Goal: Task Accomplishment & Management: Manage account settings

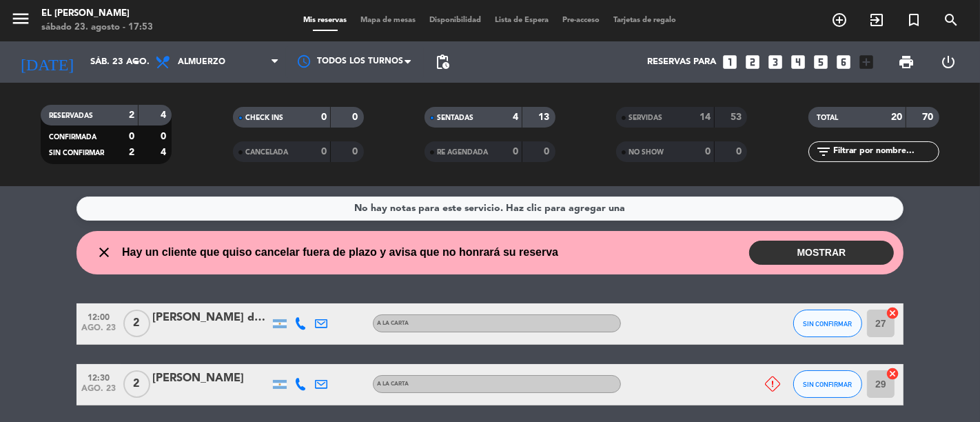
click at [816, 253] on button "MOSTRAR" at bounding box center [821, 252] width 145 height 24
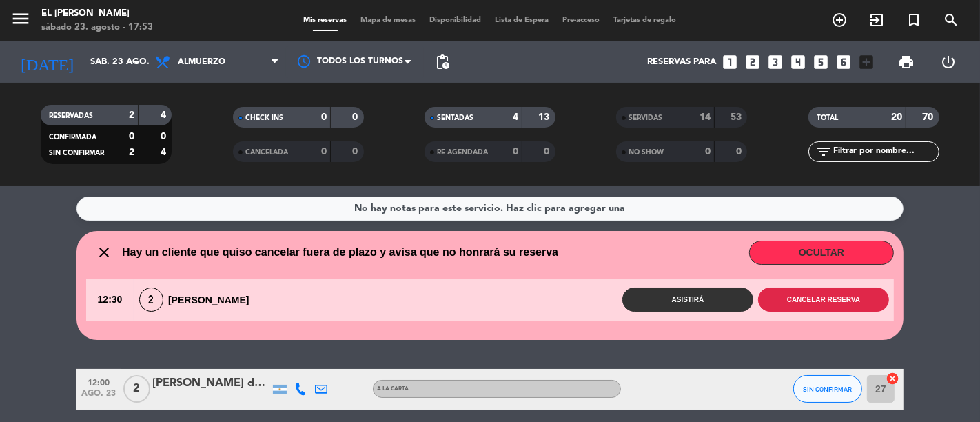
click at [782, 293] on button "Cancelar reserva" at bounding box center [823, 299] width 131 height 24
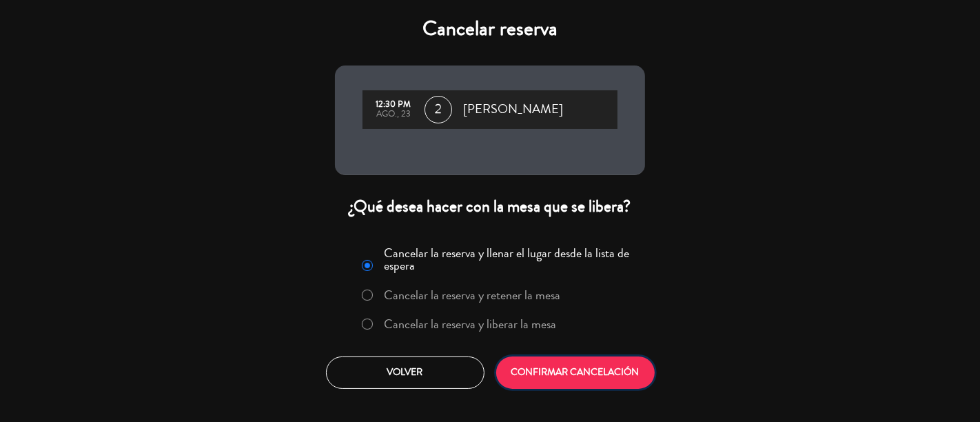
click at [620, 374] on button "CONFIRMAR CANCELACIÓN" at bounding box center [575, 372] width 158 height 32
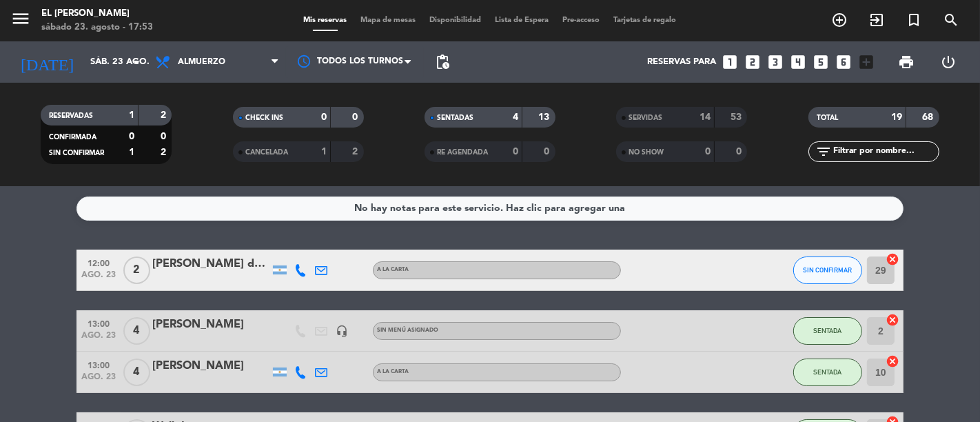
click at [363, 17] on span "Mapa de mesas" at bounding box center [388, 21] width 69 height 8
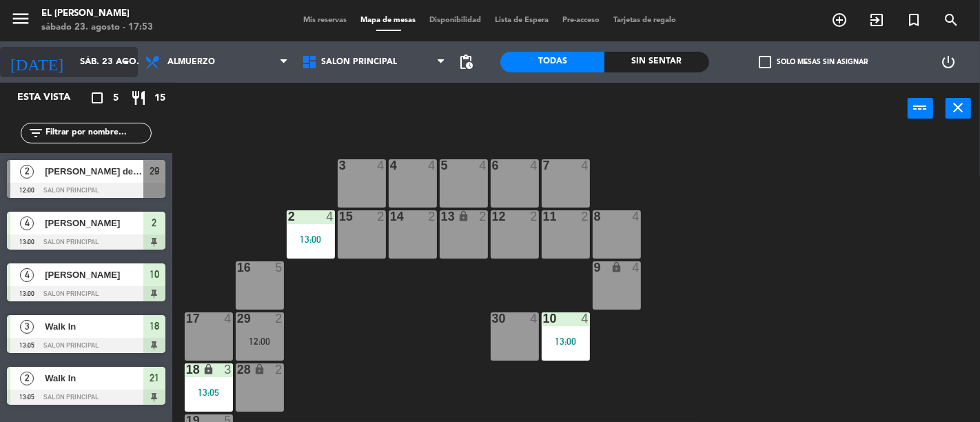
click at [105, 69] on input "sáb. 23 ago." at bounding box center [133, 62] width 120 height 25
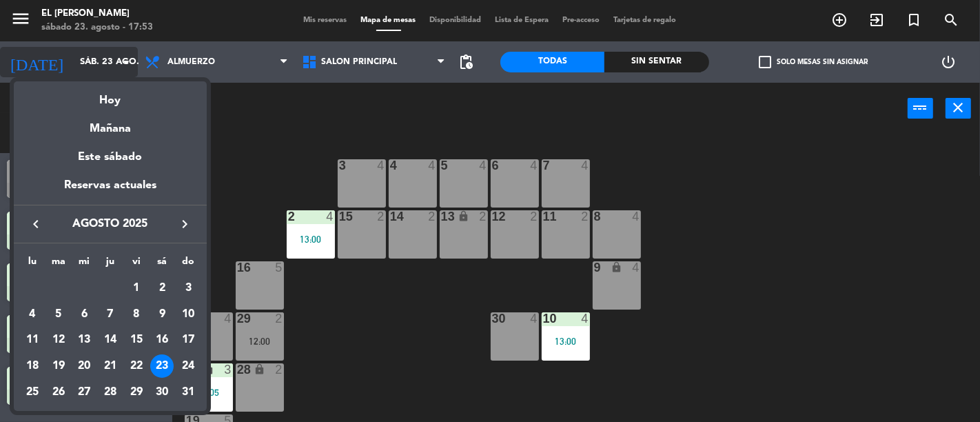
click at [326, 67] on div at bounding box center [490, 211] width 980 height 422
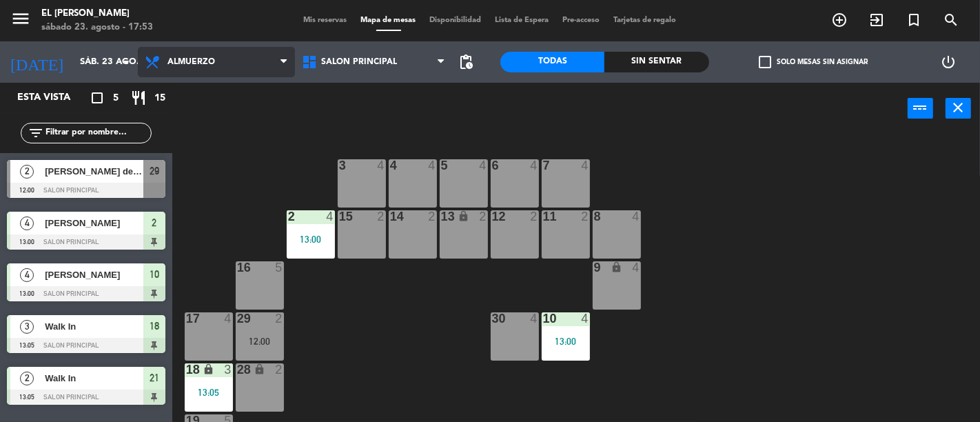
click at [260, 61] on span "Almuerzo" at bounding box center [216, 62] width 157 height 30
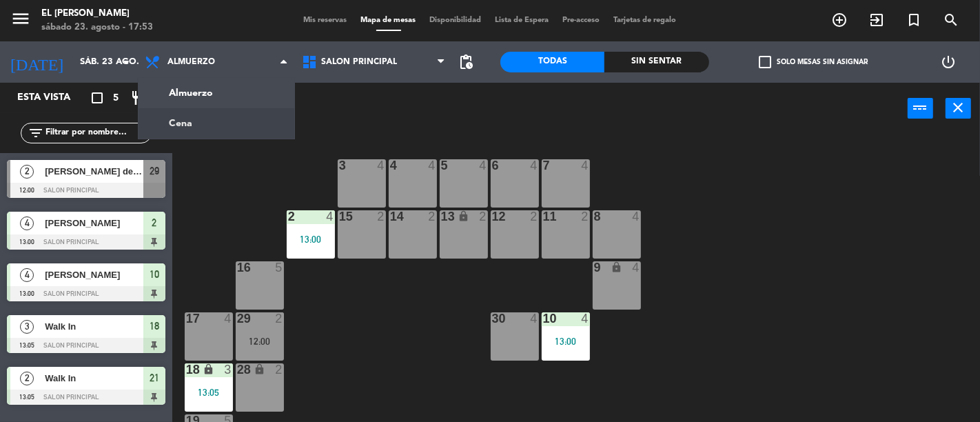
click at [253, 201] on div "3 4 4 4 5 4 6 4 7 4 2 4 13:00 15 2 14 2 13 lock 2 12 2 11 2 8 4 16 5 9 lock 4 1…" at bounding box center [581, 277] width 798 height 287
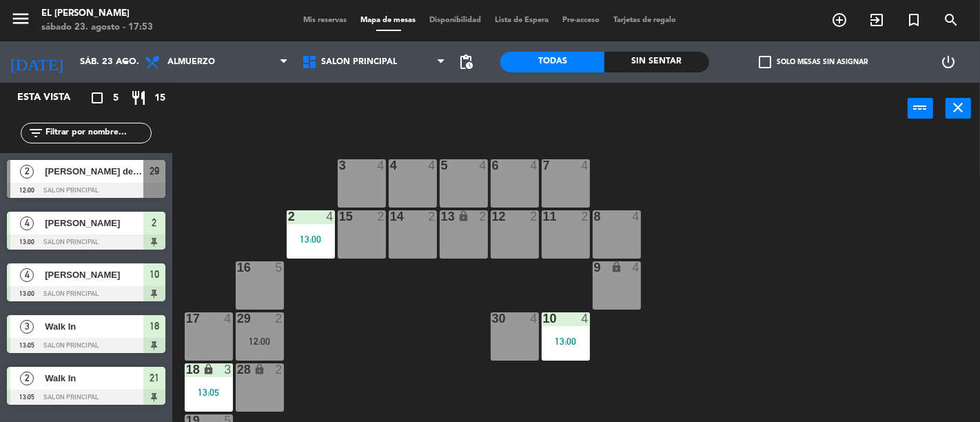
click at [308, 242] on div "13:00" at bounding box center [311, 239] width 48 height 10
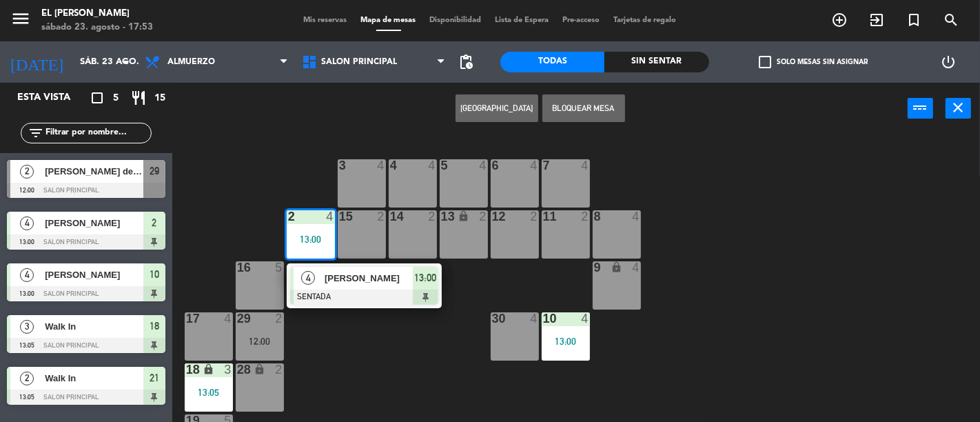
click at [441, 287] on div "4 [PERSON_NAME] SENTADA 13:00" at bounding box center [364, 285] width 155 height 45
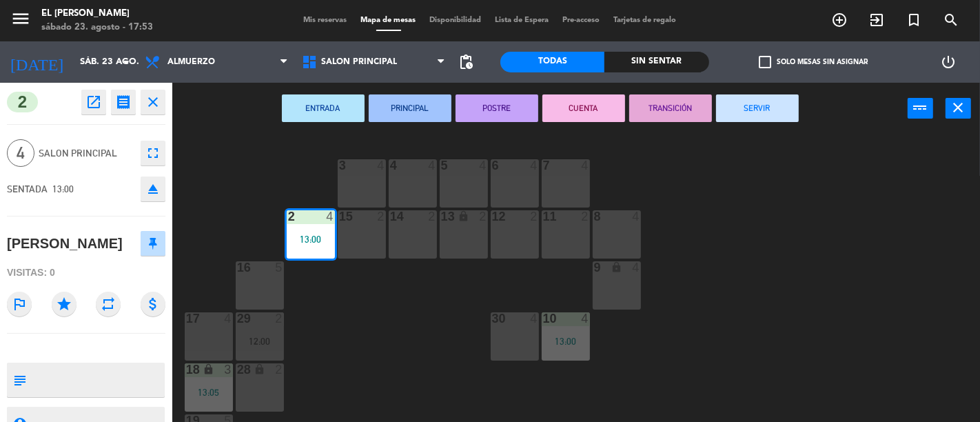
click at [780, 99] on button "SERVIR" at bounding box center [757, 108] width 83 height 28
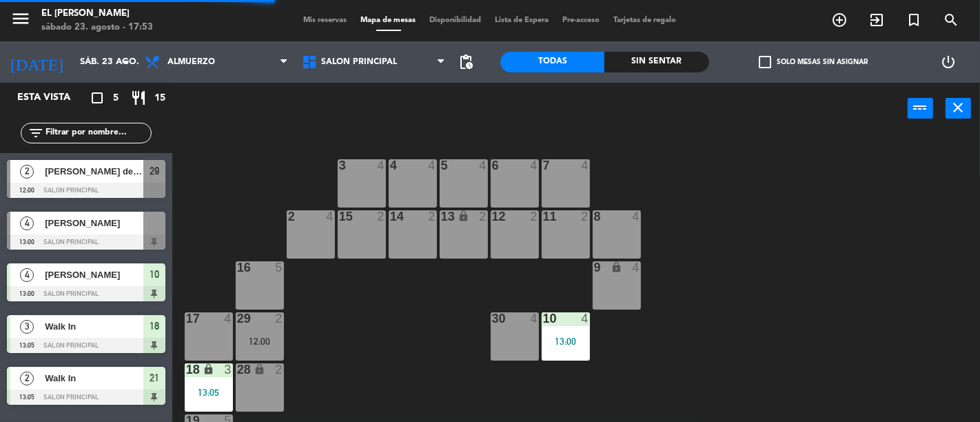
click at [560, 322] on div at bounding box center [565, 318] width 23 height 12
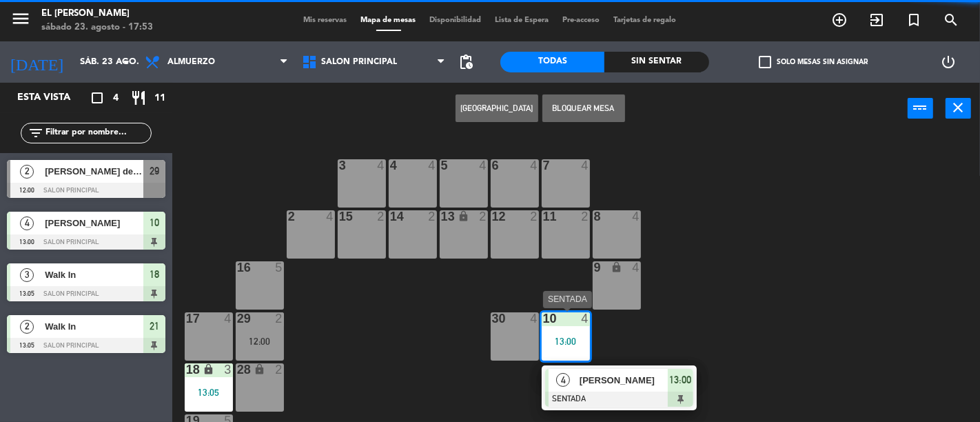
click at [676, 387] on span "13:00" at bounding box center [680, 379] width 22 height 17
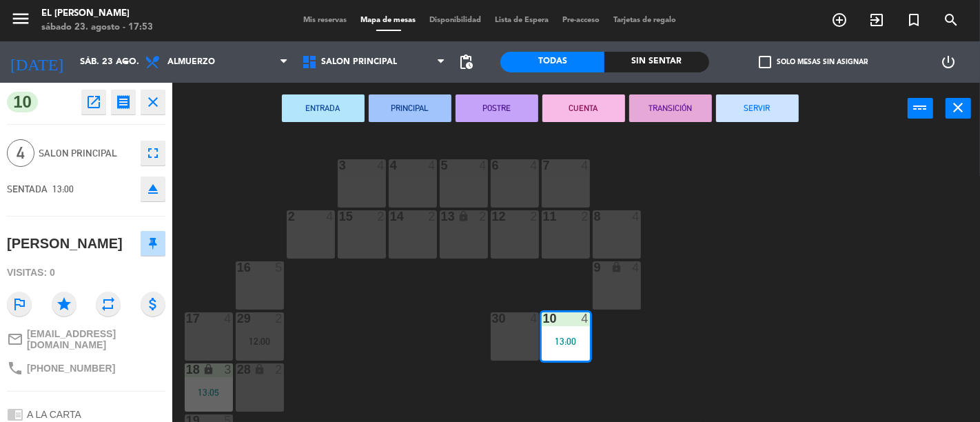
click at [754, 96] on button "SERVIR" at bounding box center [757, 108] width 83 height 28
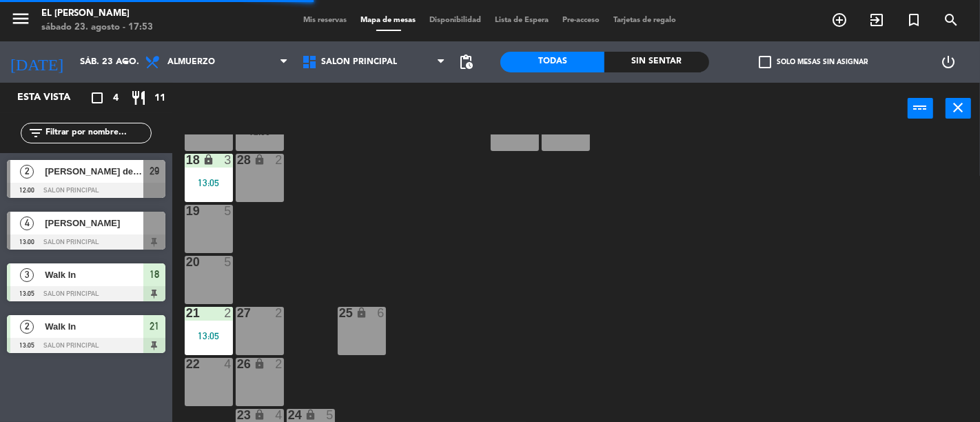
scroll to position [229, 0]
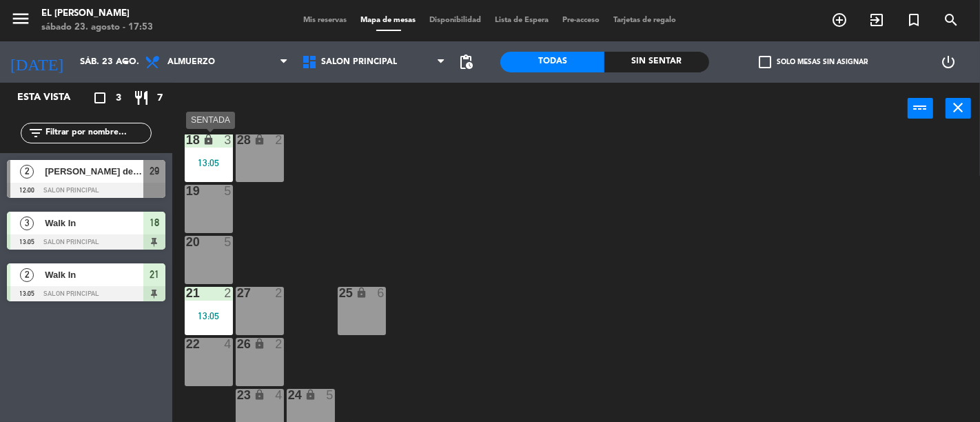
click at [194, 158] on div "13:05" at bounding box center [209, 163] width 48 height 10
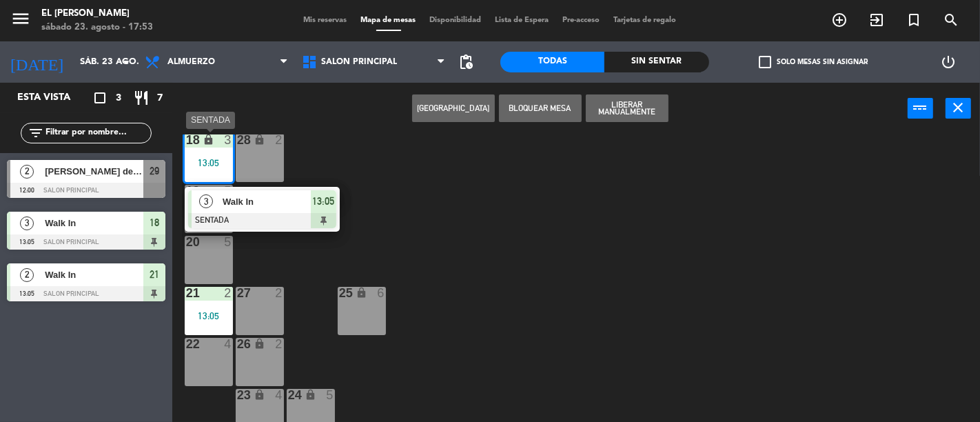
click at [312, 203] on span "13:05" at bounding box center [323, 201] width 22 height 17
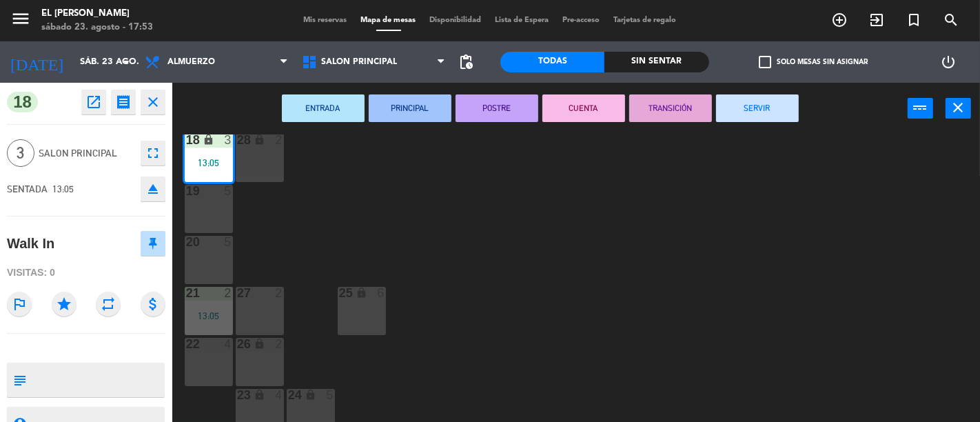
click at [770, 107] on button "SERVIR" at bounding box center [757, 108] width 83 height 28
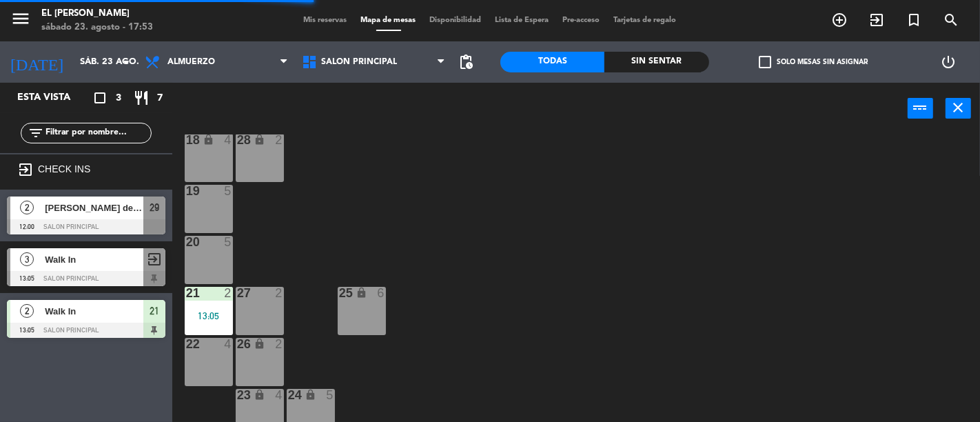
click at [201, 304] on div "21 2 13:05" at bounding box center [209, 311] width 48 height 48
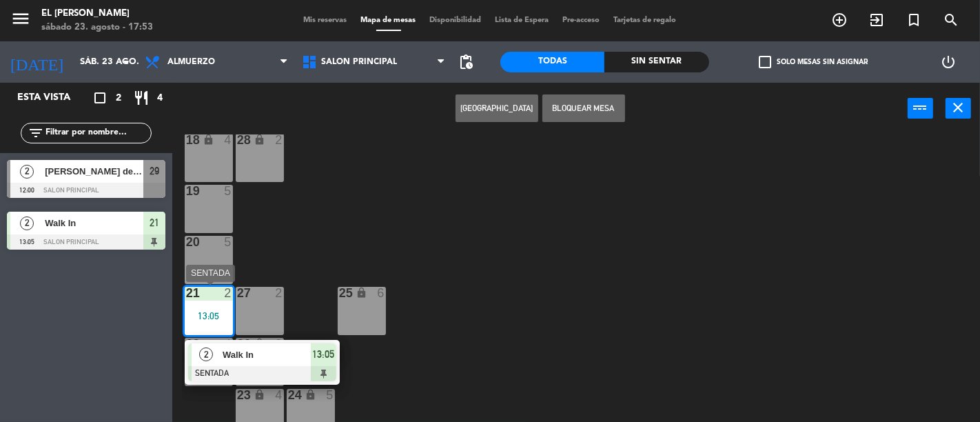
drag, startPoint x: 315, startPoint y: 357, endPoint x: 327, endPoint y: 353, distance: 12.4
click at [315, 357] on div "2 Walk In SENTADA 13:05" at bounding box center [262, 362] width 176 height 45
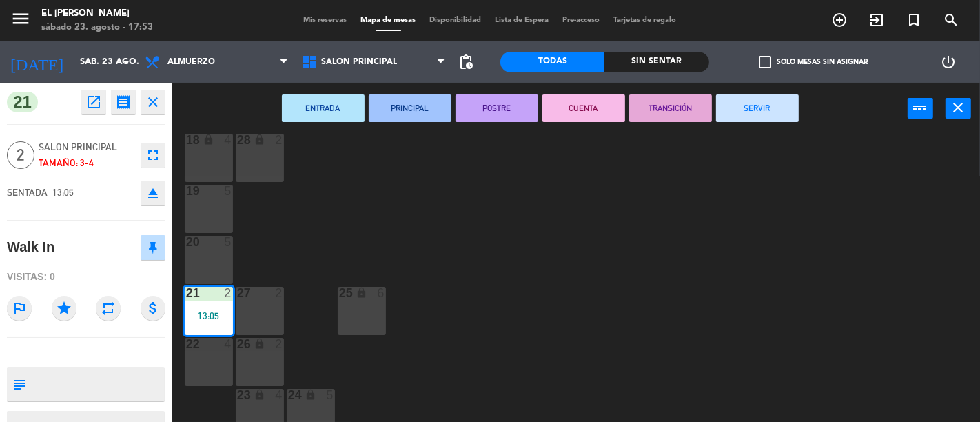
click at [751, 99] on button "SERVIR" at bounding box center [757, 108] width 83 height 28
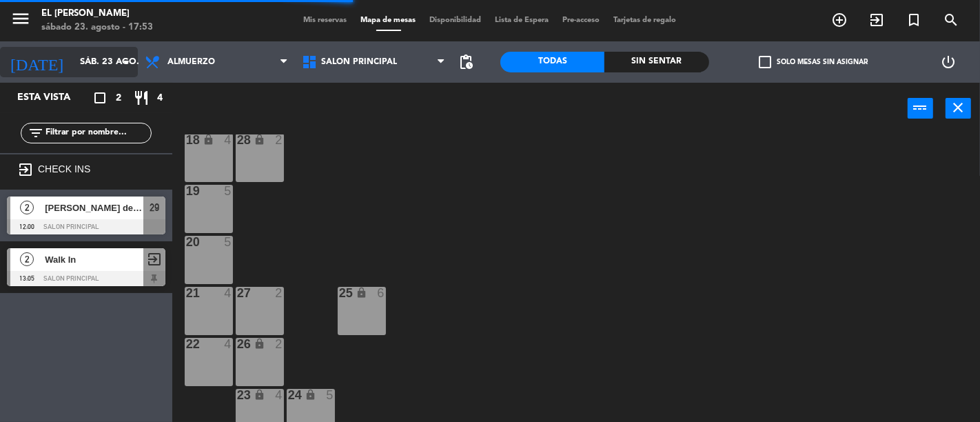
click at [84, 63] on input "sáb. 23 ago." at bounding box center [133, 62] width 120 height 25
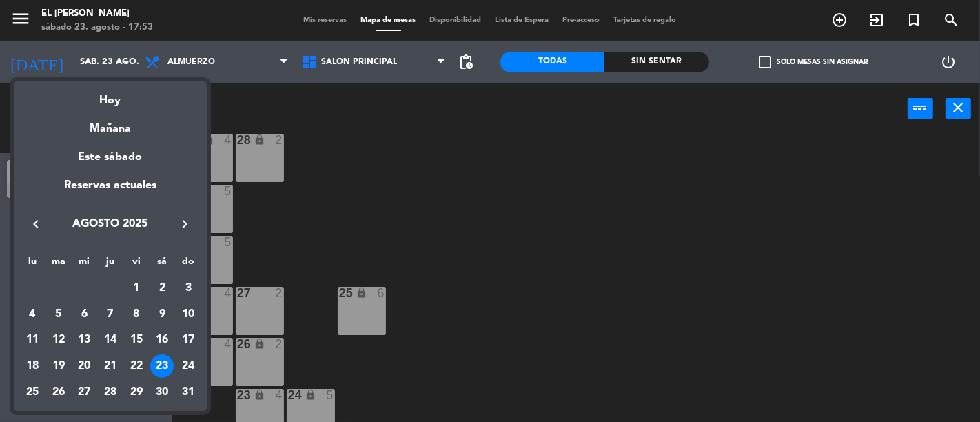
click at [238, 70] on div at bounding box center [490, 211] width 980 height 422
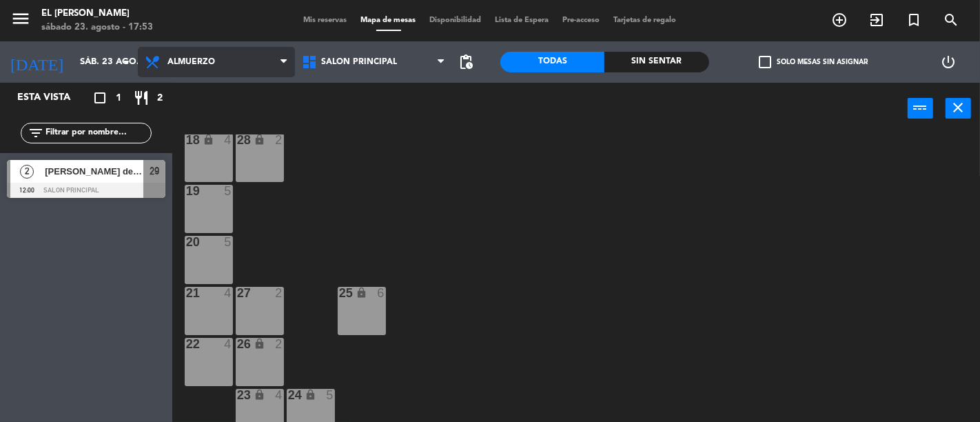
click at [238, 62] on span "Almuerzo" at bounding box center [216, 62] width 157 height 30
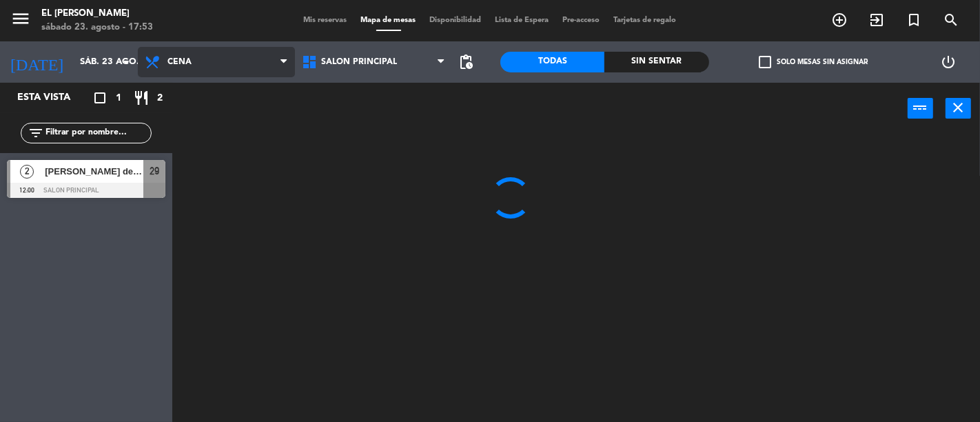
click at [253, 115] on ng-component "menu El [PERSON_NAME] [DATE] 23. agosto - 17:53 Mis reservas Mapa de mesas Disp…" at bounding box center [490, 211] width 980 height 422
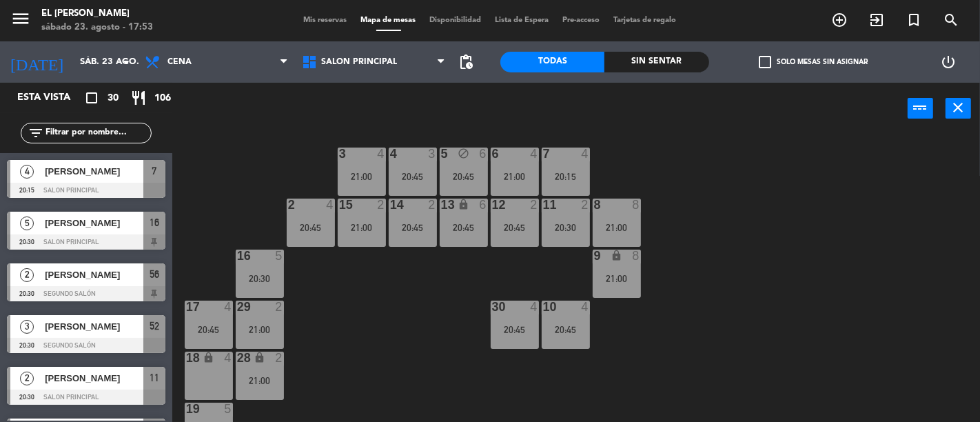
scroll to position [0, 0]
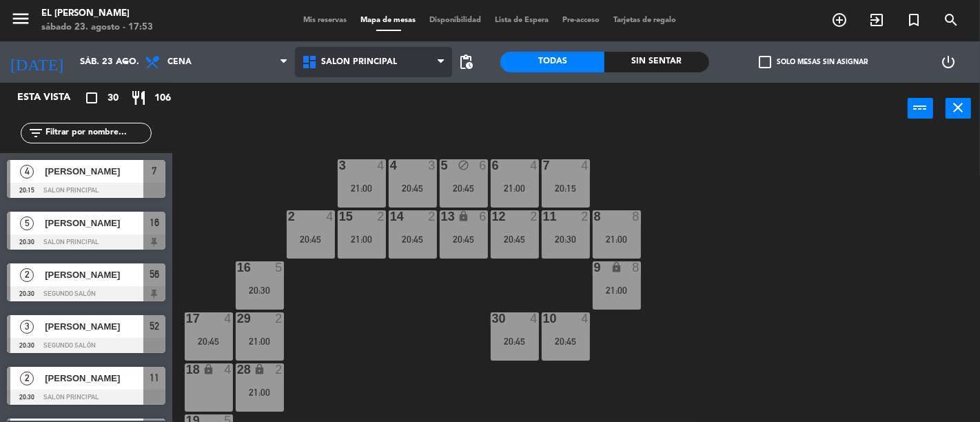
click at [395, 56] on span "Salon Principal" at bounding box center [373, 62] width 157 height 30
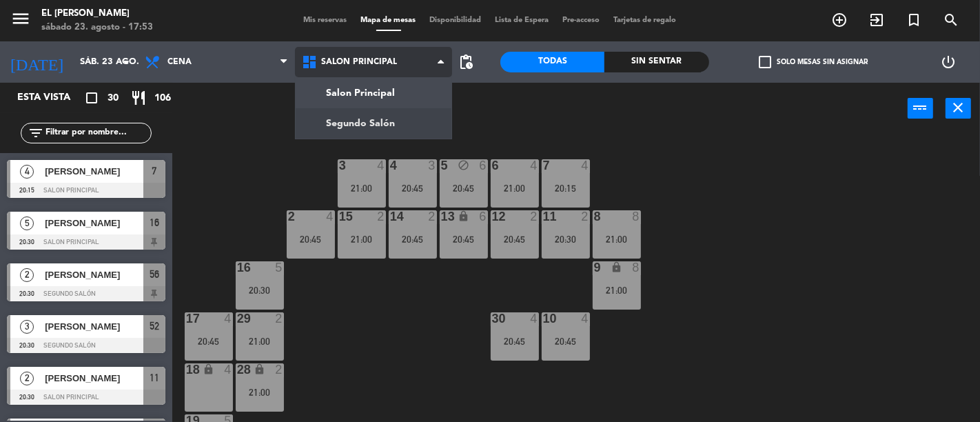
click at [395, 120] on ng-component "menu El [PERSON_NAME] [DATE] 23. agosto - 17:53 Mis reservas Mapa de mesas Disp…" at bounding box center [490, 211] width 980 height 422
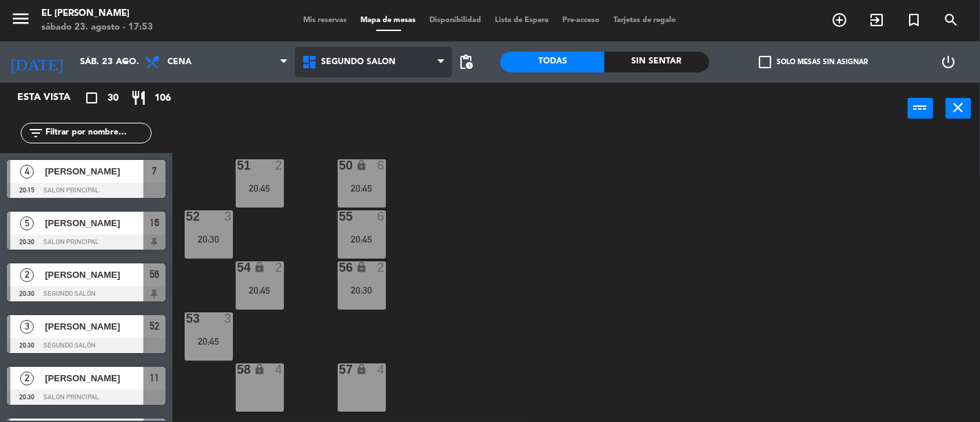
click at [374, 65] on span "Segundo Salón" at bounding box center [358, 62] width 74 height 10
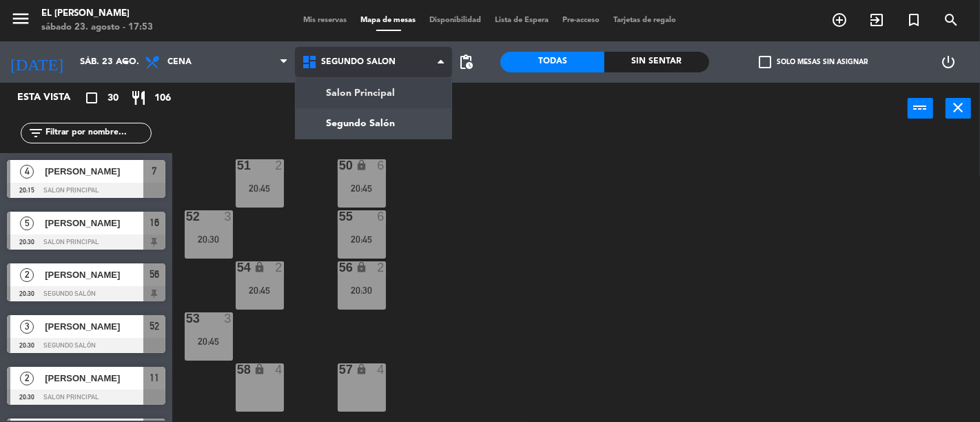
click at [359, 85] on ng-component "menu El [PERSON_NAME] [DATE] 23. agosto - 17:53 Mis reservas Mapa de mesas Disp…" at bounding box center [490, 211] width 980 height 422
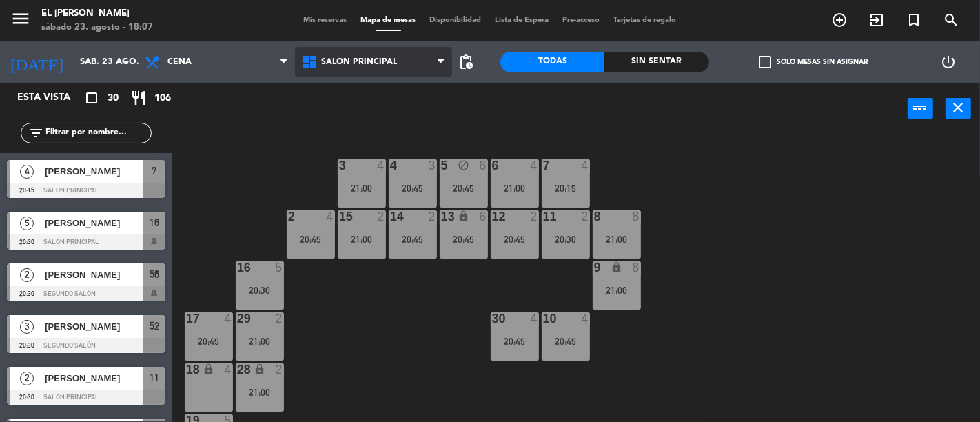
click at [353, 67] on span "Salon Principal" at bounding box center [373, 62] width 157 height 30
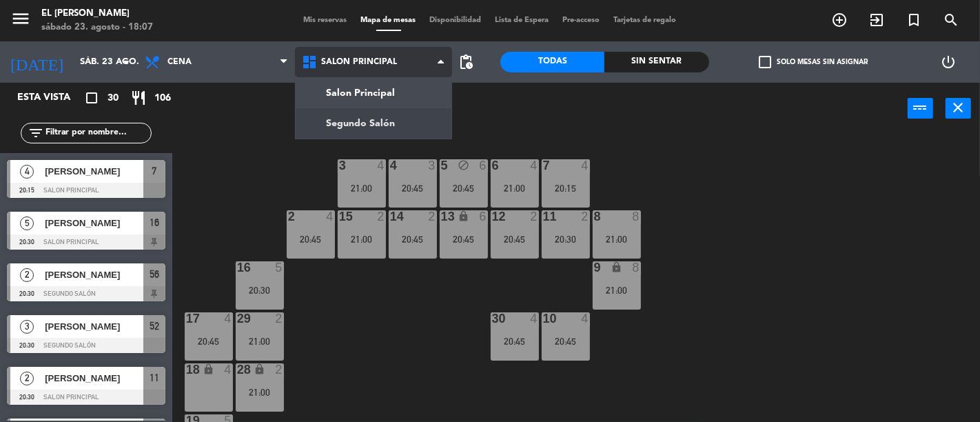
click at [367, 121] on ng-component "menu El [PERSON_NAME] [DATE] 23. agosto - 18:07 Mis reservas Mapa de mesas Disp…" at bounding box center [490, 211] width 980 height 422
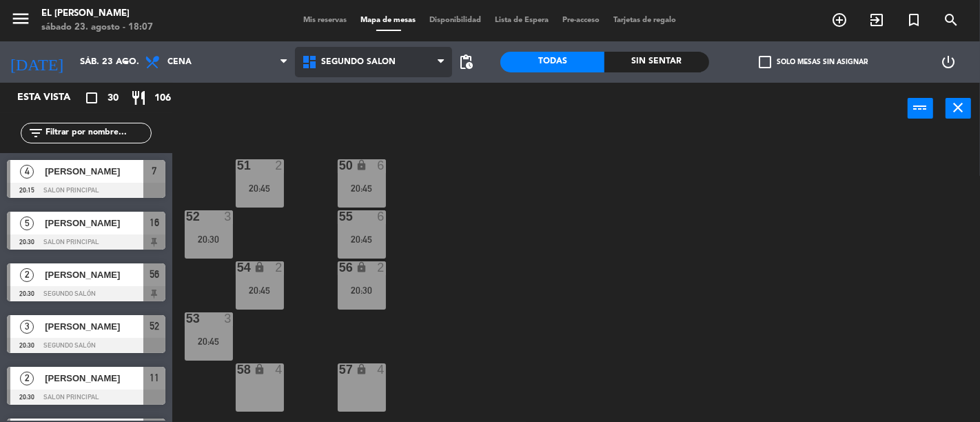
click at [362, 59] on span "Segundo Salón" at bounding box center [358, 62] width 74 height 10
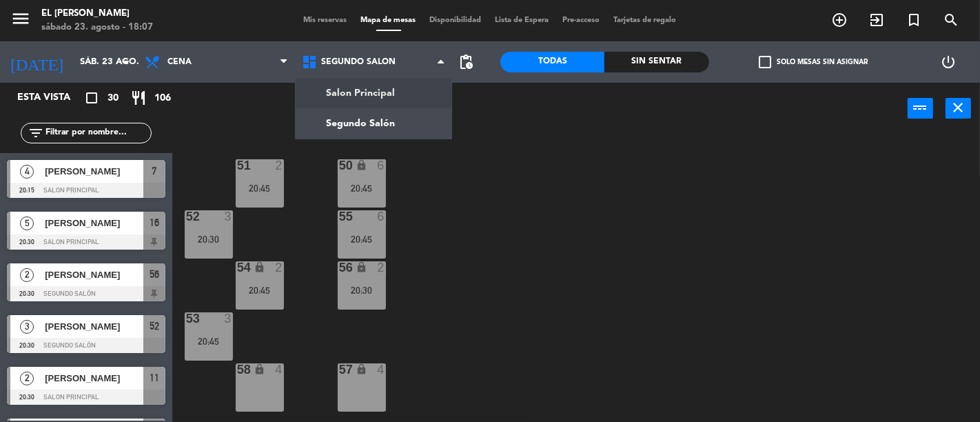
click at [381, 94] on ng-component "menu El [PERSON_NAME] [DATE] 23. agosto - 18:07 Mis reservas Mapa de mesas Disp…" at bounding box center [490, 211] width 980 height 422
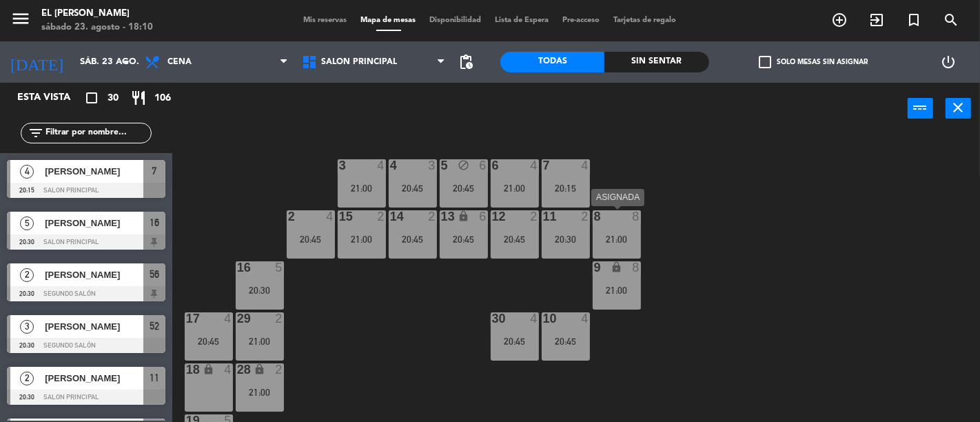
click at [620, 234] on div "21:00" at bounding box center [616, 239] width 48 height 10
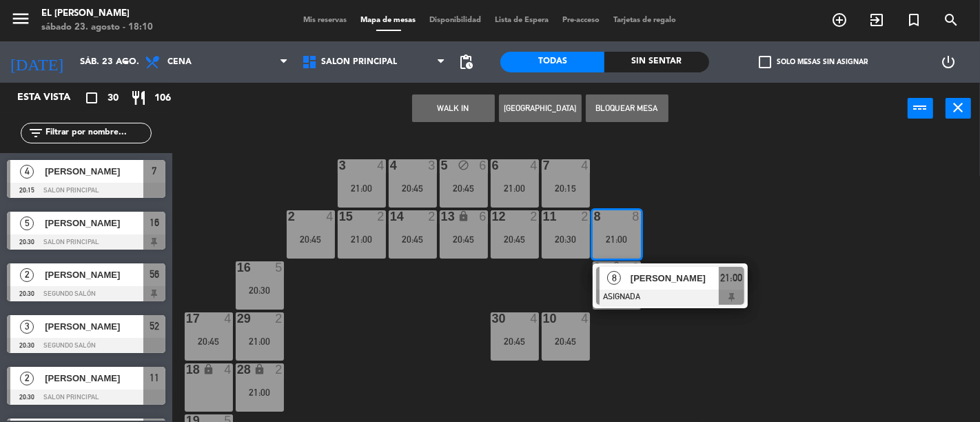
click at [725, 222] on div "3 4 21:00 4 3 20:45 5 block 6 20:45 6 4 21:00 7 4 20:15 2 4 20:45 15 2 21:00 14…" at bounding box center [581, 277] width 798 height 287
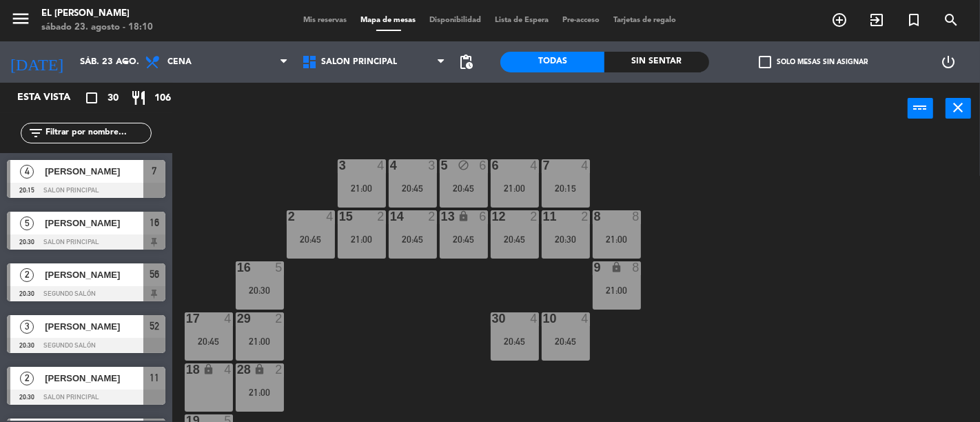
click at [632, 228] on div "8 8 21:00" at bounding box center [616, 234] width 48 height 48
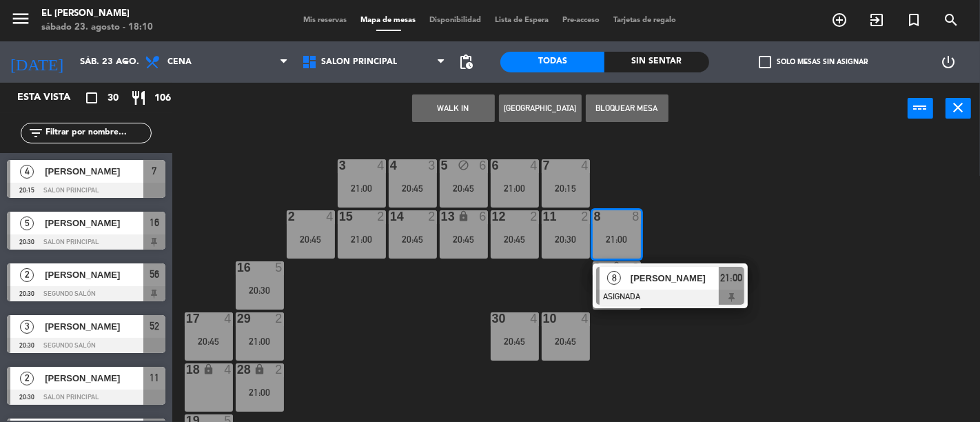
click at [738, 218] on div "3 4 21:00 4 3 20:45 5 block 6 20:45 6 4 21:00 7 4 20:15 2 4 20:45 15 2 21:00 14…" at bounding box center [581, 277] width 798 height 287
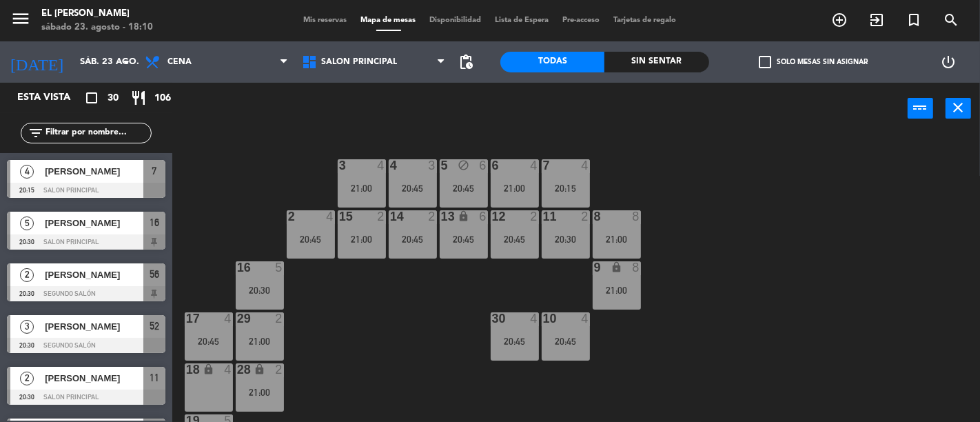
click at [469, 176] on div "5 block 6 20:45" at bounding box center [463, 183] width 48 height 48
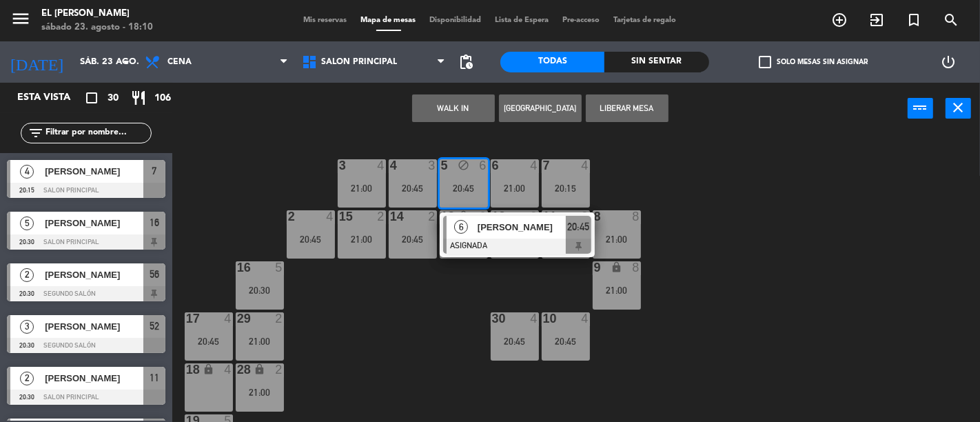
click at [386, 326] on div "3 4 21:00 4 3 20:45 5 block 6 20:45 6 [PERSON_NAME] 20:45 6 4 21:00 7 4 20:15 2…" at bounding box center [581, 277] width 798 height 287
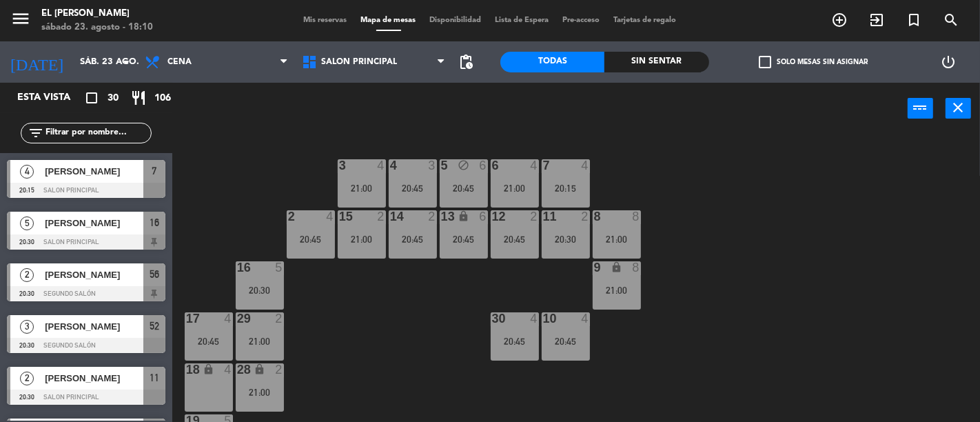
click at [477, 177] on div "5 block 6 20:45" at bounding box center [463, 183] width 48 height 48
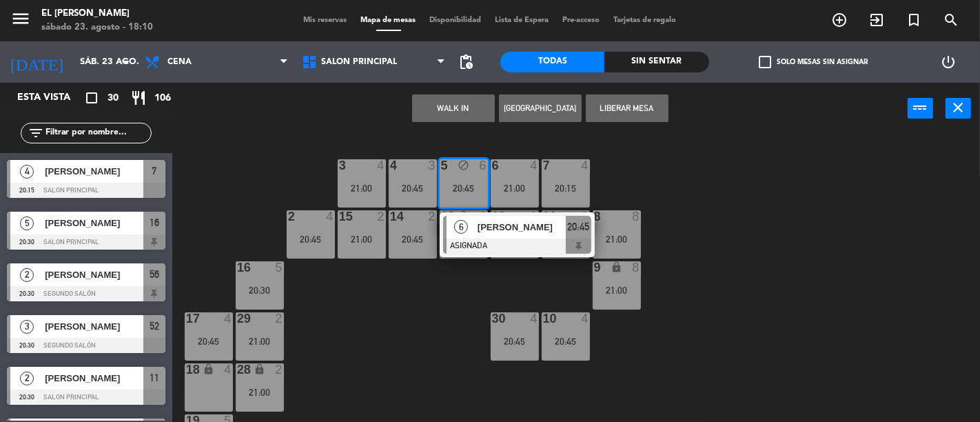
click at [421, 311] on div "3 4 21:00 4 3 20:45 5 block 6 20:45 6 [PERSON_NAME] 20:45 6 4 21:00 7 4 20:15 2…" at bounding box center [581, 277] width 798 height 287
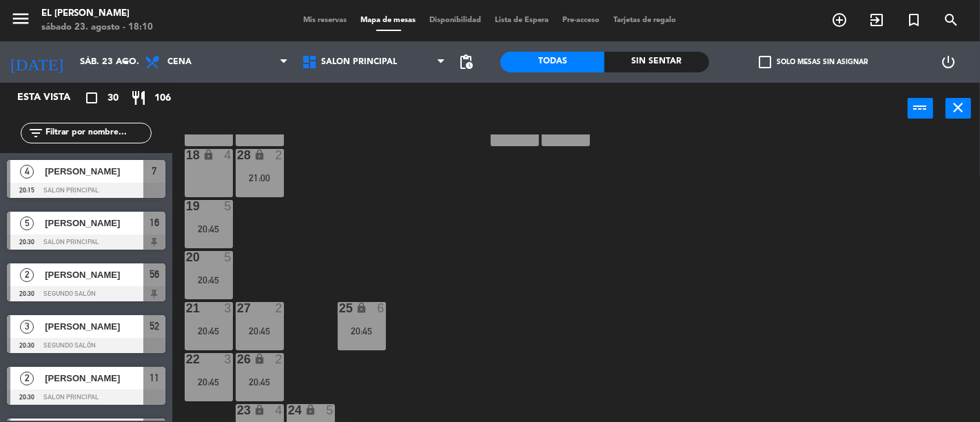
scroll to position [244, 0]
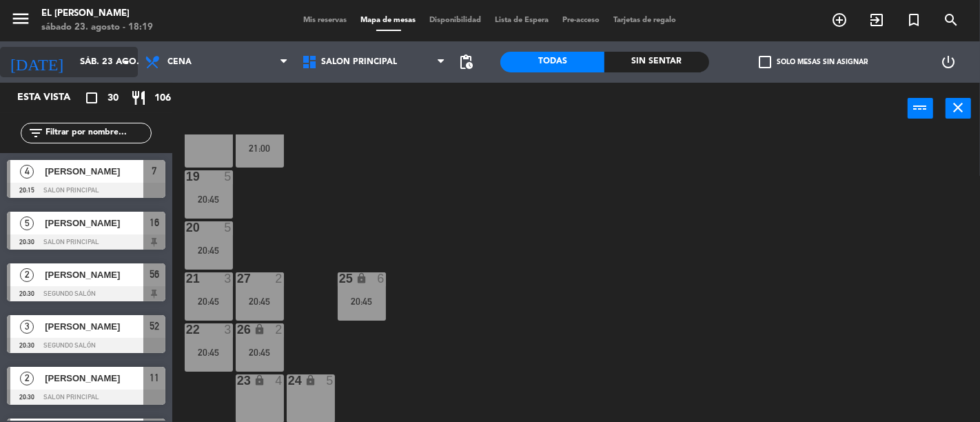
click at [132, 58] on icon "arrow_drop_down" at bounding box center [126, 62] width 17 height 17
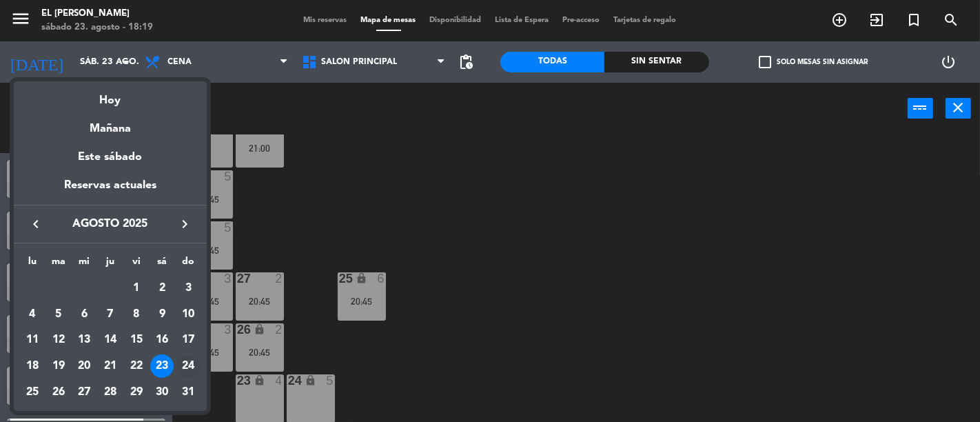
click at [188, 364] on div "24" at bounding box center [187, 365] width 23 height 23
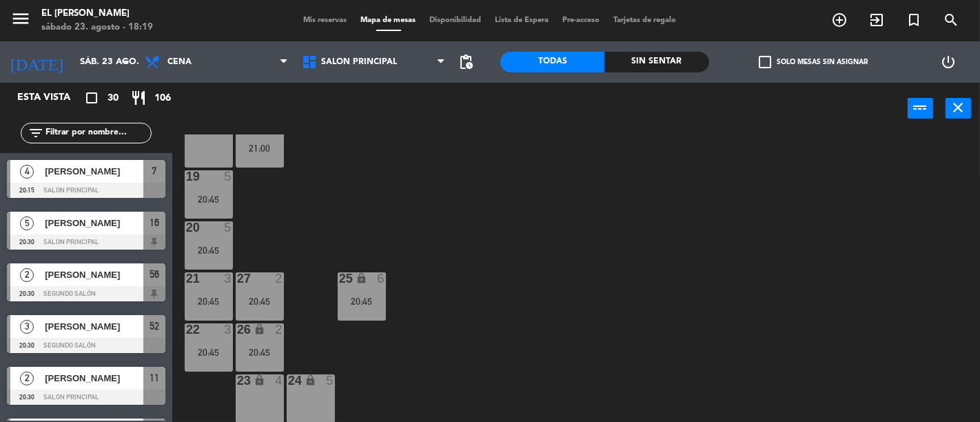
type input "dom. 24 ago."
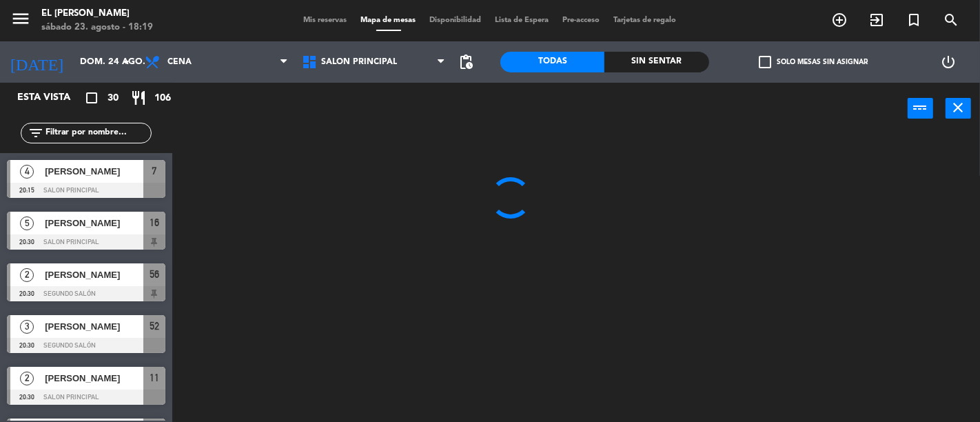
scroll to position [0, 0]
click at [242, 77] on div "Almuerzo Cena Cena Almuerzo Cena" at bounding box center [216, 61] width 157 height 41
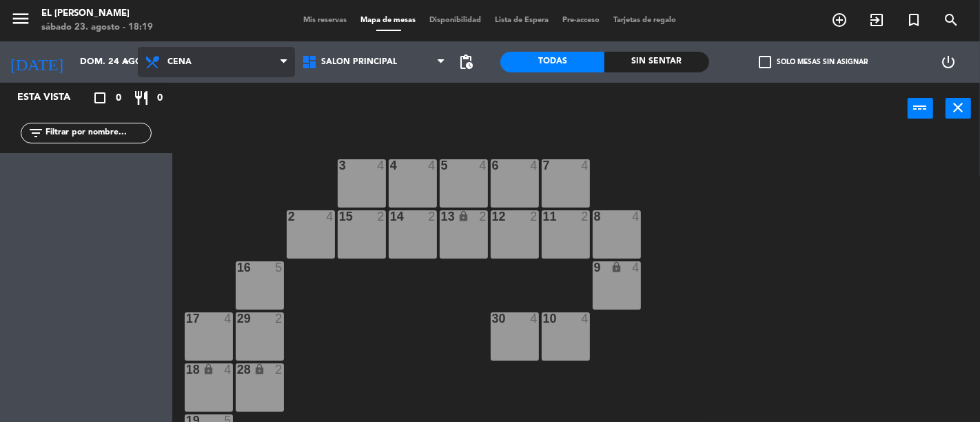
click at [249, 68] on span "Cena" at bounding box center [216, 62] width 157 height 30
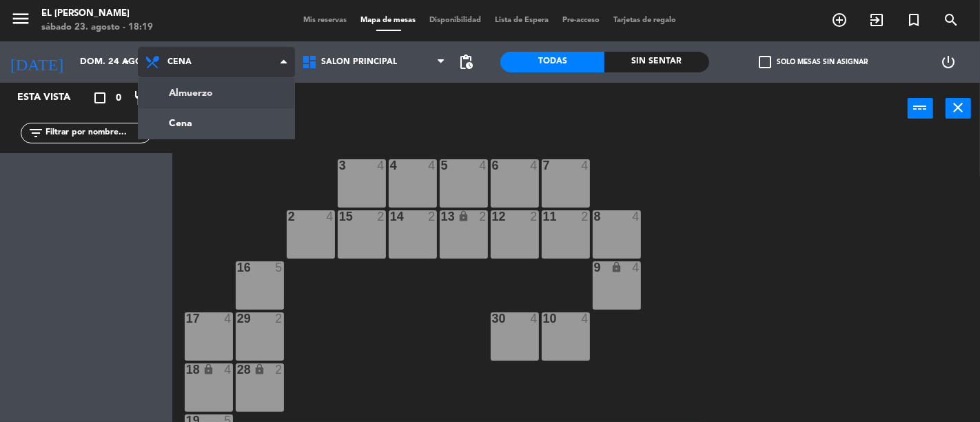
click at [238, 87] on ng-component "menu El [PERSON_NAME] [DATE] 23. agosto - 18:19 Mis reservas Mapa de mesas Disp…" at bounding box center [490, 211] width 980 height 422
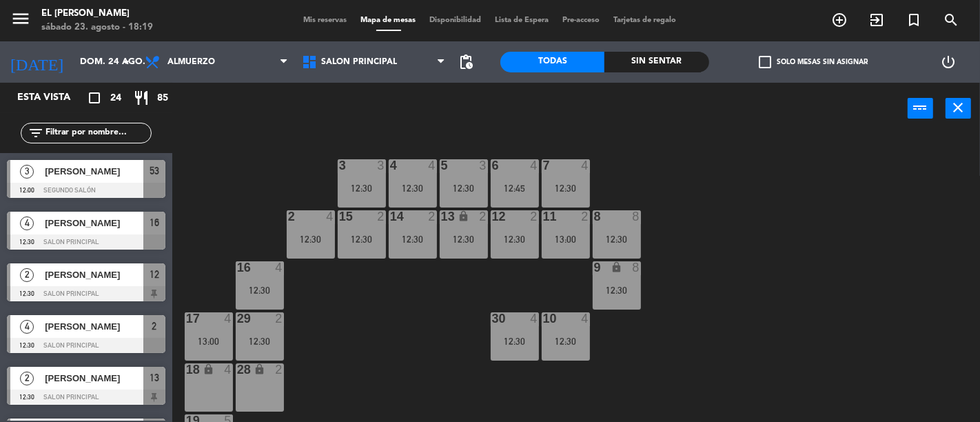
click at [79, 132] on input "text" at bounding box center [97, 132] width 107 height 15
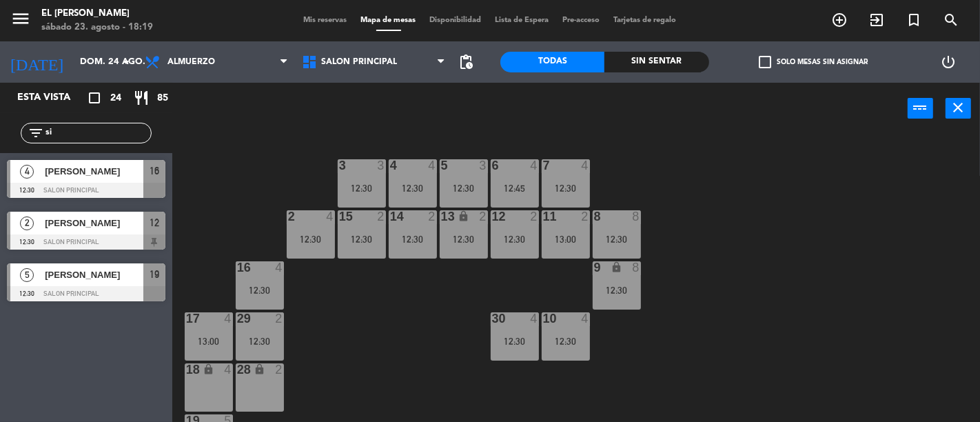
type input "s"
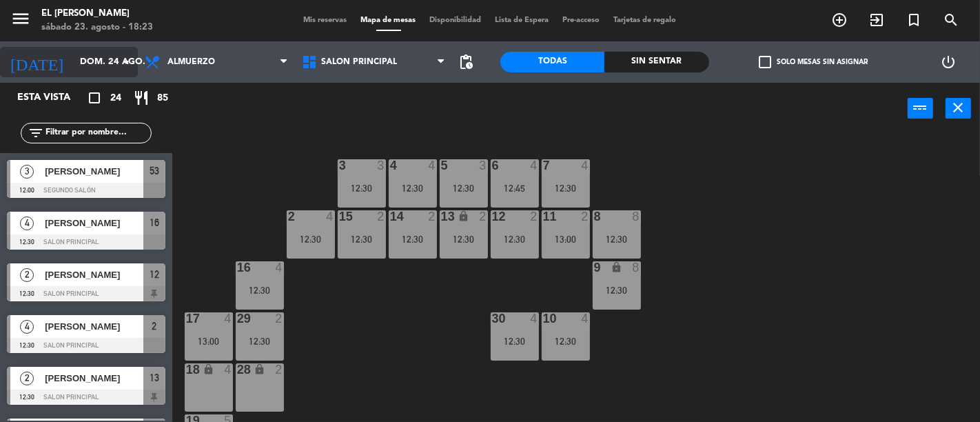
click at [73, 63] on input "dom. 24 ago." at bounding box center [133, 62] width 120 height 25
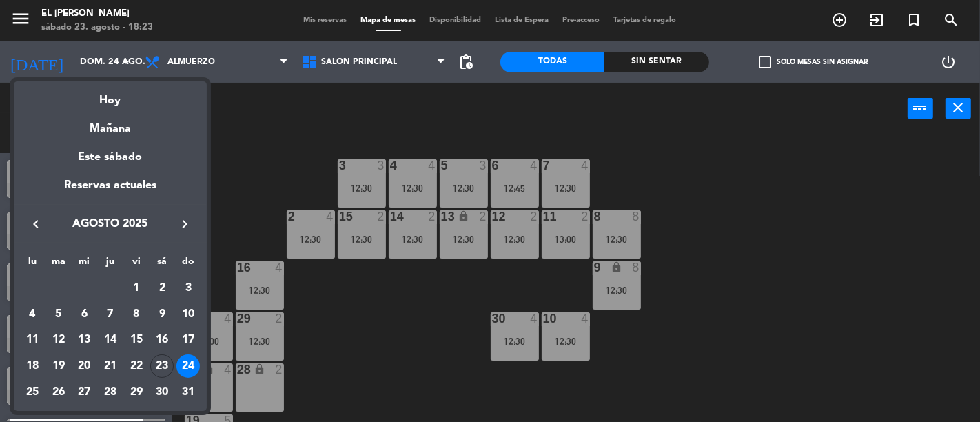
click at [296, 163] on div at bounding box center [490, 211] width 980 height 422
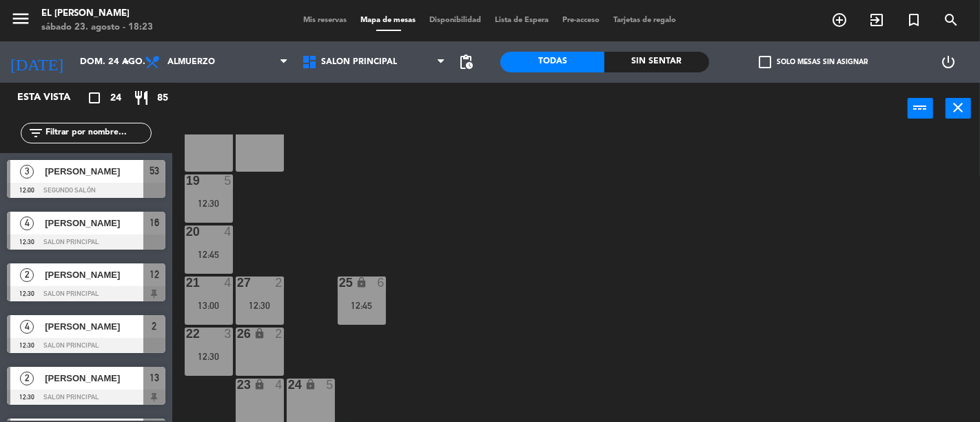
scroll to position [244, 0]
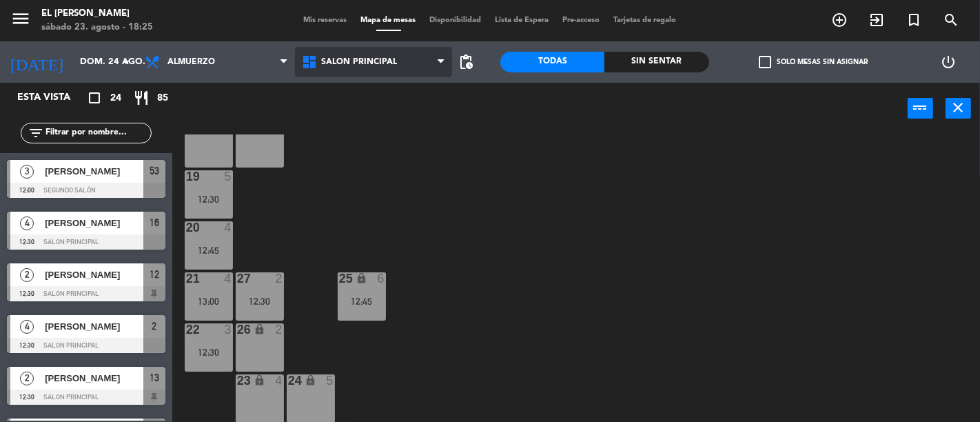
click at [387, 63] on span "Salon Principal" at bounding box center [359, 62] width 76 height 10
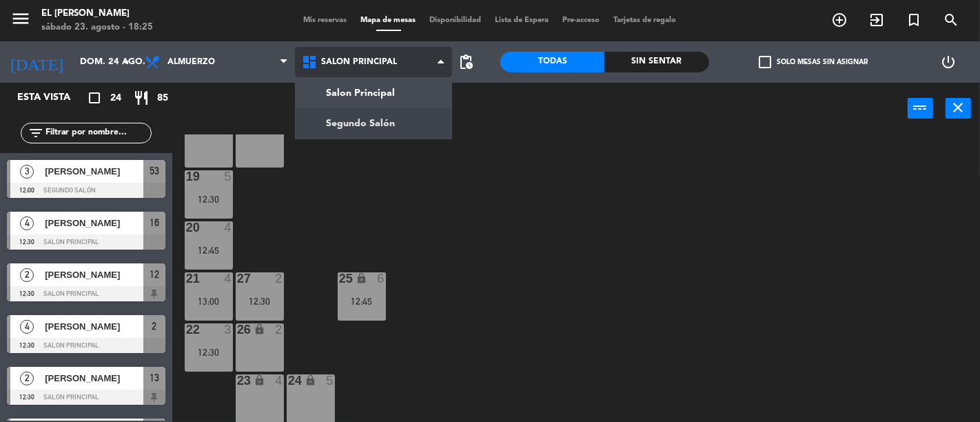
click at [382, 119] on ng-component "menu El [PERSON_NAME] [DATE] 23. agosto - 18:25 Mis reservas Mapa de mesas Disp…" at bounding box center [490, 211] width 980 height 422
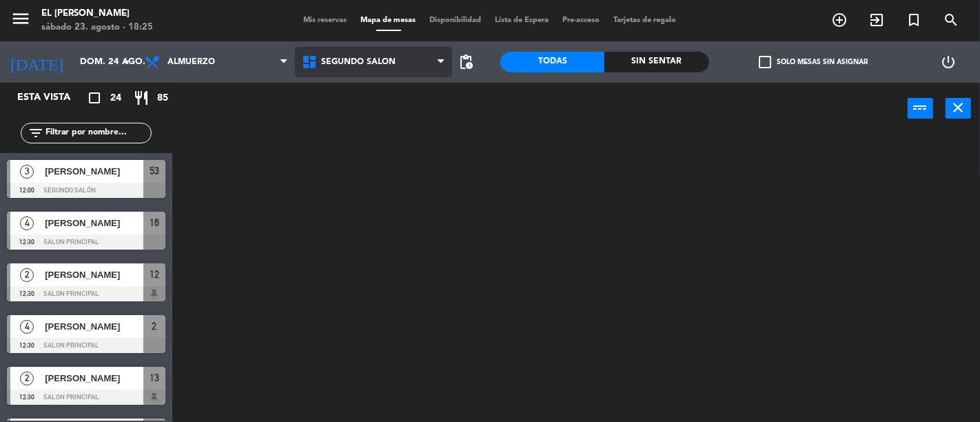
scroll to position [0, 0]
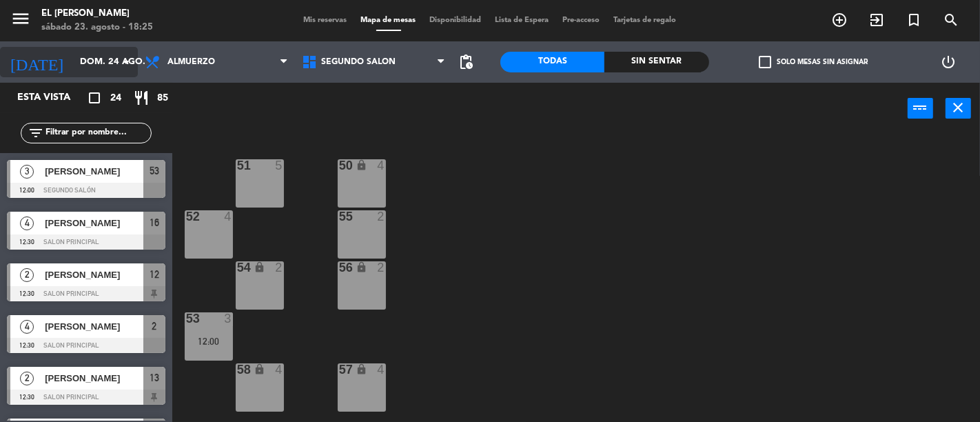
click at [76, 63] on input "dom. 24 ago." at bounding box center [133, 62] width 120 height 25
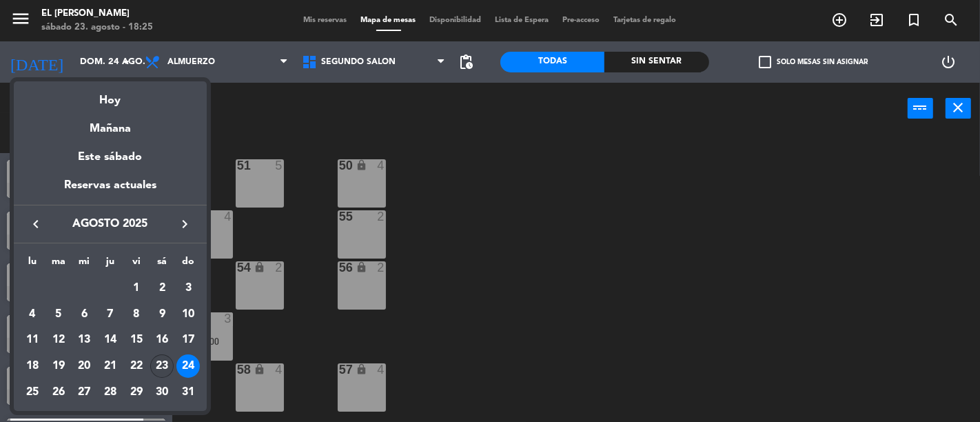
click at [159, 358] on div "23" at bounding box center [161, 365] width 23 height 23
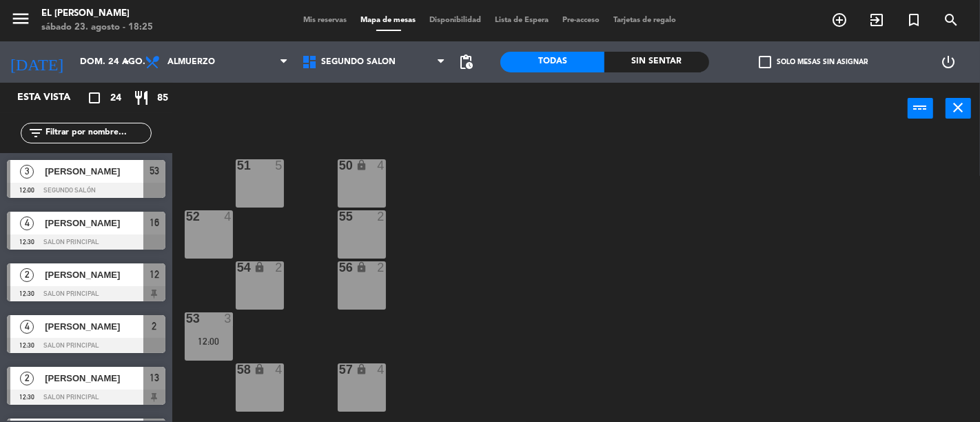
type input "sáb. 23 ago."
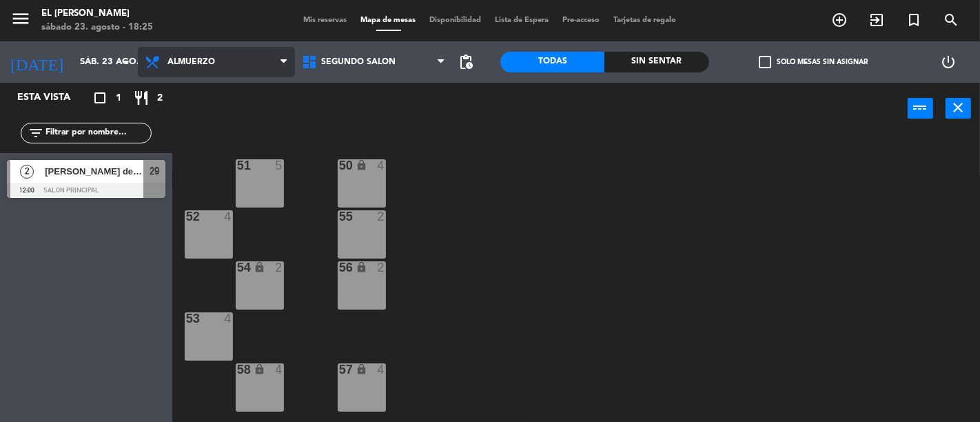
click at [248, 64] on span "Almuerzo" at bounding box center [216, 62] width 157 height 30
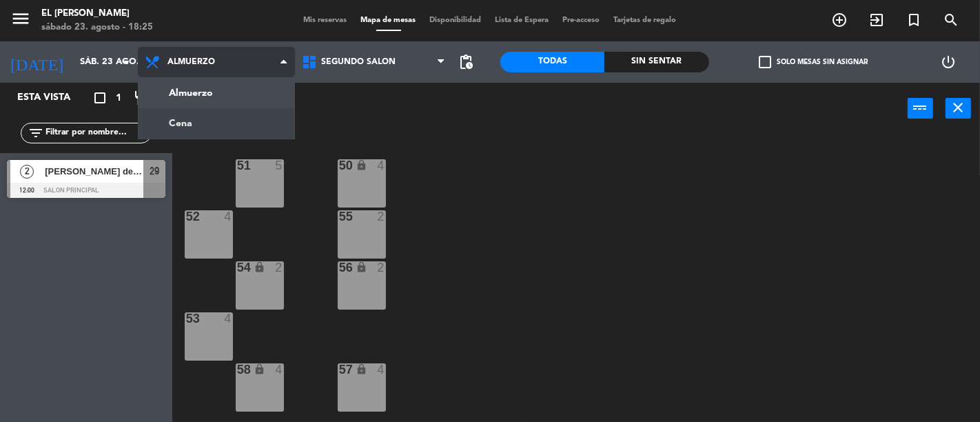
click at [256, 117] on ng-component "menu El [PERSON_NAME] [DATE] 23. agosto - 18:25 Mis reservas Mapa de mesas Disp…" at bounding box center [490, 211] width 980 height 422
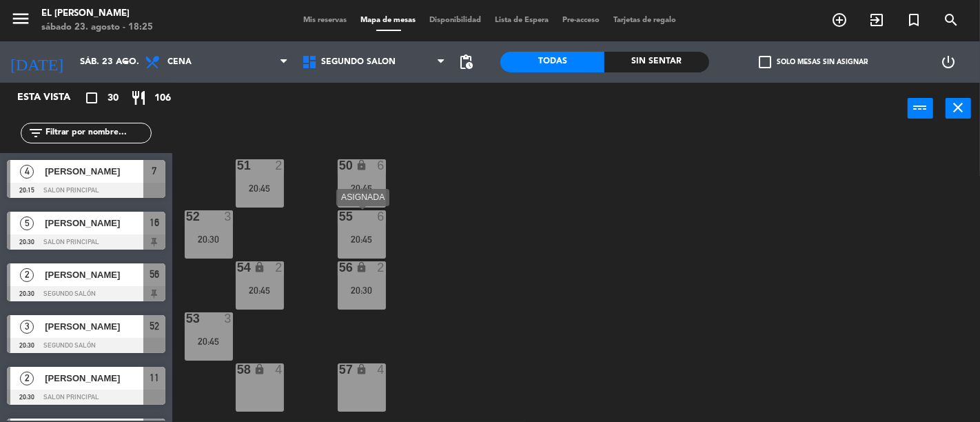
click at [359, 234] on div "20:45" at bounding box center [362, 239] width 48 height 10
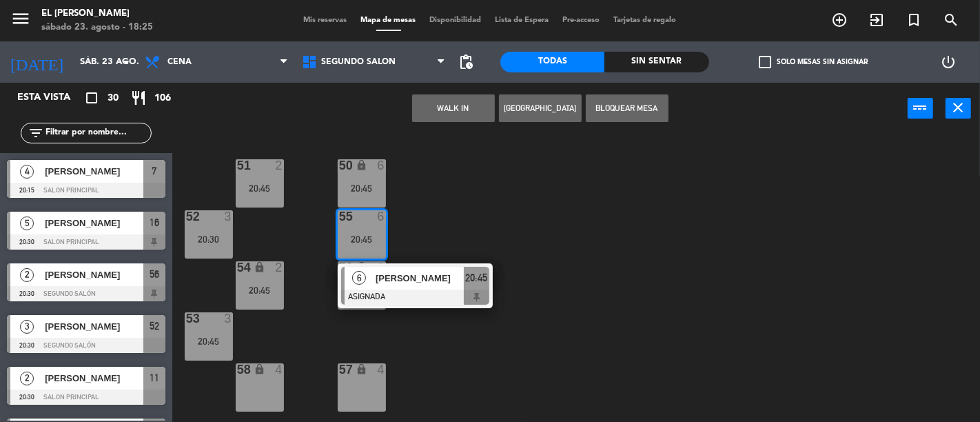
click at [602, 231] on div "50 lock 6 20:45 51 2 20:45 52 3 20:30 55 6 20:45 6 [PERSON_NAME] ASIGNADA 20:45…" at bounding box center [581, 277] width 798 height 287
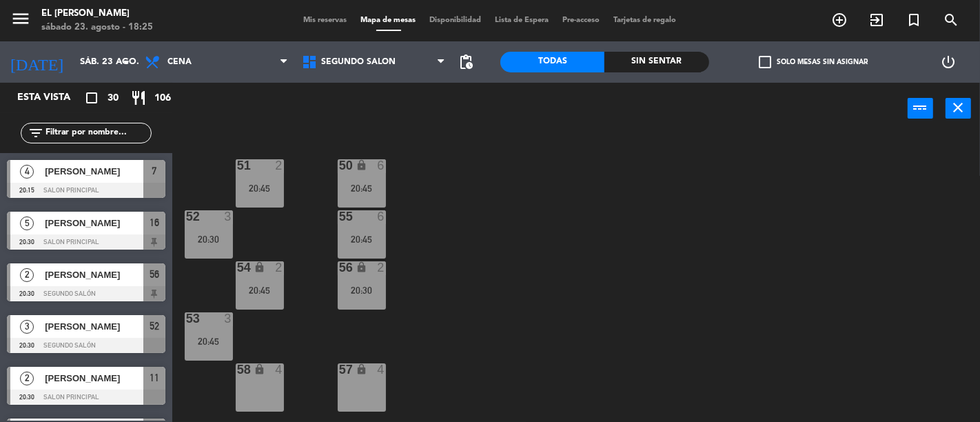
click at [362, 163] on icon "lock" at bounding box center [361, 165] width 12 height 12
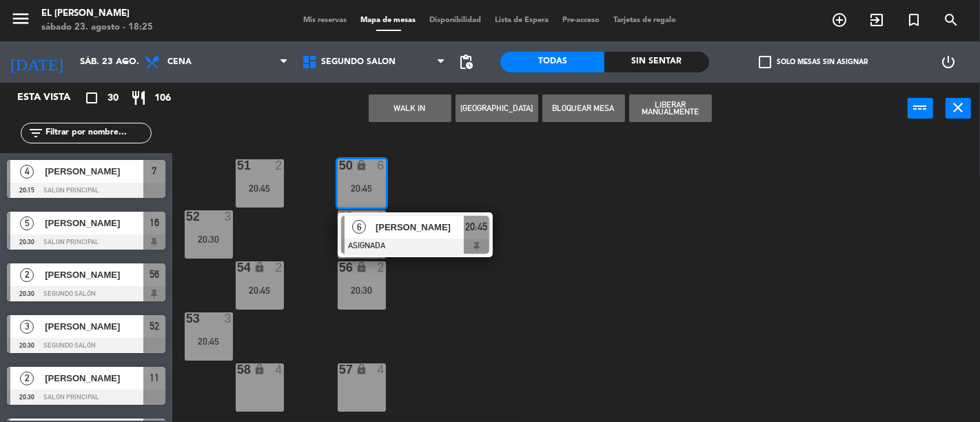
click at [556, 168] on div "50 lock 6 20:45 6 [PERSON_NAME] ASIGNADA 20:45 51 2 20:45 52 3 20:30 55 6 20:45…" at bounding box center [581, 277] width 798 height 287
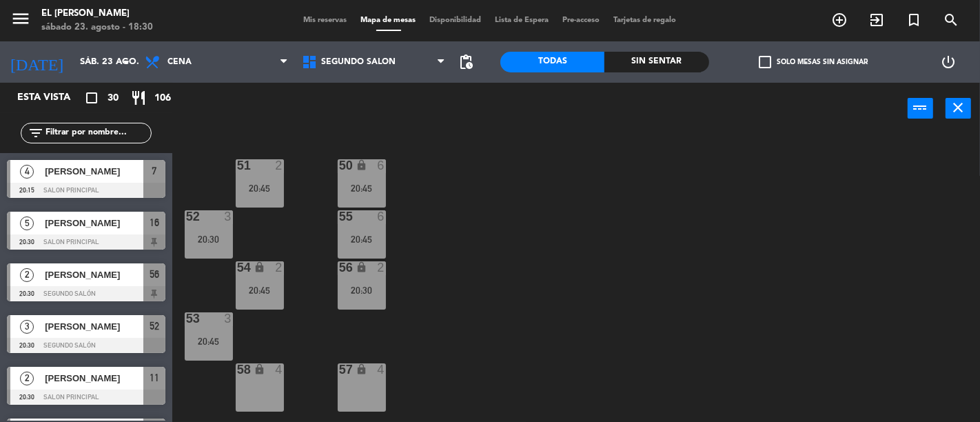
click at [367, 39] on div "menu El [PERSON_NAME] [DATE] 23. agosto - 18:30 Mis reservas Mapa de mesas Disp…" at bounding box center [490, 20] width 980 height 41
click at [393, 81] on div "Salon Principal Segundo Salón Segundo Salón Salon Principal Segundo Salón" at bounding box center [373, 61] width 157 height 41
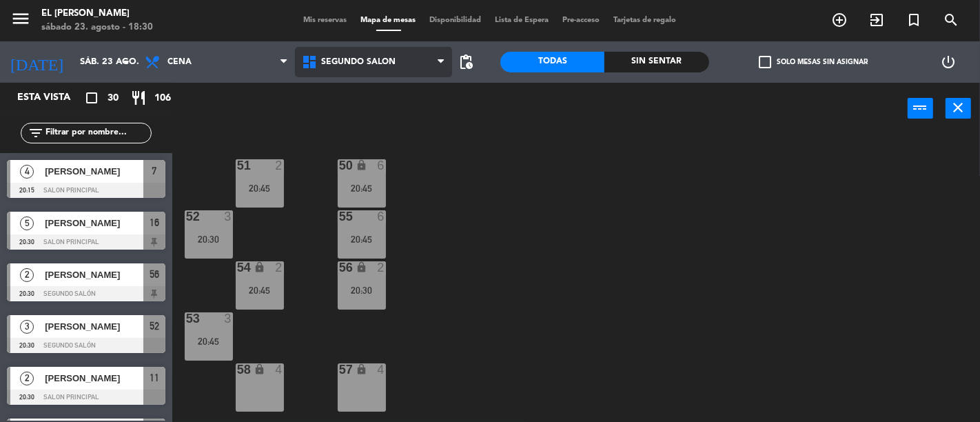
click at [408, 72] on span "Segundo Salón" at bounding box center [373, 62] width 157 height 30
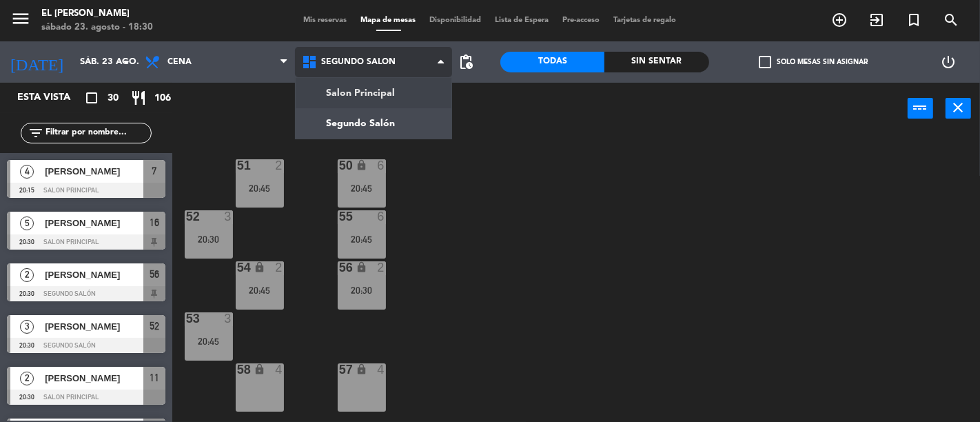
click at [405, 101] on ng-component "menu El [PERSON_NAME] [DATE] 23. agosto - 18:30 Mis reservas Mapa de mesas Disp…" at bounding box center [490, 211] width 980 height 422
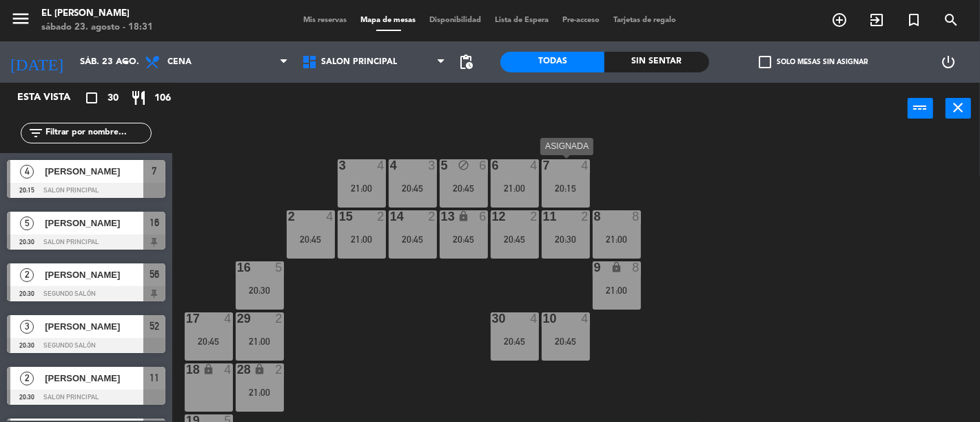
click at [542, 181] on div "7 4 20:15" at bounding box center [565, 183] width 48 height 48
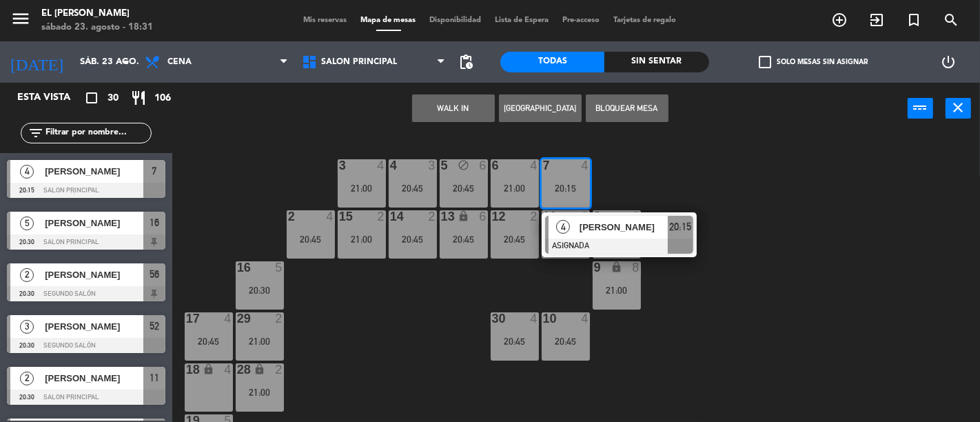
click at [725, 160] on div "3 4 21:00 4 3 20:45 5 block 6 20:45 6 4 21:00 7 4 20:15 4 [PERSON_NAME] ASIGNAD…" at bounding box center [581, 277] width 798 height 287
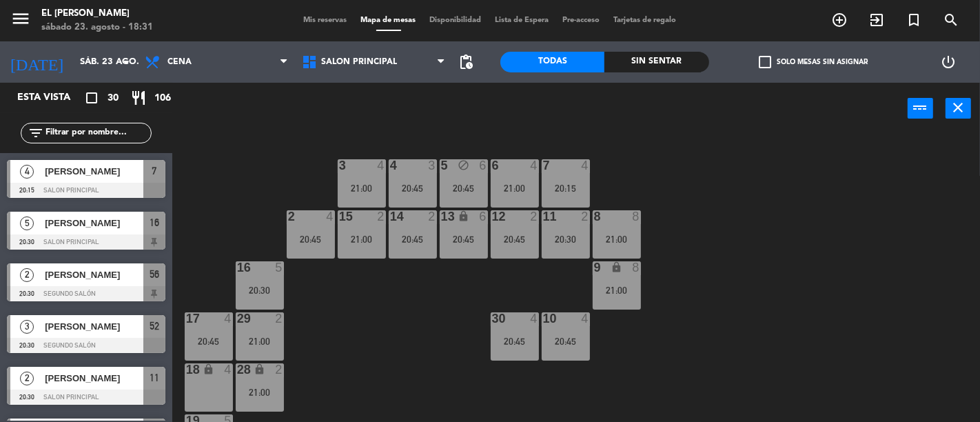
click at [470, 163] on div "block" at bounding box center [463, 165] width 23 height 13
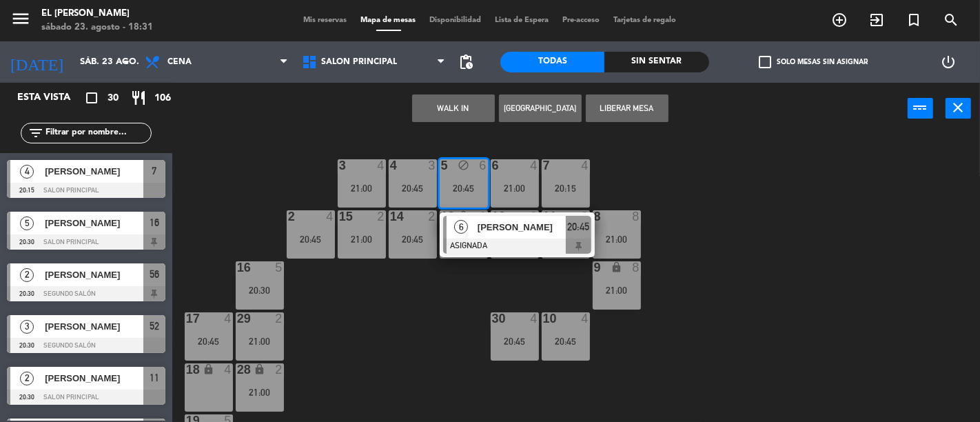
drag, startPoint x: 554, startPoint y: 238, endPoint x: 486, endPoint y: 211, distance: 72.7
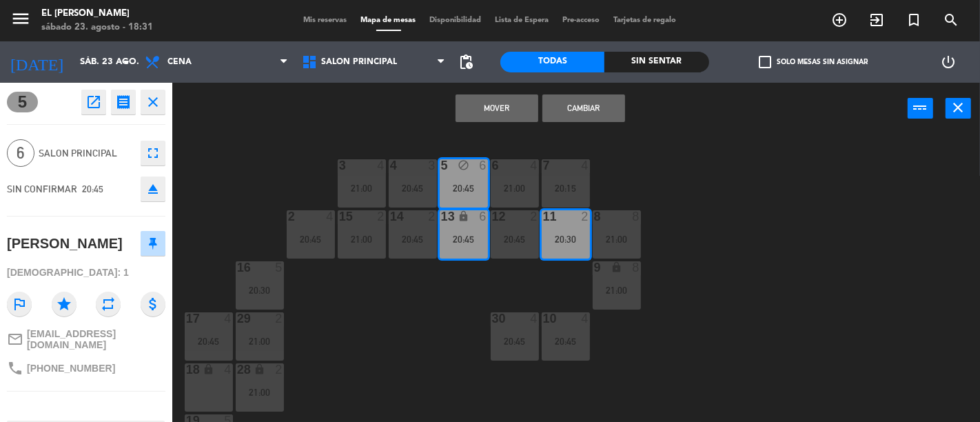
click at [397, 180] on div "4 3 20:45" at bounding box center [413, 183] width 48 height 48
click at [414, 237] on div "20:45" at bounding box center [413, 239] width 48 height 10
click at [398, 338] on div "3 4 21:00 4 3 20:45 5 block 6 20:45 6 4 21:00 7 4 20:15 2 4 20:45 15 2 21:00 14…" at bounding box center [581, 277] width 798 height 287
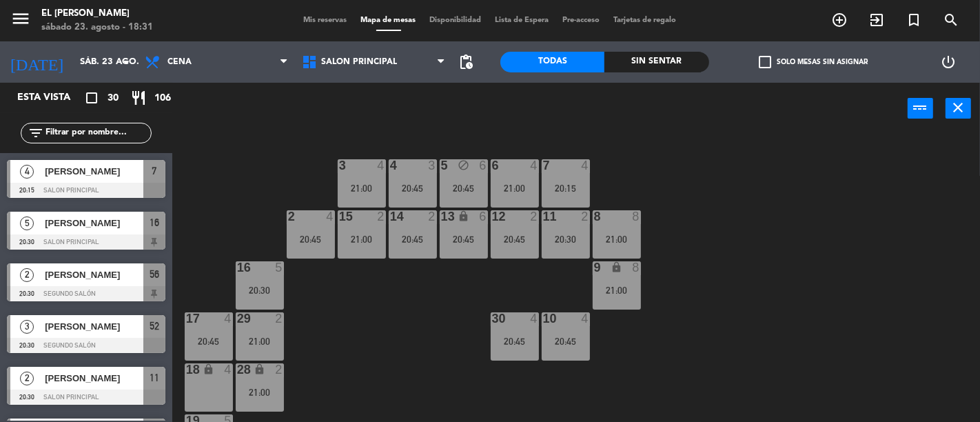
scroll to position [32, 0]
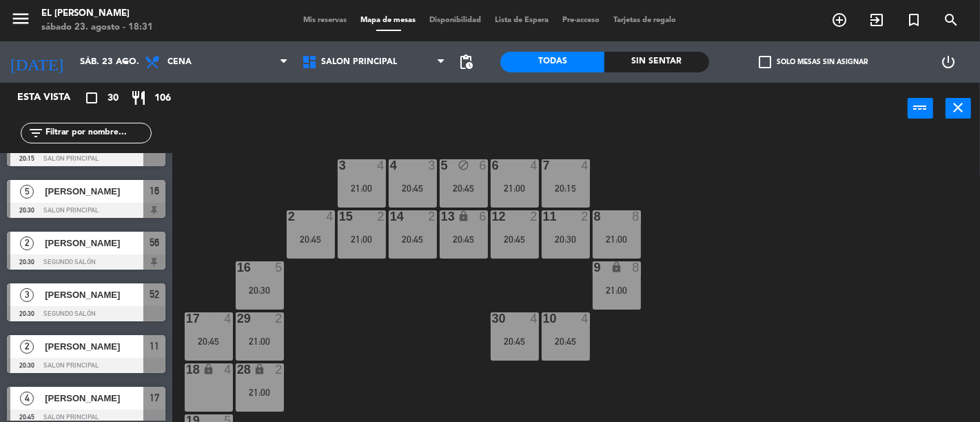
click at [473, 218] on div "lock" at bounding box center [463, 216] width 23 height 13
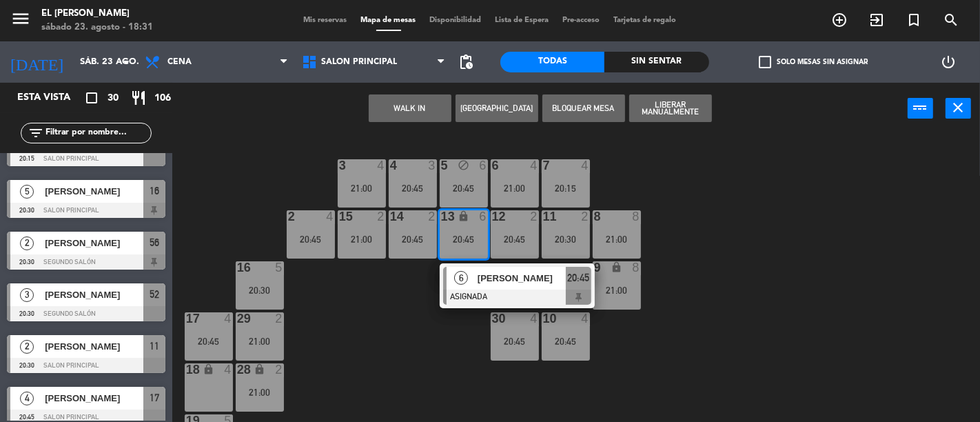
click at [391, 365] on div "3 4 21:00 4 3 20:45 5 block 6 20:45 6 4 21:00 7 4 20:15 2 4 20:45 15 2 21:00 14…" at bounding box center [581, 277] width 798 height 287
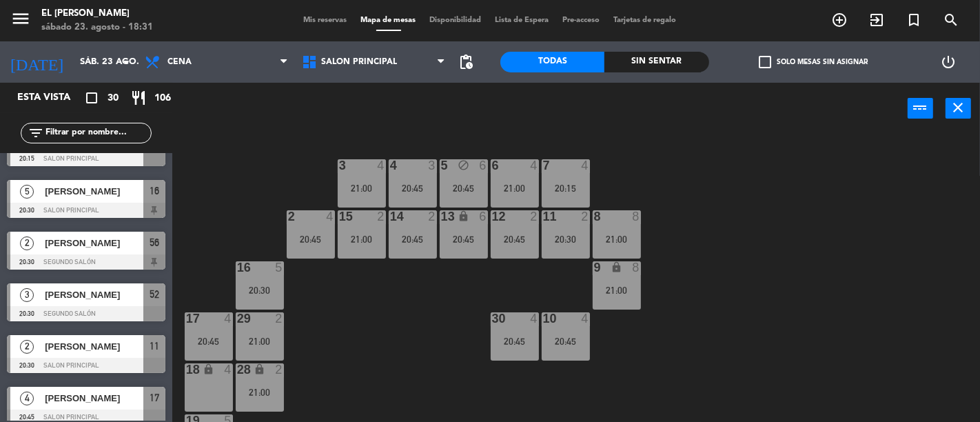
click at [561, 225] on div "11 2 20:30" at bounding box center [565, 234] width 48 height 48
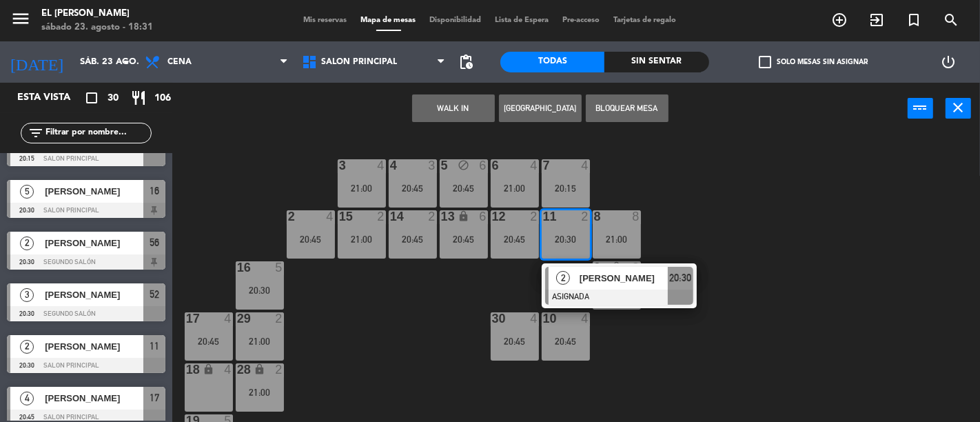
click at [443, 303] on div "3 4 21:00 4 3 20:45 5 block 6 20:45 6 4 21:00 7 4 20:15 2 4 20:45 15 2 21:00 14…" at bounding box center [581, 277] width 798 height 287
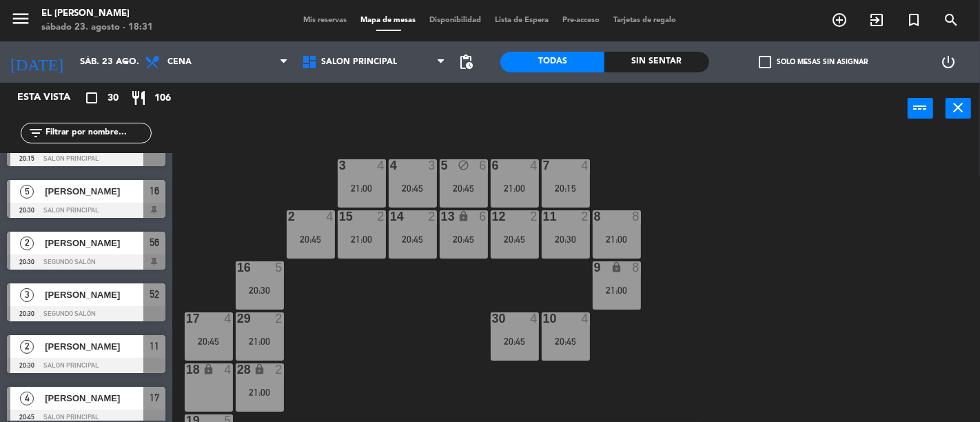
click at [462, 218] on icon "lock" at bounding box center [463, 216] width 12 height 12
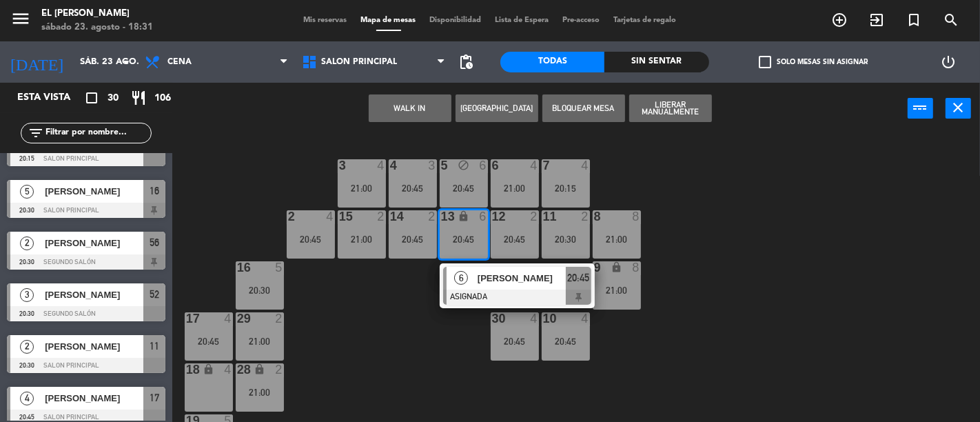
click at [586, 273] on span "20:45" at bounding box center [578, 277] width 22 height 17
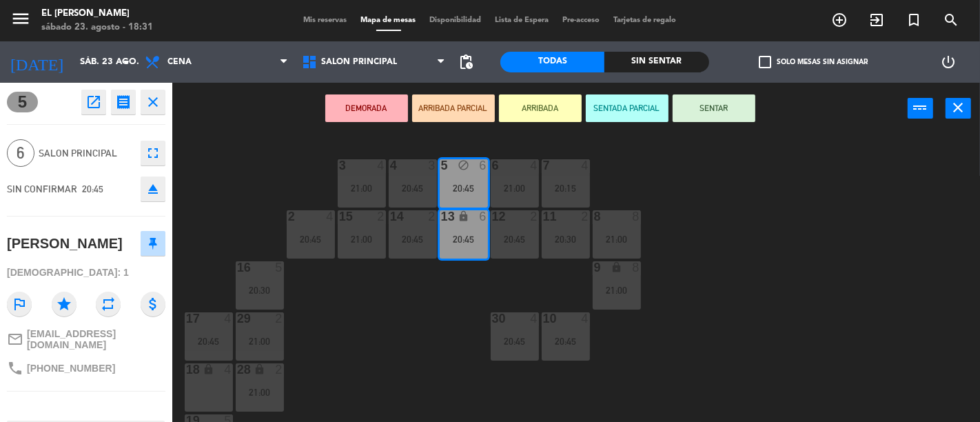
click at [404, 169] on div at bounding box center [412, 165] width 23 height 12
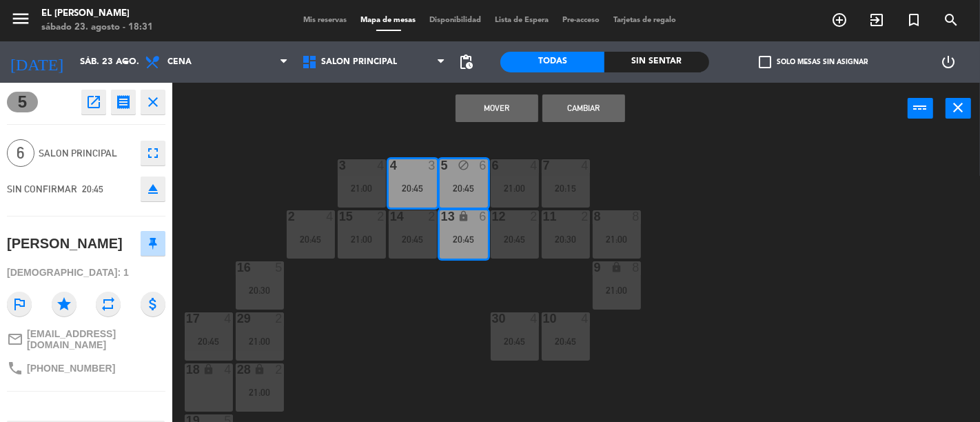
click at [404, 202] on div "4 3 20:45" at bounding box center [413, 183] width 48 height 48
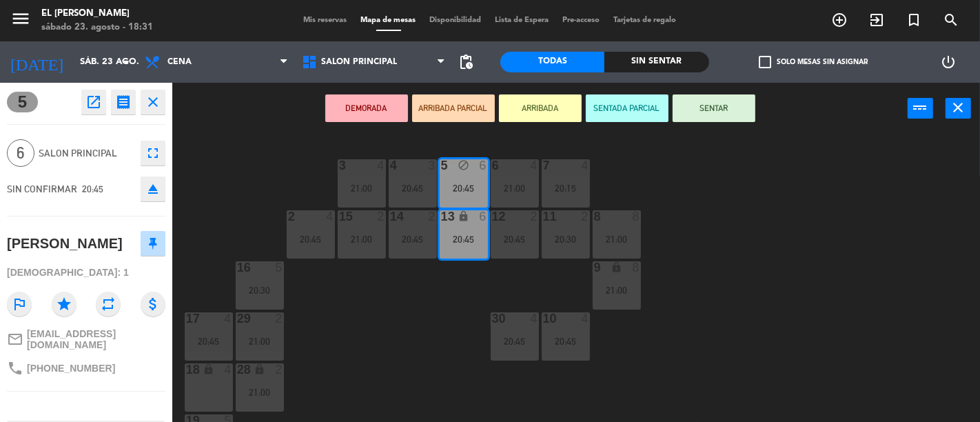
click at [395, 258] on div "14 2 20:45" at bounding box center [413, 234] width 48 height 48
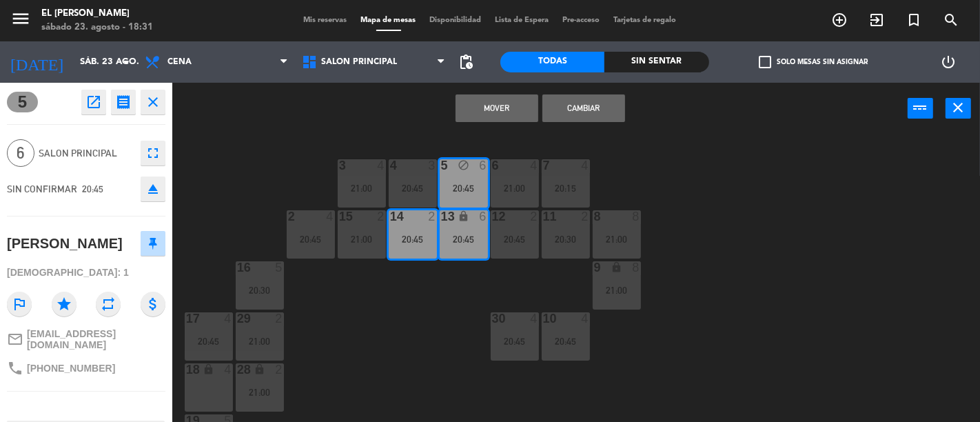
click at [412, 202] on div "4 3 20:45" at bounding box center [413, 183] width 48 height 48
click at [488, 110] on button "Mover y Unir" at bounding box center [496, 108] width 83 height 28
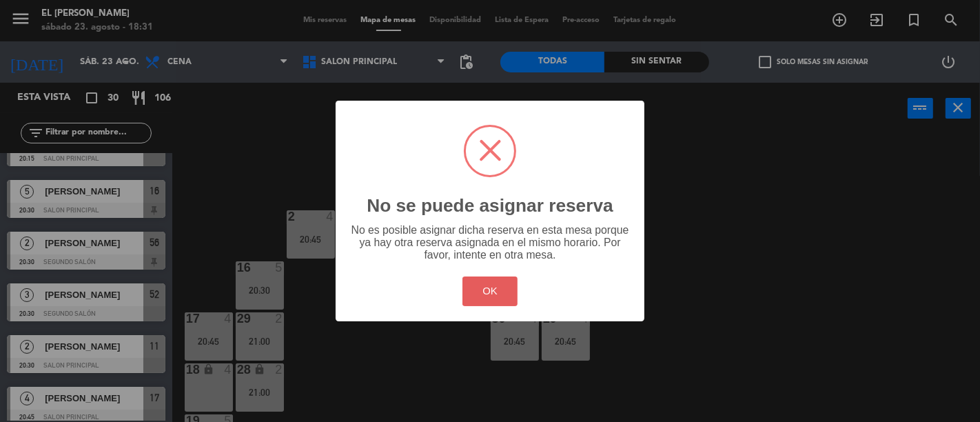
click at [500, 285] on button "OK" at bounding box center [490, 291] width 56 height 30
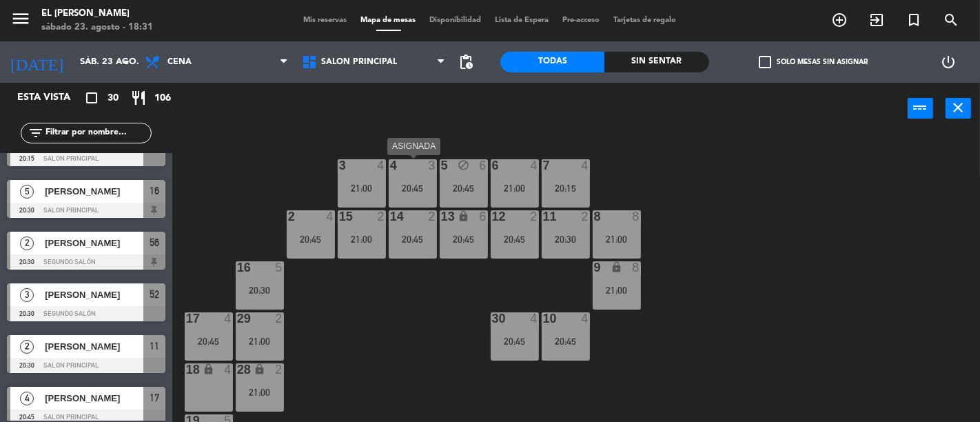
click at [424, 183] on div "20:45" at bounding box center [413, 188] width 48 height 10
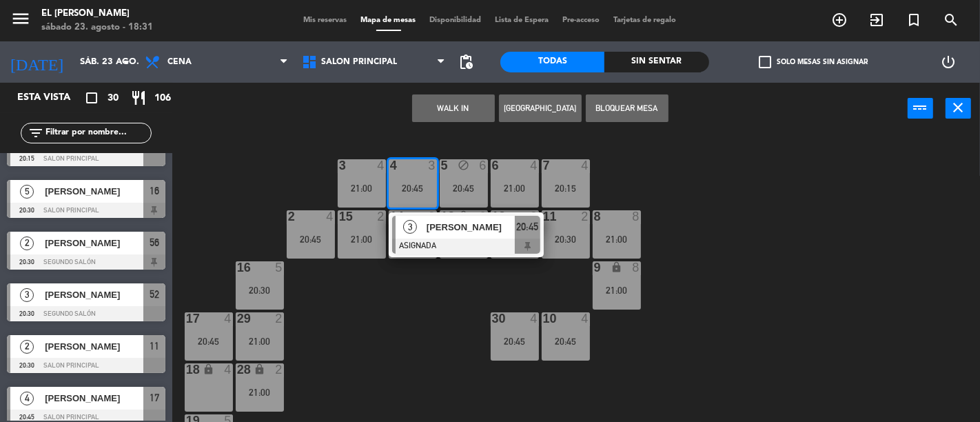
drag, startPoint x: 367, startPoint y: 354, endPoint x: 372, endPoint y: 332, distance: 22.6
click at [366, 355] on div "3 4 21:00 4 3 20:45 3 [PERSON_NAME] 20:45 5 block 6 20:45 6 4 21:00 7 4 20:15 2…" at bounding box center [581, 277] width 798 height 287
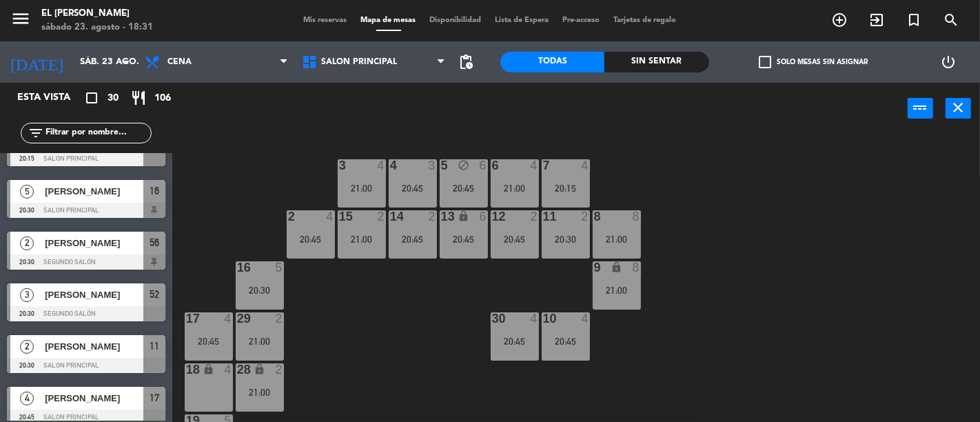
click at [470, 157] on div "3 4 21:00 4 3 20:45 5 block 6 20:45 6 4 21:00 7 4 20:15 2 4 20:45 15 2 21:00 14…" at bounding box center [581, 277] width 798 height 287
click at [384, 332] on div "3 4 21:00 4 3 20:45 5 block 6 20:45 6 4 21:00 7 4 20:15 2 4 20:45 15 2 21:00 14…" at bounding box center [581, 277] width 798 height 287
click at [397, 183] on div "20:45" at bounding box center [413, 188] width 48 height 10
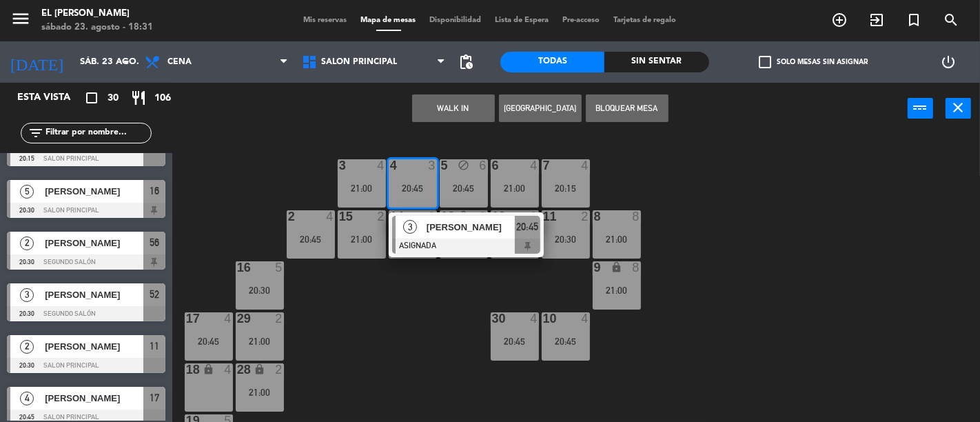
click at [209, 389] on div "18 lock 4" at bounding box center [209, 387] width 48 height 48
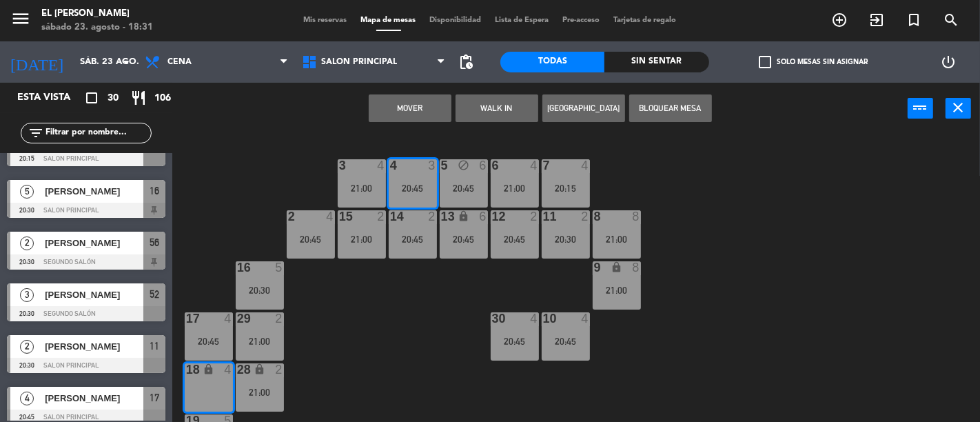
click at [432, 107] on button "Mover" at bounding box center [410, 108] width 83 height 28
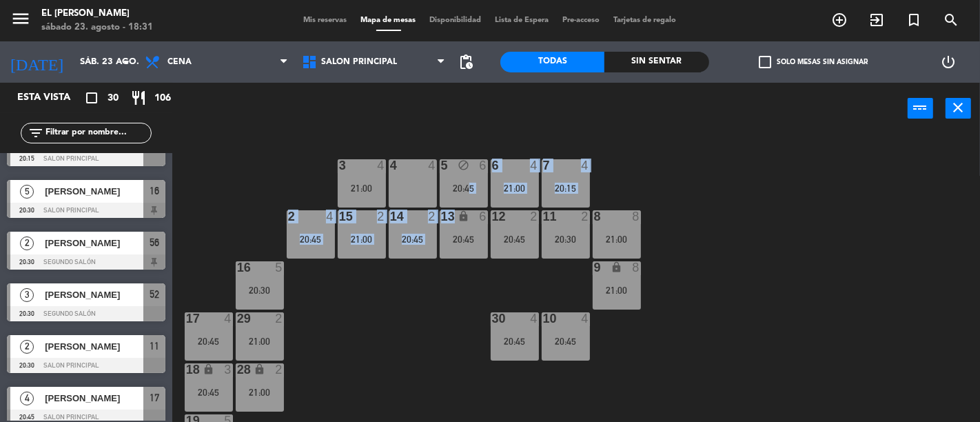
click at [466, 209] on div "3 4 21:00 4 4 5 block 6 20:45 6 4 21:00 7 4 20:15 2 4 20:45 15 2 21:00 14 2 20:…" at bounding box center [581, 277] width 798 height 287
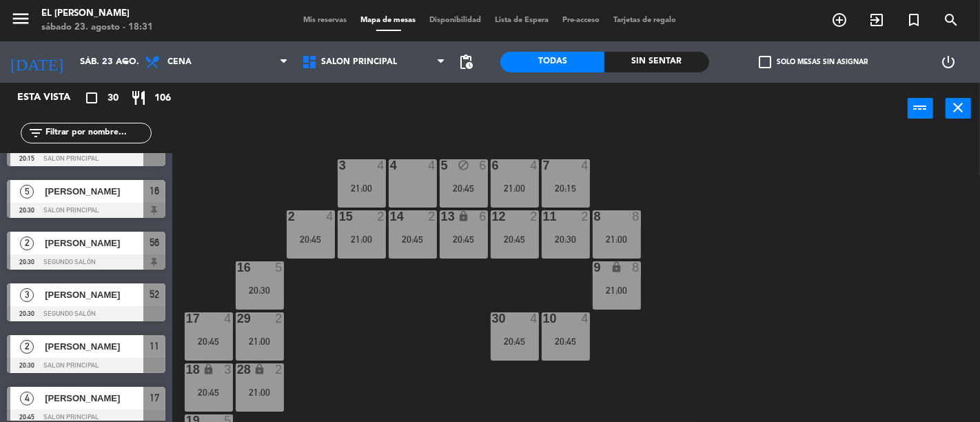
click at [464, 223] on div "13 lock 6" at bounding box center [463, 217] width 48 height 14
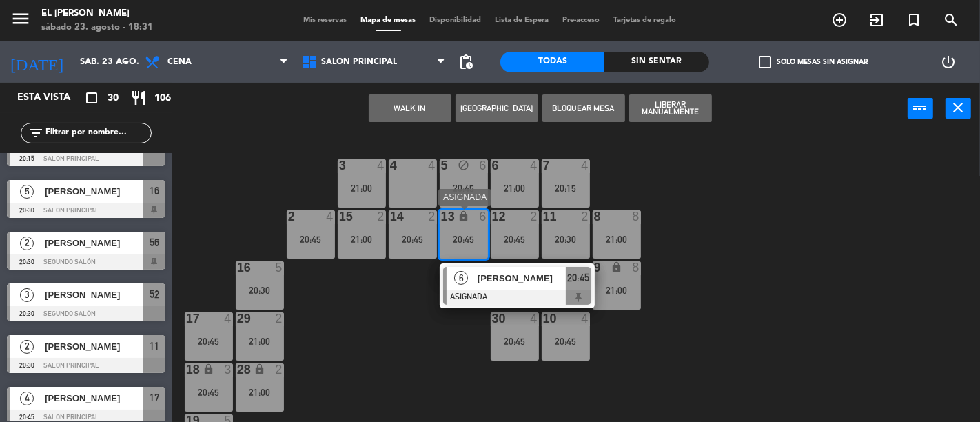
click at [576, 292] on div at bounding box center [517, 296] width 148 height 15
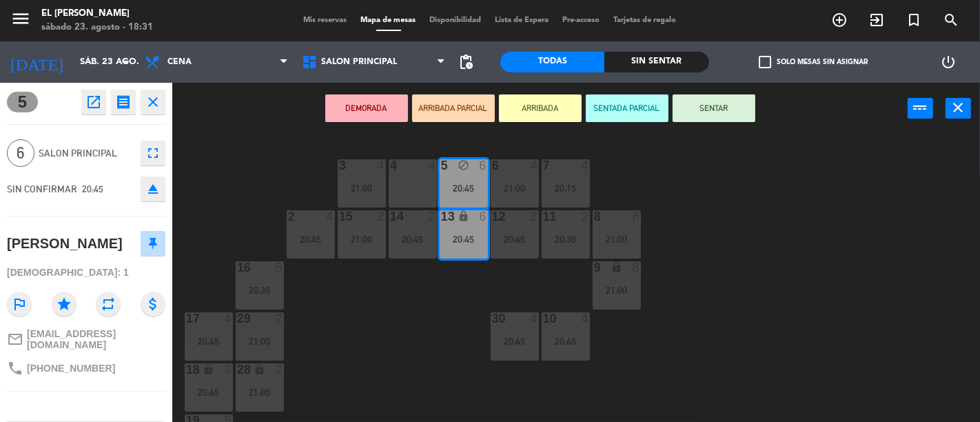
click at [422, 195] on div "4 4" at bounding box center [413, 183] width 48 height 48
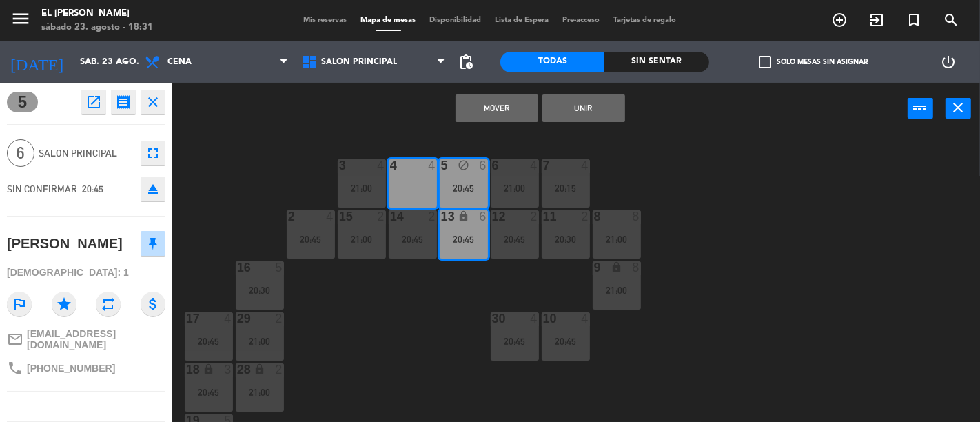
click at [484, 107] on button "Mover" at bounding box center [496, 108] width 83 height 28
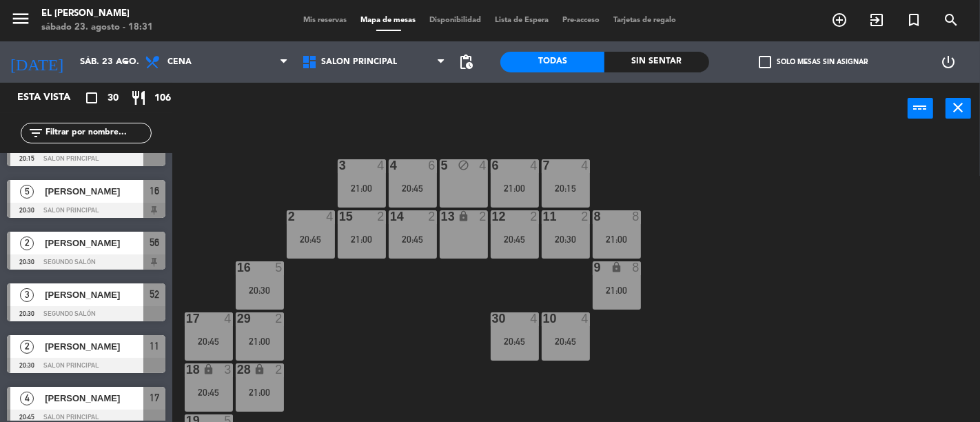
click at [416, 234] on div "20:45" at bounding box center [413, 239] width 48 height 10
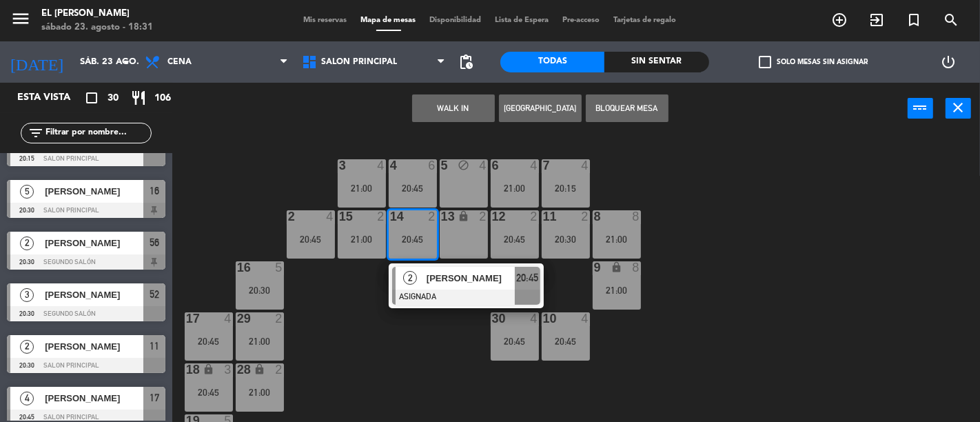
drag, startPoint x: 476, startPoint y: 246, endPoint x: 469, endPoint y: 242, distance: 8.0
click at [474, 246] on div "13 lock 2" at bounding box center [463, 234] width 48 height 48
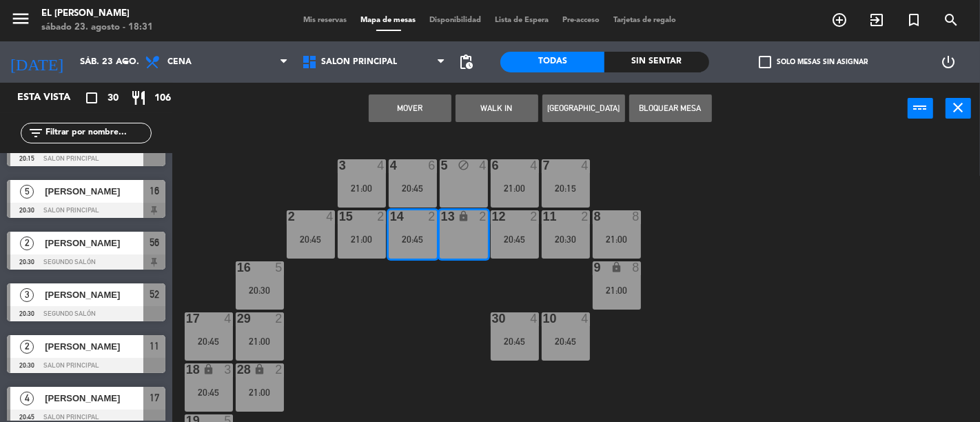
click at [424, 92] on div "Mover WALK IN [GEOGRAPHIC_DATA] Bloquear Mesa power_input close" at bounding box center [539, 109] width 735 height 52
click at [424, 105] on button "Mover" at bounding box center [410, 108] width 83 height 28
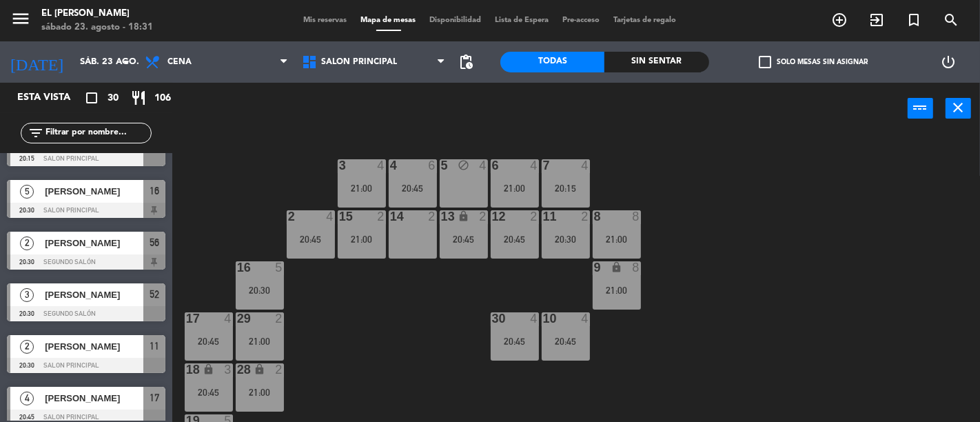
click at [417, 168] on div at bounding box center [412, 165] width 23 height 12
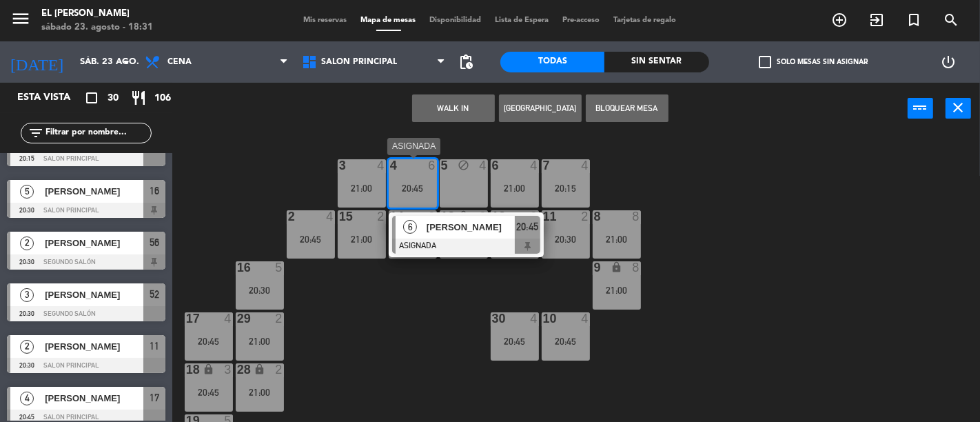
click at [403, 255] on div "6 [PERSON_NAME] 20:45" at bounding box center [466, 234] width 155 height 45
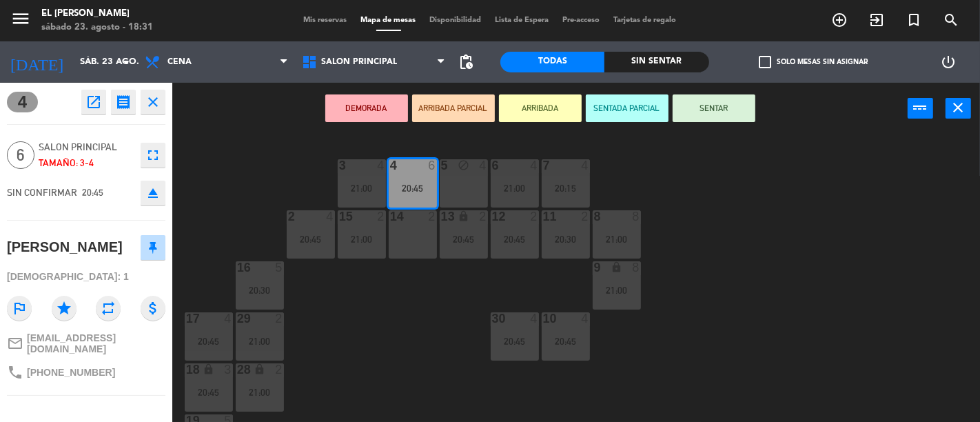
click at [411, 238] on div "14 2" at bounding box center [413, 234] width 48 height 48
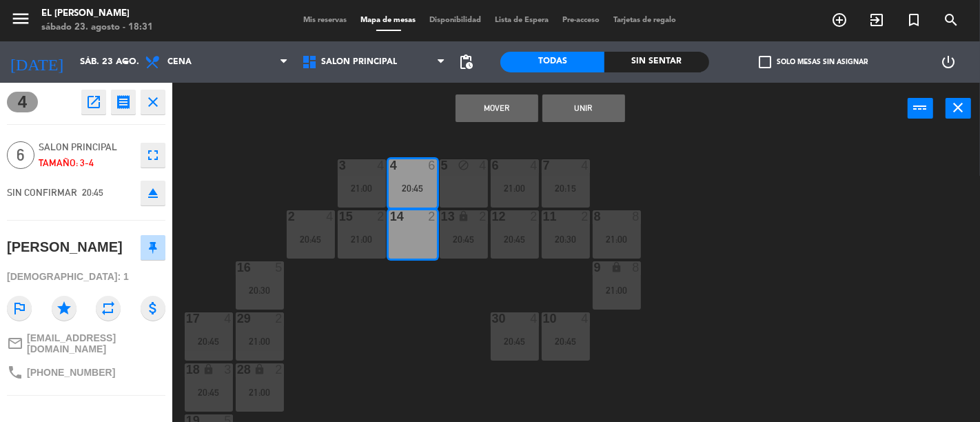
drag, startPoint x: 601, startPoint y: 105, endPoint x: 562, endPoint y: 108, distance: 39.4
click at [601, 105] on button "Unir" at bounding box center [583, 108] width 83 height 28
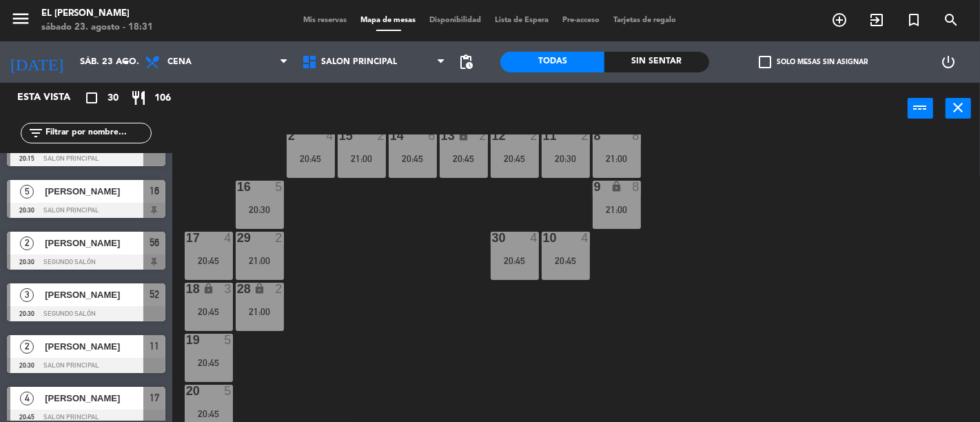
scroll to position [0, 0]
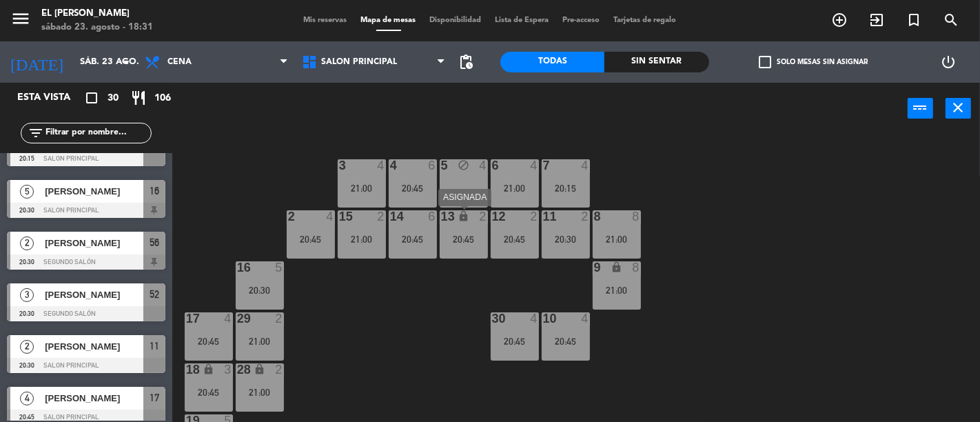
click at [459, 243] on div "20:45" at bounding box center [463, 239] width 48 height 10
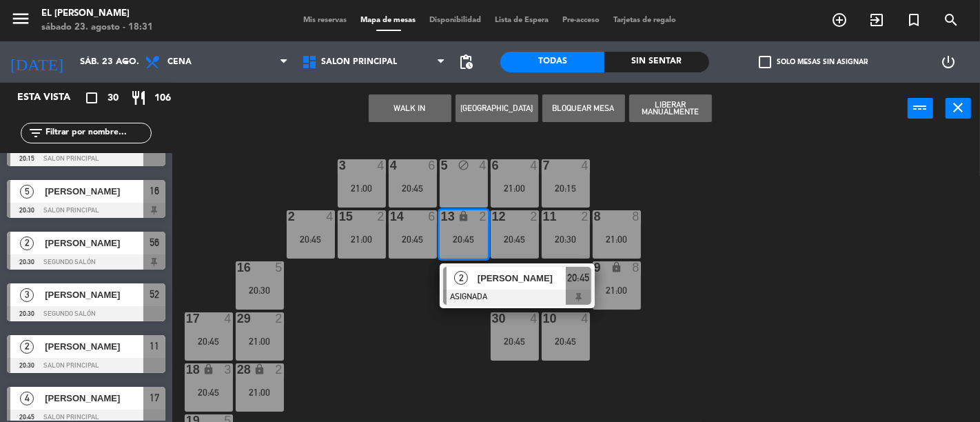
click at [397, 342] on div "3 4 21:00 4 6 20:45 5 block 4 6 4 21:00 7 4 20:15 2 4 20:45 15 2 21:00 14 6 20:…" at bounding box center [581, 277] width 798 height 287
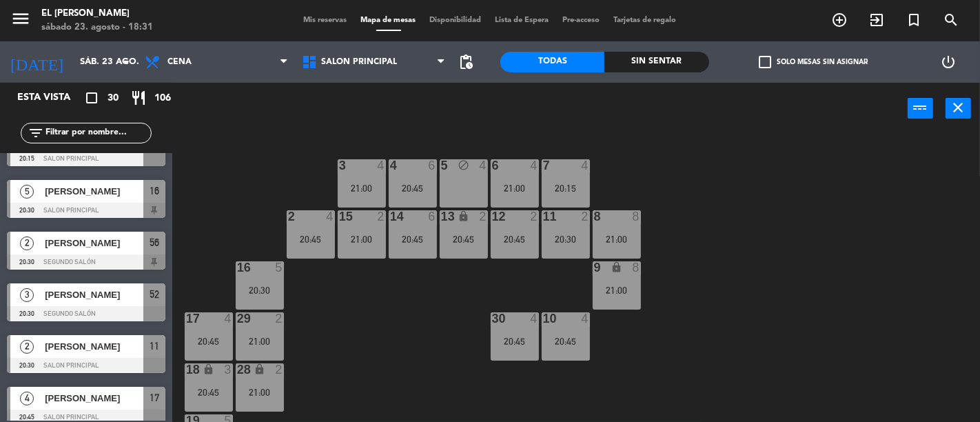
click at [406, 181] on div "4 6 20:45" at bounding box center [413, 183] width 48 height 48
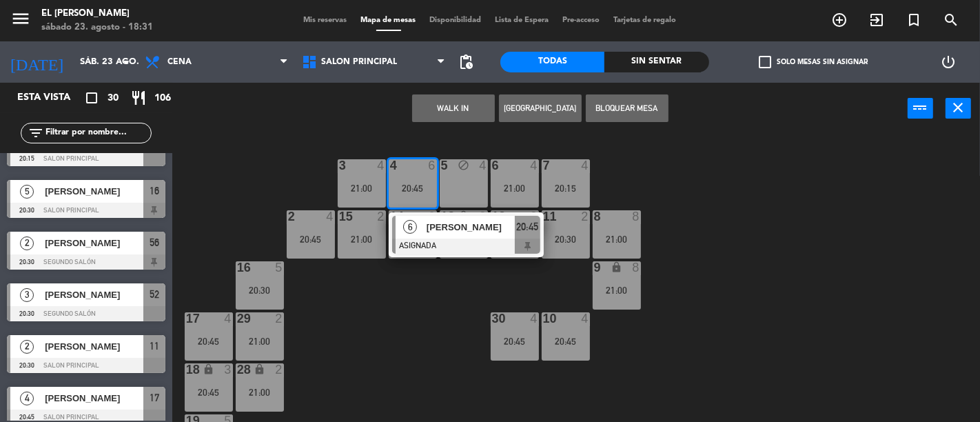
click at [391, 334] on div "3 4 21:00 4 6 20:45 6 [PERSON_NAME] 20:45 5 block 4 6 4 21:00 7 4 20:15 2 4 20:…" at bounding box center [581, 277] width 798 height 287
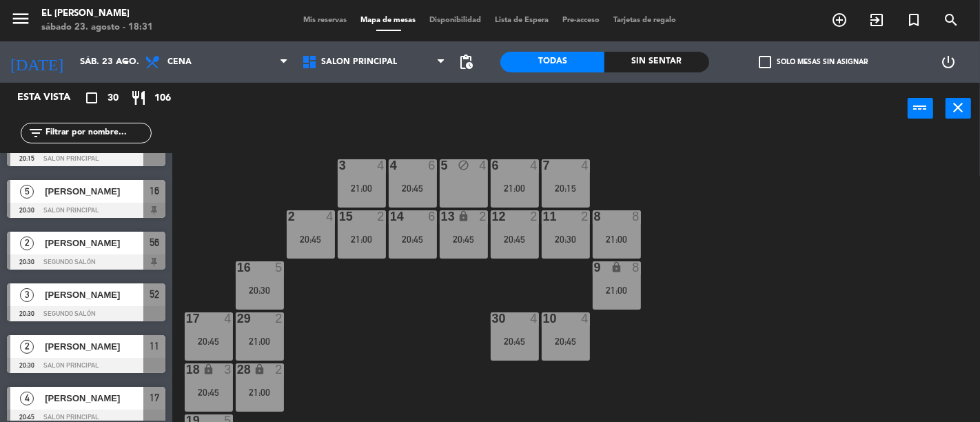
click at [572, 242] on div "20:30" at bounding box center [565, 239] width 48 height 10
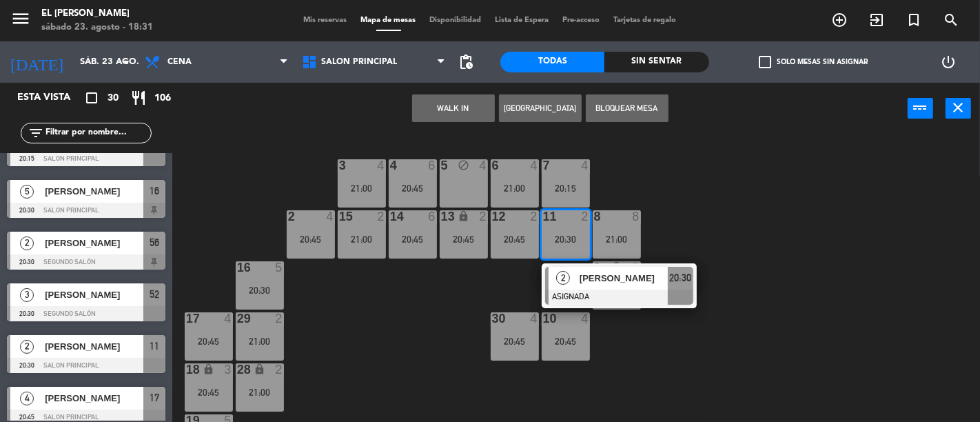
click at [359, 311] on div "3 4 21:00 4 6 20:45 5 block 4 6 4 21:00 7 4 20:15 2 4 20:45 15 2 21:00 14 6 20:…" at bounding box center [581, 277] width 798 height 287
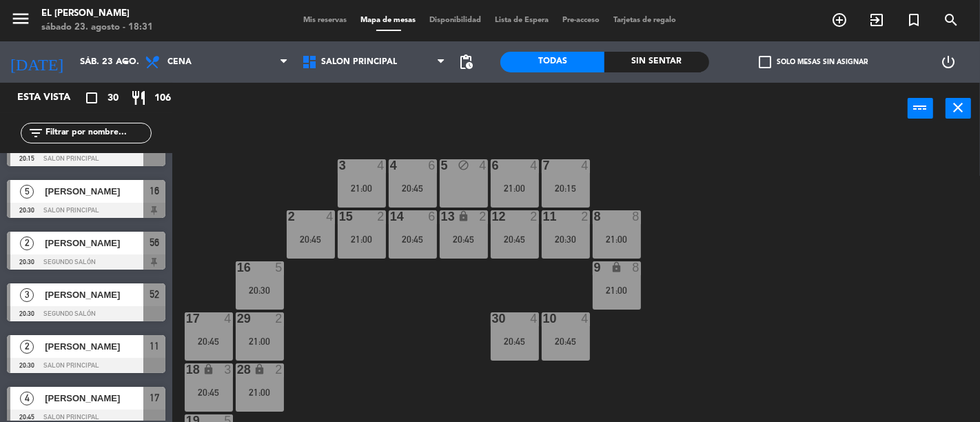
click at [612, 234] on div "21:00" at bounding box center [616, 239] width 48 height 10
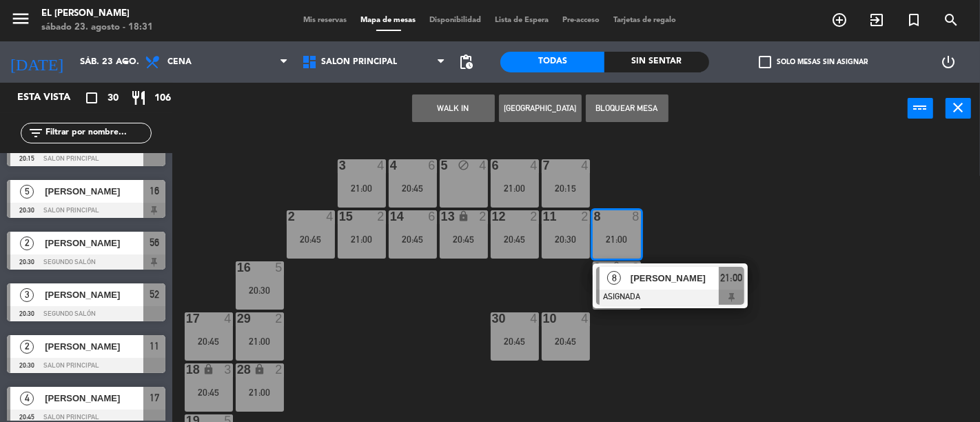
click at [685, 211] on div "3 4 21:00 4 6 20:45 5 block 4 6 4 21:00 7 4 20:15 2 4 20:45 15 2 21:00 14 6 20:…" at bounding box center [581, 277] width 798 height 287
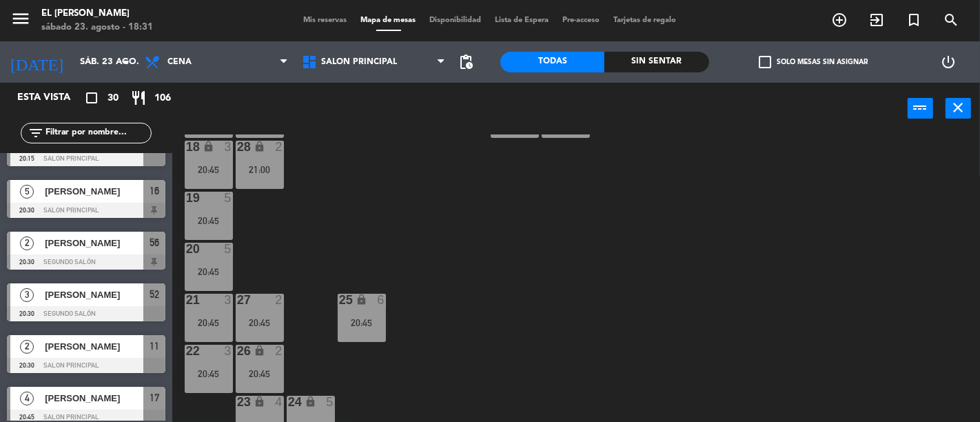
scroll to position [244, 0]
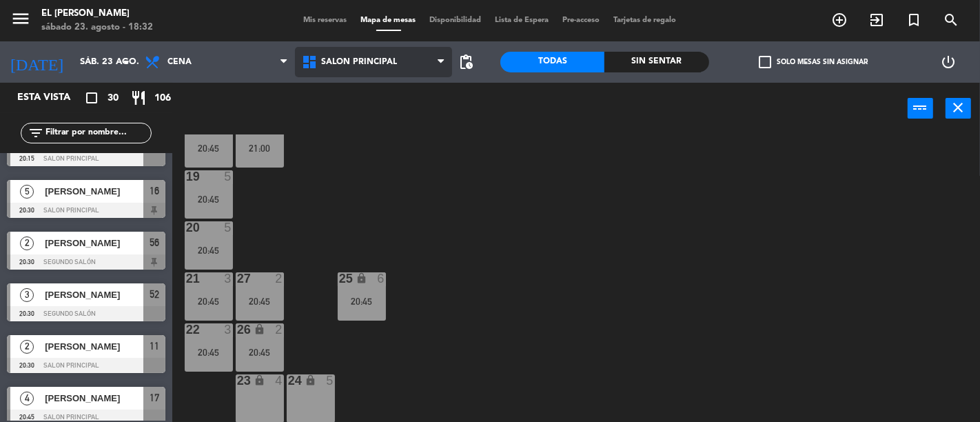
click at [374, 63] on span "Salon Principal" at bounding box center [359, 62] width 76 height 10
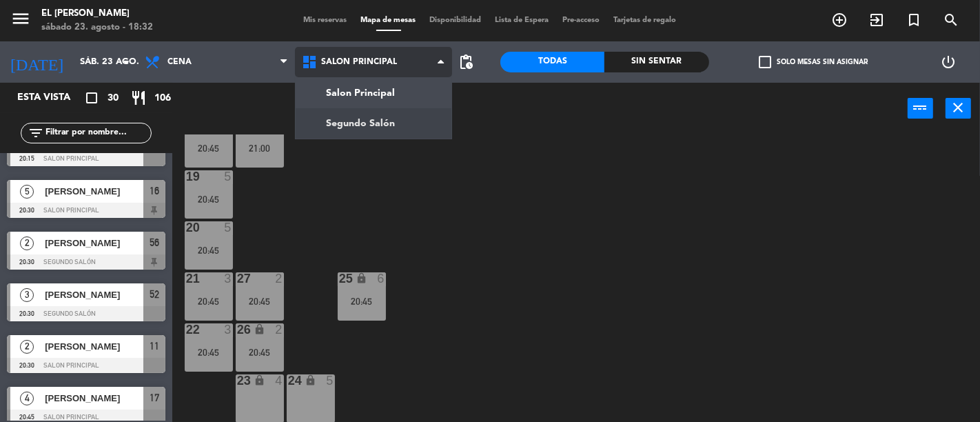
click at [366, 118] on ng-component "menu El [PERSON_NAME] [DATE] 23. agosto - 18:32 Mis reservas Mapa de mesas Disp…" at bounding box center [490, 211] width 980 height 422
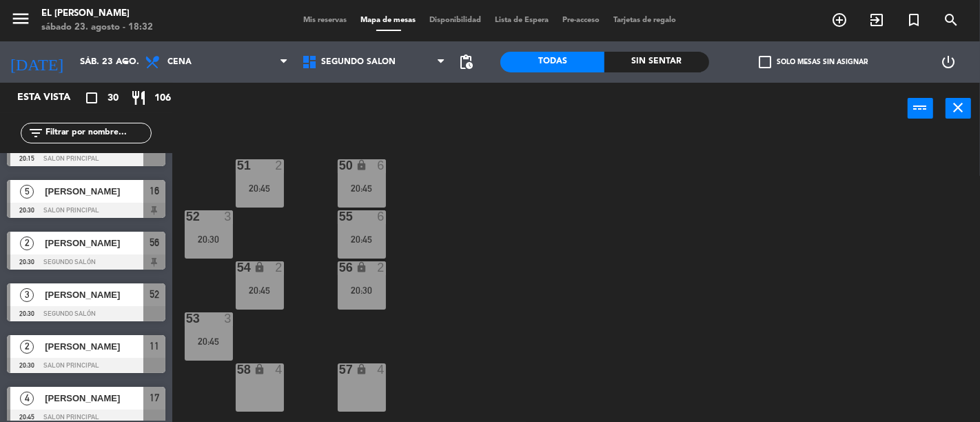
click at [107, 125] on input "text" at bounding box center [97, 132] width 107 height 15
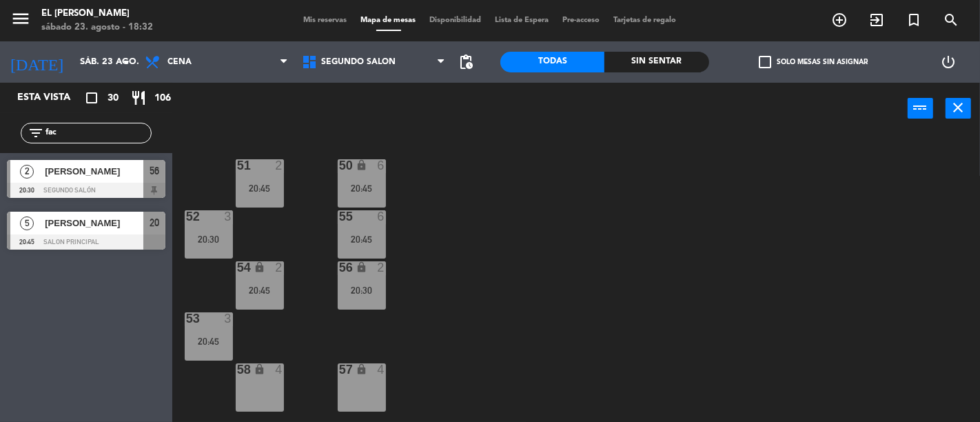
type input "fac"
click at [112, 351] on div "Esta vista crop_square 30 restaurant 106 filter_list fac 2 [PERSON_NAME] 20:30 …" at bounding box center [86, 252] width 172 height 339
click at [127, 160] on div "[PERSON_NAME]" at bounding box center [93, 171] width 100 height 23
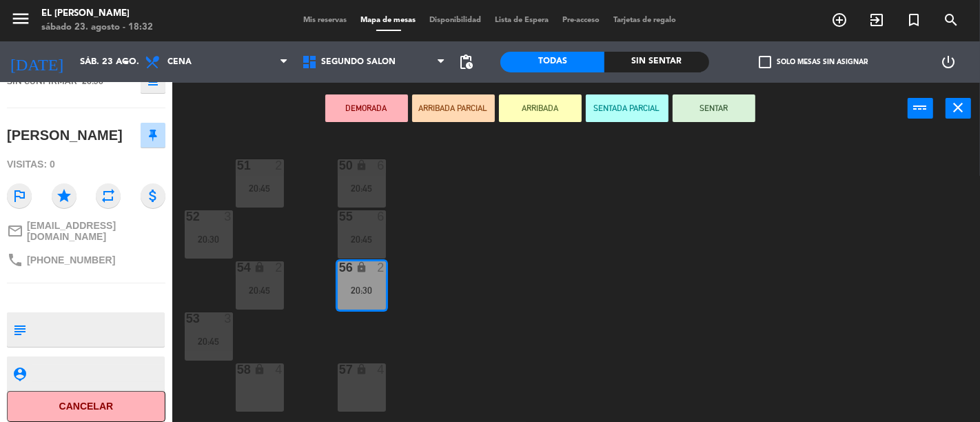
scroll to position [109, 0]
click at [79, 393] on button "Cancelar" at bounding box center [86, 405] width 158 height 31
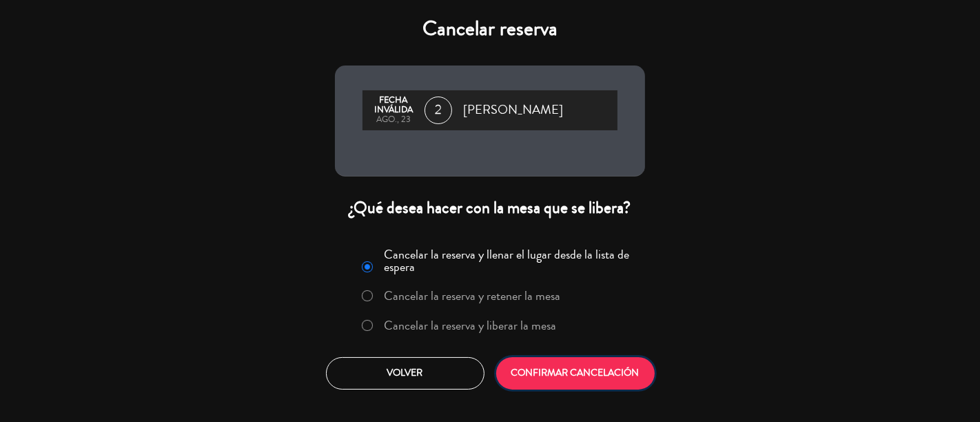
click at [591, 381] on button "CONFIRMAR CANCELACIÓN" at bounding box center [575, 373] width 158 height 32
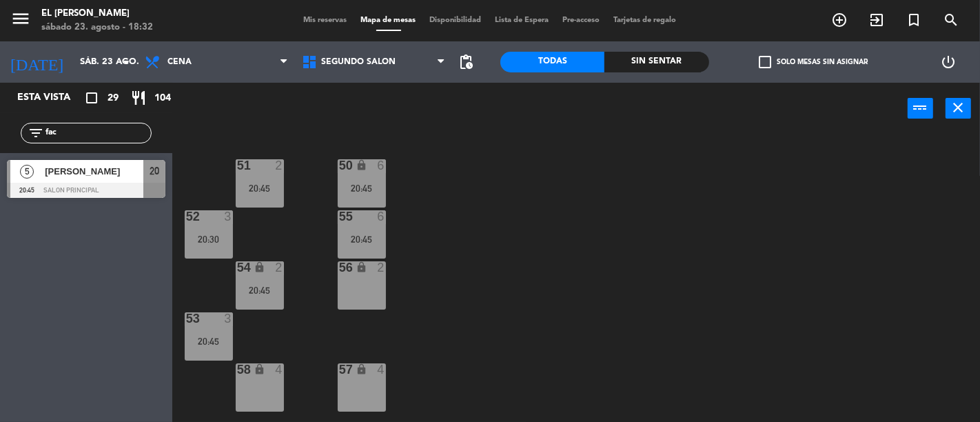
click at [56, 139] on input "fac" at bounding box center [97, 132] width 107 height 15
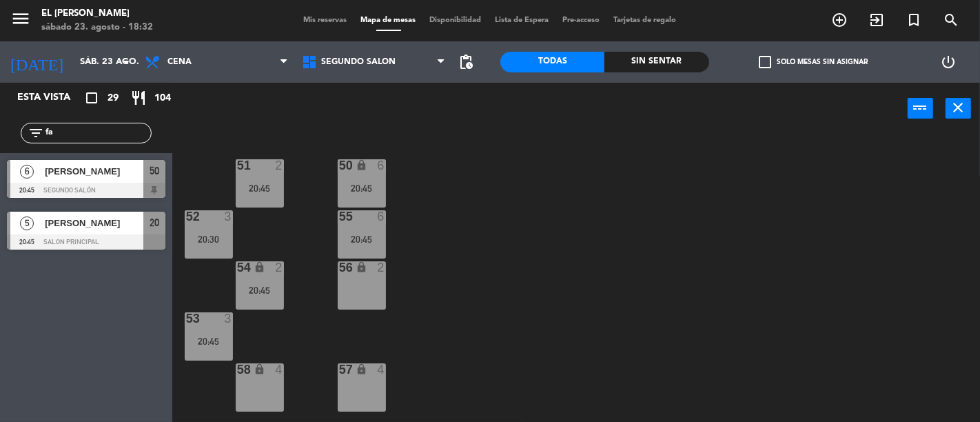
type input "f"
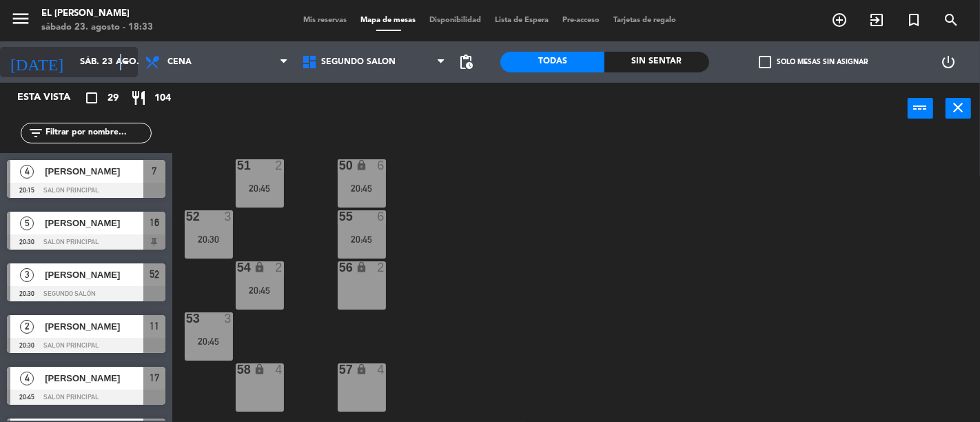
click at [121, 56] on icon "arrow_drop_down" at bounding box center [126, 62] width 17 height 17
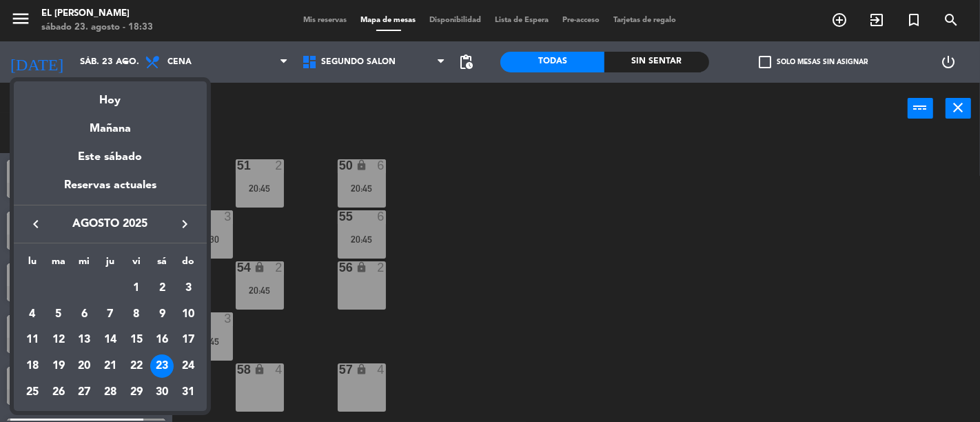
click at [306, 101] on div at bounding box center [490, 211] width 980 height 422
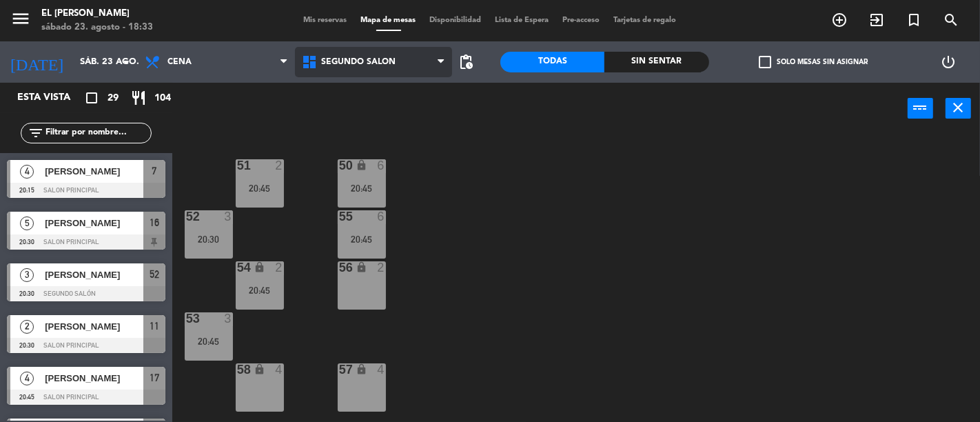
click at [339, 51] on span "Segundo Salón" at bounding box center [373, 62] width 157 height 30
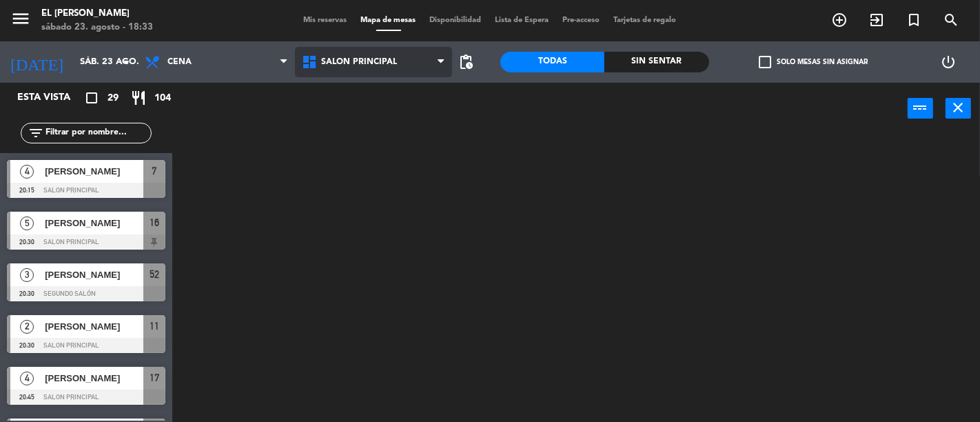
click at [355, 104] on ng-component "menu El [PERSON_NAME] [DATE] 23. agosto - 18:33 Mis reservas Mapa de mesas Disp…" at bounding box center [490, 211] width 980 height 422
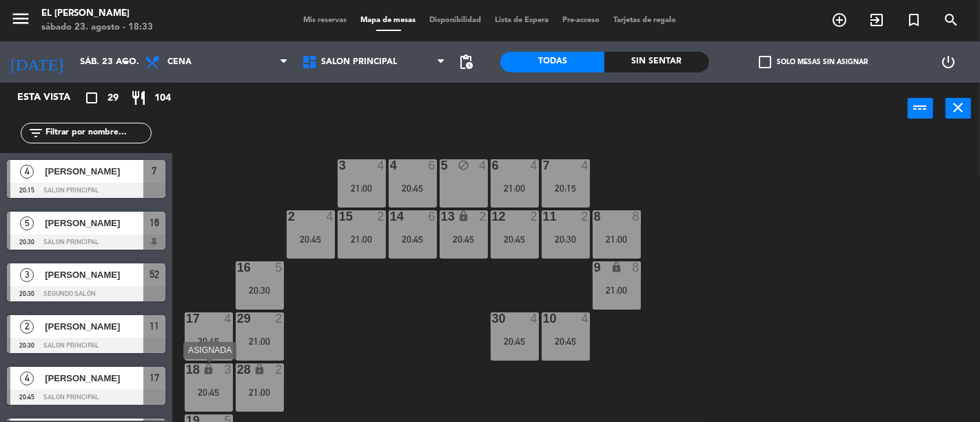
click at [205, 371] on icon "lock" at bounding box center [209, 369] width 12 height 12
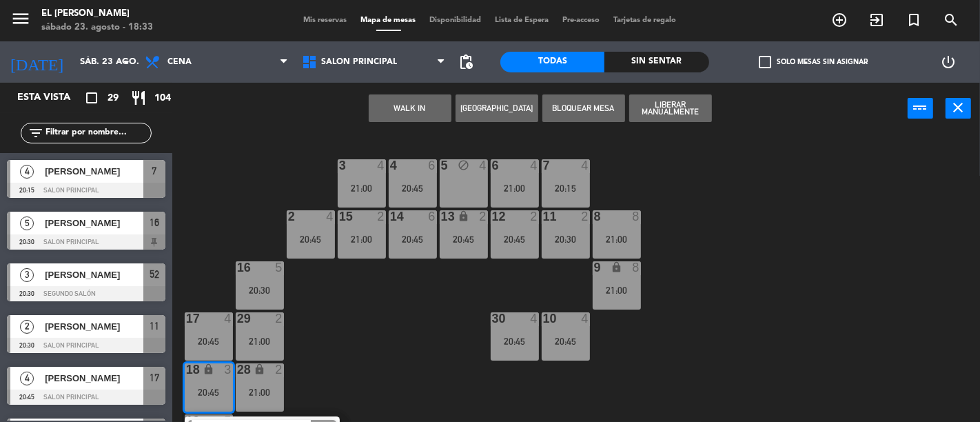
click at [464, 173] on div "5 block 4" at bounding box center [463, 183] width 48 height 48
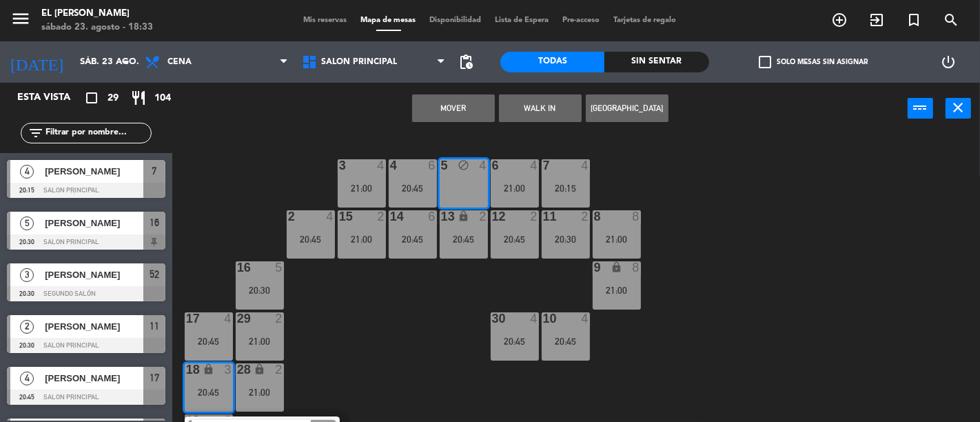
click at [433, 105] on button "Mover" at bounding box center [453, 108] width 83 height 28
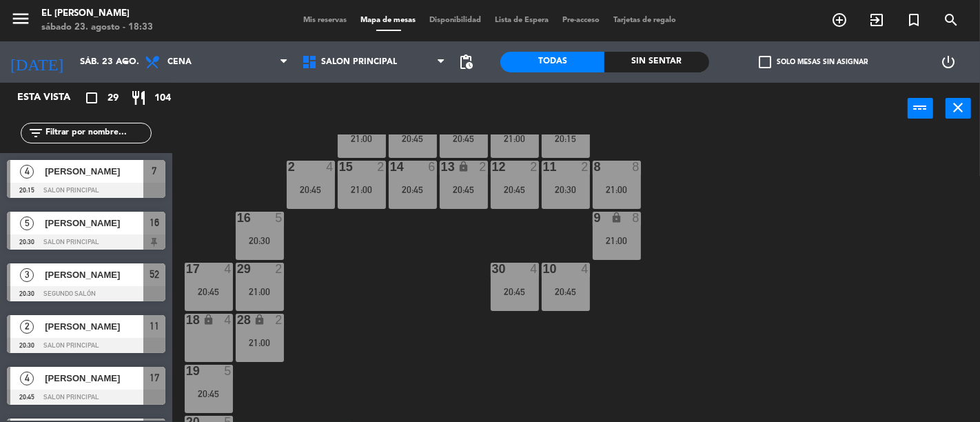
scroll to position [76, 0]
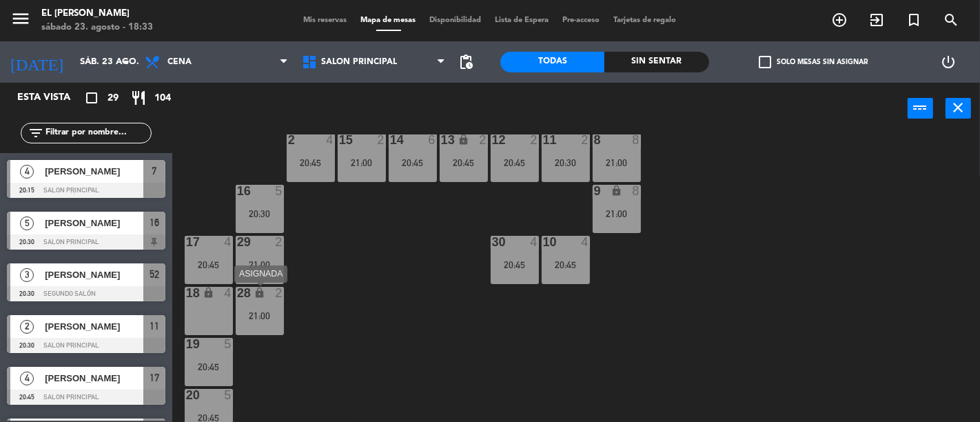
click at [247, 299] on div "28" at bounding box center [236, 293] width 23 height 13
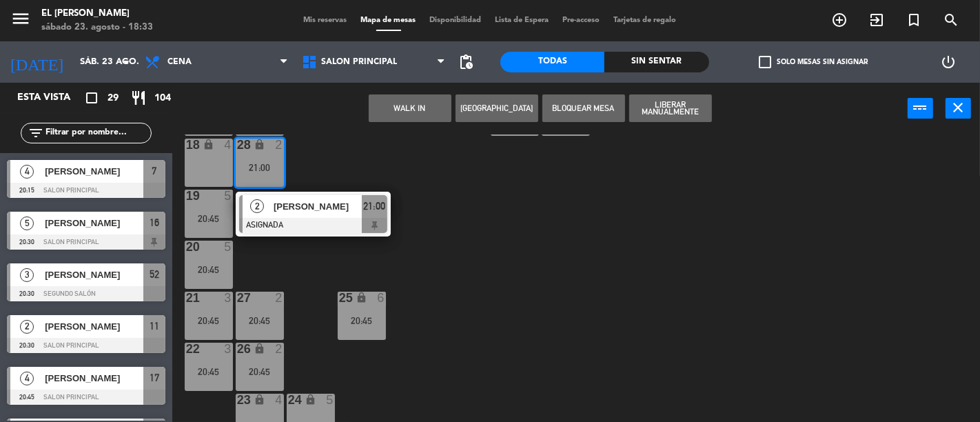
scroll to position [244, 0]
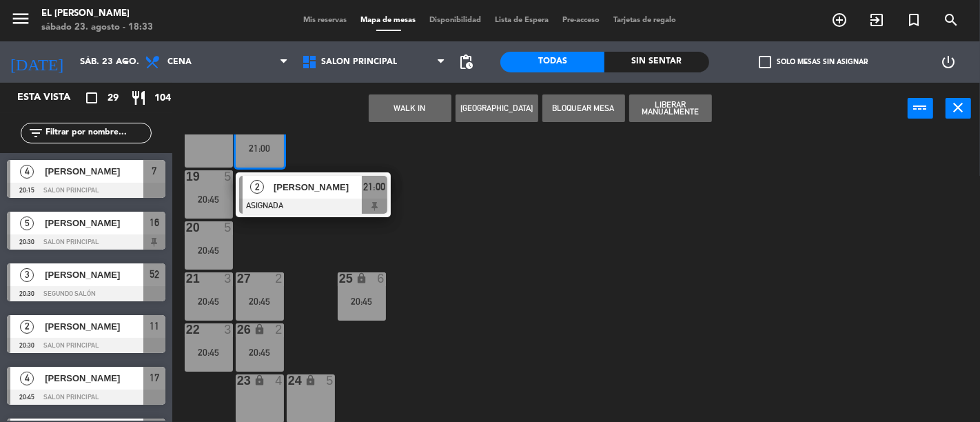
click at [280, 395] on div "23 lock 4" at bounding box center [260, 398] width 48 height 48
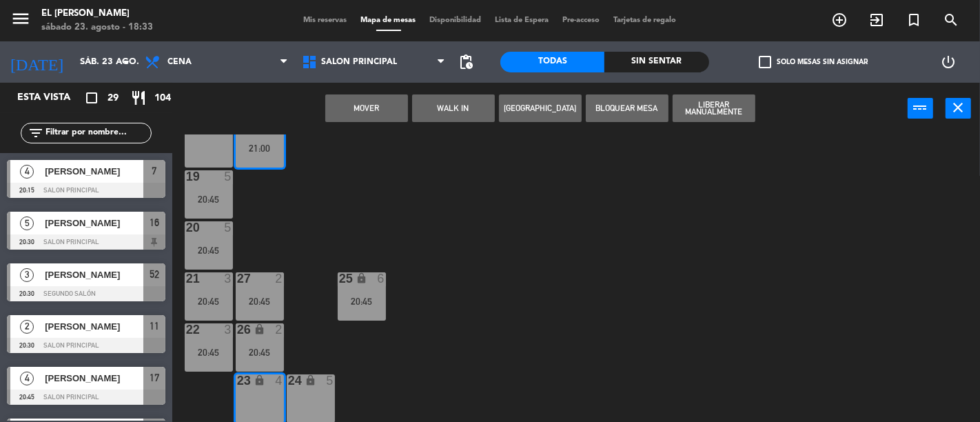
click at [370, 101] on button "Mover" at bounding box center [366, 108] width 83 height 28
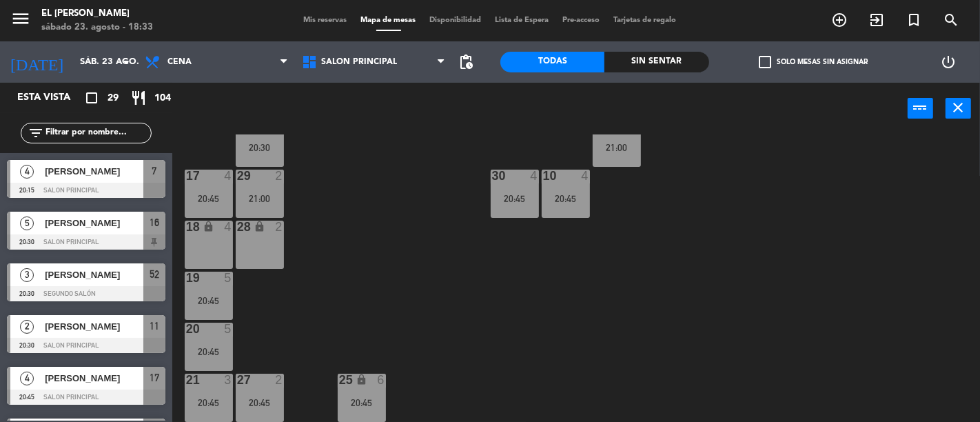
scroll to position [0, 0]
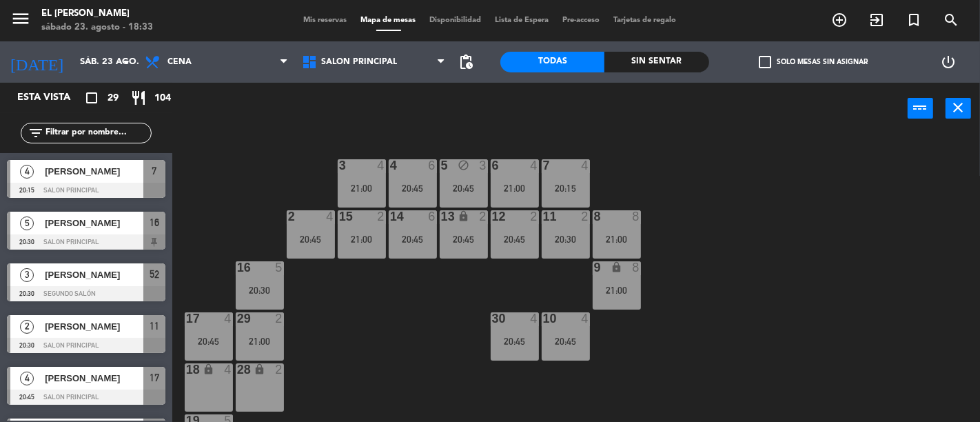
click at [411, 183] on div "20:45" at bounding box center [413, 188] width 48 height 10
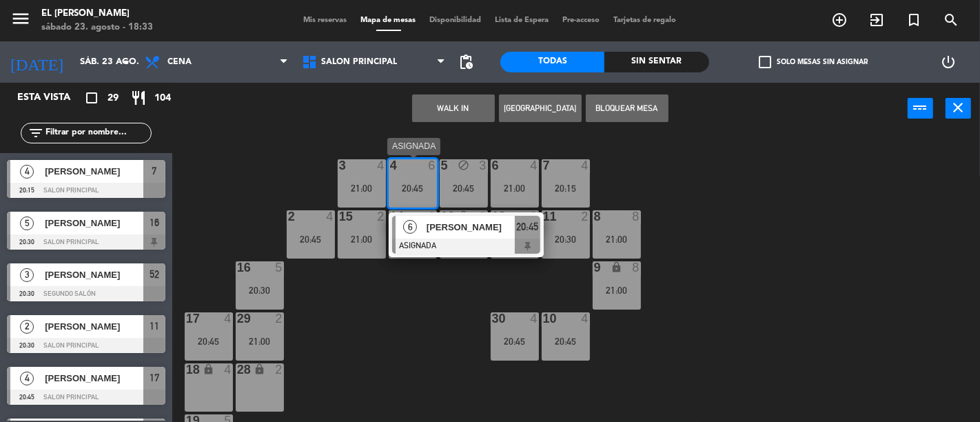
click at [528, 240] on div at bounding box center [466, 245] width 148 height 15
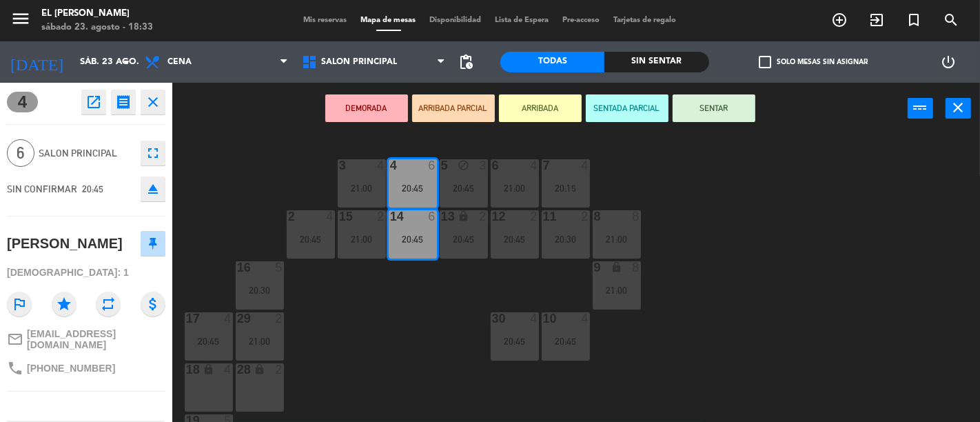
click at [207, 376] on div "18 lock 4" at bounding box center [209, 387] width 48 height 48
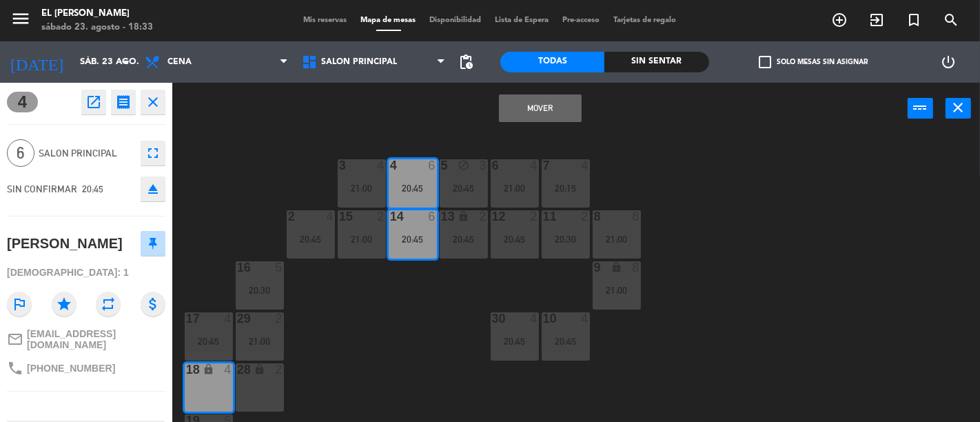
click at [262, 376] on div "28 lock 2" at bounding box center [260, 370] width 48 height 14
click at [531, 105] on button "Mover y Unir" at bounding box center [540, 108] width 83 height 28
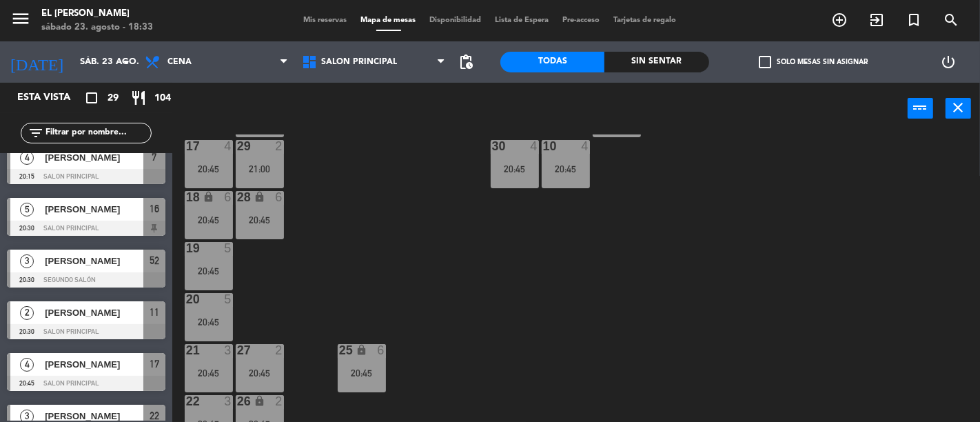
scroll to position [244, 0]
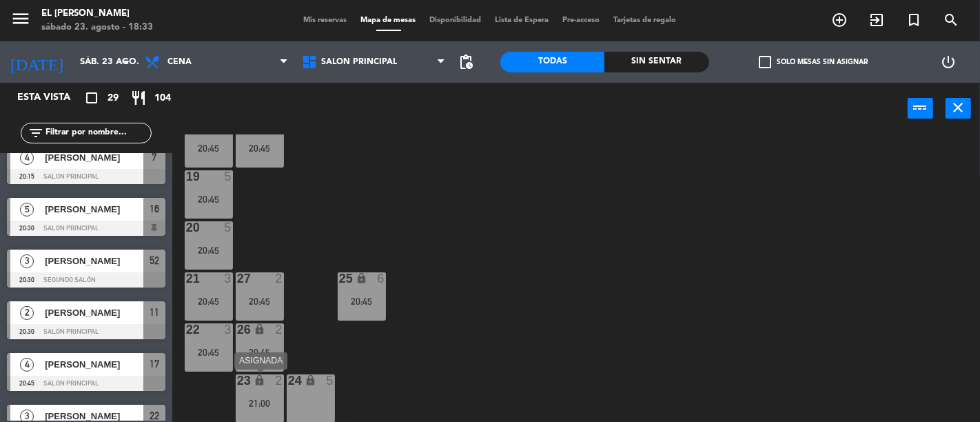
click at [260, 382] on icon "lock" at bounding box center [259, 380] width 12 height 12
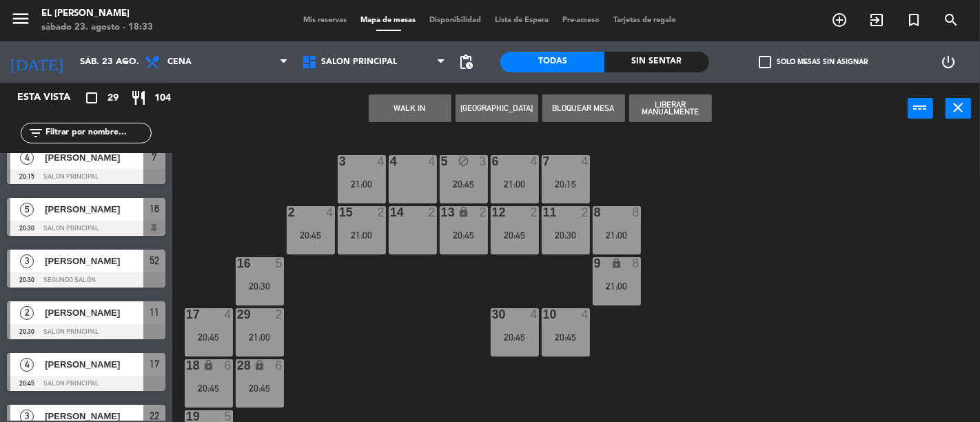
scroll to position [0, 0]
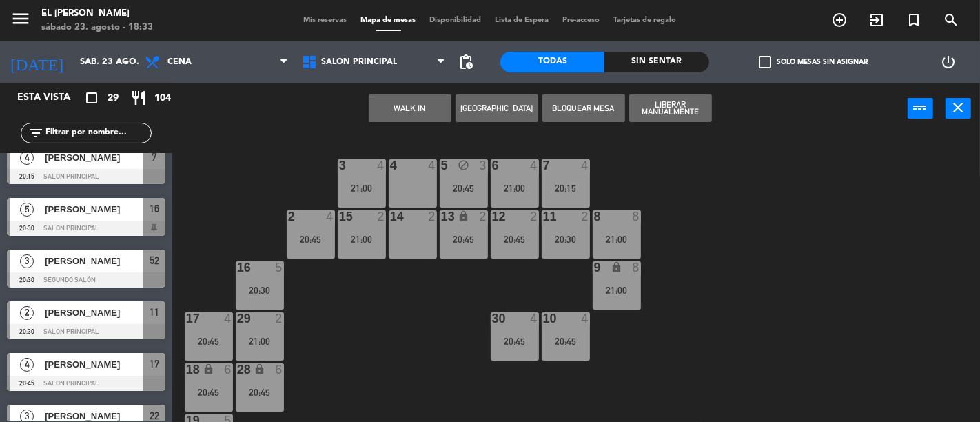
click at [428, 240] on div "14 2" at bounding box center [413, 234] width 48 height 48
click at [442, 105] on button "Mover" at bounding box center [410, 108] width 83 height 28
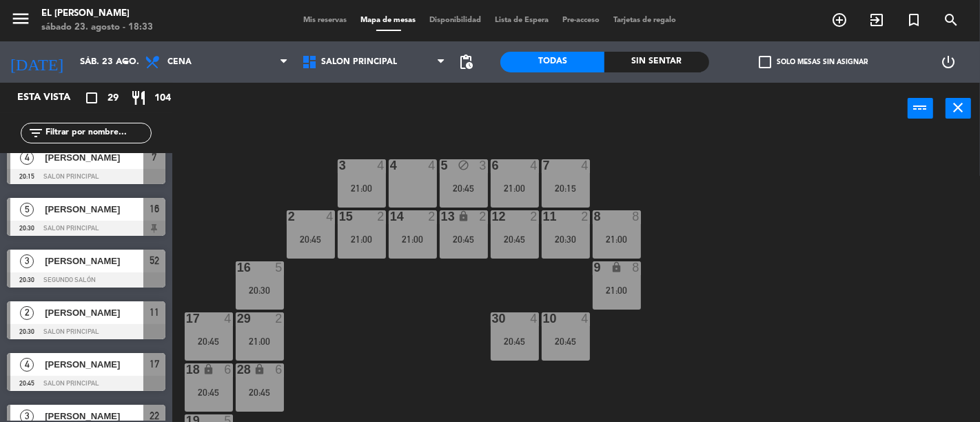
click at [423, 178] on div "4 4" at bounding box center [413, 183] width 48 height 48
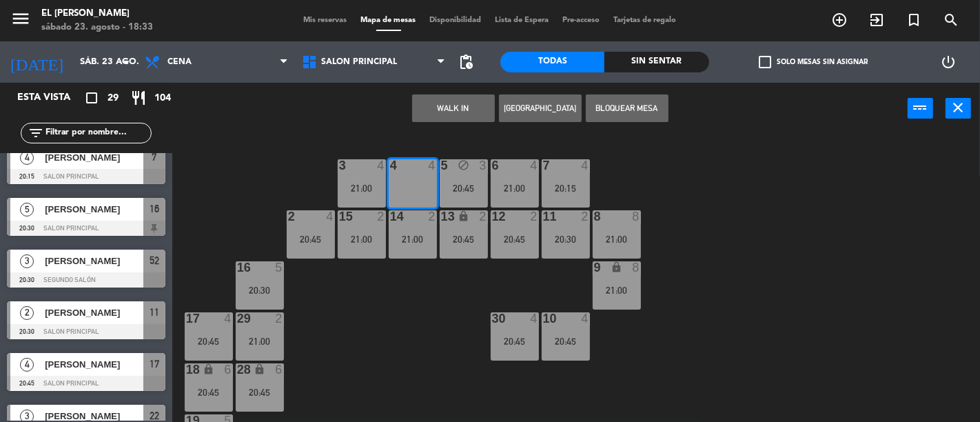
click at [623, 104] on button "Bloquear Mesa" at bounding box center [627, 108] width 83 height 28
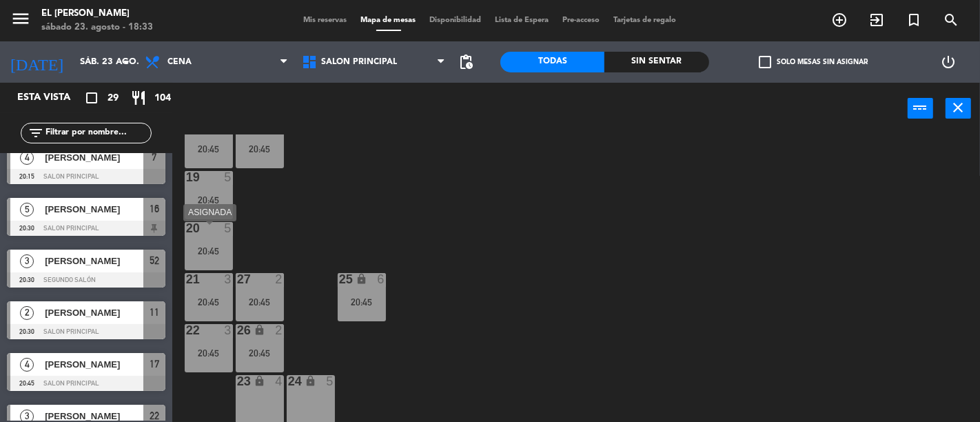
scroll to position [244, 0]
click at [200, 166] on div "18 lock 6 20:45" at bounding box center [209, 143] width 48 height 48
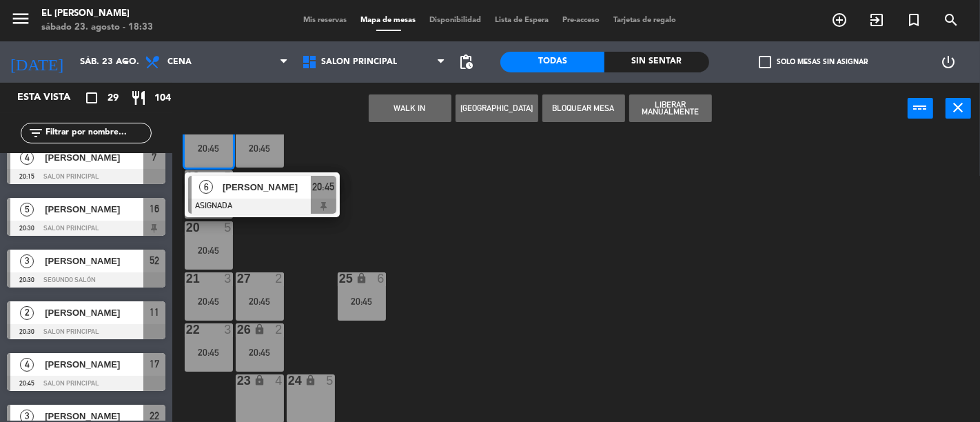
click at [386, 214] on div "3 4 21:00 4 block 4 5 block 3 20:45 6 4 21:00 7 4 20:15 2 4 20:45 15 2 21:00 14…" at bounding box center [581, 277] width 798 height 287
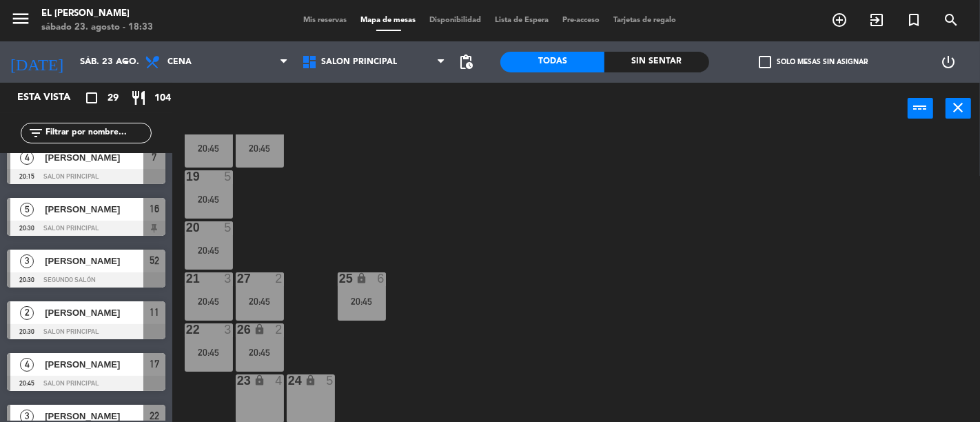
drag, startPoint x: 214, startPoint y: 196, endPoint x: 435, endPoint y: 191, distance: 221.2
click at [214, 196] on div "20:45" at bounding box center [209, 199] width 48 height 10
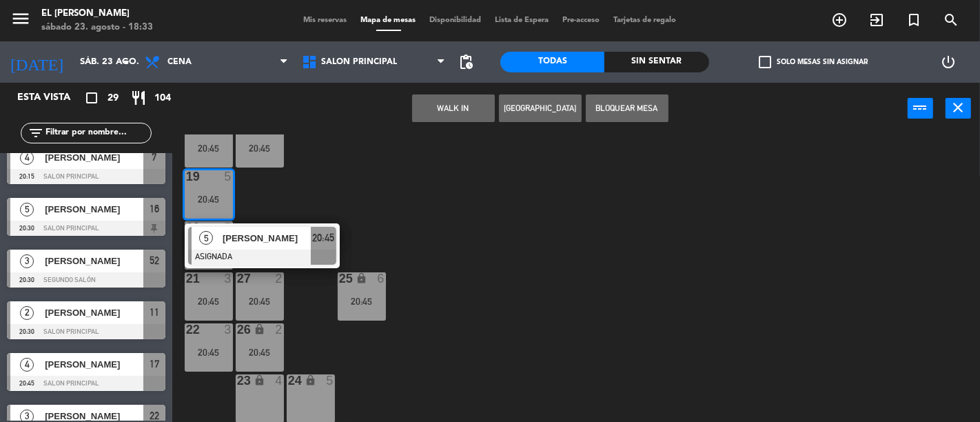
click at [477, 198] on div "3 4 21:00 4 block 4 5 block 3 20:45 6 4 21:00 7 4 20:15 2 4 20:45 15 2 21:00 14…" at bounding box center [581, 277] width 798 height 287
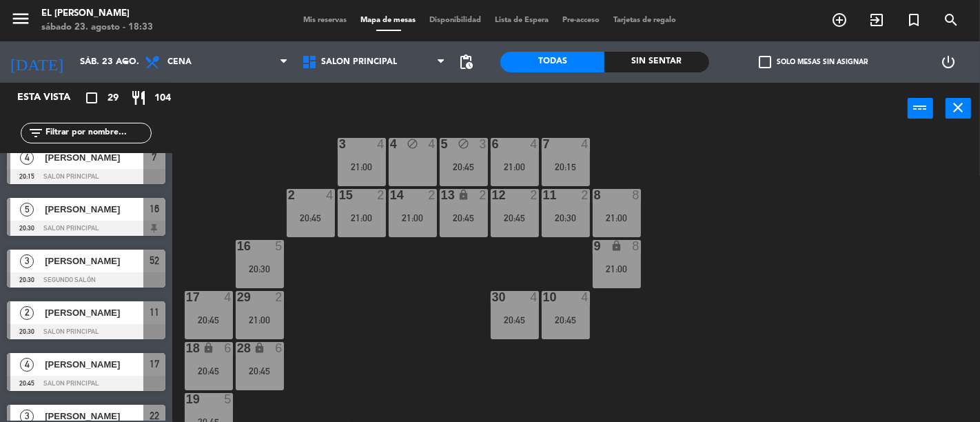
scroll to position [14, 0]
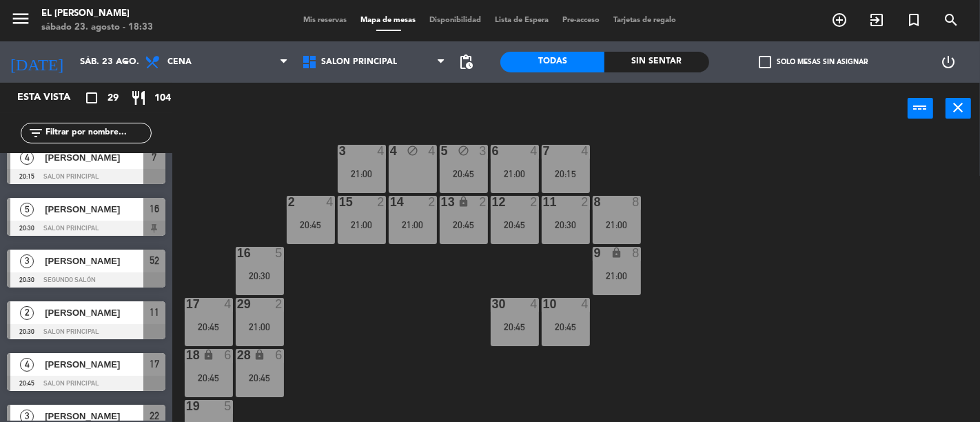
click at [417, 176] on div "4 block 4" at bounding box center [413, 169] width 48 height 48
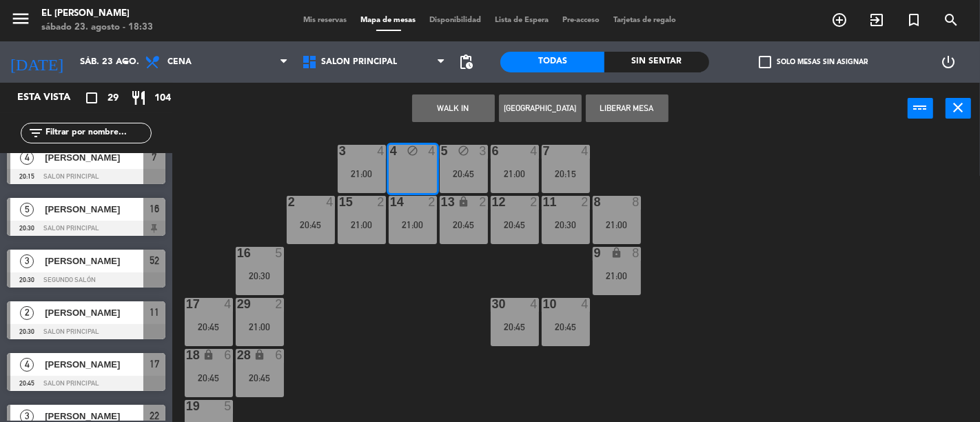
click at [445, 390] on div "3 4 21:00 4 block 4 5 block 3 20:45 6 4 21:00 7 4 20:15 2 4 20:45 15 2 21:00 14…" at bounding box center [581, 277] width 798 height 287
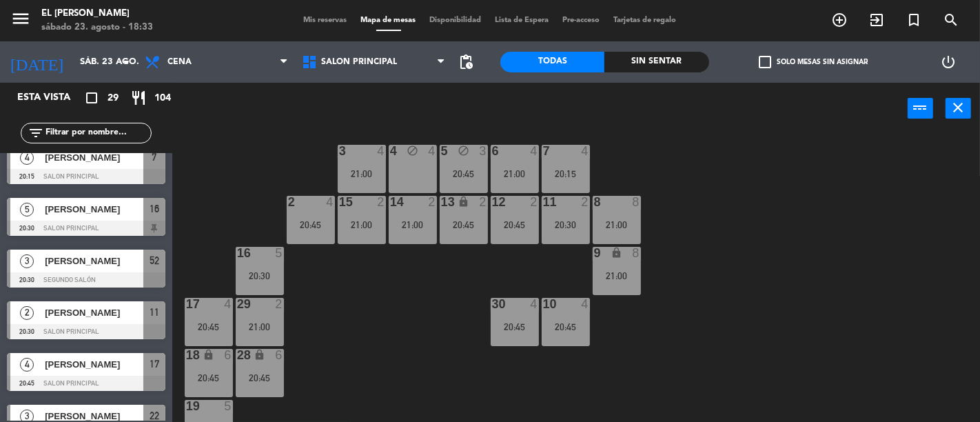
drag, startPoint x: 634, startPoint y: 227, endPoint x: 681, endPoint y: 222, distance: 46.5
click at [634, 226] on div "21:00" at bounding box center [616, 225] width 48 height 10
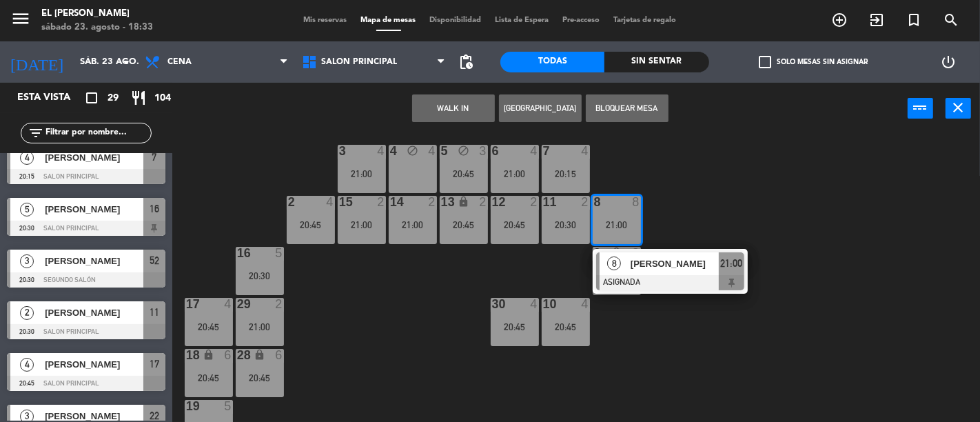
click at [721, 216] on div "3 4 21:00 4 block 4 5 block 3 20:45 6 4 21:00 7 4 20:15 2 4 20:45 15 2 21:00 14…" at bounding box center [581, 277] width 798 height 287
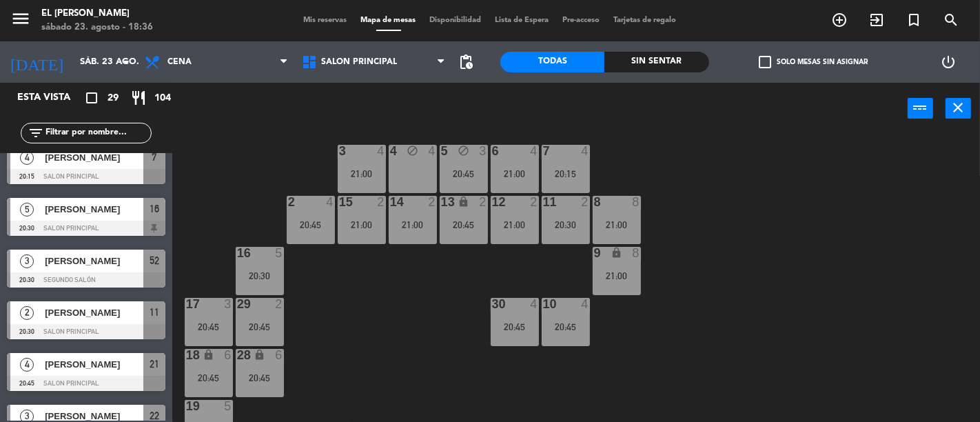
click at [422, 342] on div "3 4 21:00 4 block 4 5 block 3 20:45 6 4 21:00 7 4 20:15 2 4 20:45 15 2 21:00 14…" at bounding box center [581, 277] width 798 height 287
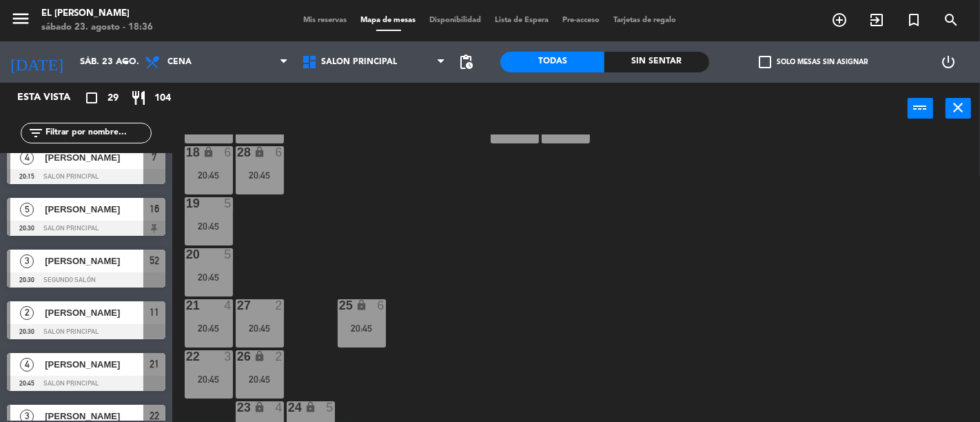
scroll to position [244, 0]
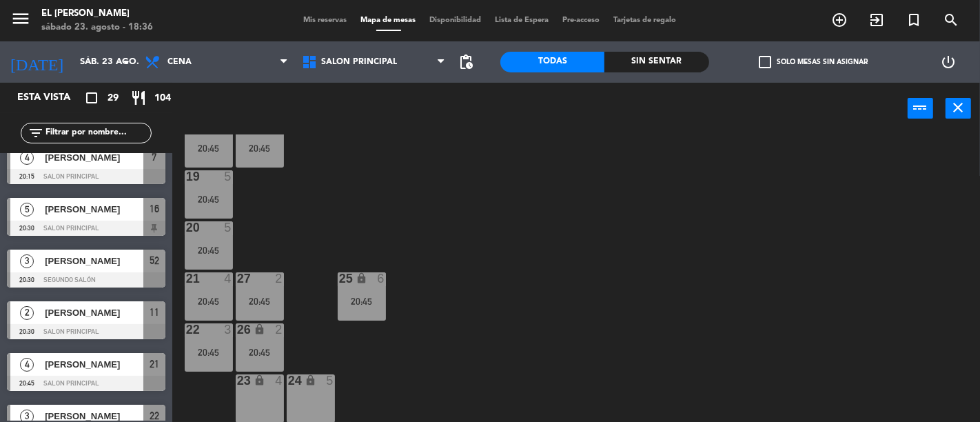
click at [329, 45] on div "Salon Principal Segundo Salón Salon Principal Salon Principal Segundo Salón" at bounding box center [373, 61] width 157 height 41
click at [318, 79] on div "Salon Principal Segundo Salón Salon Principal Salon Principal Segundo Salón" at bounding box center [373, 61] width 157 height 41
click at [409, 37] on div "menu El [PERSON_NAME] [DATE] 23. agosto - 18:36 Mis reservas Mapa de mesas Disp…" at bounding box center [490, 20] width 980 height 41
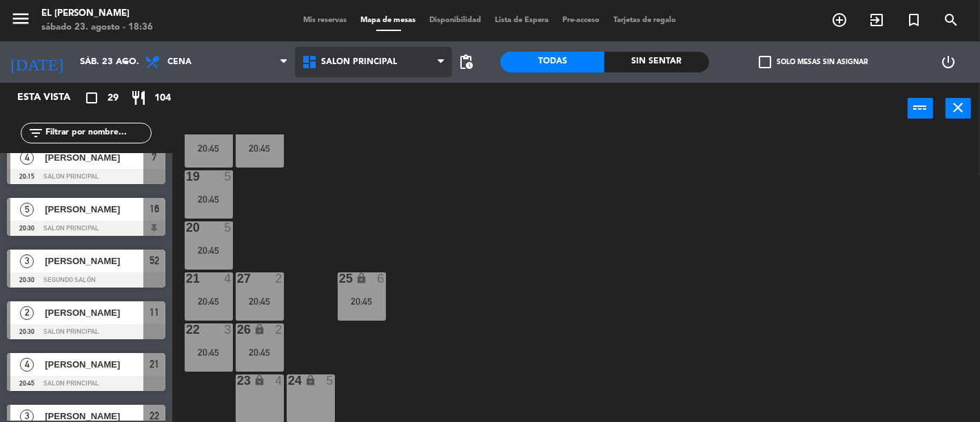
click at [398, 56] on span "Salon Principal" at bounding box center [373, 62] width 157 height 30
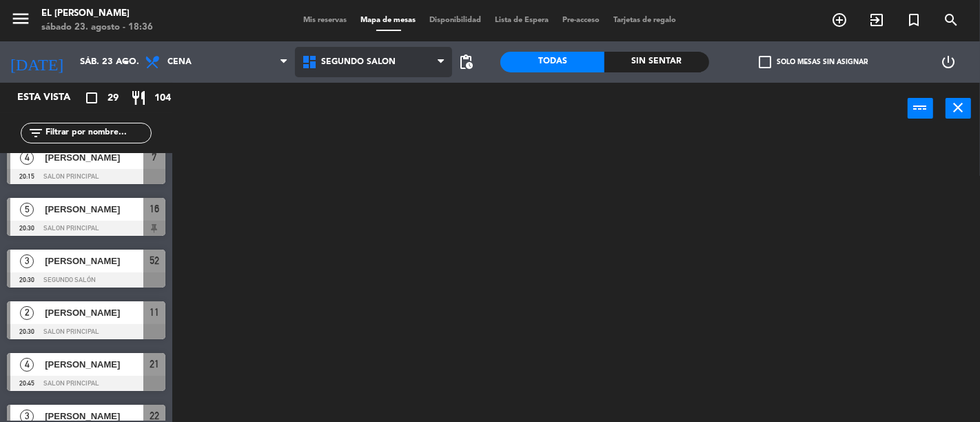
click at [391, 112] on ng-component "menu El [PERSON_NAME] [DATE] 23. agosto - 18:36 Mis reservas Mapa de mesas Disp…" at bounding box center [490, 211] width 980 height 422
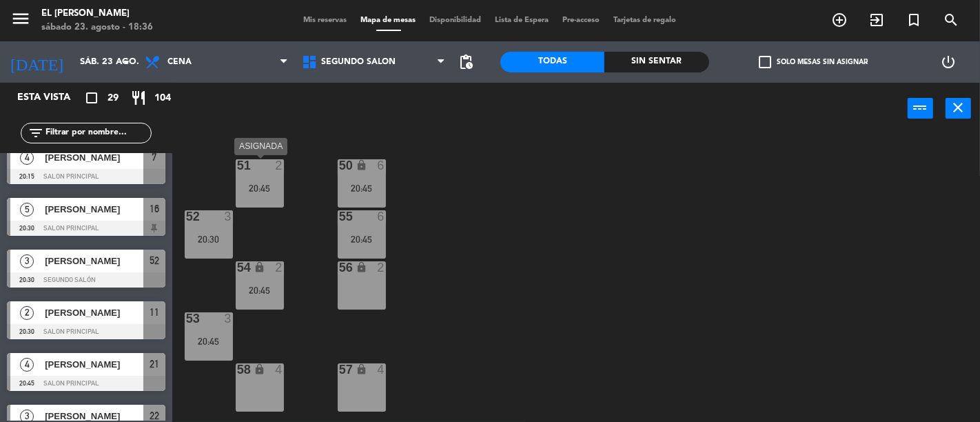
click at [266, 189] on div "20:45" at bounding box center [260, 188] width 48 height 10
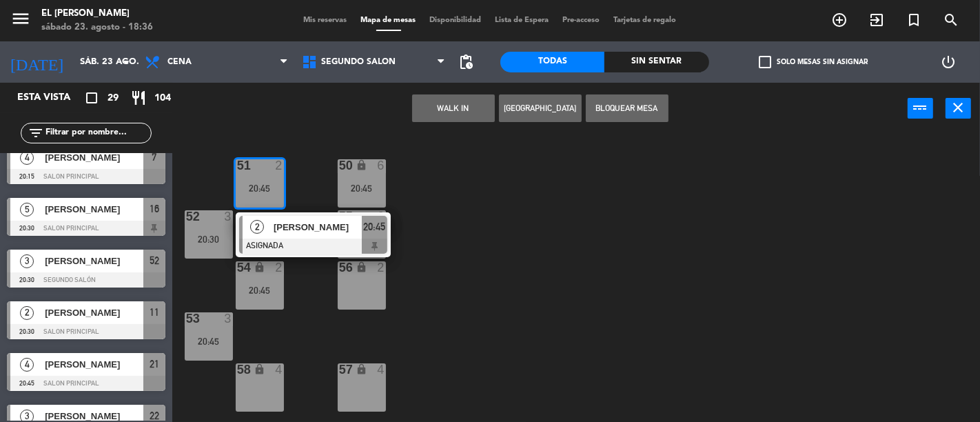
click at [579, 297] on div "50 lock 6 20:45 51 2 20:45 2 [PERSON_NAME] ASIGNADA 20:45 52 3 20:30 55 6 20:45…" at bounding box center [581, 277] width 798 height 287
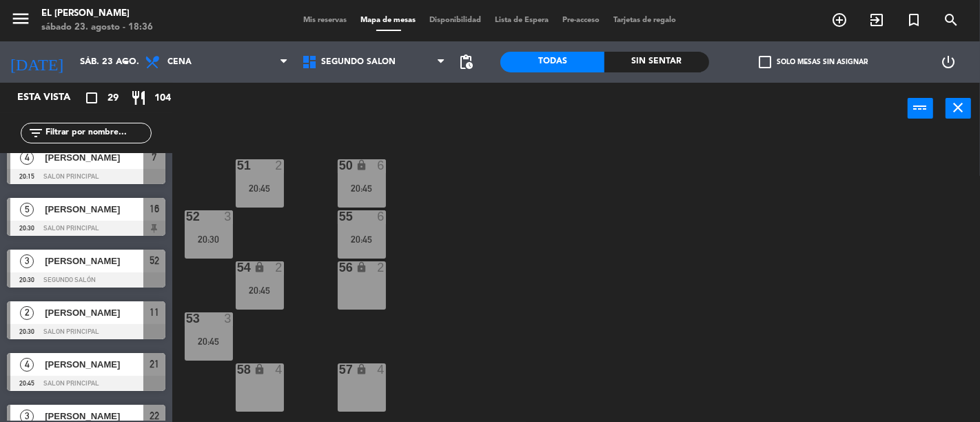
click at [236, 179] on div "51 2 20:45" at bounding box center [260, 183] width 48 height 48
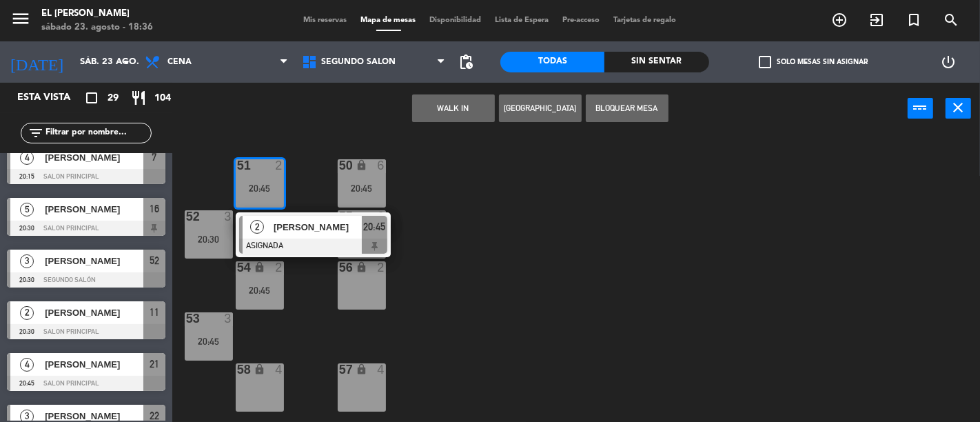
click at [362, 287] on div "56 lock 2" at bounding box center [362, 285] width 48 height 48
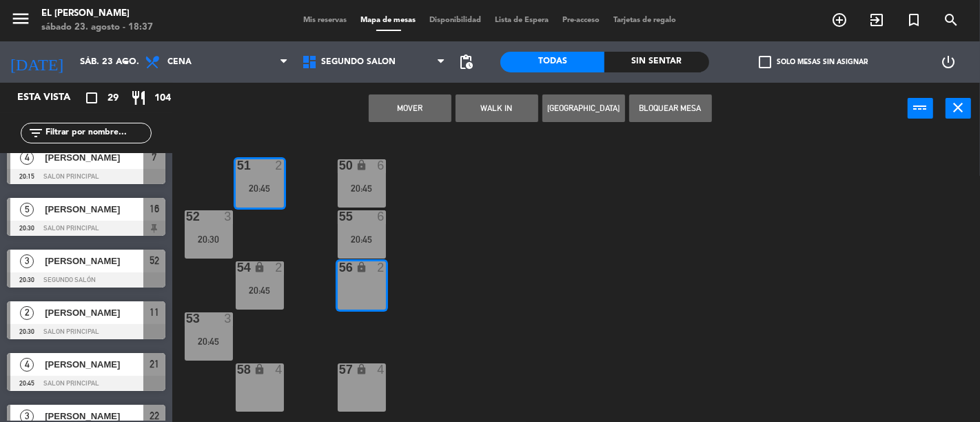
click at [438, 107] on button "Mover" at bounding box center [410, 108] width 83 height 28
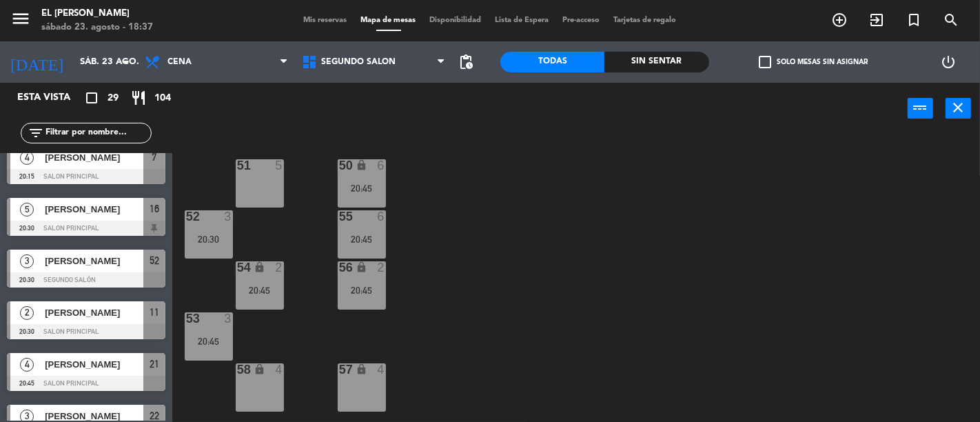
click at [230, 191] on div "50 lock 6 20:45 51 5 52 3 20:30 55 6 20:45 54 lock 2 20:45 56 lock 2 20:45 53 3…" at bounding box center [581, 277] width 798 height 287
click at [273, 176] on div "51 5" at bounding box center [260, 183] width 48 height 48
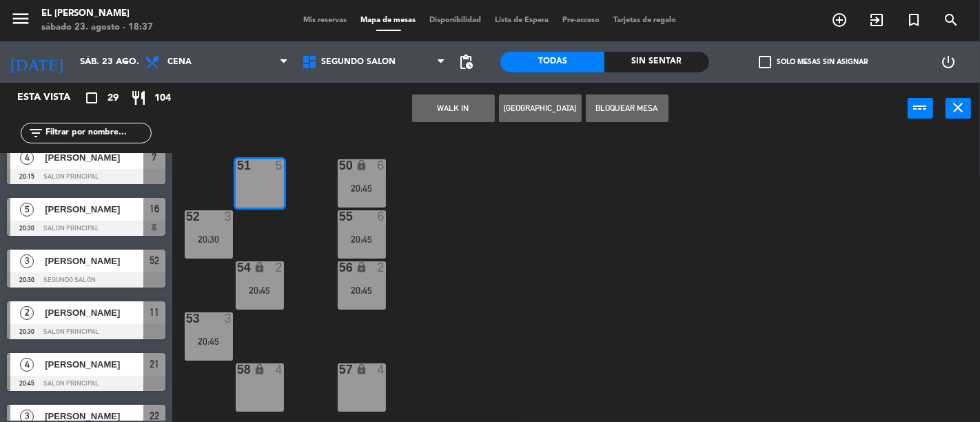
click at [632, 101] on button "Bloquear Mesa" at bounding box center [627, 108] width 83 height 28
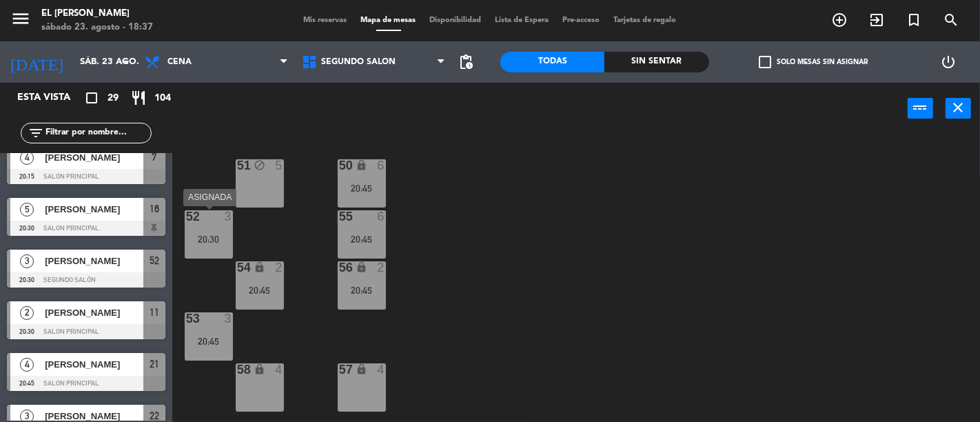
click at [211, 225] on div "52 3 20:30" at bounding box center [209, 234] width 48 height 48
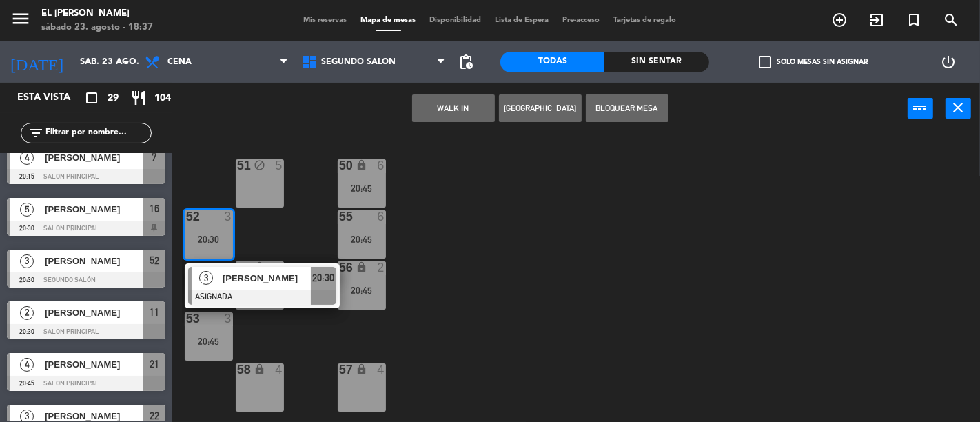
click at [357, 391] on div "57 lock 4" at bounding box center [362, 387] width 48 height 48
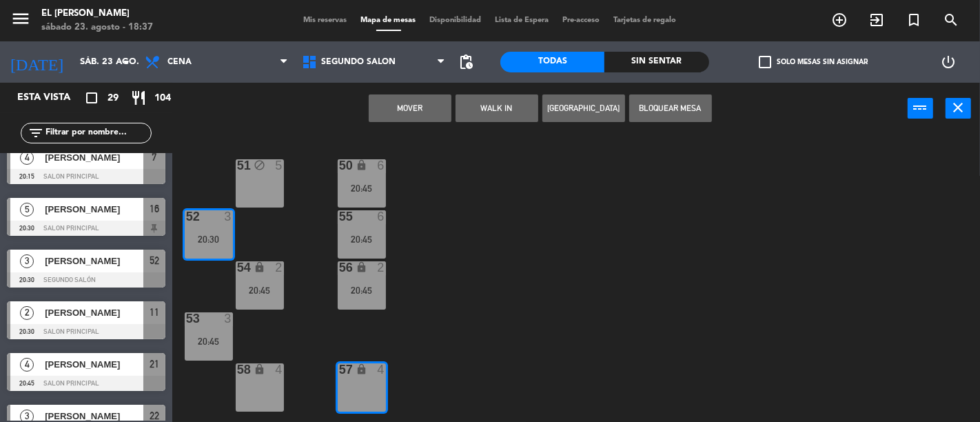
click at [427, 102] on button "Mover" at bounding box center [410, 108] width 83 height 28
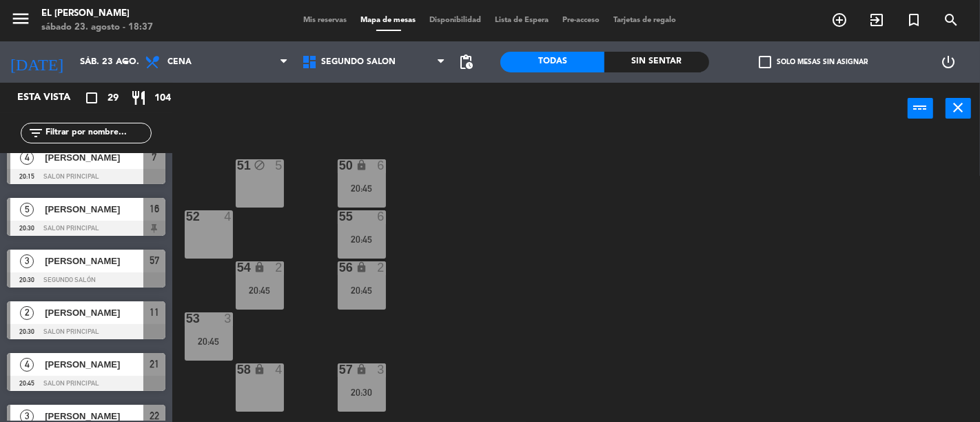
click at [214, 229] on div "52 4" at bounding box center [209, 234] width 48 height 48
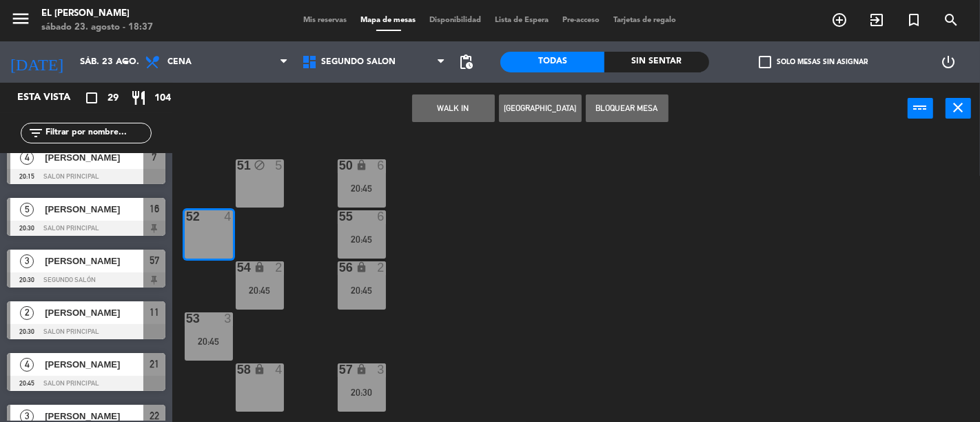
click at [636, 107] on button "Bloquear Mesa" at bounding box center [627, 108] width 83 height 28
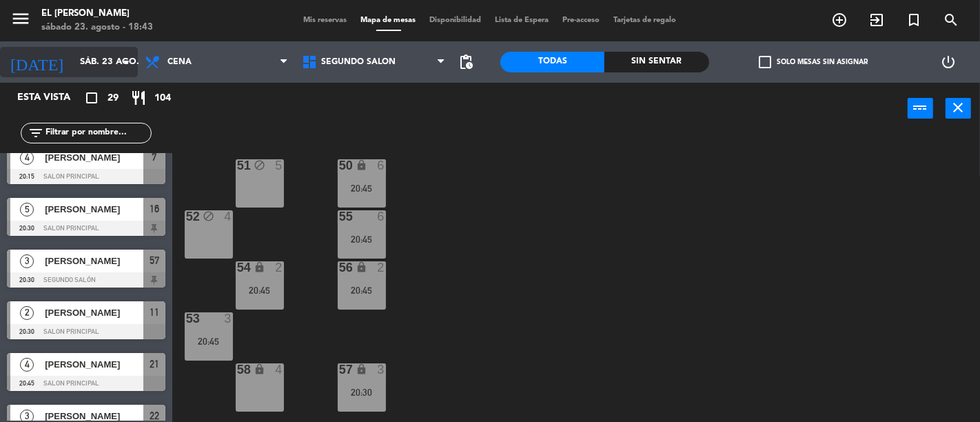
click at [85, 56] on input "sáb. 23 ago." at bounding box center [133, 62] width 120 height 25
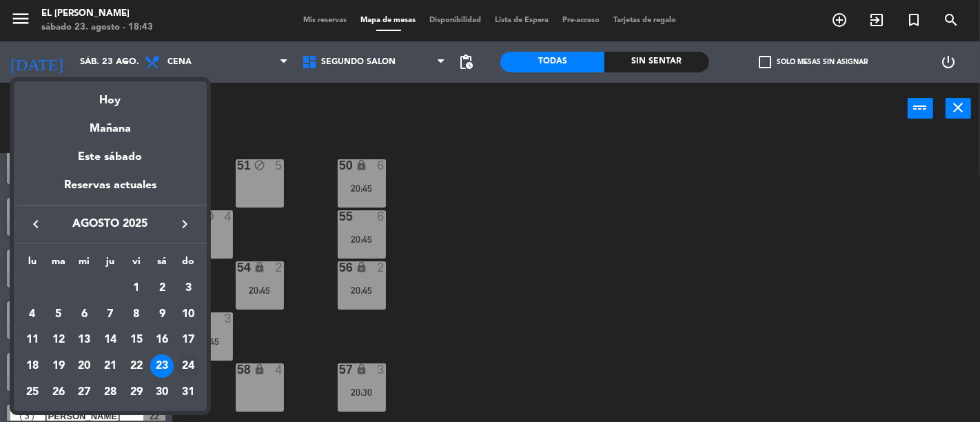
click at [190, 365] on div "24" at bounding box center [187, 365] width 23 height 23
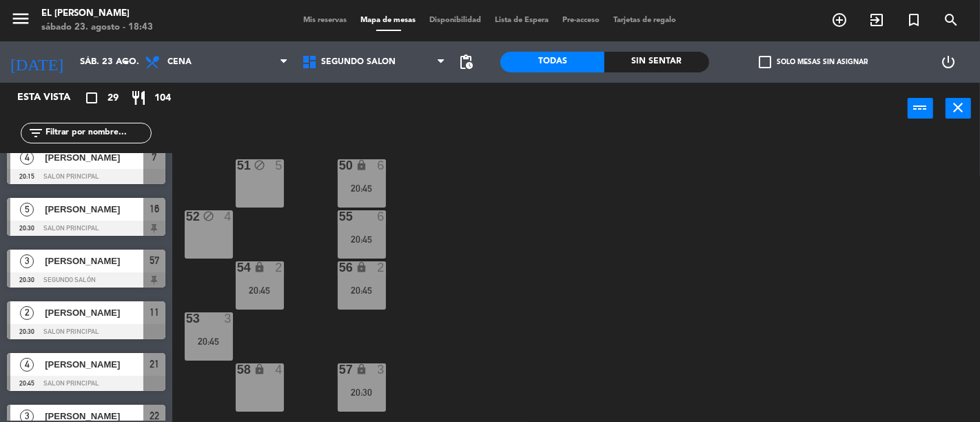
type input "dom. 24 ago."
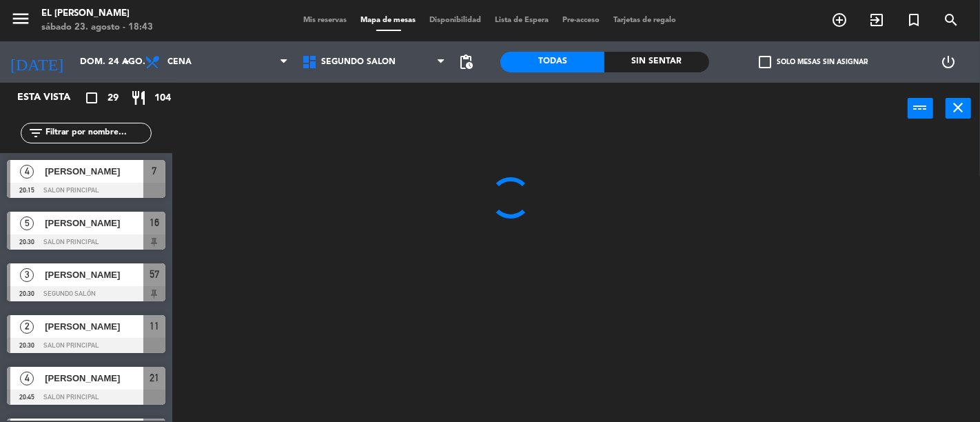
click at [243, 83] on div "power_input close" at bounding box center [539, 109] width 735 height 52
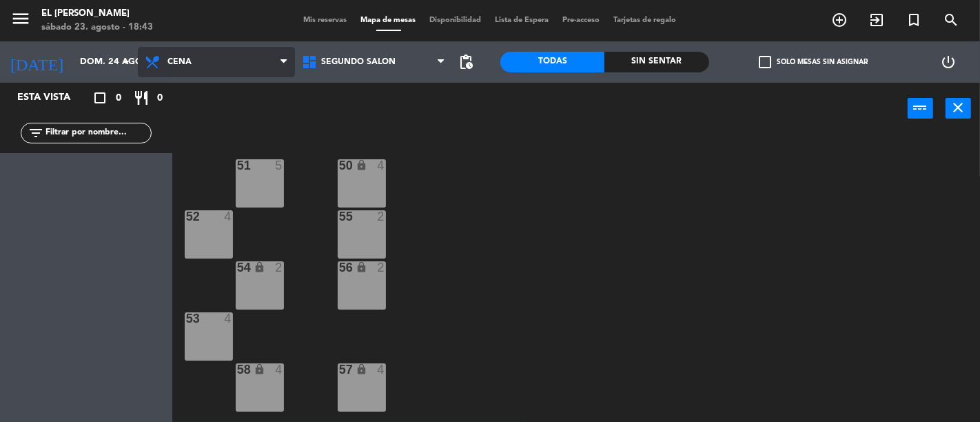
click at [249, 71] on span "Cena" at bounding box center [216, 62] width 157 height 30
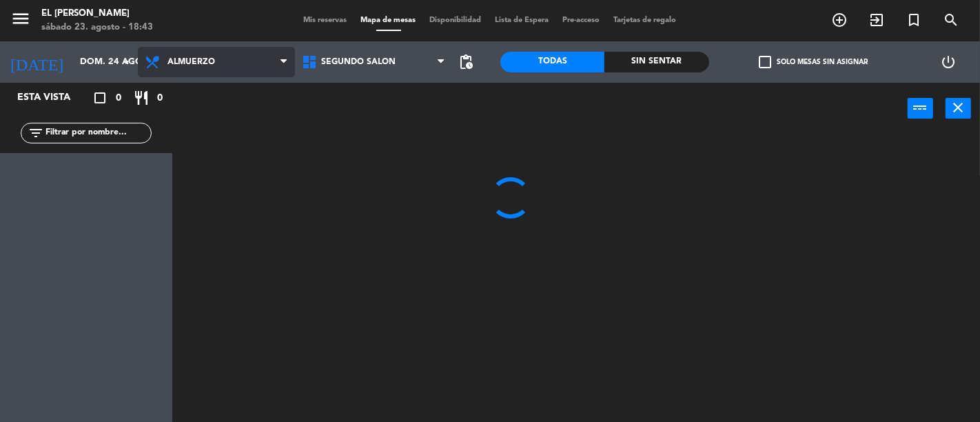
click at [248, 99] on ng-component "menu El [PERSON_NAME] [DATE] 23. agosto - 18:43 Mis reservas Mapa de mesas Disp…" at bounding box center [490, 211] width 980 height 422
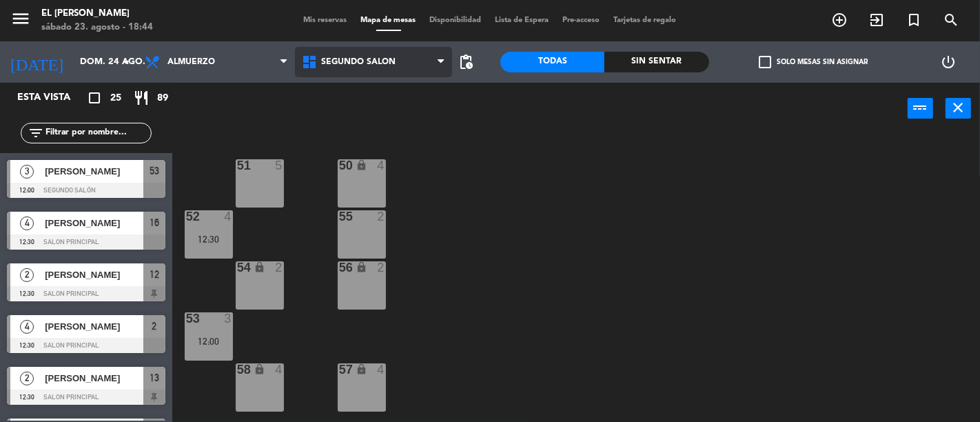
click at [381, 56] on span "Segundo Salón" at bounding box center [373, 62] width 157 height 30
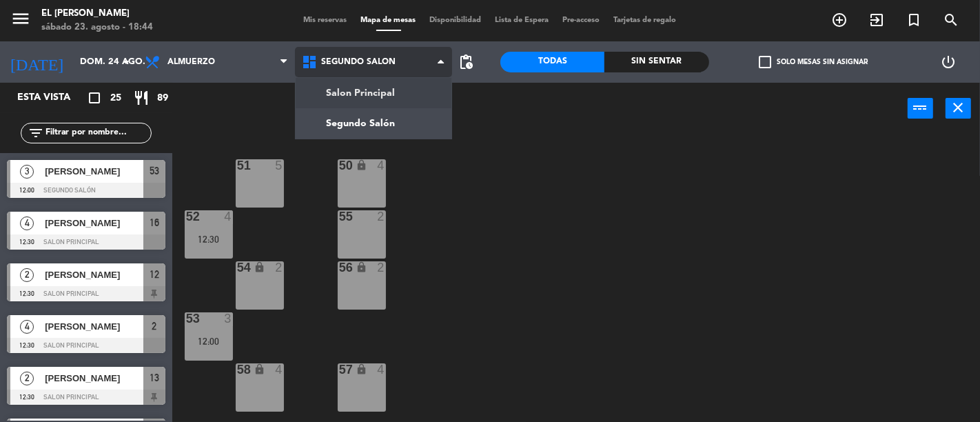
click at [389, 91] on ng-component "menu El [PERSON_NAME] [DATE] 23. agosto - 18:44 Mis reservas Mapa de mesas Disp…" at bounding box center [490, 211] width 980 height 422
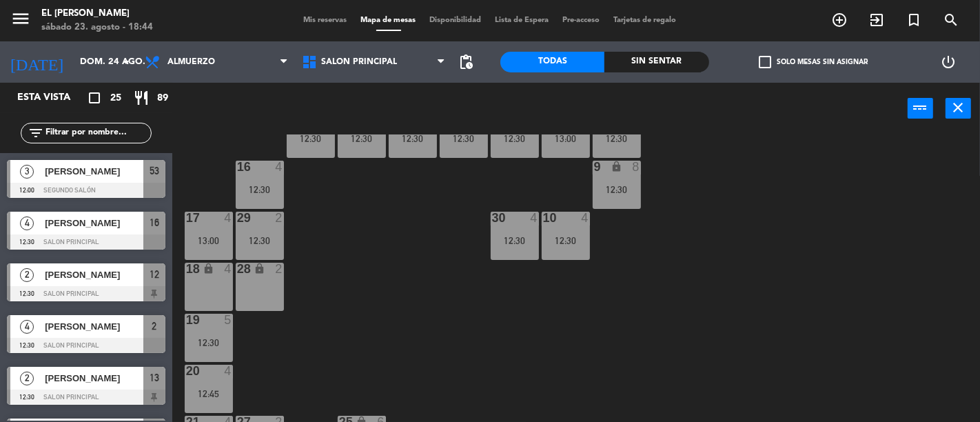
scroll to position [91, 0]
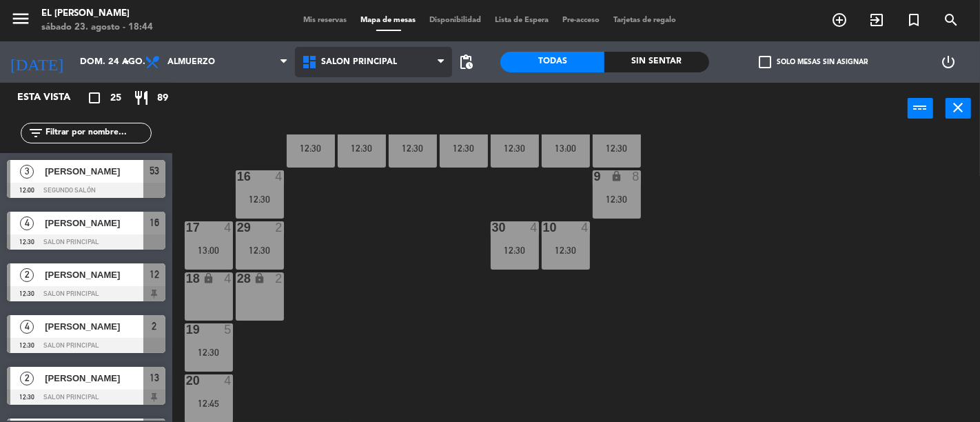
click at [346, 53] on span "Salon Principal" at bounding box center [373, 62] width 157 height 30
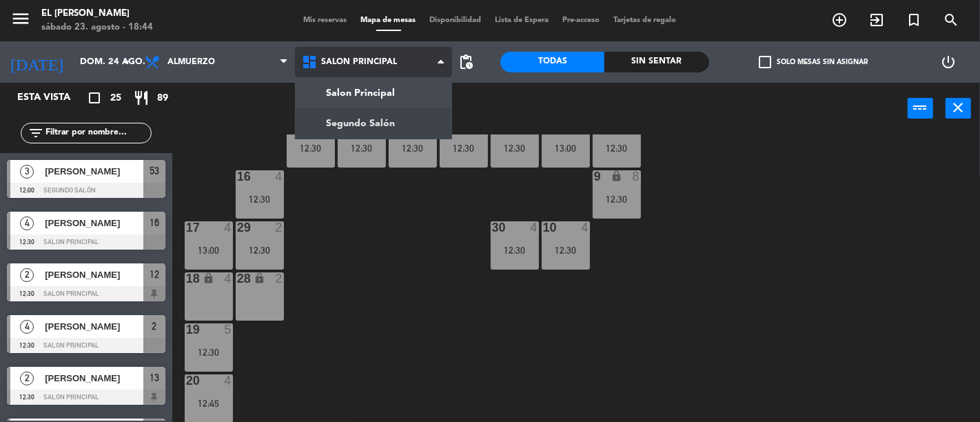
click at [397, 114] on ng-component "menu El [PERSON_NAME] [DATE] 23. agosto - 18:44 Mis reservas Mapa de mesas Disp…" at bounding box center [490, 211] width 980 height 422
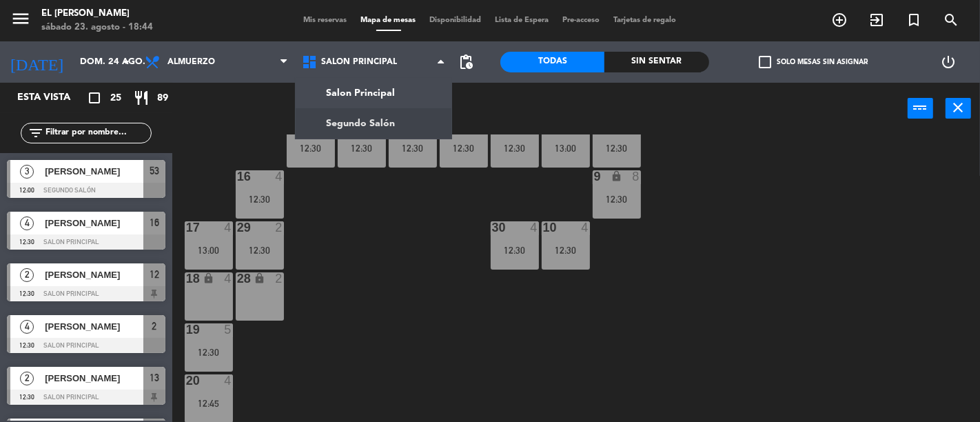
scroll to position [0, 0]
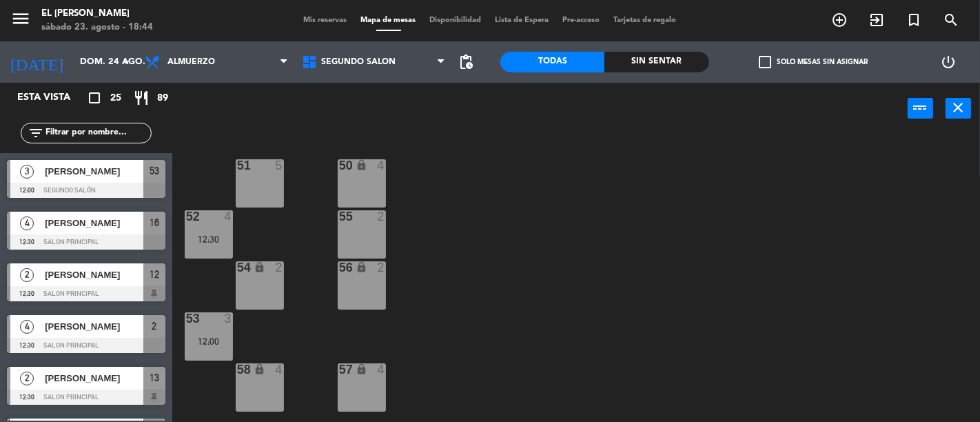
click at [373, 246] on div "55 2" at bounding box center [362, 234] width 48 height 48
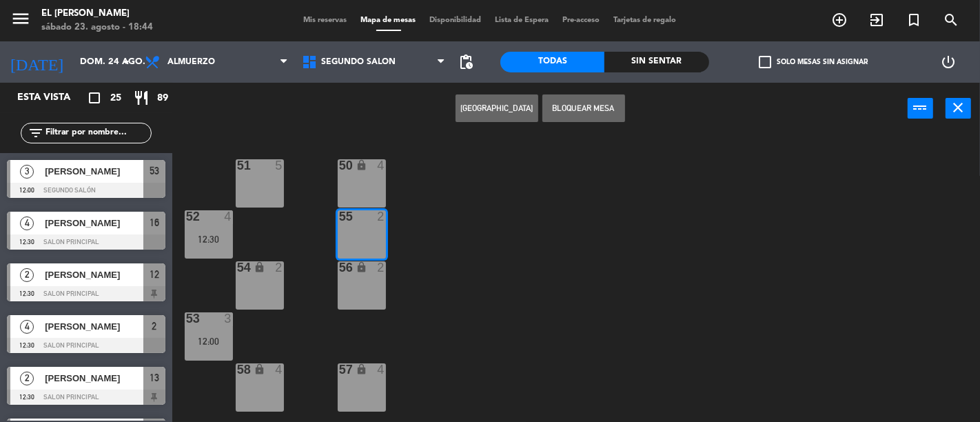
click at [519, 112] on button "[GEOGRAPHIC_DATA]" at bounding box center [496, 108] width 83 height 28
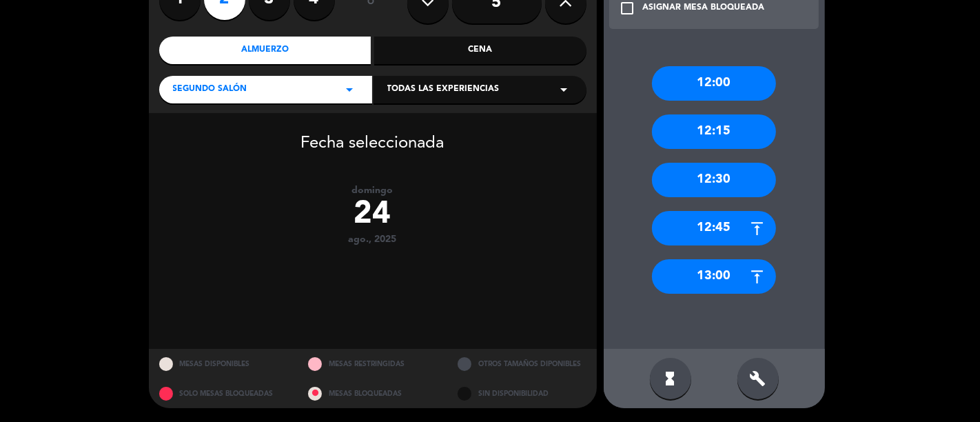
click at [723, 225] on div "12:45" at bounding box center [714, 228] width 124 height 34
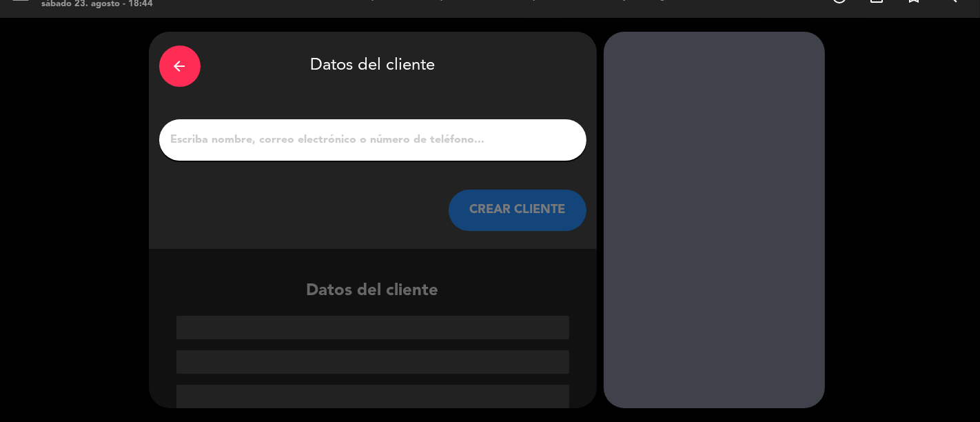
click at [311, 132] on input "1" at bounding box center [372, 139] width 406 height 19
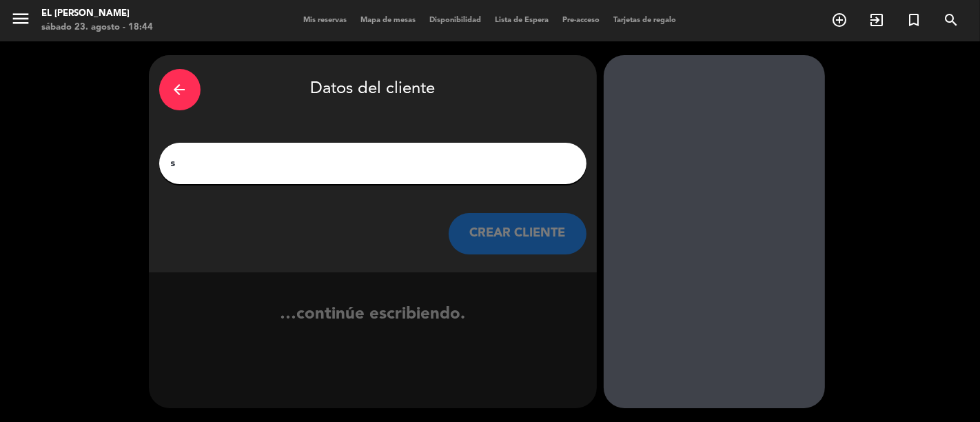
scroll to position [0, 0]
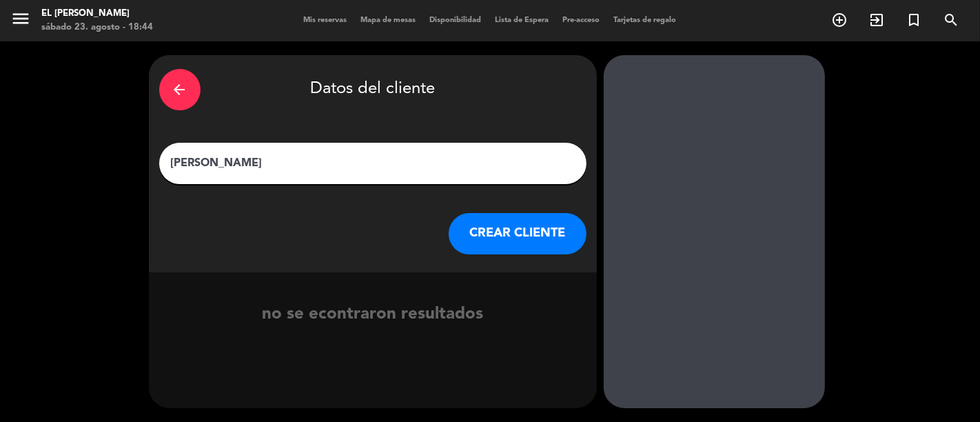
type input "[PERSON_NAME]"
click at [530, 229] on button "CREAR CLIENTE" at bounding box center [517, 233] width 138 height 41
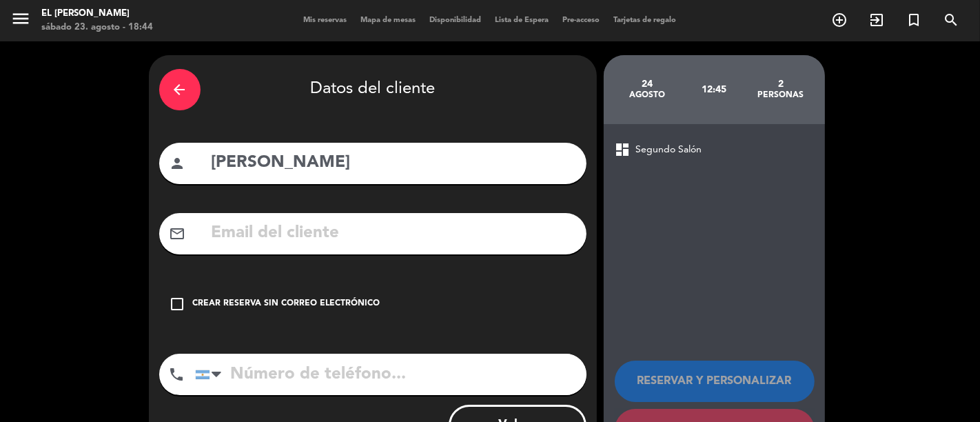
click at [265, 304] on div "Crear reserva sin correo electrónico" at bounding box center [286, 304] width 187 height 14
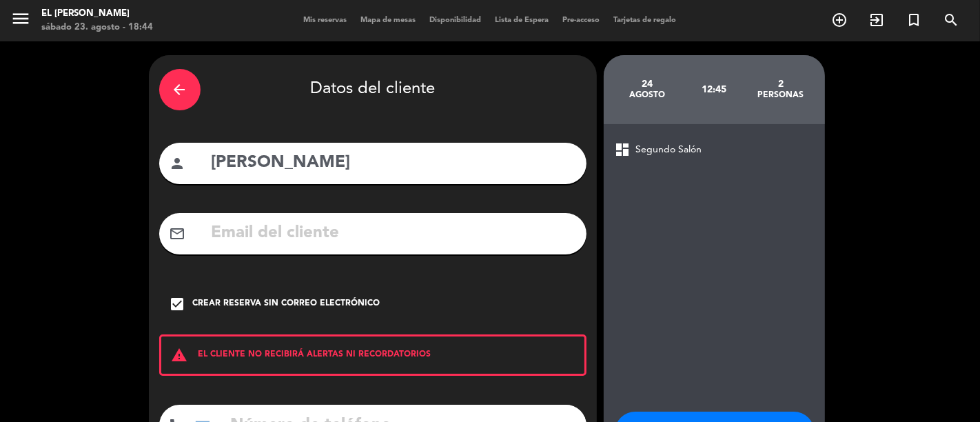
scroll to position [109, 0]
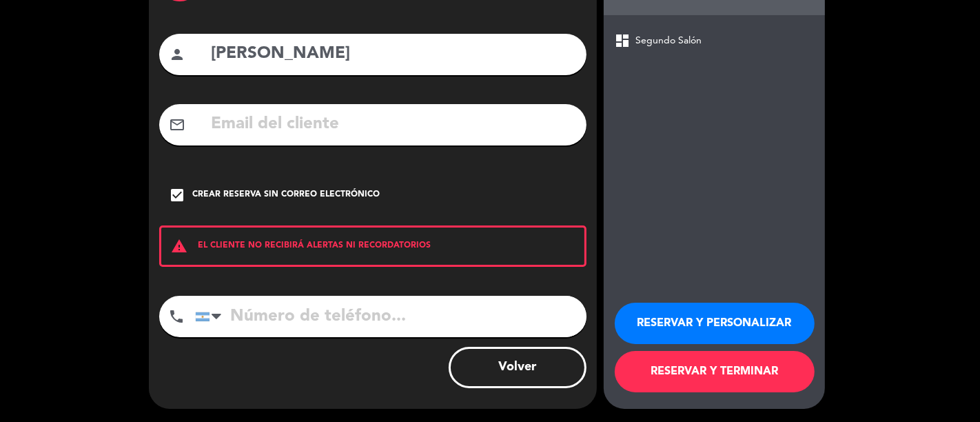
click at [404, 331] on input "tel" at bounding box center [390, 316] width 391 height 41
type input "3416466318"
click at [694, 355] on button "RESERVAR Y TERMINAR" at bounding box center [714, 371] width 200 height 41
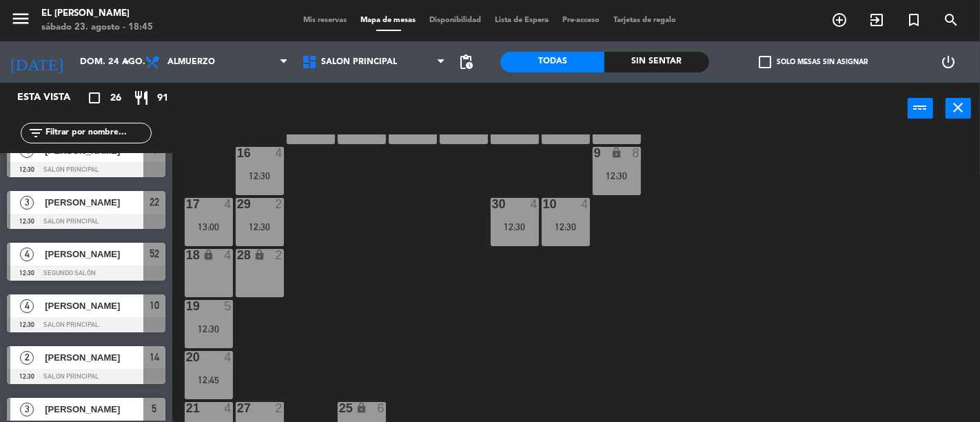
scroll to position [153, 0]
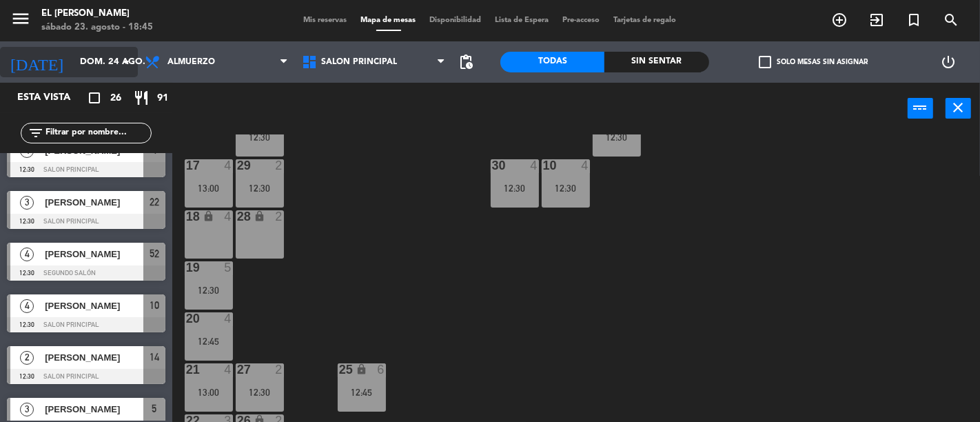
click at [73, 59] on input "dom. 24 ago." at bounding box center [133, 62] width 120 height 25
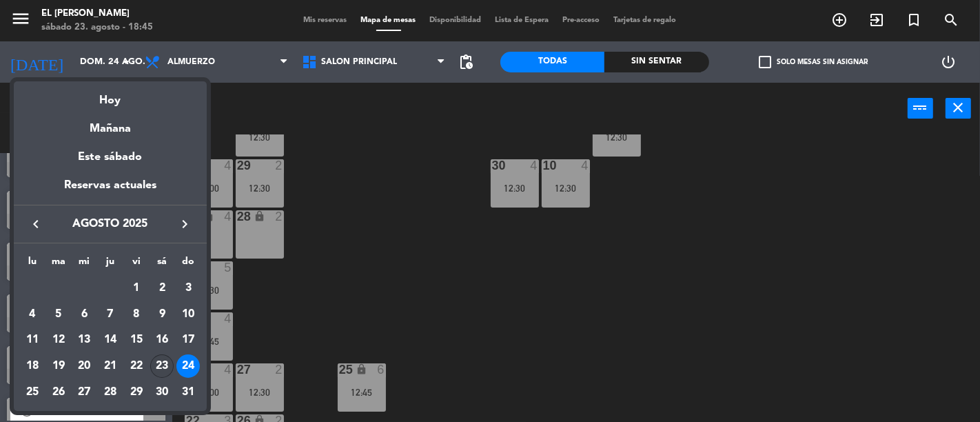
click at [174, 362] on td "23" at bounding box center [162, 366] width 26 height 26
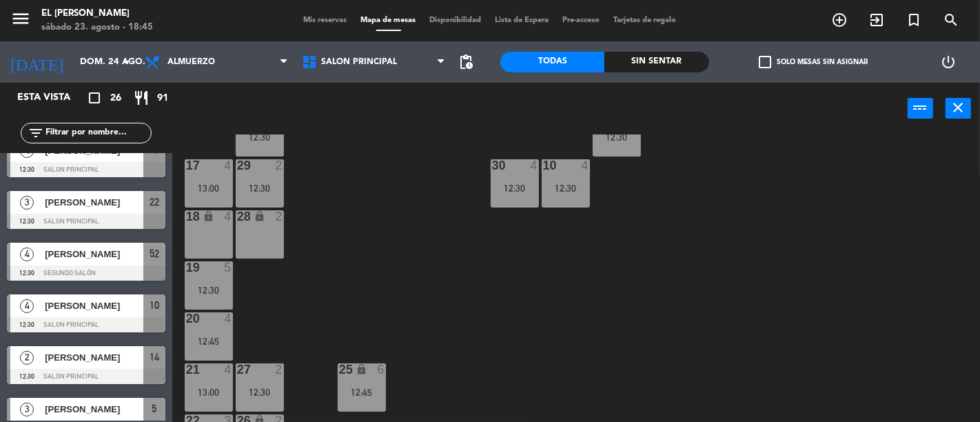
type input "sáb. 23 ago."
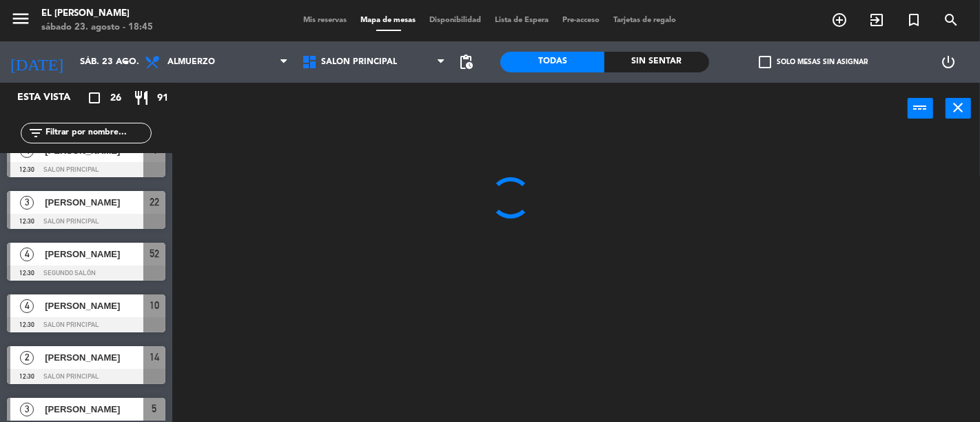
scroll to position [0, 0]
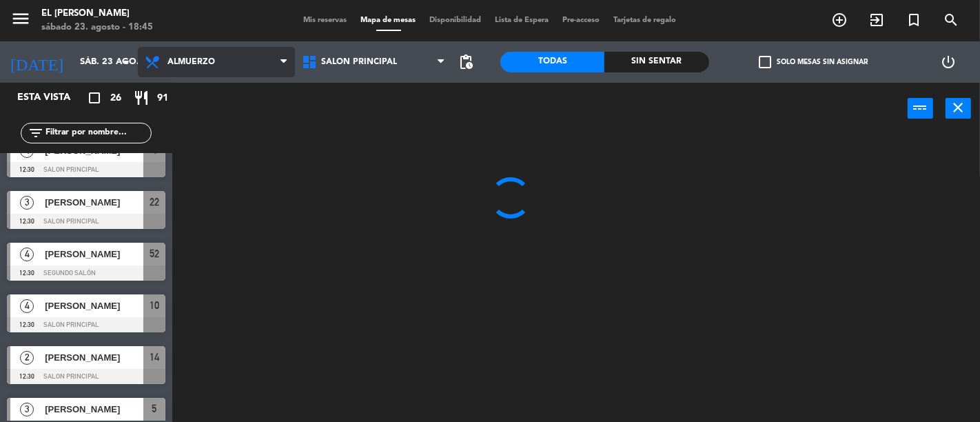
click at [233, 58] on span "Almuerzo" at bounding box center [216, 62] width 157 height 30
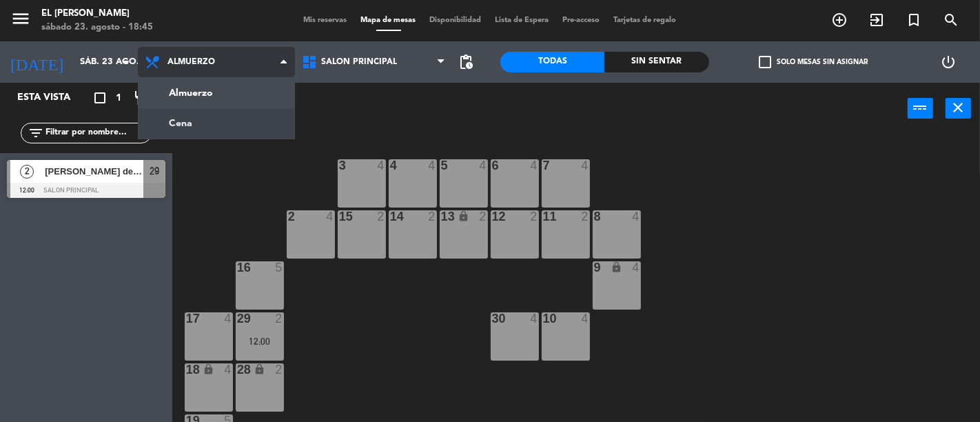
click at [247, 111] on ng-component "menu El [PERSON_NAME] [DATE] 23. agosto - 18:45 Mis reservas Mapa de mesas Disp…" at bounding box center [490, 211] width 980 height 422
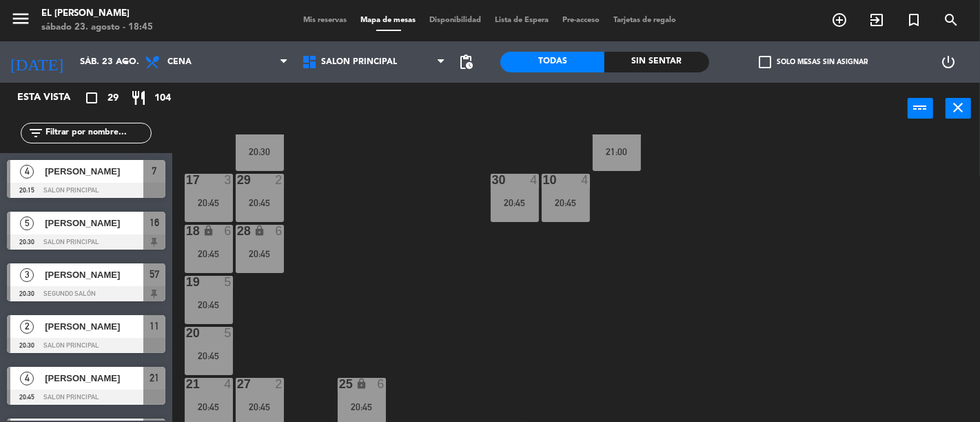
scroll to position [153, 0]
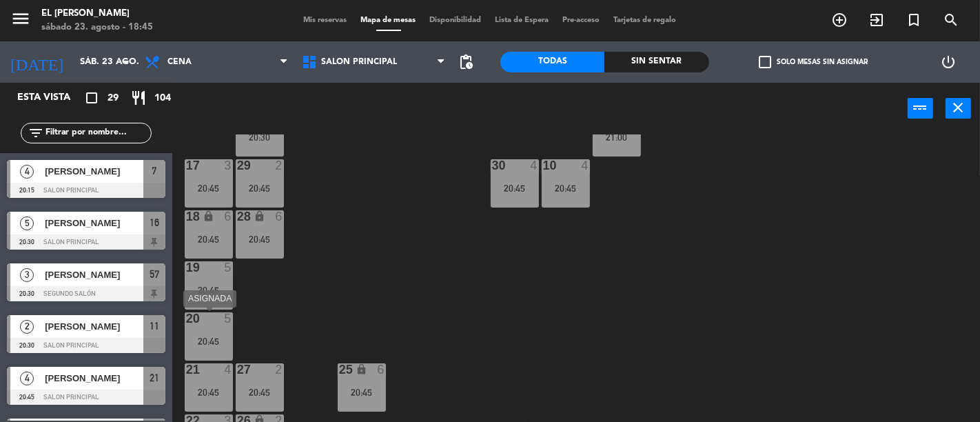
click at [216, 328] on div "20 5 20:45" at bounding box center [209, 336] width 48 height 48
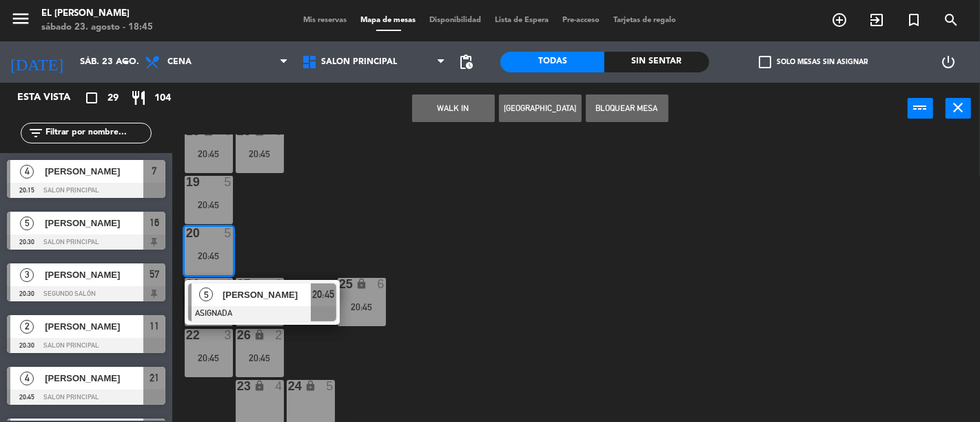
scroll to position [244, 0]
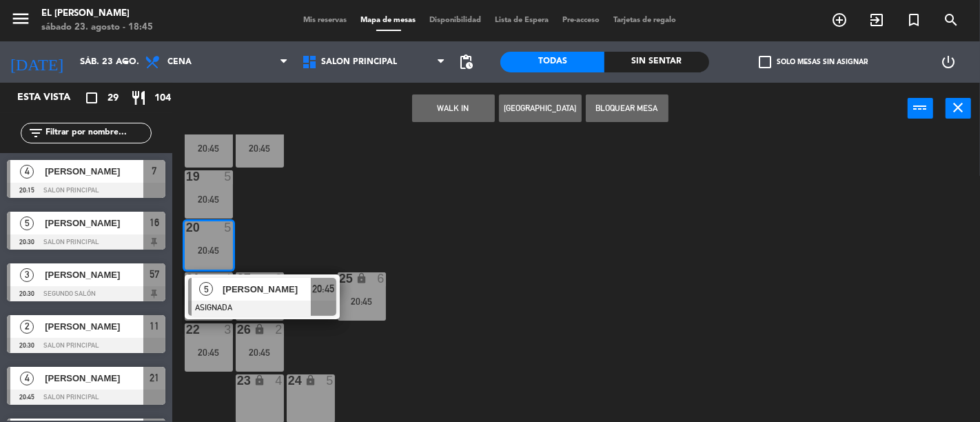
click at [324, 395] on div "24 lock 5" at bounding box center [311, 398] width 48 height 48
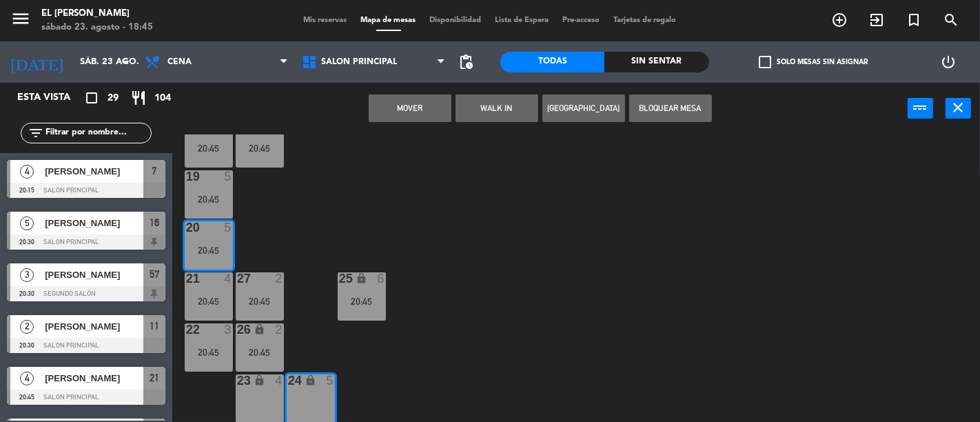
click at [418, 99] on button "Mover" at bounding box center [410, 108] width 83 height 28
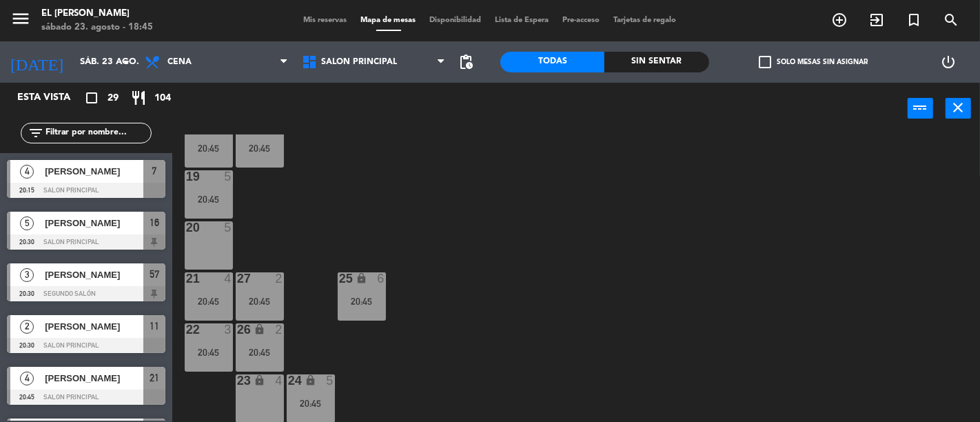
click at [204, 230] on div at bounding box center [208, 227] width 23 height 12
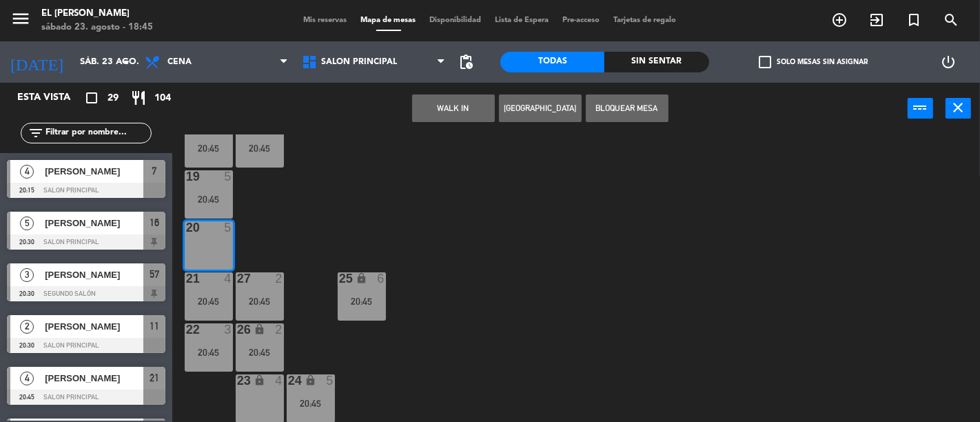
click at [639, 103] on button "Bloquear Mesa" at bounding box center [627, 108] width 83 height 28
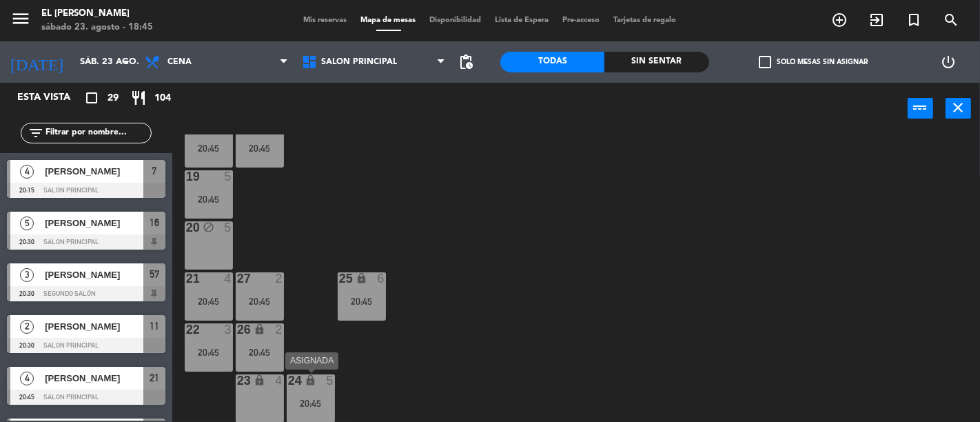
click at [296, 386] on div "24" at bounding box center [287, 380] width 23 height 13
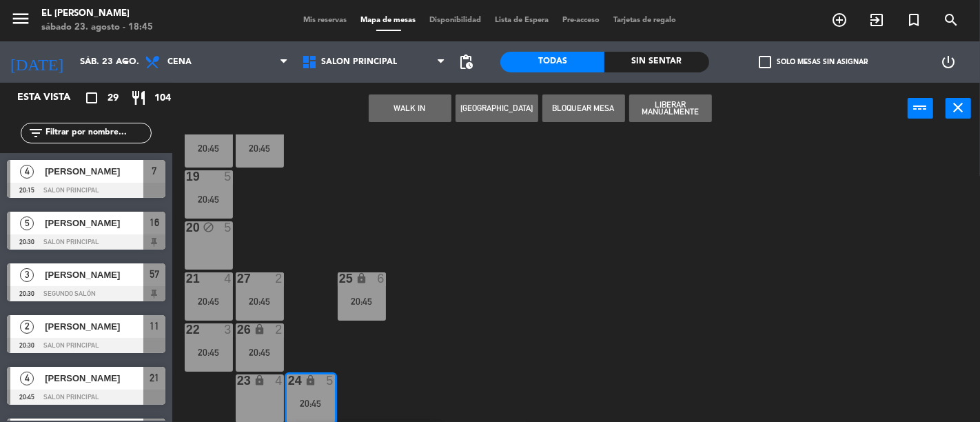
click at [262, 389] on div "23 lock 4" at bounding box center [260, 398] width 48 height 48
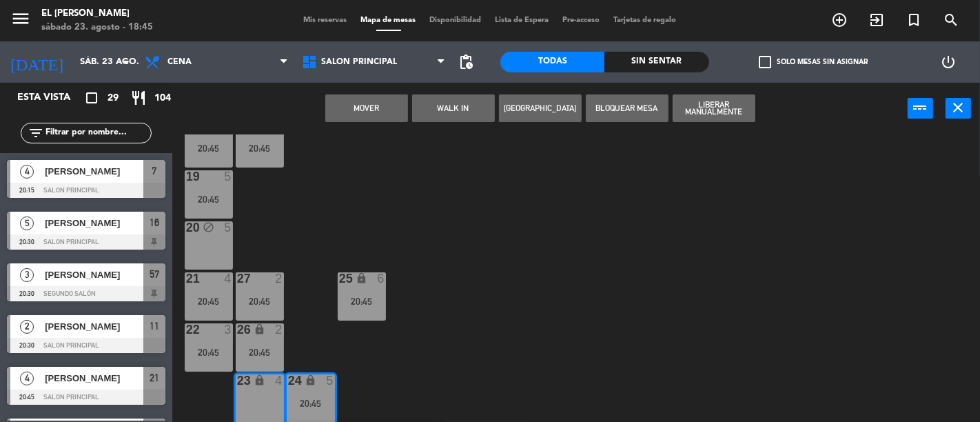
click at [384, 107] on button "Mover" at bounding box center [366, 108] width 83 height 28
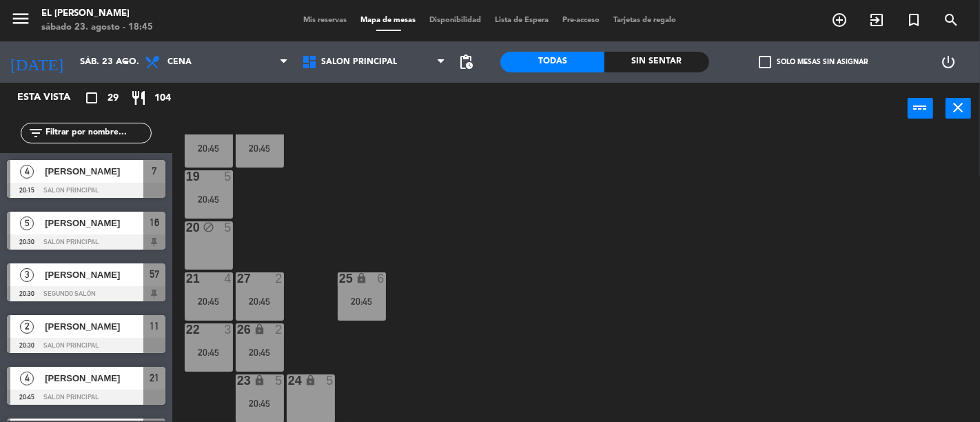
click at [302, 407] on div "24 lock 5" at bounding box center [311, 398] width 48 height 48
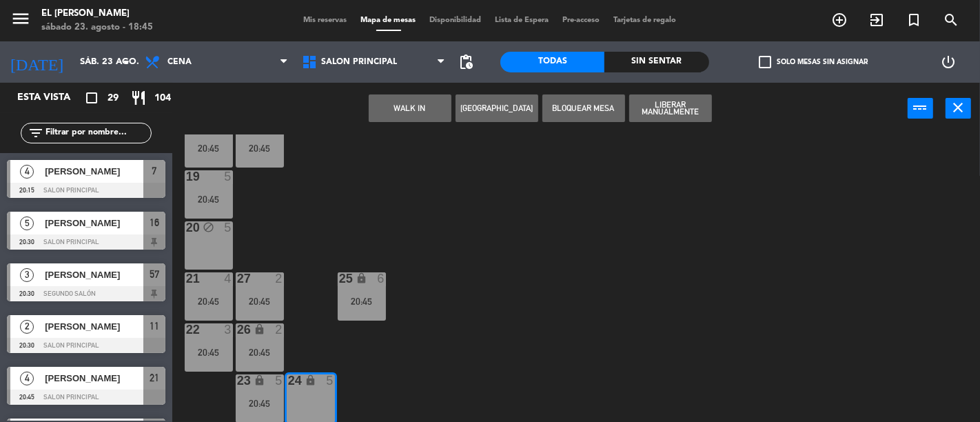
drag, startPoint x: 603, startPoint y: 333, endPoint x: 605, endPoint y: 325, distance: 8.5
click at [603, 333] on div "3 4 21:00 4 block 4 5 block 3 20:45 6 4 21:00 7 4 20:15 2 4 20:45 15 2 21:00 14…" at bounding box center [581, 277] width 798 height 287
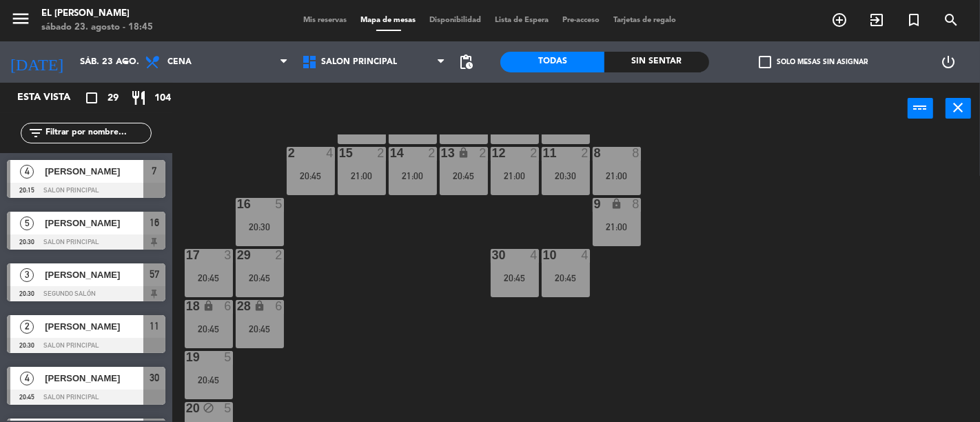
scroll to position [14, 0]
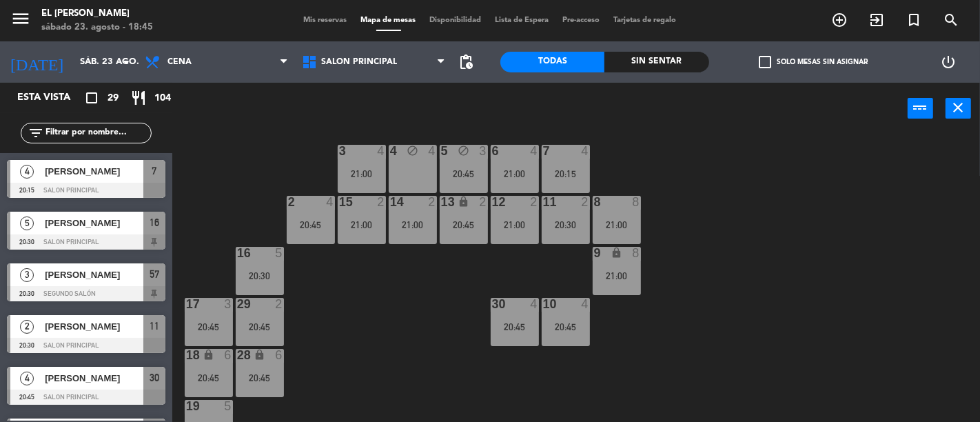
click at [427, 166] on div "4 block 4" at bounding box center [413, 169] width 48 height 48
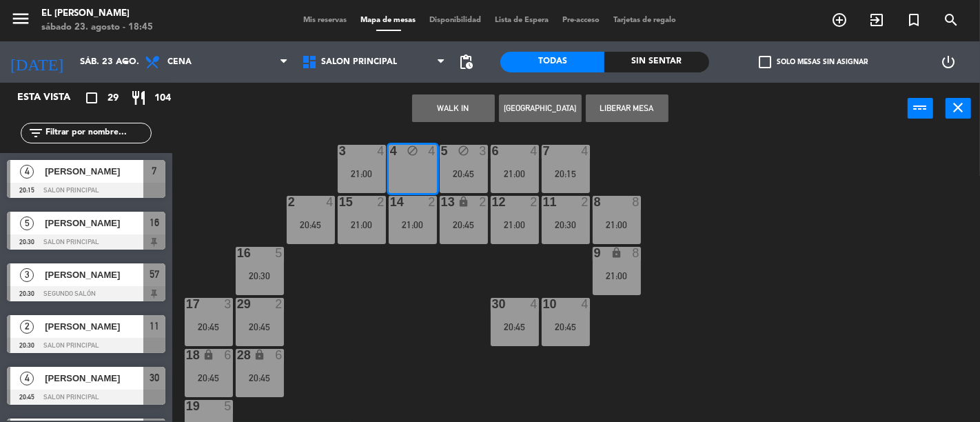
click at [428, 302] on div "3 4 21:00 4 block 4 5 block 3 20:45 6 4 21:00 7 4 20:15 2 4 20:45 15 2 21:00 14…" at bounding box center [581, 277] width 798 height 287
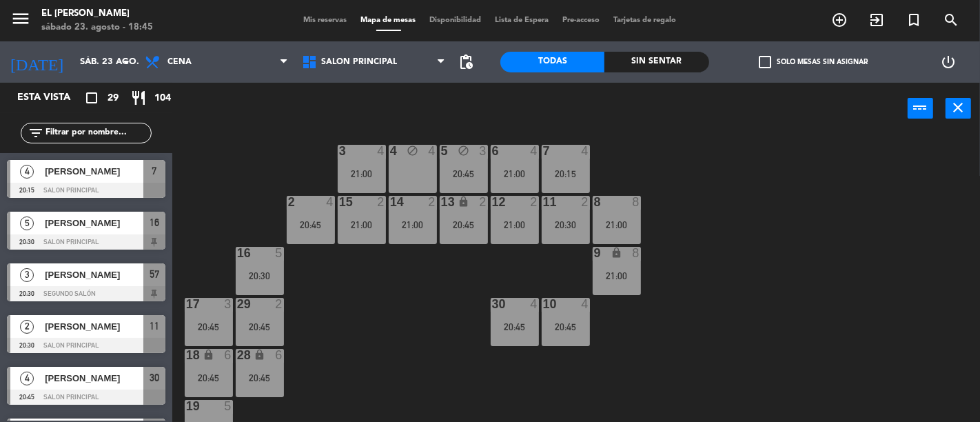
click at [493, 295] on div "3 4 21:00 4 block 4 5 block 3 20:45 6 4 21:00 7 4 20:15 2 4 20:45 15 2 21:00 14…" at bounding box center [581, 277] width 798 height 287
click at [496, 320] on div "30 4 20:45" at bounding box center [514, 322] width 48 height 48
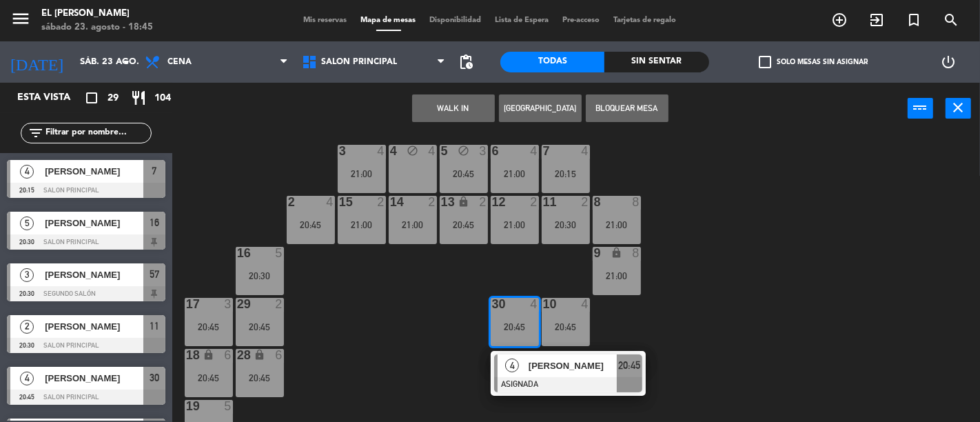
click at [329, 356] on div "3 4 21:00 4 block 4 5 block 3 20:45 6 4 21:00 7 4 20:15 2 4 20:45 15 2 21:00 14…" at bounding box center [581, 277] width 798 height 287
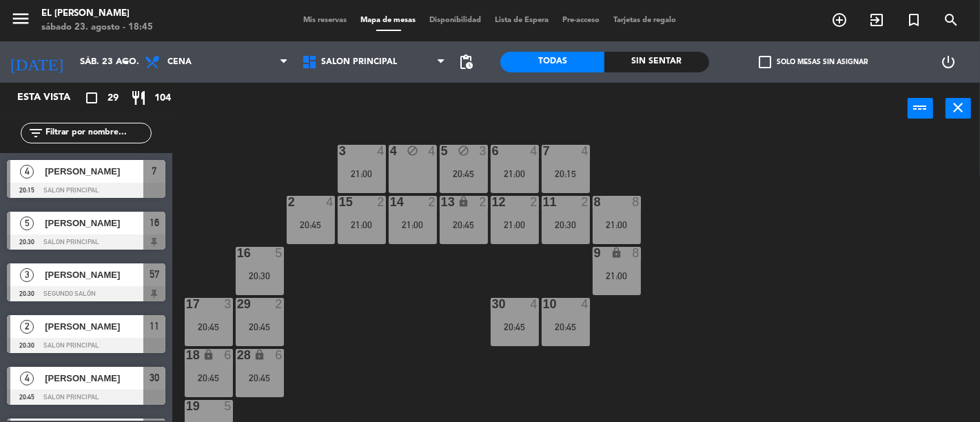
click at [303, 202] on div at bounding box center [310, 202] width 23 height 12
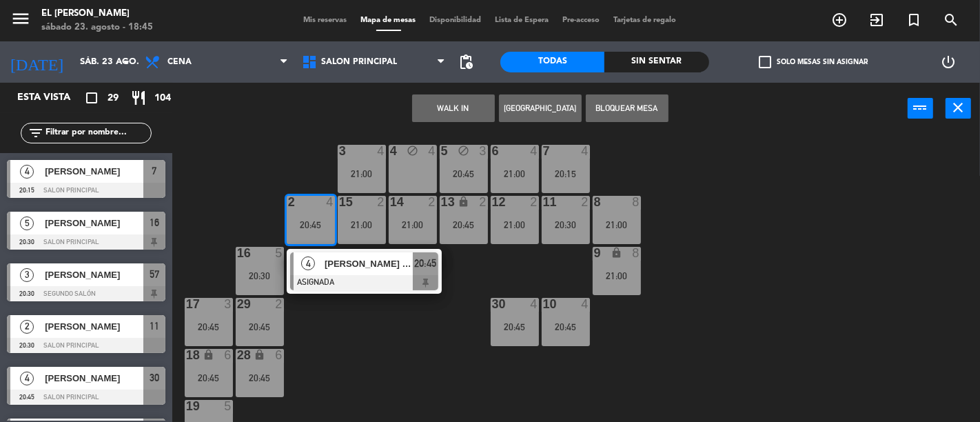
click at [349, 338] on div "3 4 21:00 4 block 4 5 block 3 20:45 6 4 21:00 7 4 20:15 2 4 20:45 4 [PERSON_NAM…" at bounding box center [581, 277] width 798 height 287
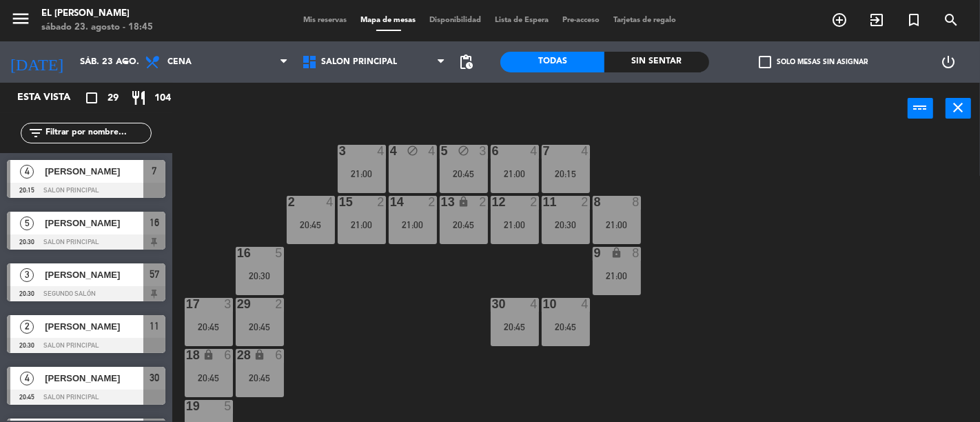
click at [276, 291] on div "16 5 20:30" at bounding box center [260, 271] width 48 height 48
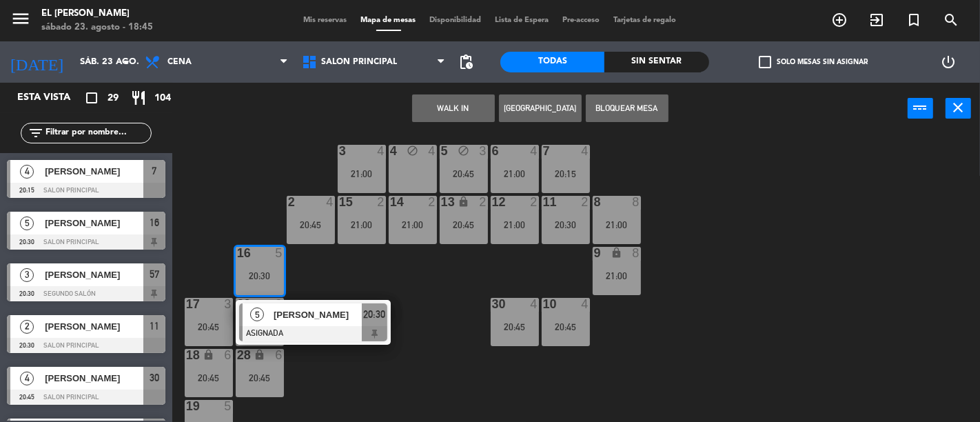
click at [413, 273] on div "3 4 21:00 4 block 4 5 block 3 20:45 6 4 21:00 7 4 20:15 2 4 20:45 15 2 21:00 14…" at bounding box center [581, 277] width 798 height 287
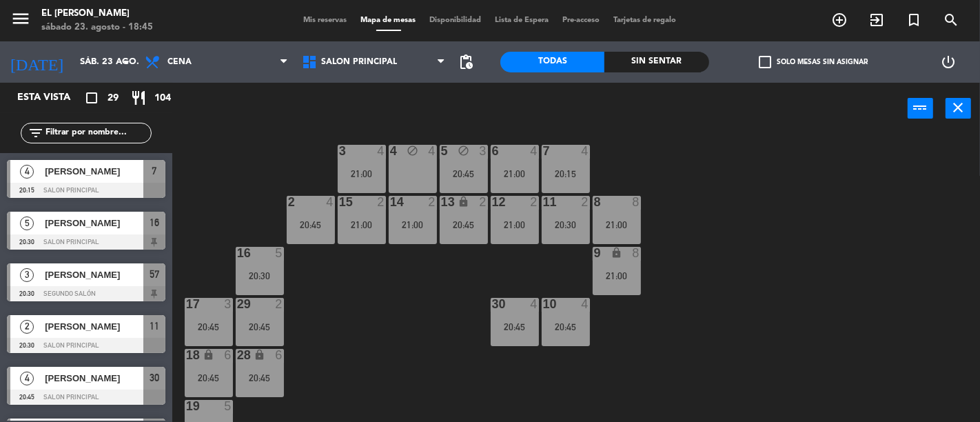
drag, startPoint x: 290, startPoint y: 211, endPoint x: 360, endPoint y: 229, distance: 72.3
click at [291, 211] on div "2 4 20:45" at bounding box center [311, 220] width 48 height 48
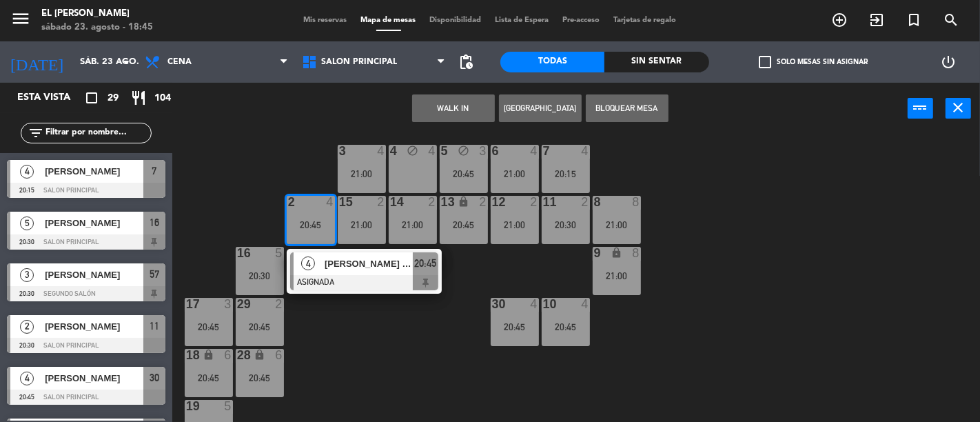
click at [433, 267] on span "20:45" at bounding box center [425, 263] width 22 height 17
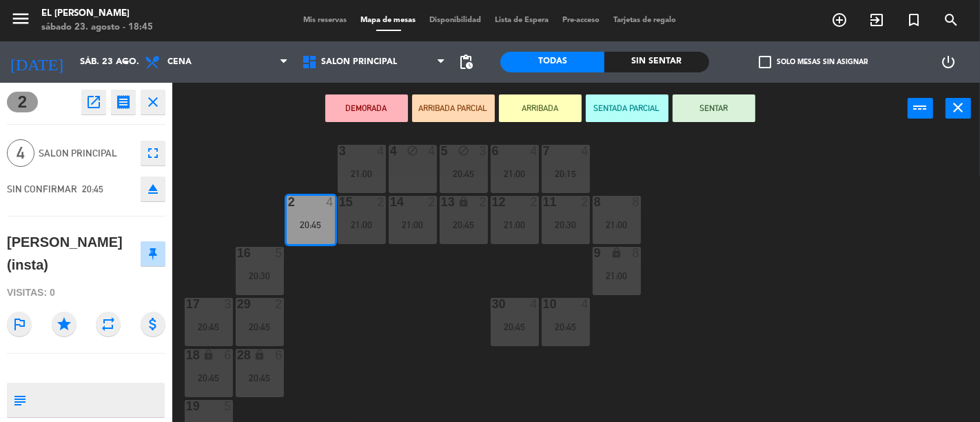
click at [263, 155] on div "3 4 21:00 4 block 4 5 block 3 20:45 6 4 21:00 7 4 20:15 2 4 20:45 15 2 21:00 14…" at bounding box center [581, 277] width 798 height 287
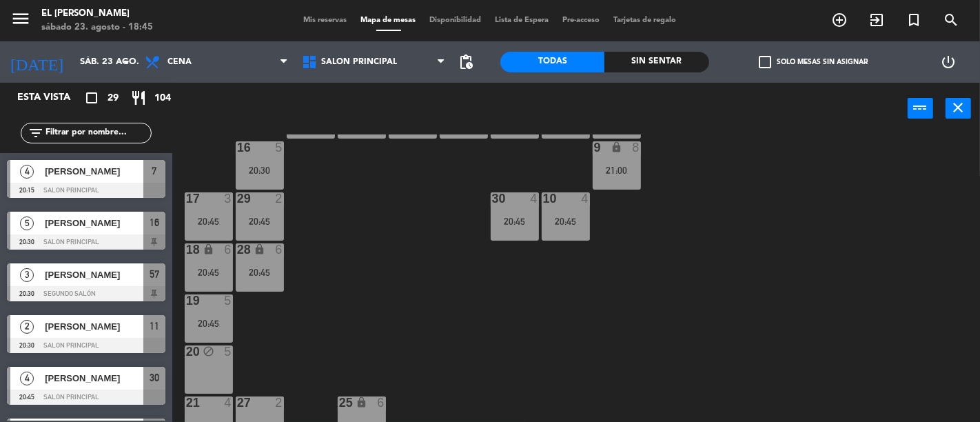
scroll to position [244, 0]
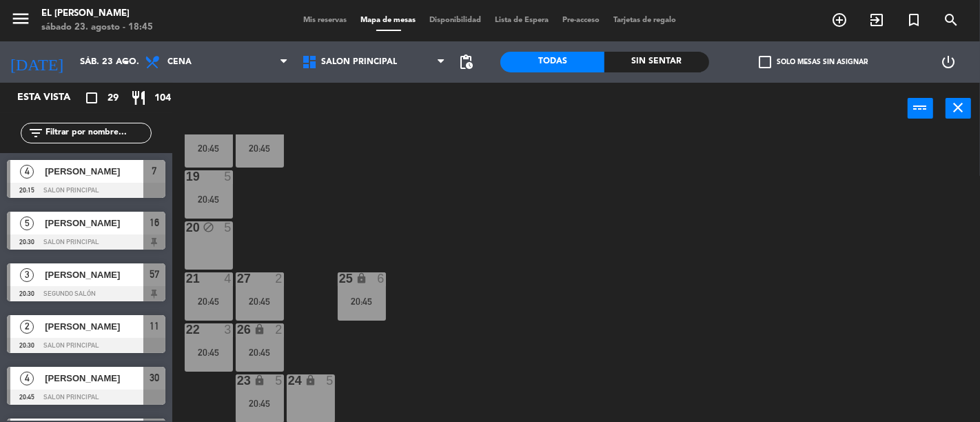
click at [229, 190] on div "19 5 20:45" at bounding box center [209, 194] width 48 height 48
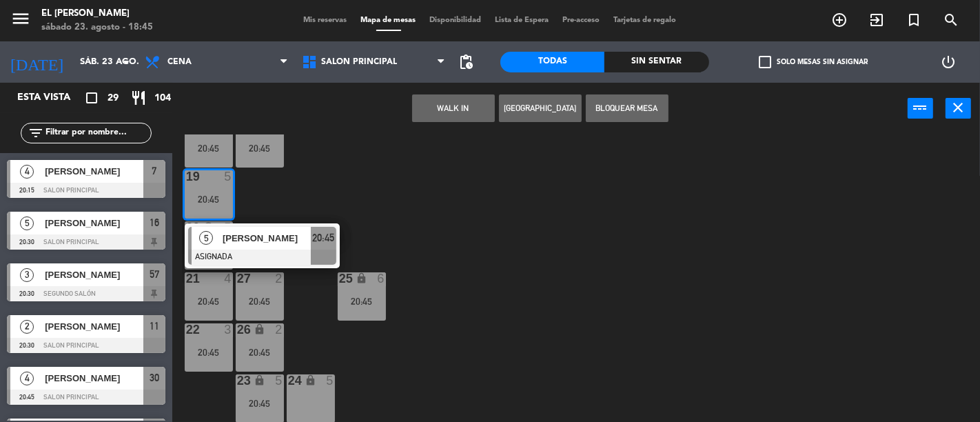
click at [321, 189] on div "3 4 21:00 4 block 4 5 block 3 20:45 6 4 21:00 7 4 20:15 2 4 20:45 15 2 21:00 14…" at bounding box center [581, 277] width 798 height 287
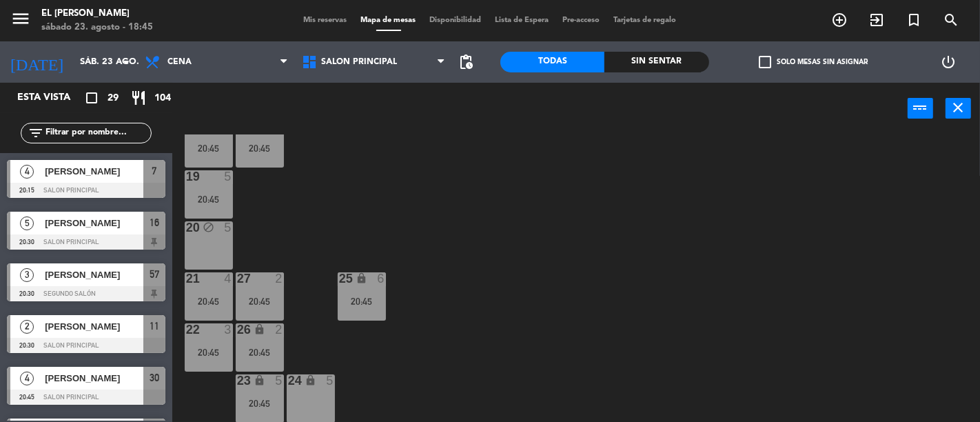
click at [218, 300] on div "20:45" at bounding box center [209, 301] width 48 height 10
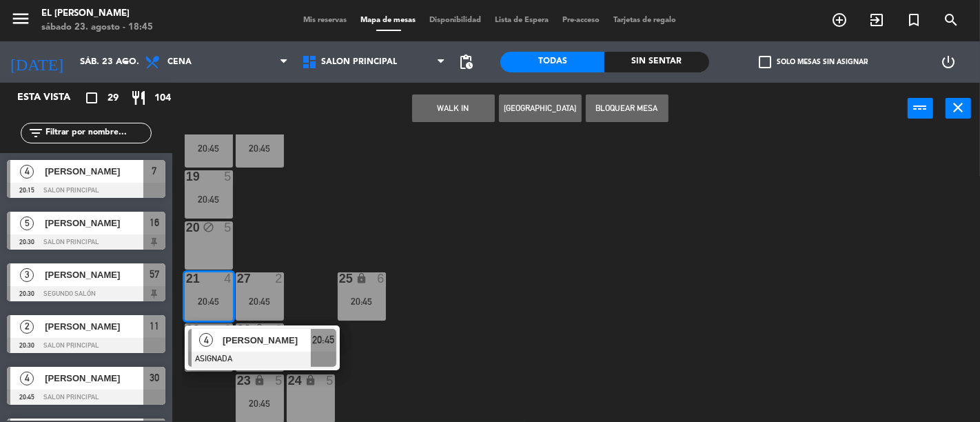
click at [511, 315] on div "3 4 21:00 4 block 4 5 block 3 20:45 6 4 21:00 7 4 20:15 2 4 20:45 15 2 21:00 14…" at bounding box center [581, 277] width 798 height 287
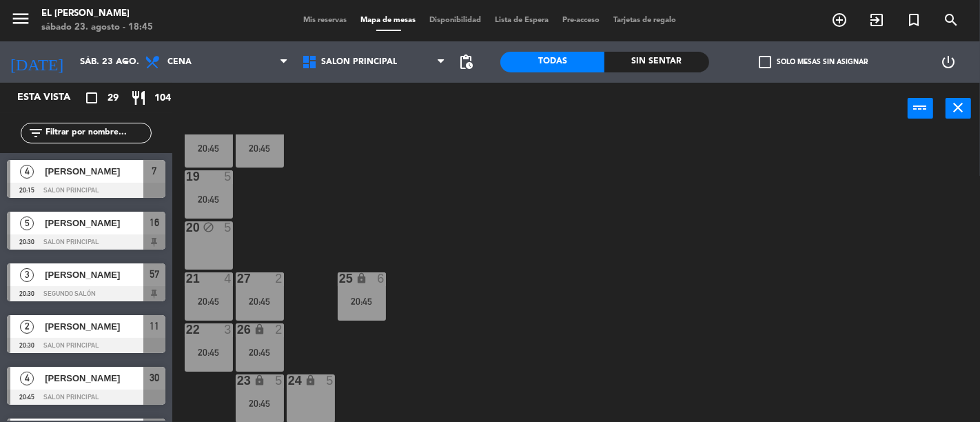
click at [210, 335] on div "22 3" at bounding box center [209, 330] width 48 height 14
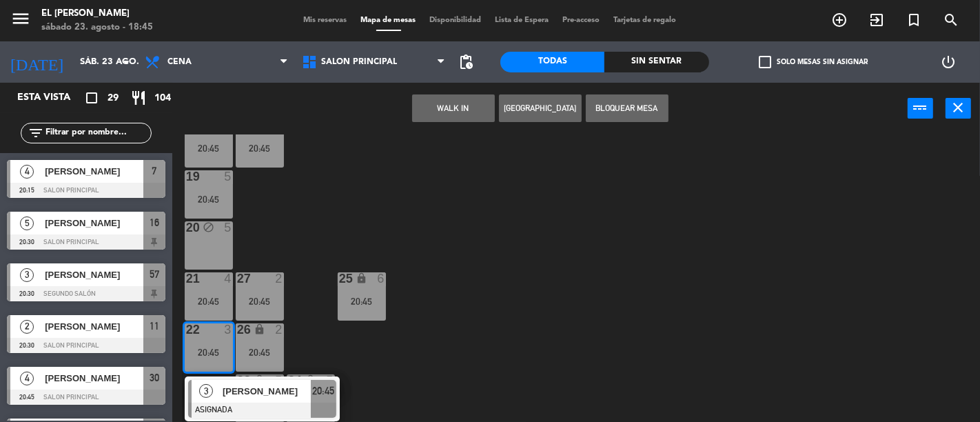
click at [486, 393] on div "3 4 21:00 4 block 4 5 block 3 20:45 6 4 21:00 7 4 20:15 2 4 20:45 15 2 21:00 14…" at bounding box center [581, 277] width 798 height 287
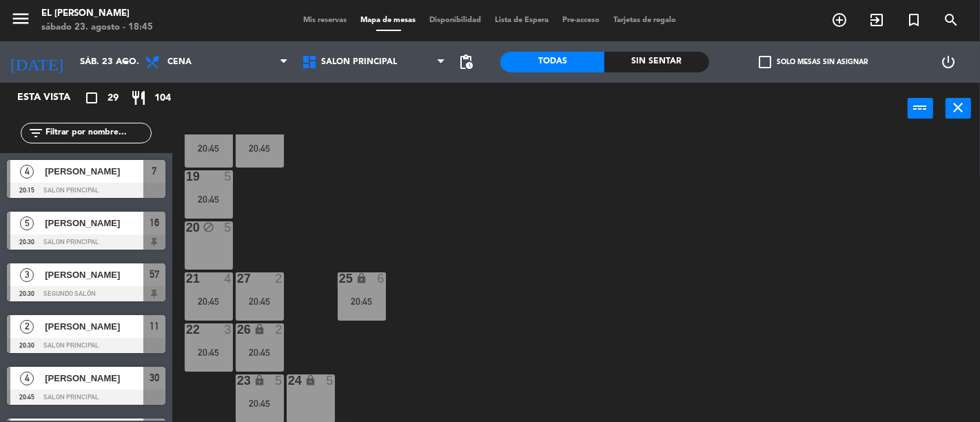
click at [273, 340] on div "26 lock 2 20:45" at bounding box center [260, 347] width 48 height 48
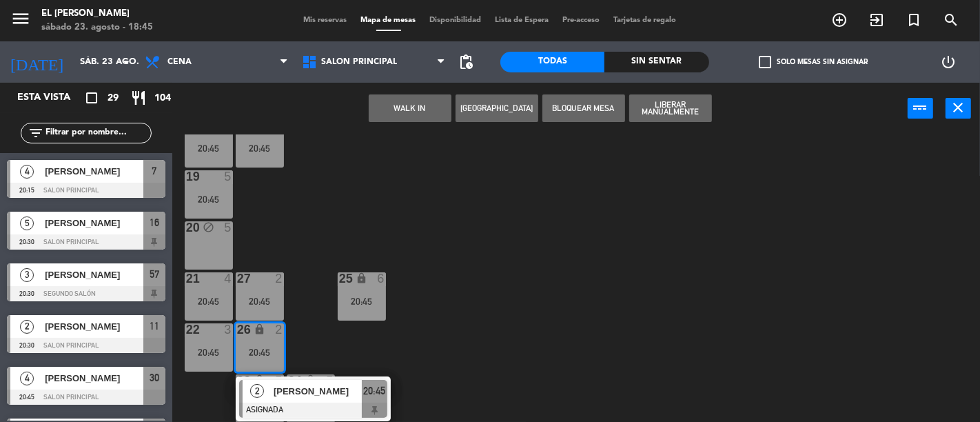
click at [603, 332] on div "3 4 21:00 4 block 4 5 block 3 20:45 6 4 21:00 7 4 20:15 2 4 20:45 15 2 21:00 14…" at bounding box center [581, 277] width 798 height 287
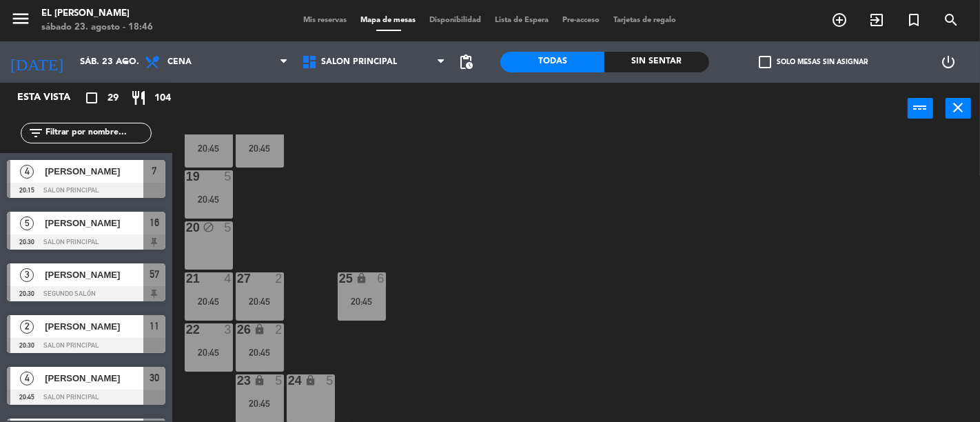
click at [238, 284] on div "27" at bounding box center [237, 278] width 1 height 12
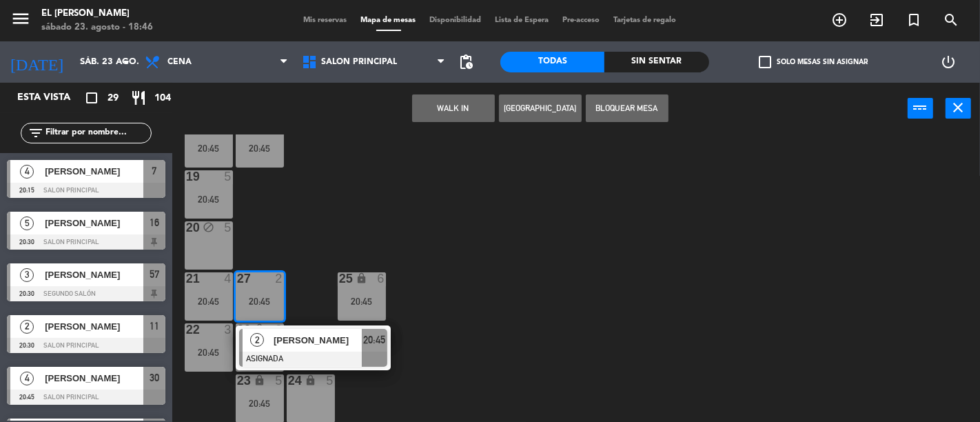
click at [444, 259] on div "3 4 21:00 4 block 4 5 block 3 20:45 6 4 21:00 7 4 20:15 2 4 20:45 15 2 21:00 14…" at bounding box center [581, 277] width 798 height 287
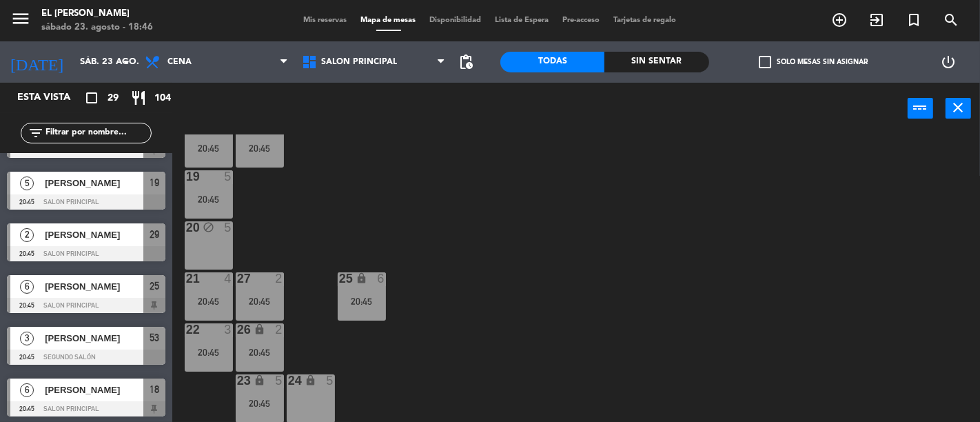
scroll to position [765, 0]
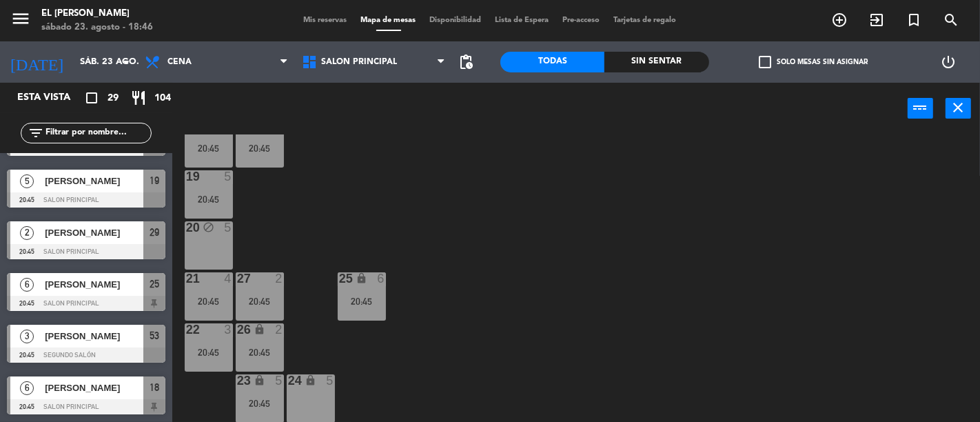
click at [313, 19] on span "Mis reservas" at bounding box center [325, 21] width 57 height 8
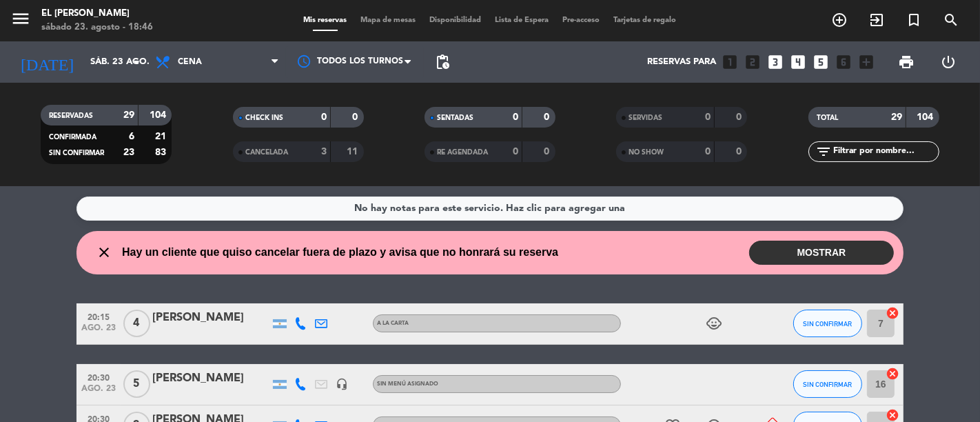
click at [829, 250] on button "MOSTRAR" at bounding box center [821, 252] width 145 height 24
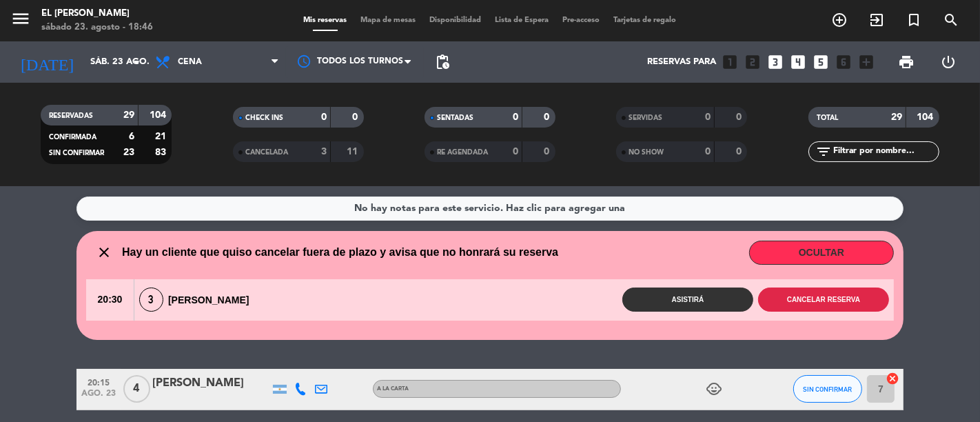
click at [835, 300] on button "Cancelar reserva" at bounding box center [823, 299] width 131 height 24
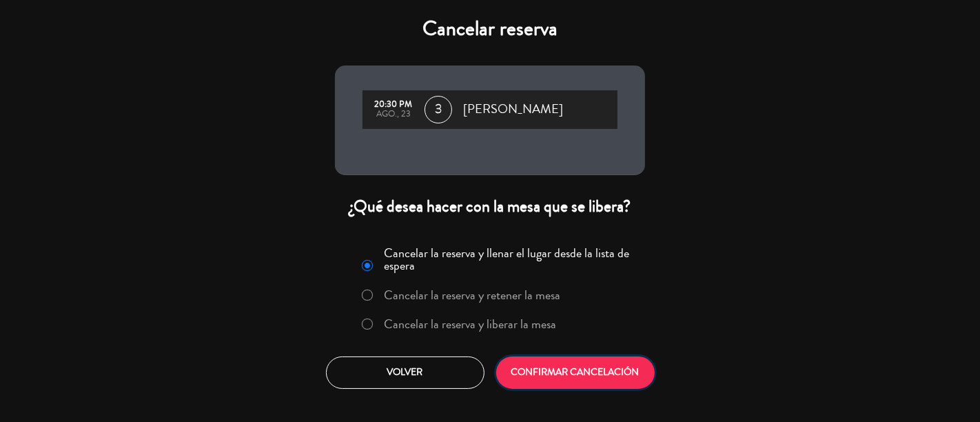
click at [551, 363] on button "CONFIRMAR CANCELACIÓN" at bounding box center [575, 372] width 158 height 32
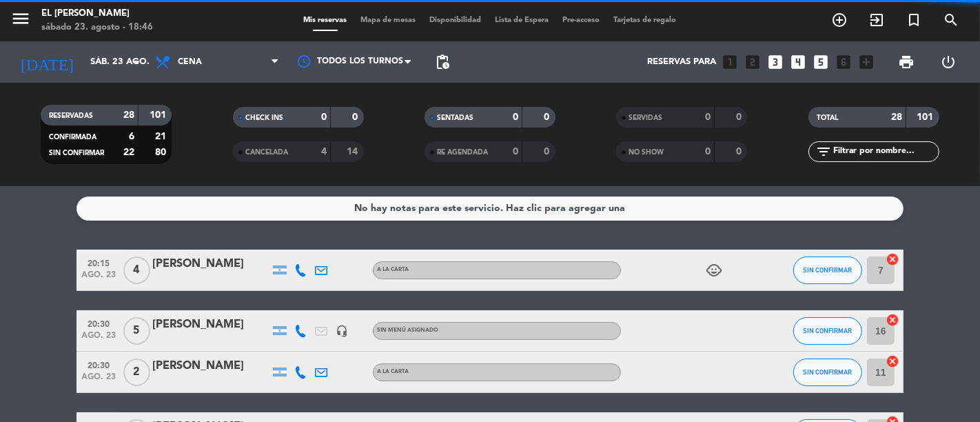
click at [377, 18] on span "Mapa de mesas" at bounding box center [388, 21] width 69 height 8
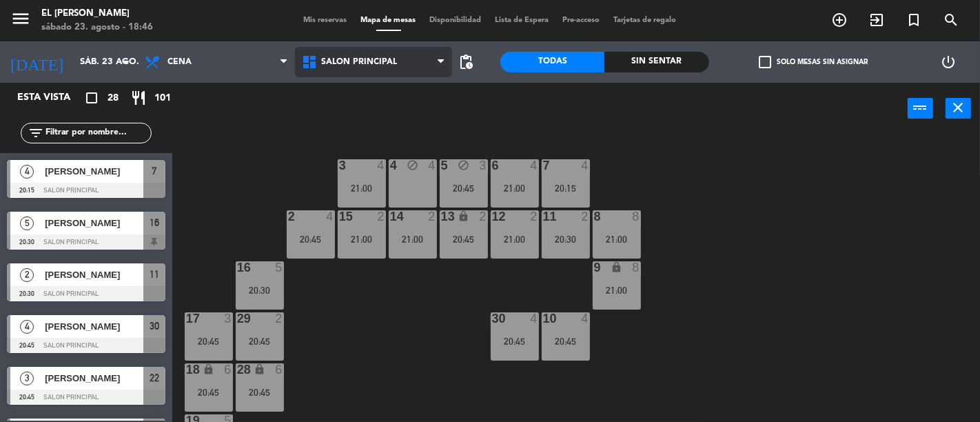
click at [400, 63] on span "Salon Principal" at bounding box center [373, 62] width 157 height 30
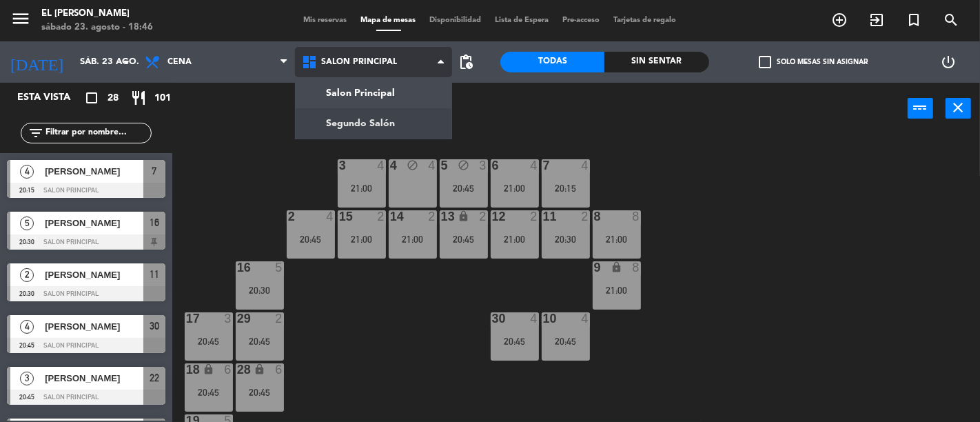
click at [393, 116] on ng-component "menu El [PERSON_NAME] [DATE] 23. agosto - 18:46 Mis reservas Mapa de mesas Disp…" at bounding box center [490, 211] width 980 height 422
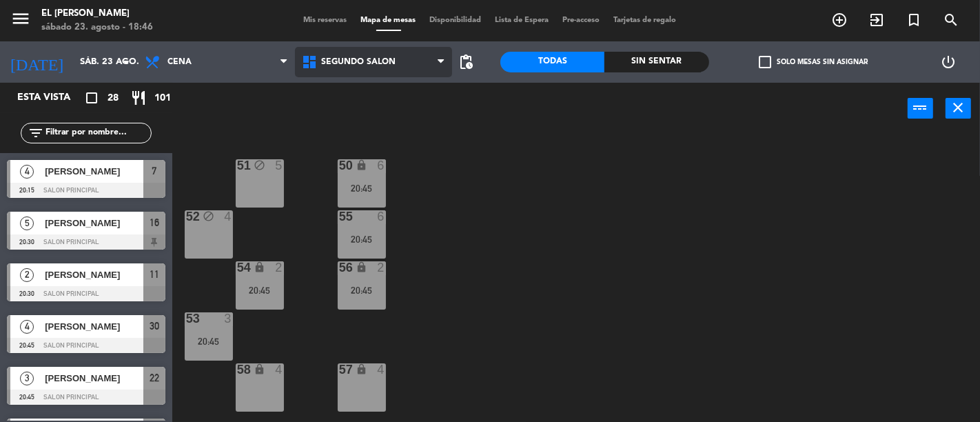
click at [386, 70] on span "Segundo Salón" at bounding box center [373, 62] width 157 height 30
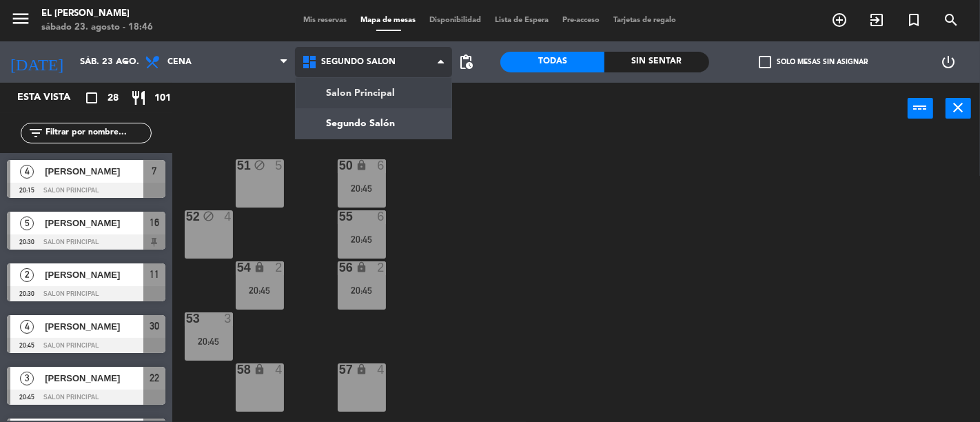
click at [382, 99] on ng-component "menu El [PERSON_NAME] [DATE] 23. agosto - 18:46 Mis reservas Mapa de mesas Disp…" at bounding box center [490, 211] width 980 height 422
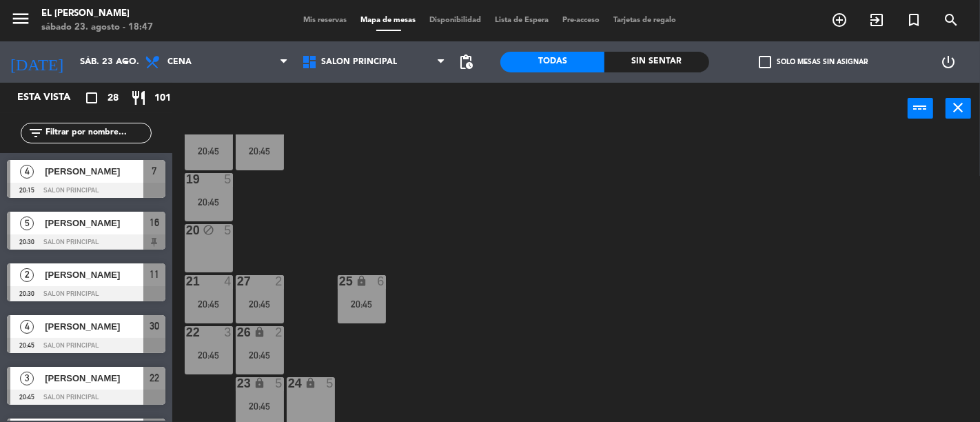
scroll to position [244, 0]
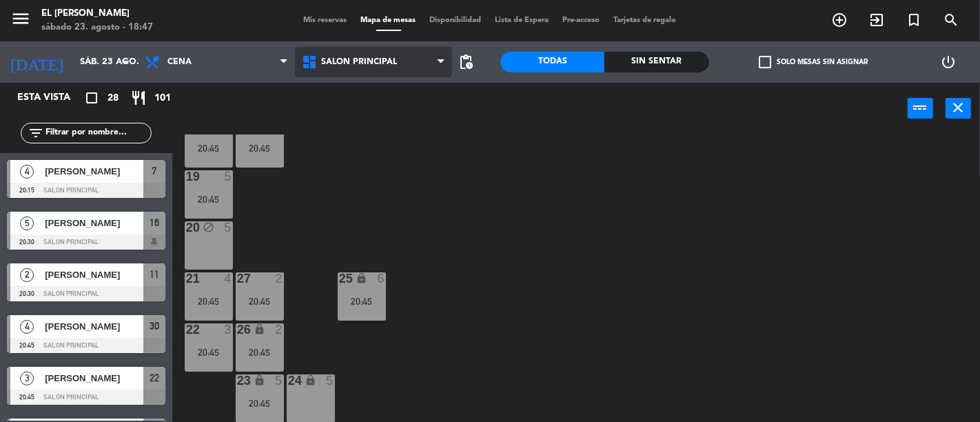
click at [445, 57] on span at bounding box center [444, 62] width 14 height 13
click at [413, 105] on ng-component "menu El [PERSON_NAME] [DATE] 23. agosto - 18:47 Mis reservas Mapa de mesas Disp…" at bounding box center [490, 211] width 980 height 422
click at [415, 59] on span "Salon Principal" at bounding box center [373, 62] width 157 height 30
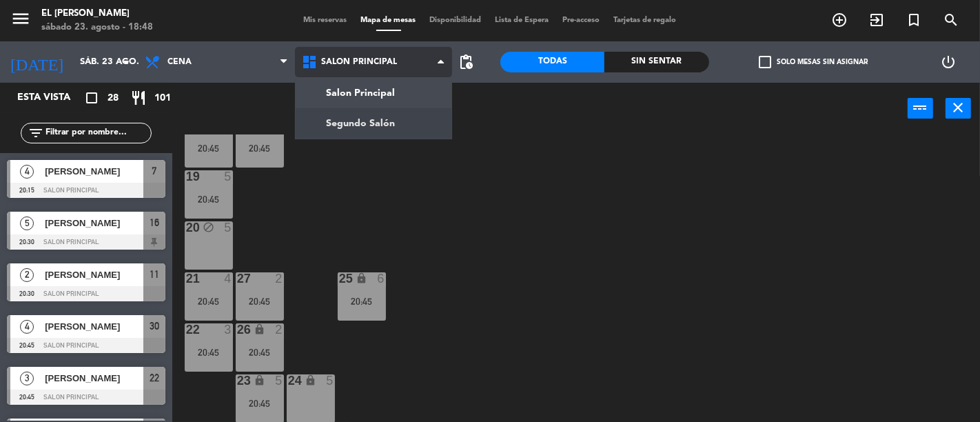
click at [417, 120] on ng-component "menu El [PERSON_NAME] [DATE] 23. agosto - 18:48 Mis reservas Mapa de mesas Disp…" at bounding box center [490, 211] width 980 height 422
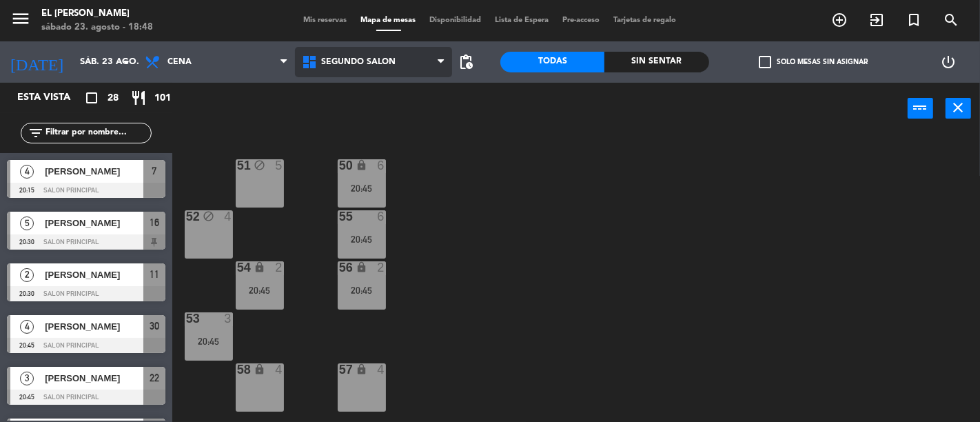
click at [408, 70] on span "Segundo Salón" at bounding box center [373, 62] width 157 height 30
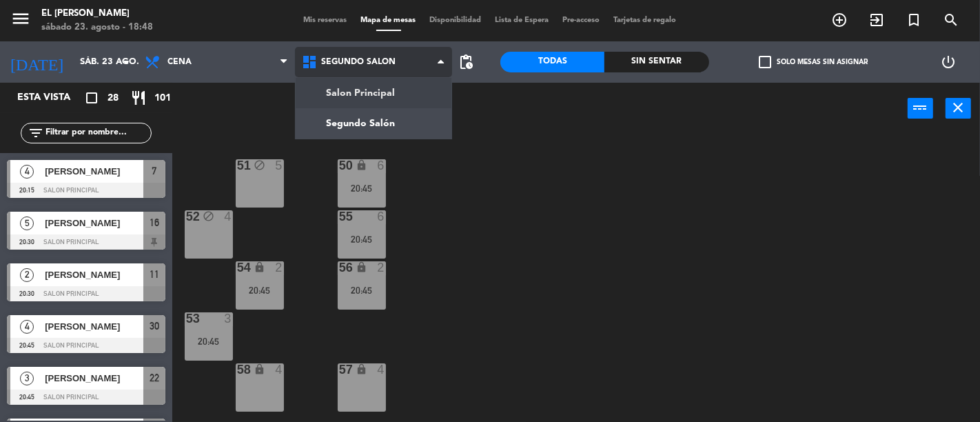
click at [407, 94] on ng-component "menu El [PERSON_NAME] [DATE] 23. agosto - 18:48 Mis reservas Mapa de mesas Disp…" at bounding box center [490, 211] width 980 height 422
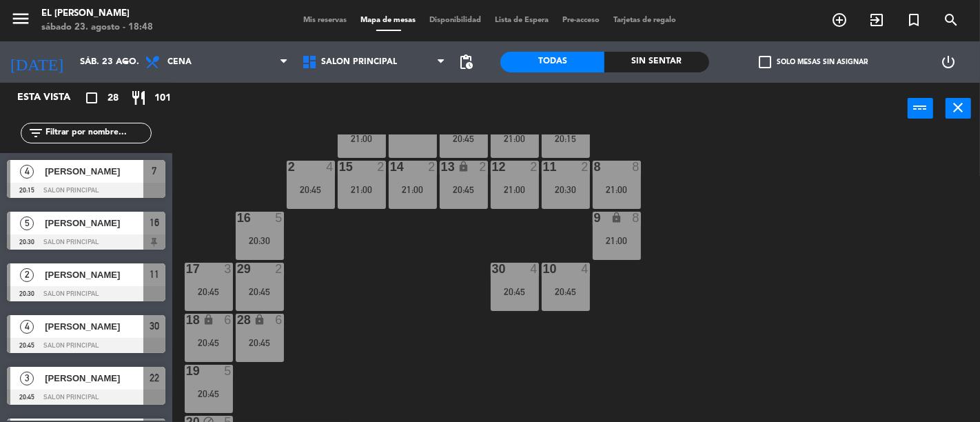
scroll to position [76, 0]
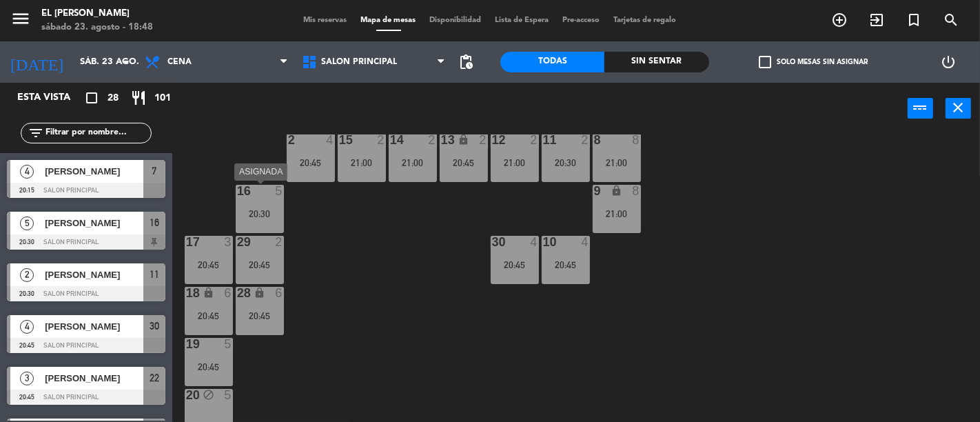
click at [266, 187] on div at bounding box center [259, 191] width 23 height 12
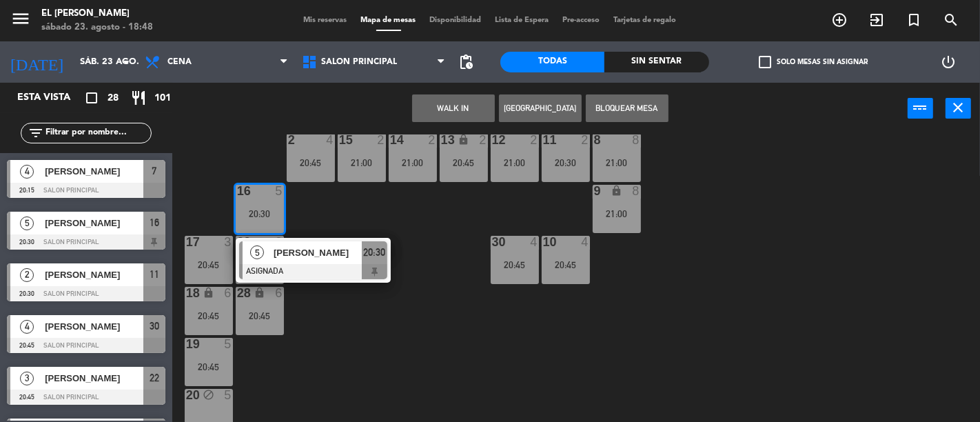
click at [377, 207] on div "3 4 21:00 4 block 4 5 block 3 20:45 6 4 21:00 7 4 20:15 2 4 20:45 15 2 21:00 14…" at bounding box center [581, 277] width 798 height 287
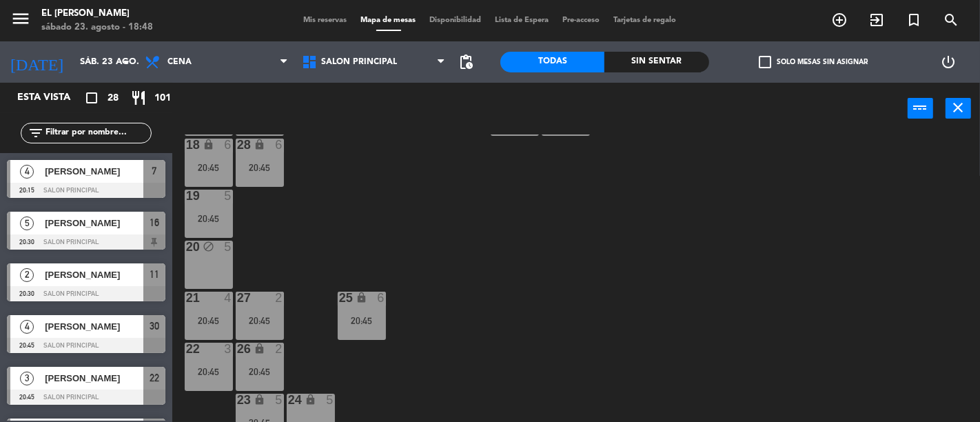
scroll to position [229, 0]
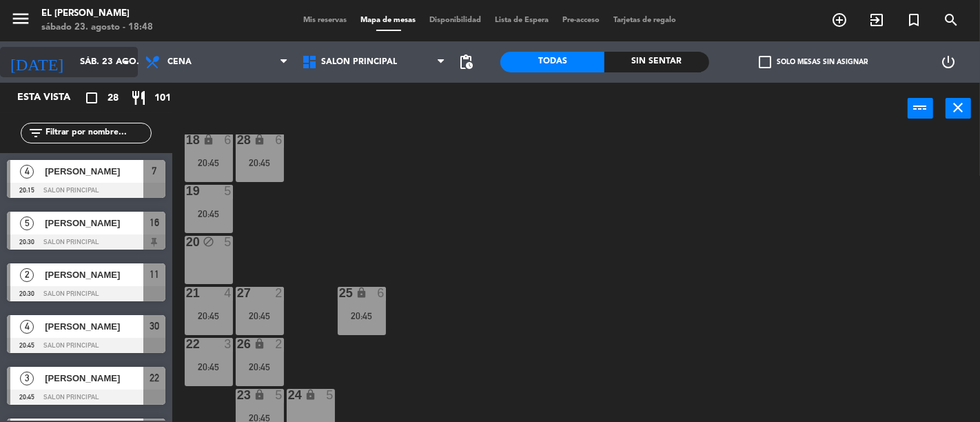
click at [131, 65] on icon "arrow_drop_down" at bounding box center [126, 62] width 17 height 17
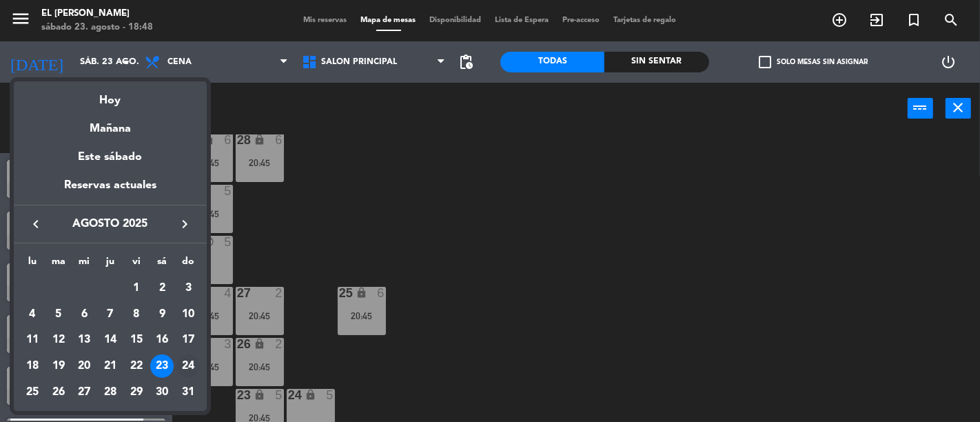
click at [180, 374] on div "24" at bounding box center [187, 365] width 23 height 23
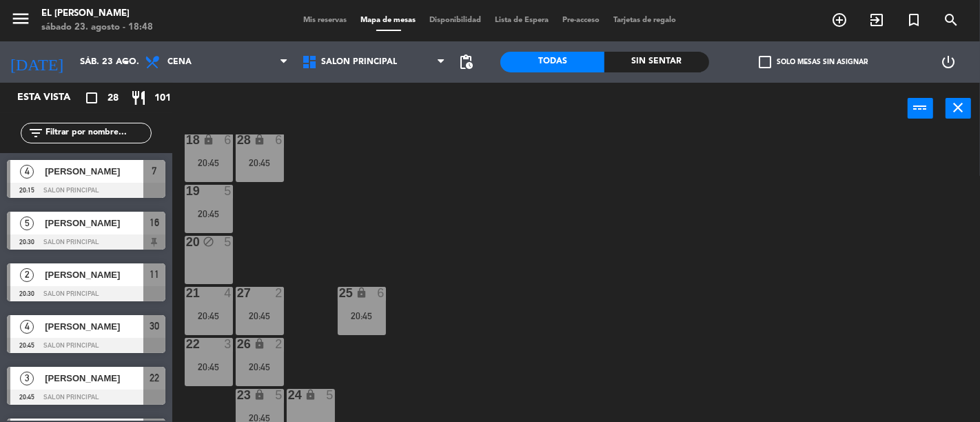
type input "dom. 24 ago."
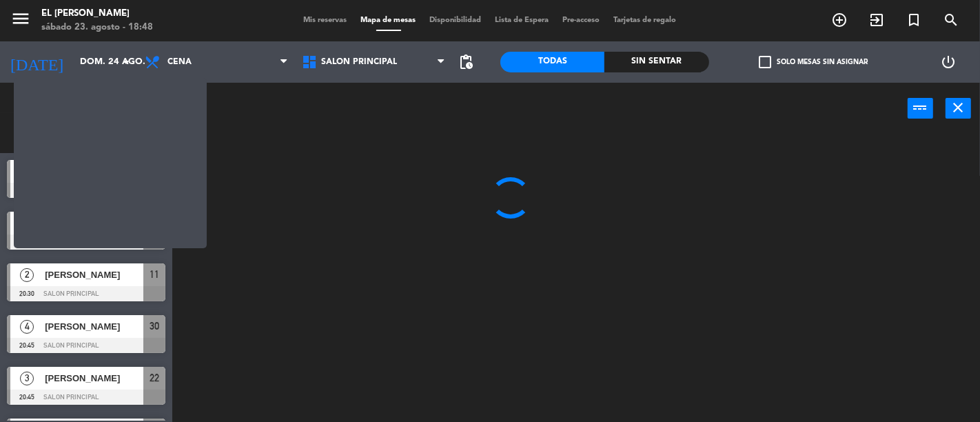
scroll to position [0, 0]
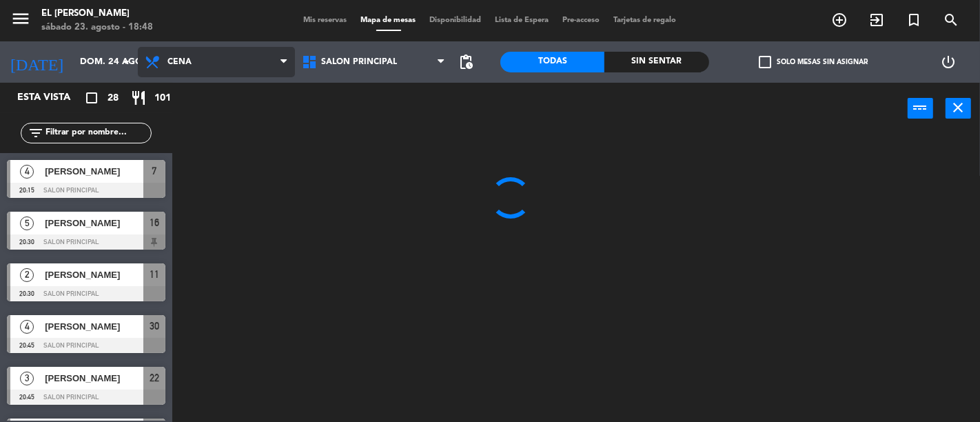
click at [228, 62] on span "Cena" at bounding box center [216, 62] width 157 height 30
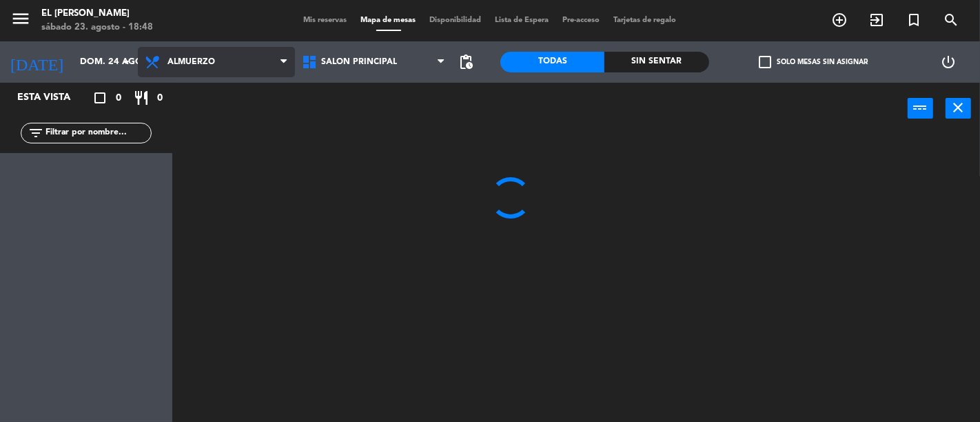
click at [180, 94] on ng-component "menu El [PERSON_NAME] [DATE] 23. agosto - 18:48 Mis reservas Mapa de mesas Disp…" at bounding box center [490, 211] width 980 height 422
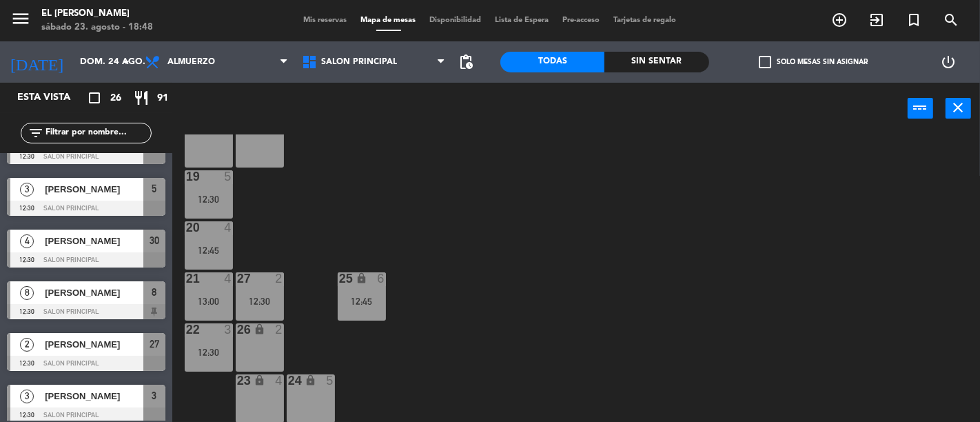
scroll to position [612, 0]
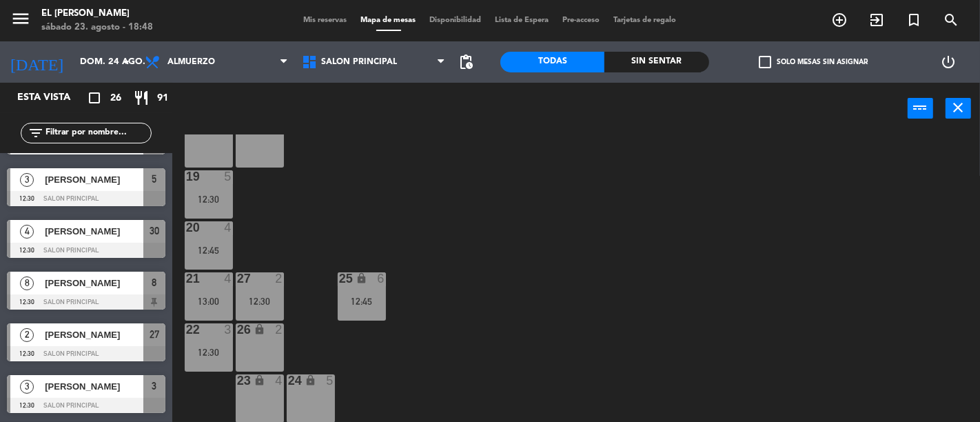
click at [309, 19] on span "Mis reservas" at bounding box center [325, 21] width 57 height 8
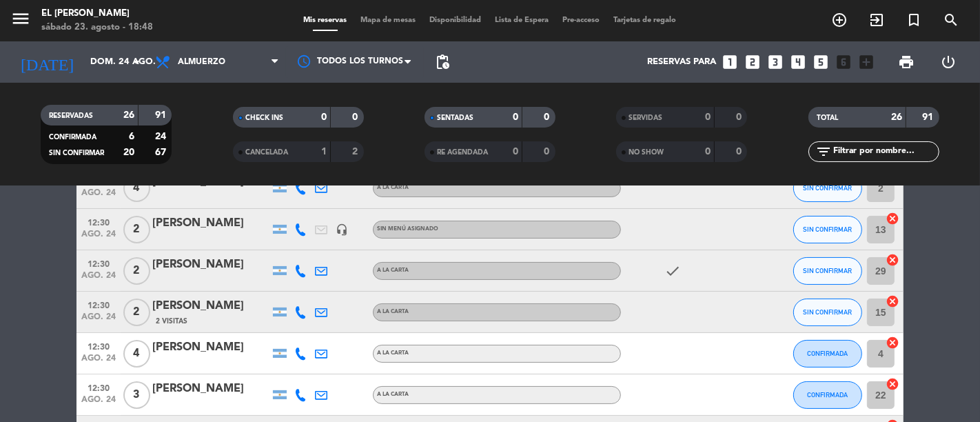
scroll to position [229, 0]
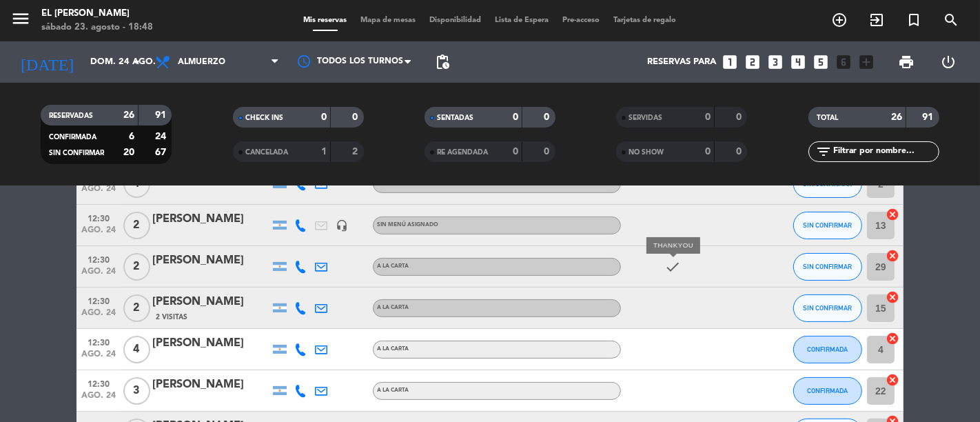
click at [670, 265] on icon "check" at bounding box center [672, 266] width 17 height 17
click at [718, 282] on div "check" at bounding box center [683, 266] width 124 height 41
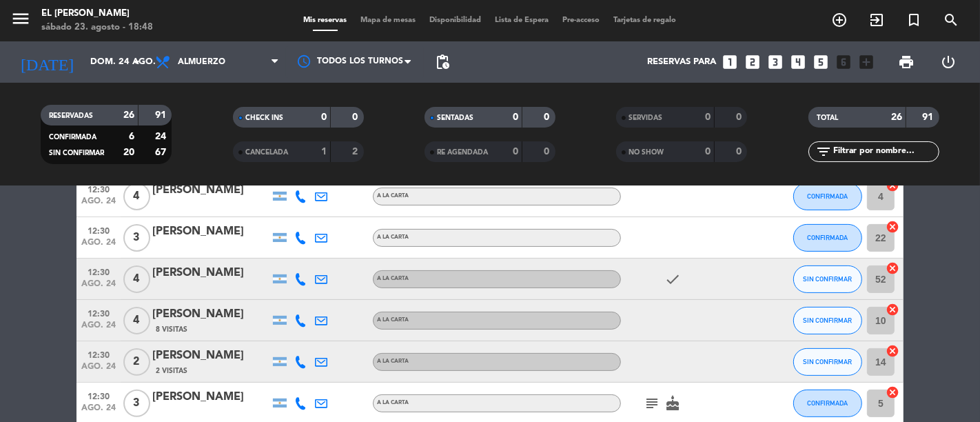
scroll to position [459, 0]
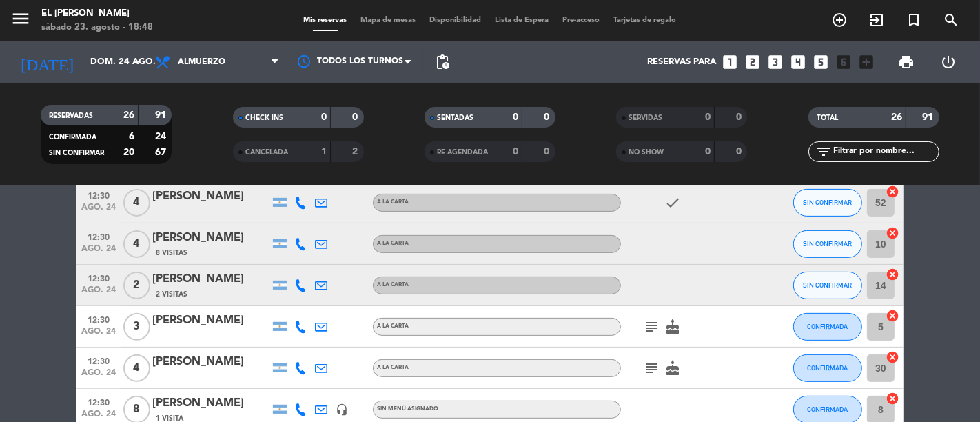
click at [645, 324] on icon "subject" at bounding box center [651, 326] width 17 height 17
click at [653, 366] on icon "subject" at bounding box center [651, 368] width 17 height 17
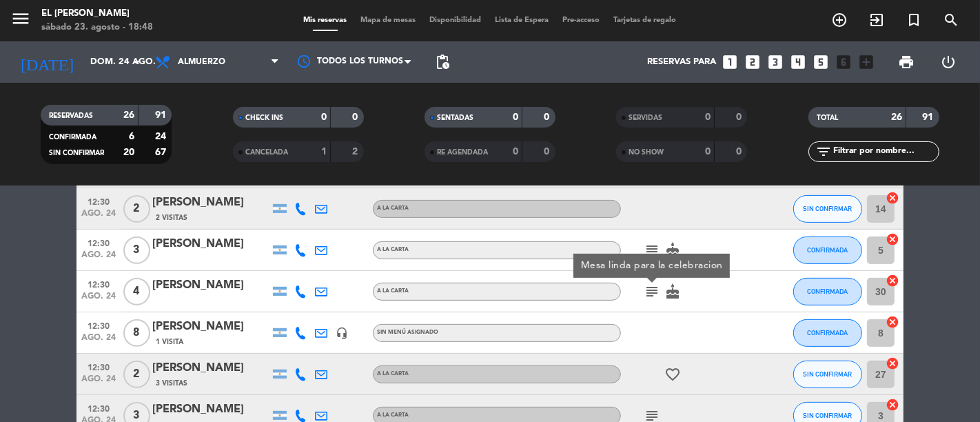
scroll to position [612, 0]
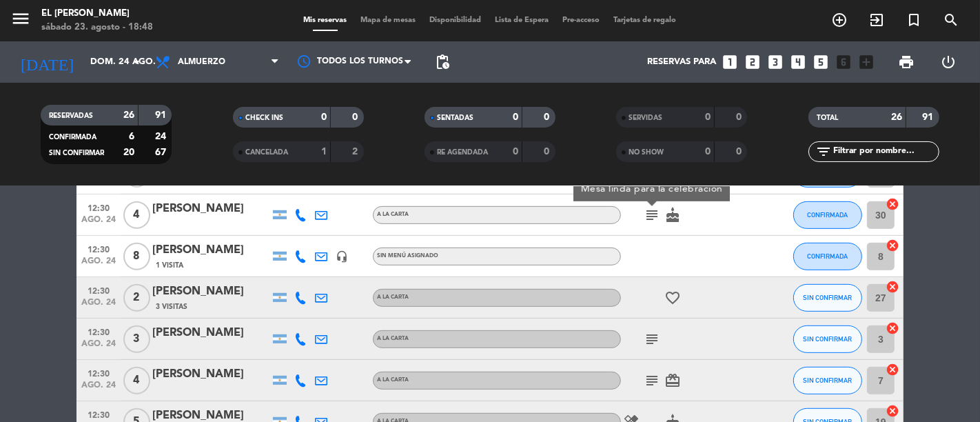
click at [641, 331] on span "subject" at bounding box center [651, 339] width 21 height 17
click at [648, 338] on icon "subject" at bounding box center [651, 339] width 17 height 17
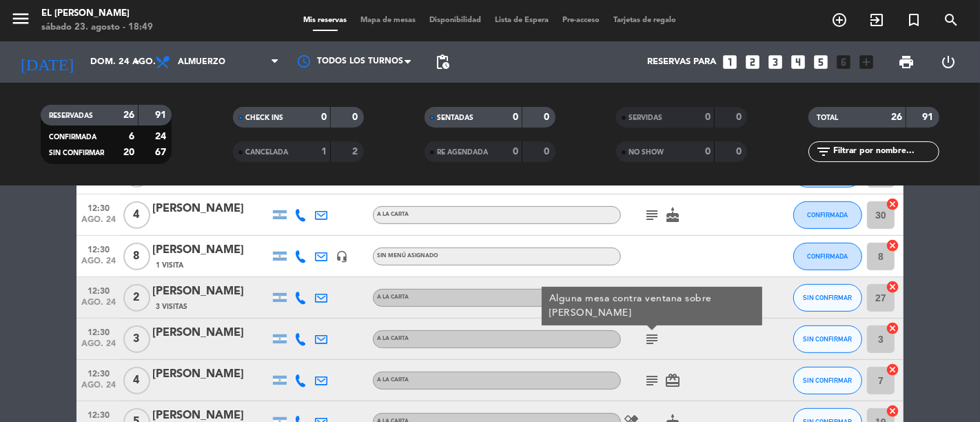
click at [654, 375] on icon "subject" at bounding box center [651, 380] width 17 height 17
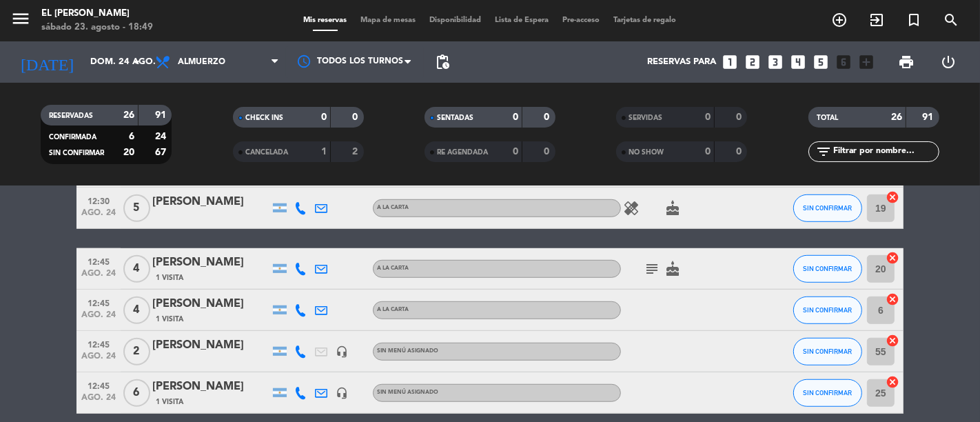
scroll to position [842, 0]
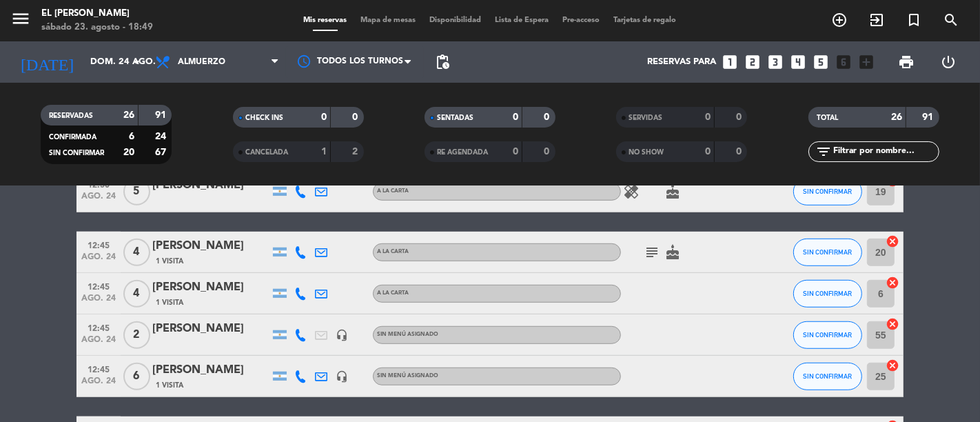
click at [659, 251] on icon "subject" at bounding box center [651, 252] width 17 height 17
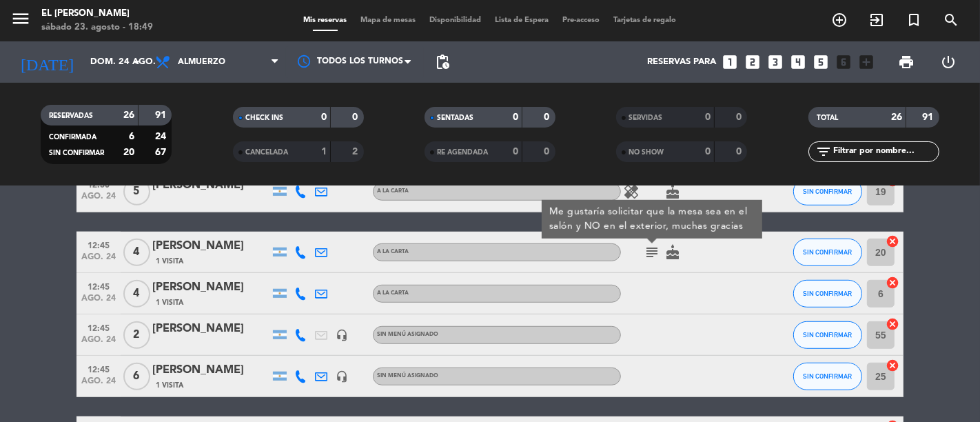
click at [406, 22] on span "Mapa de mesas" at bounding box center [388, 21] width 69 height 8
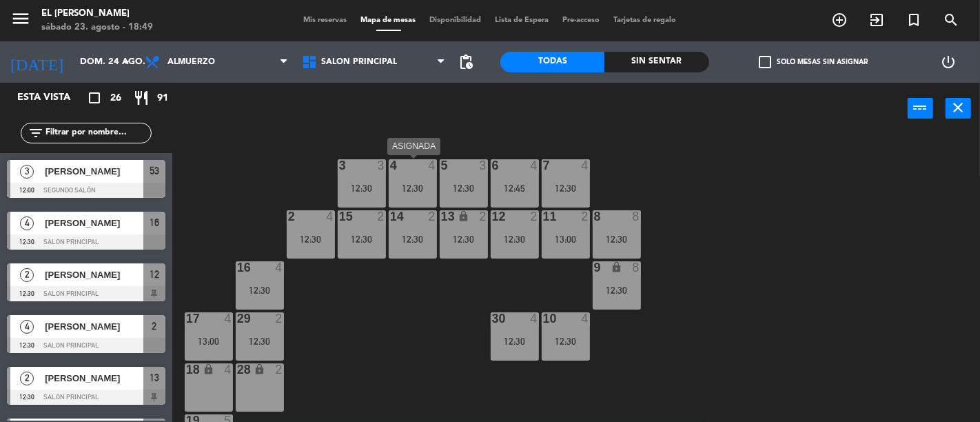
click at [417, 163] on div at bounding box center [412, 165] width 23 height 12
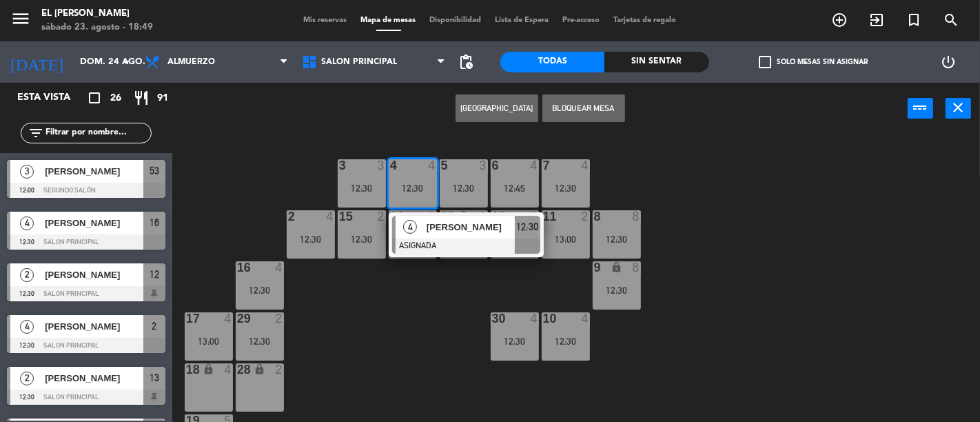
click at [395, 333] on div "3 3 12:30 4 4 12:30 4 [PERSON_NAME] ASIGNADA 12:30 5 3 12:30 6 4 12:45 7 4 12:3…" at bounding box center [581, 277] width 798 height 287
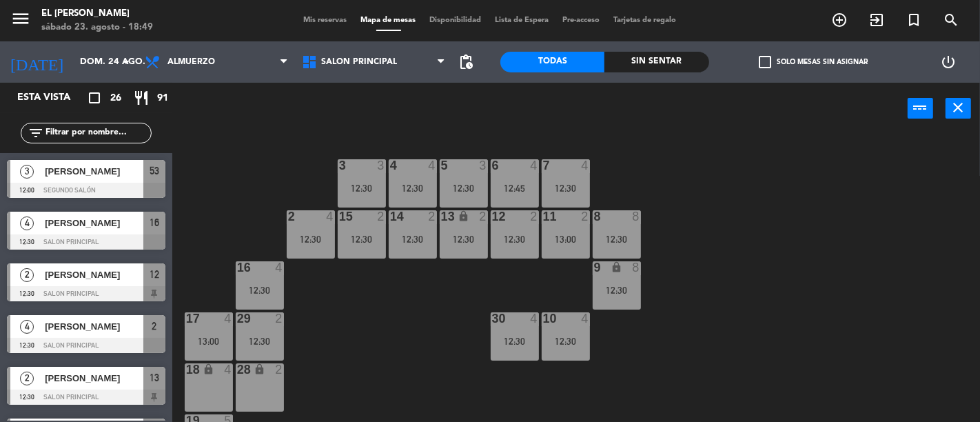
click at [361, 159] on div at bounding box center [361, 165] width 23 height 12
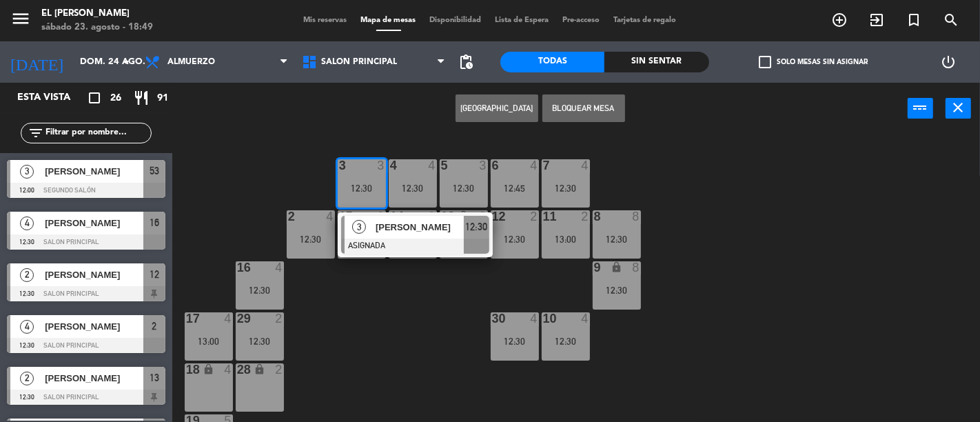
click at [479, 219] on span "12:30" at bounding box center [476, 226] width 22 height 17
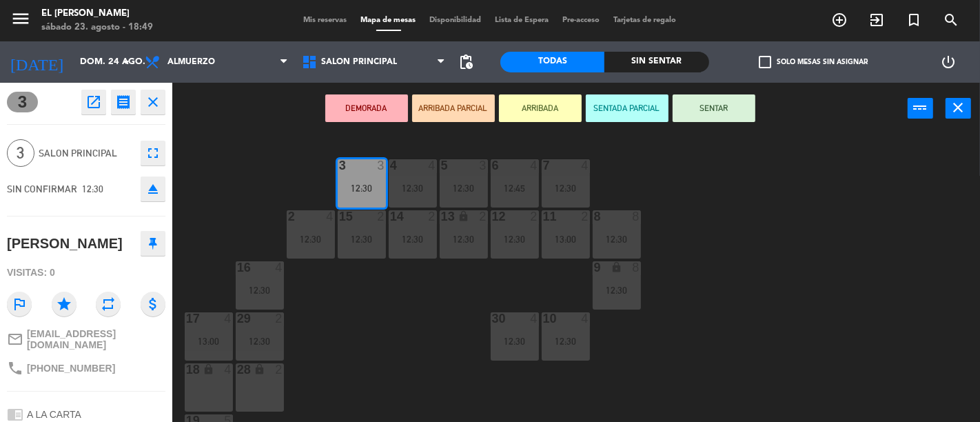
click at [402, 100] on button "DEMORADA" at bounding box center [366, 108] width 83 height 28
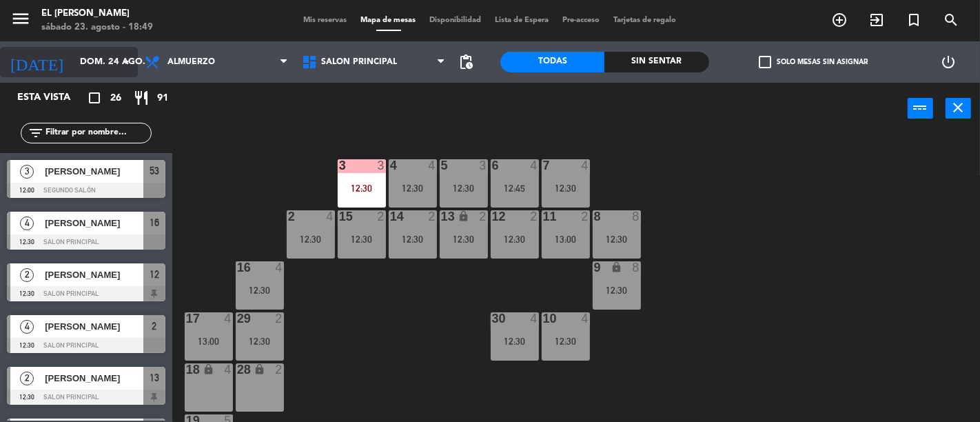
click at [112, 65] on input "dom. 24 ago." at bounding box center [133, 62] width 120 height 25
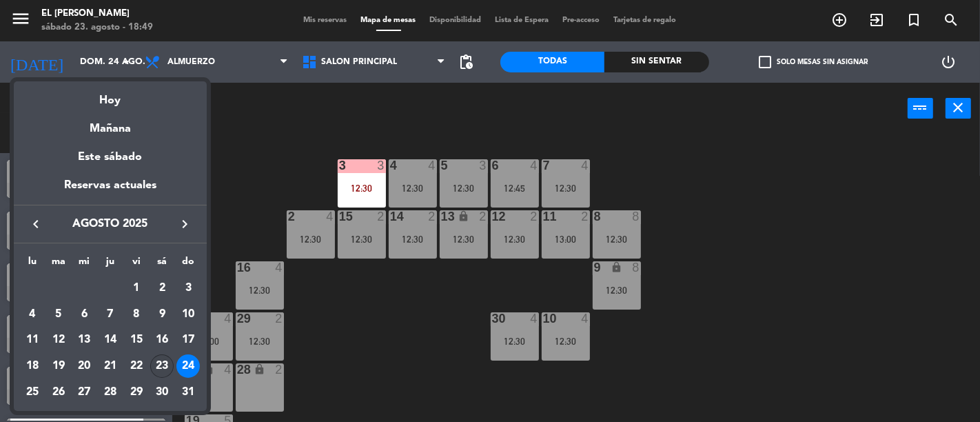
click at [161, 358] on div "23" at bounding box center [161, 365] width 23 height 23
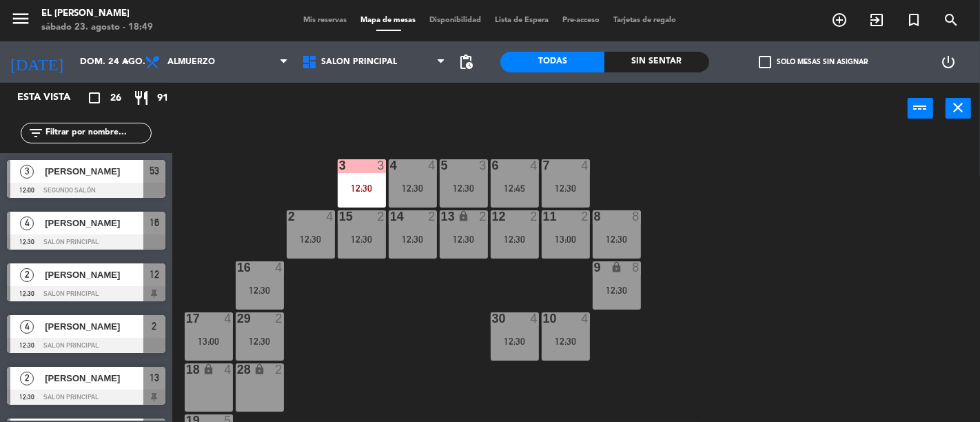
type input "sáb. 23 ago."
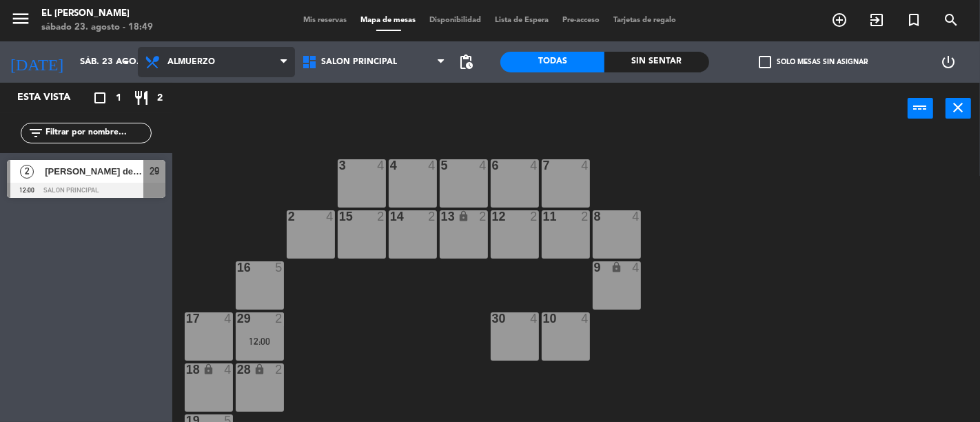
click at [211, 57] on span "Almuerzo" at bounding box center [191, 62] width 48 height 10
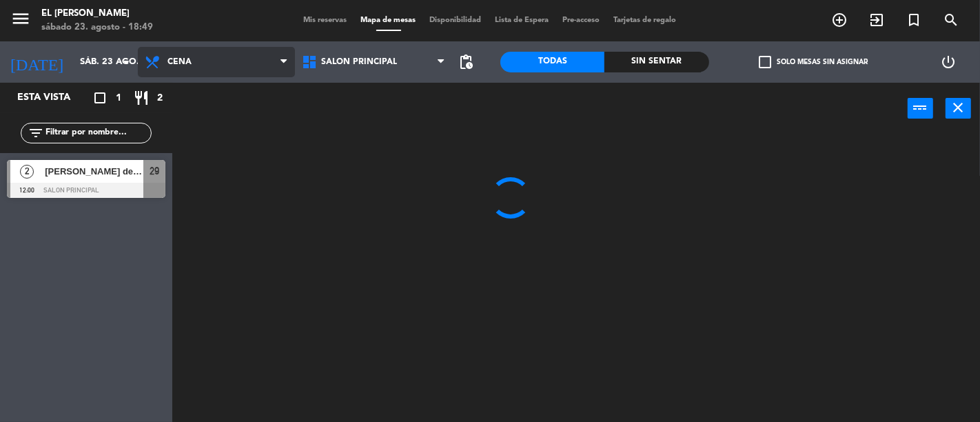
click at [232, 114] on ng-component "menu El [PERSON_NAME] [DATE] 23. agosto - 18:49 Mis reservas Mapa de mesas Disp…" at bounding box center [490, 211] width 980 height 422
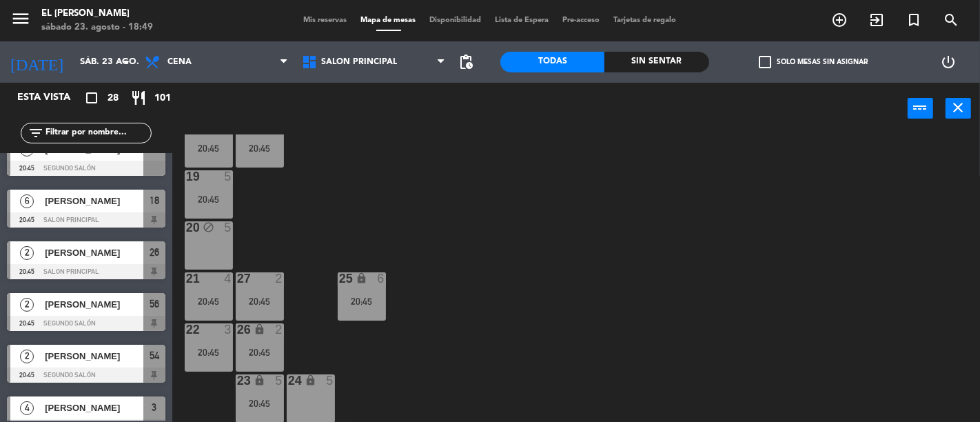
scroll to position [918, 0]
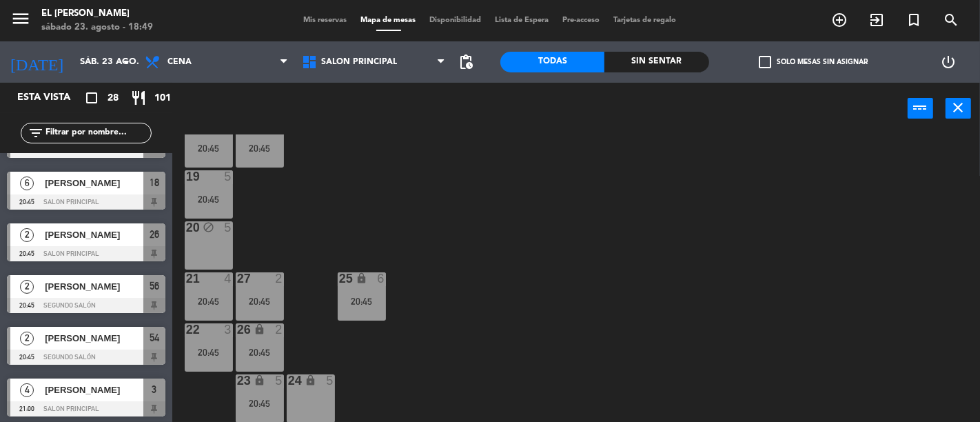
click at [321, 21] on span "Mis reservas" at bounding box center [325, 21] width 57 height 8
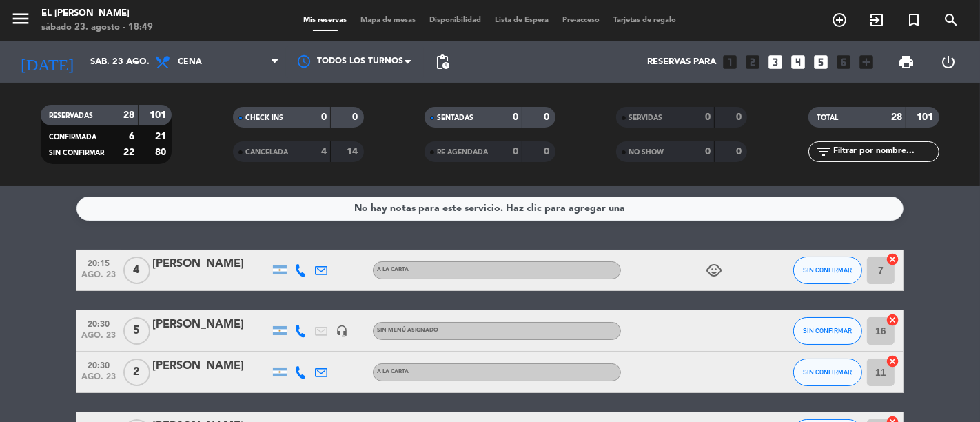
click at [408, 18] on span "Mapa de mesas" at bounding box center [388, 21] width 69 height 8
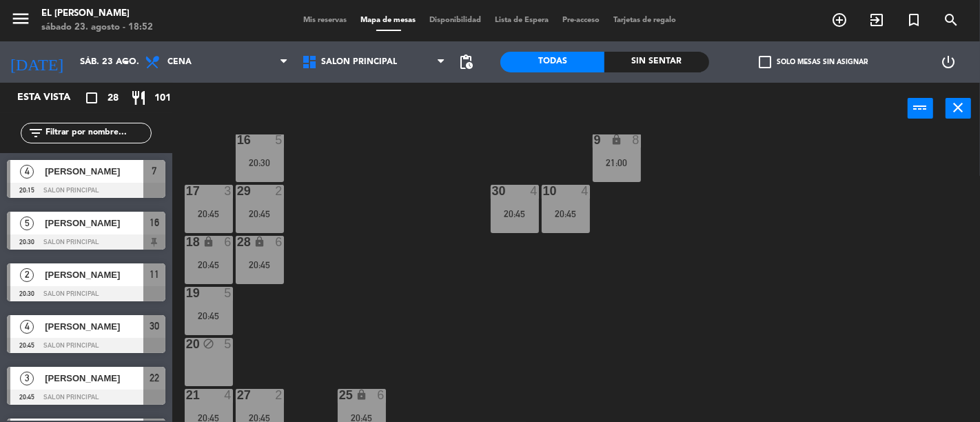
scroll to position [153, 0]
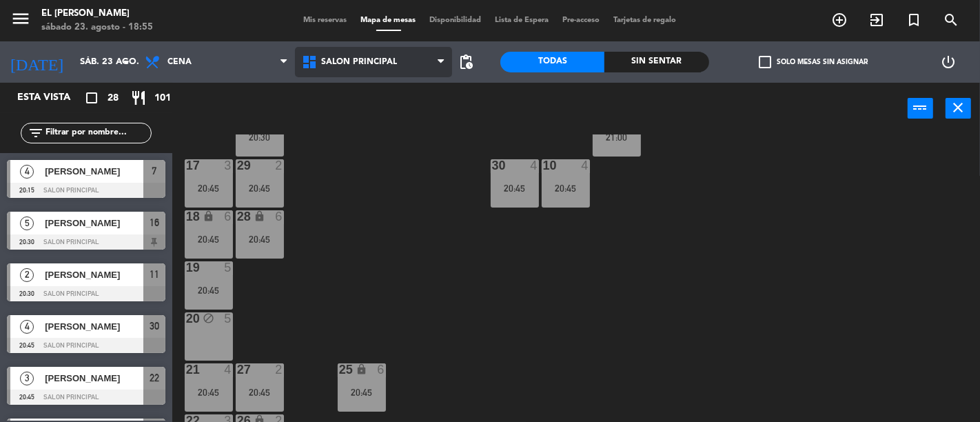
click at [388, 52] on span "Salon Principal" at bounding box center [373, 62] width 157 height 30
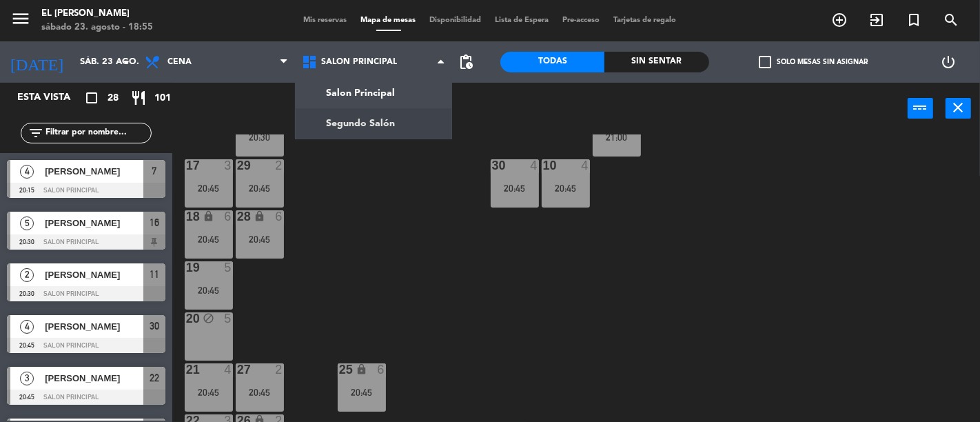
drag, startPoint x: 383, startPoint y: 112, endPoint x: 395, endPoint y: 120, distance: 14.9
click at [382, 112] on ng-component "menu El [PERSON_NAME] [DATE] 23. agosto - 18:55 Mis reservas Mapa de mesas Disp…" at bounding box center [490, 211] width 980 height 422
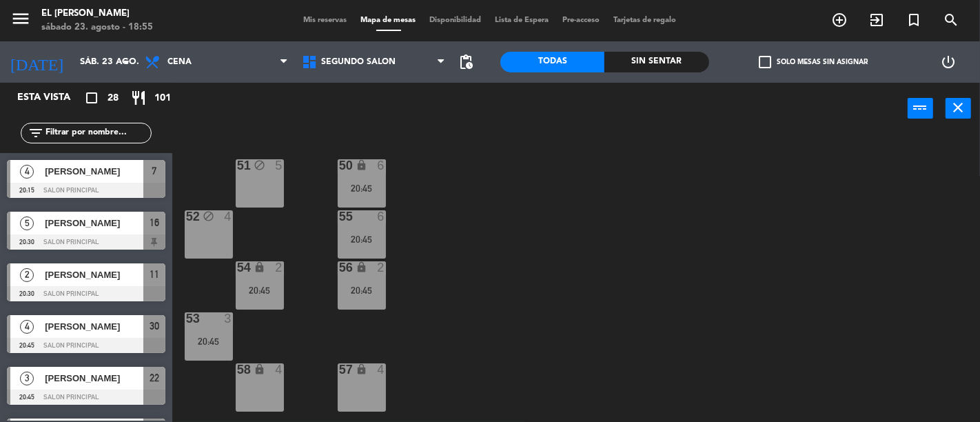
click at [480, 280] on div "50 lock 6 20:45 51 block 5 52 block 4 55 6 20:45 54 lock 2 20:45 56 lock 2 20:4…" at bounding box center [581, 277] width 798 height 287
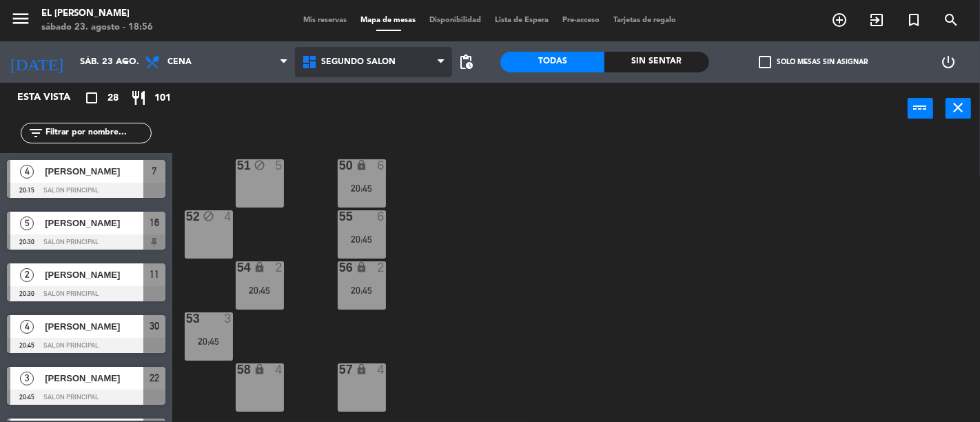
click at [345, 63] on span "Segundo Salón" at bounding box center [358, 62] width 74 height 10
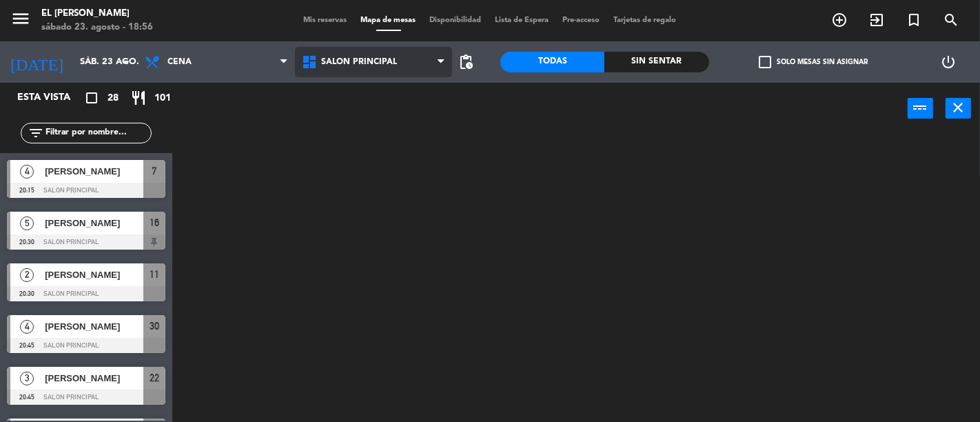
click at [355, 87] on ng-component "menu El [PERSON_NAME] [DATE] 23. agosto - 18:56 Mis reservas Mapa de mesas Disp…" at bounding box center [490, 211] width 980 height 422
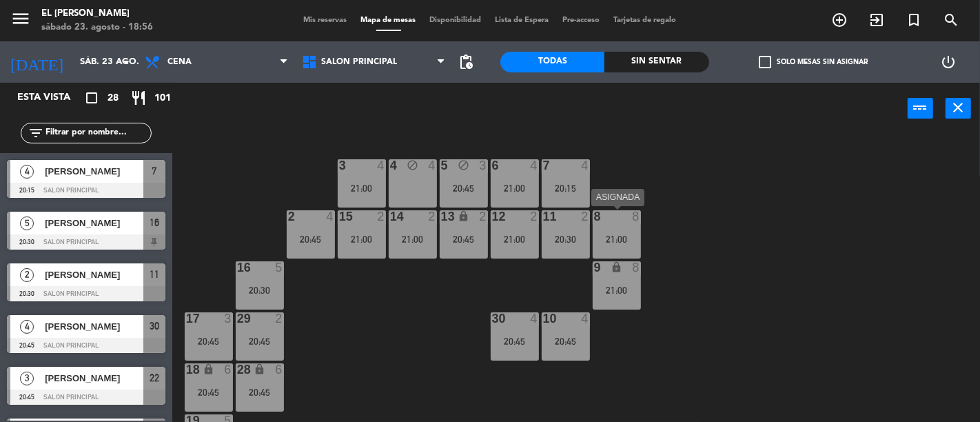
click at [607, 245] on div "8 8 21:00" at bounding box center [616, 234] width 48 height 48
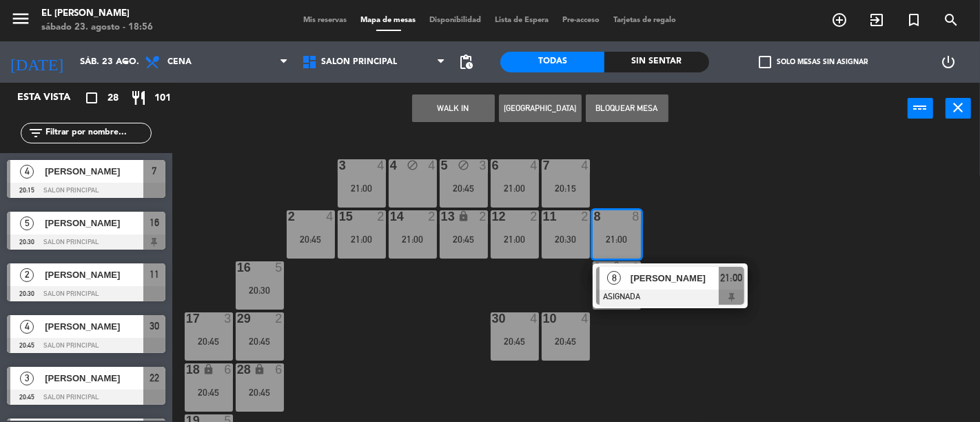
click at [756, 237] on div "3 4 21:00 4 block 4 5 block 3 20:45 6 4 21:00 7 4 20:15 2 4 20:45 15 2 21:00 14…" at bounding box center [581, 277] width 798 height 287
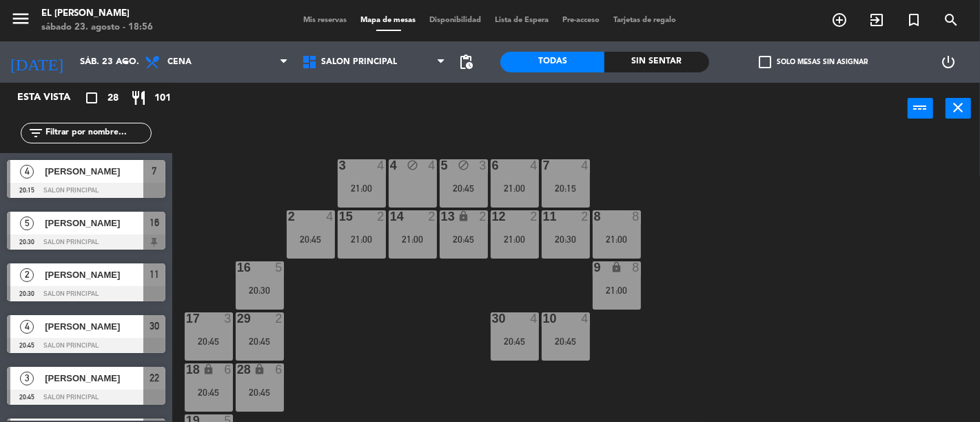
click at [643, 235] on div "3 4 21:00 4 block 4 5 block 3 20:45 6 4 21:00 7 4 20:15 2 4 20:45 15 2 21:00 14…" at bounding box center [581, 277] width 798 height 287
click at [643, 236] on div "3 4 21:00 4 block 4 5 block 3 20:45 6 4 21:00 7 4 20:15 2 4 20:45 15 2 21:00 14…" at bounding box center [581, 277] width 798 height 287
click at [797, 236] on div "3 4 21:00 4 block 4 5 block 3 20:45 6 4 21:00 7 4 20:15 2 4 20:45 15 2 21:00 14…" at bounding box center [581, 277] width 798 height 287
click at [394, 234] on div "21:00" at bounding box center [413, 239] width 48 height 10
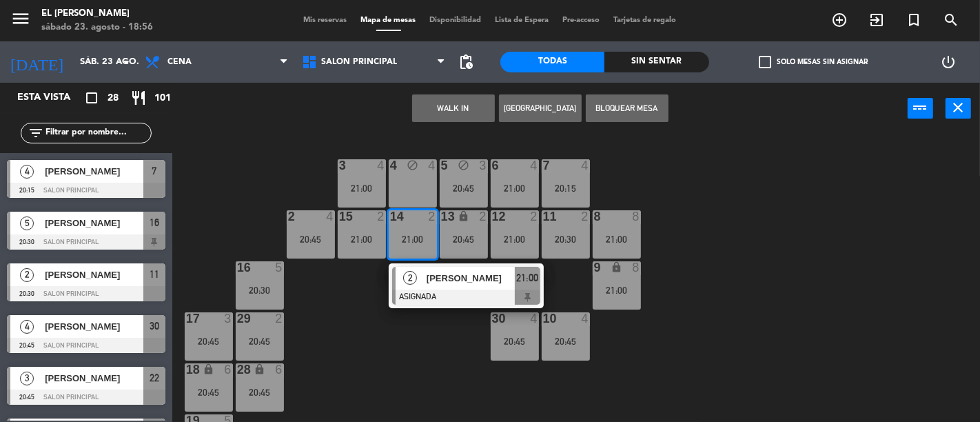
click at [369, 321] on div "3 4 21:00 4 block 4 5 block 3 20:45 6 4 21:00 7 4 20:15 2 4 20:45 15 2 21:00 14…" at bounding box center [581, 277] width 798 height 287
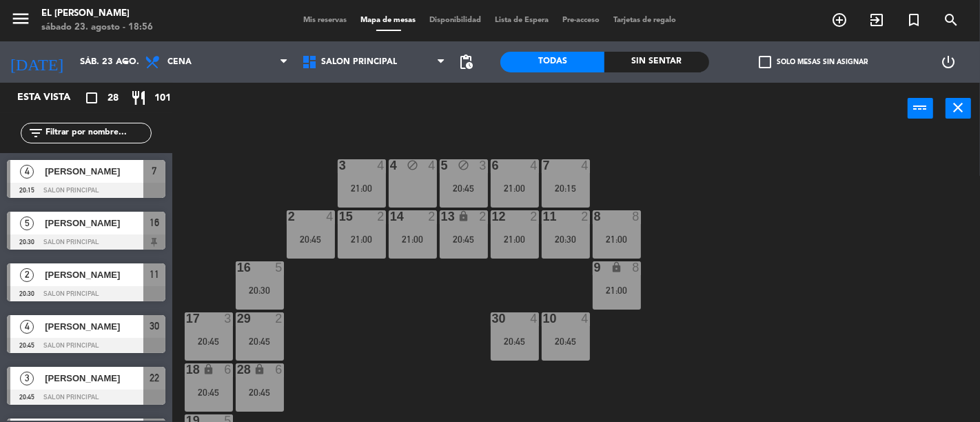
click at [375, 242] on div "21:00" at bounding box center [362, 239] width 48 height 10
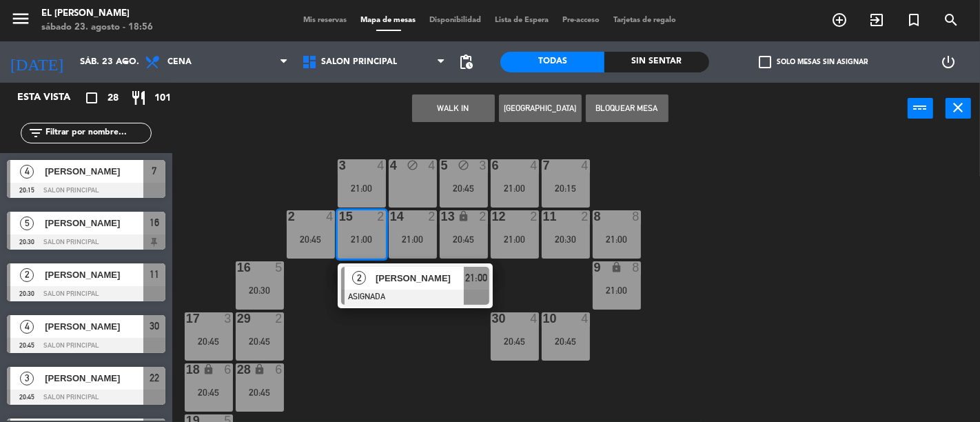
click at [358, 370] on div "3 4 21:00 4 block 4 5 block 3 20:45 6 4 21:00 7 4 20:15 2 4 20:45 15 2 21:00 2 …" at bounding box center [581, 277] width 798 height 287
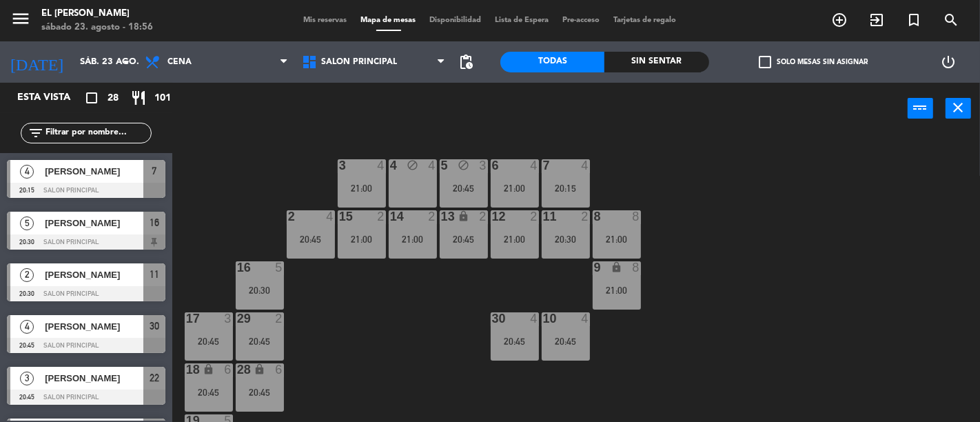
click at [431, 234] on div "21:00" at bounding box center [413, 239] width 48 height 10
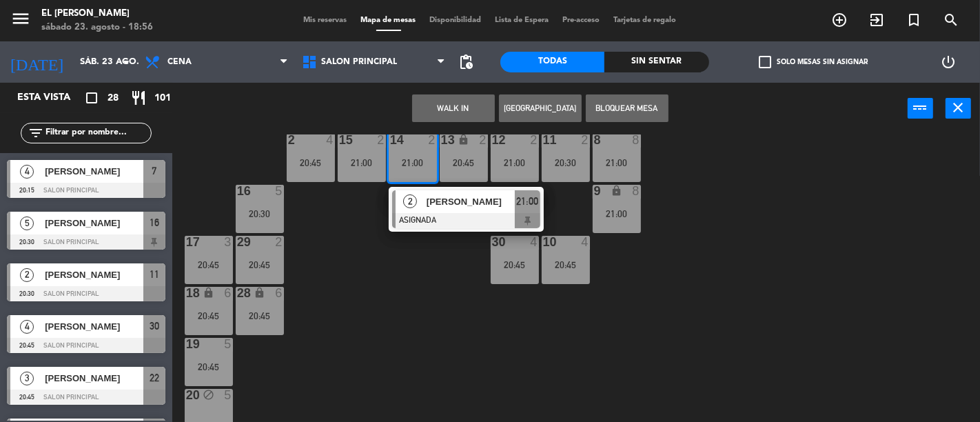
click at [373, 351] on div "3 4 21:00 4 block 4 5 block 3 20:45 6 4 21:00 7 4 20:15 2 4 20:45 15 2 21:00 14…" at bounding box center [581, 277] width 798 height 287
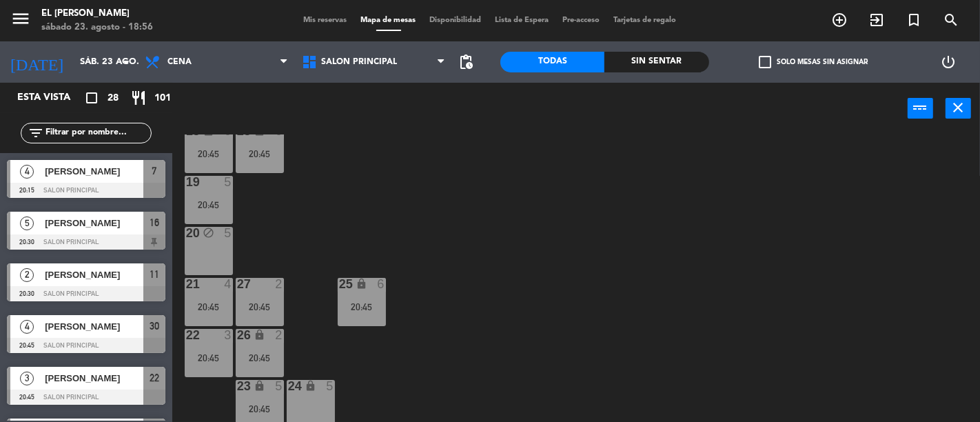
scroll to position [244, 0]
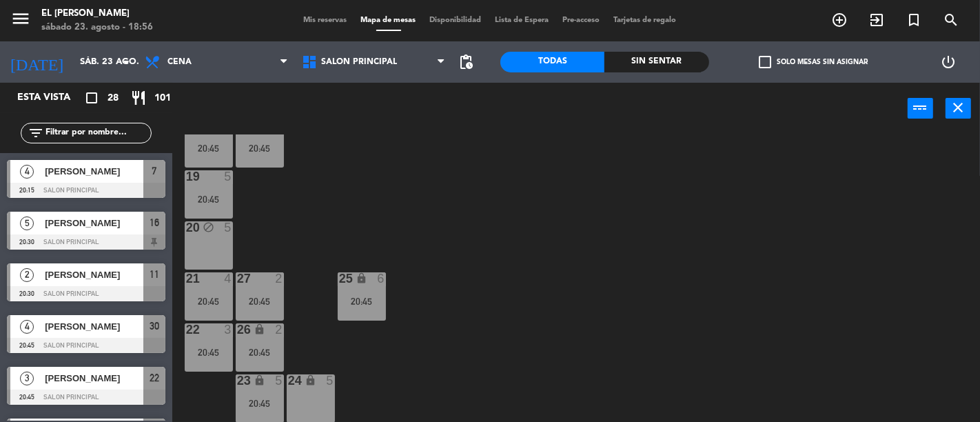
click at [150, 297] on div at bounding box center [86, 293] width 158 height 15
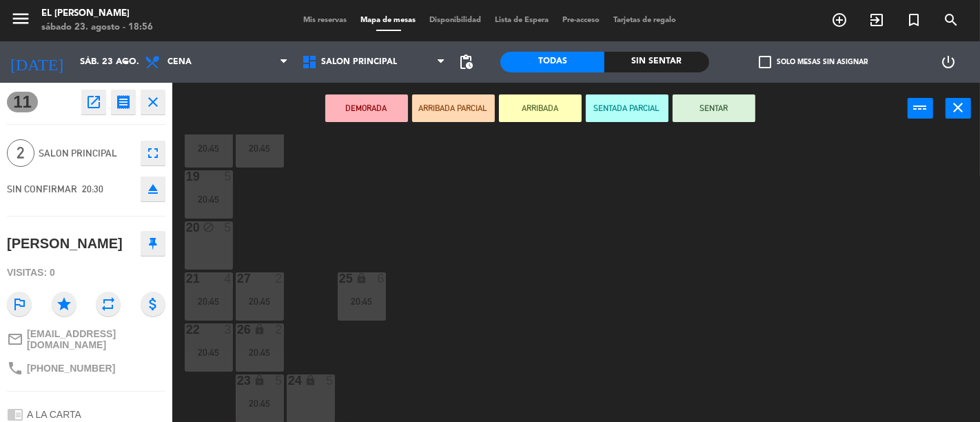
click at [348, 227] on div "3 4 21:00 4 block 4 5 block 3 20:45 6 4 21:00 7 4 20:15 2 4 20:45 15 2 21:00 14…" at bounding box center [581, 277] width 798 height 287
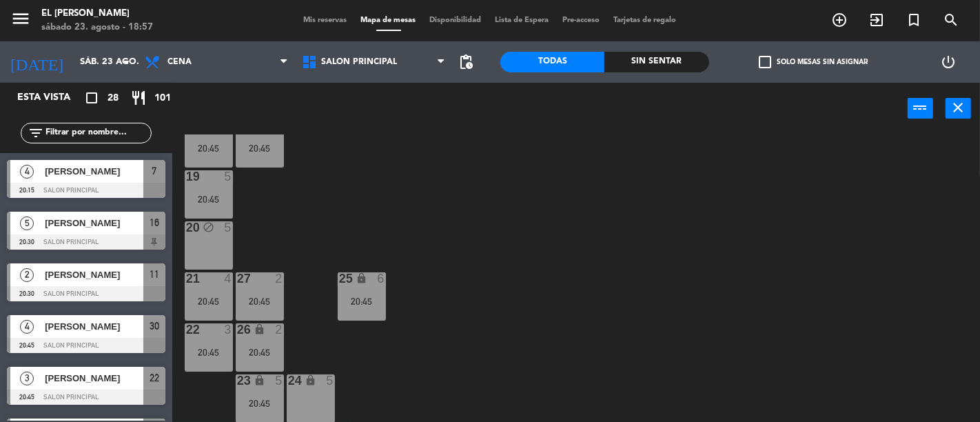
click at [419, 159] on div "3 4 21:00 4 block 4 5 block 3 20:45 6 4 21:00 7 4 20:15 2 4 20:45 15 2 21:00 14…" at bounding box center [581, 277] width 798 height 287
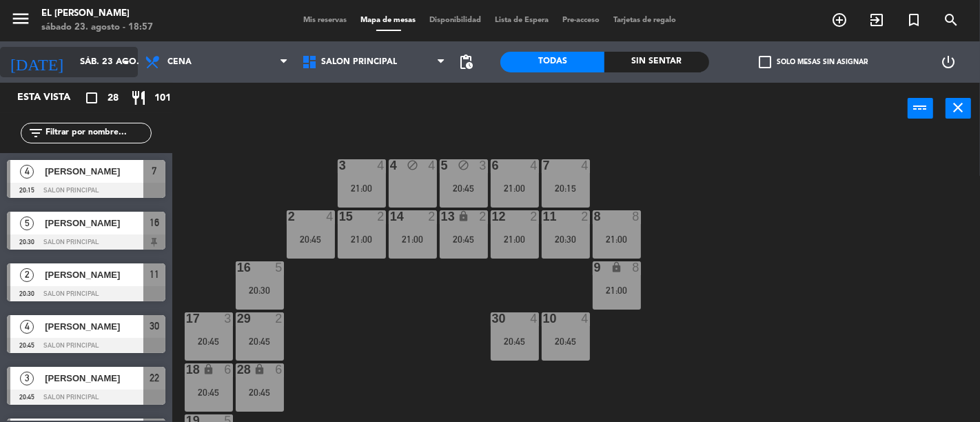
click at [114, 52] on input "sáb. 23 ago." at bounding box center [133, 62] width 120 height 25
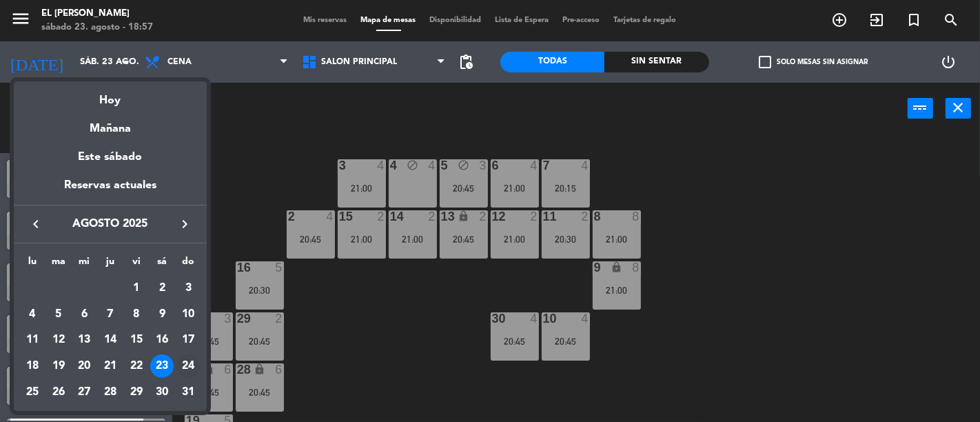
click at [186, 356] on div "24" at bounding box center [187, 365] width 23 height 23
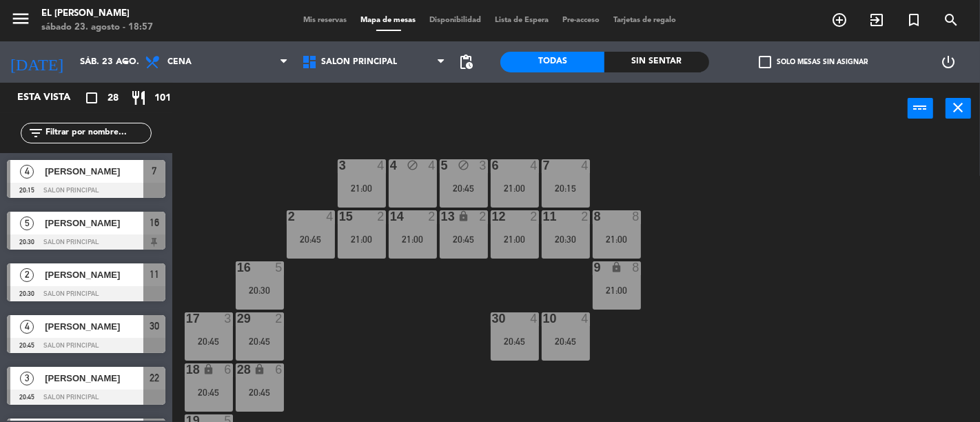
type input "dom. 24 ago."
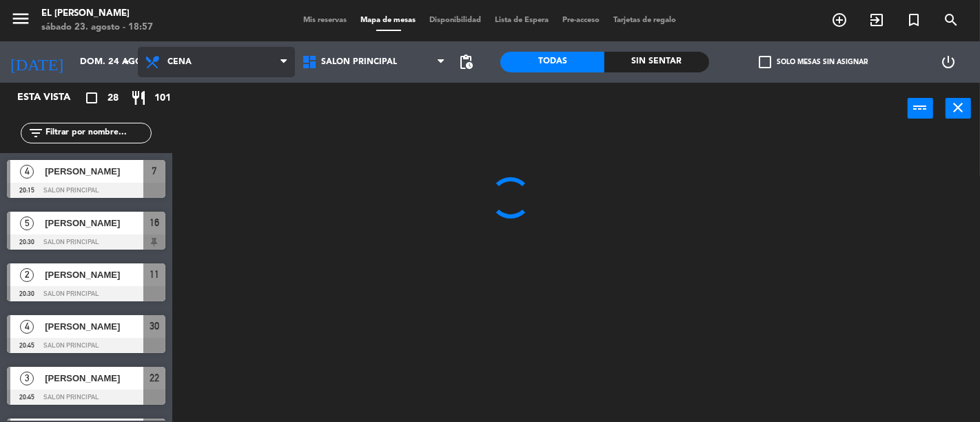
click at [271, 63] on span "Cena" at bounding box center [216, 62] width 157 height 30
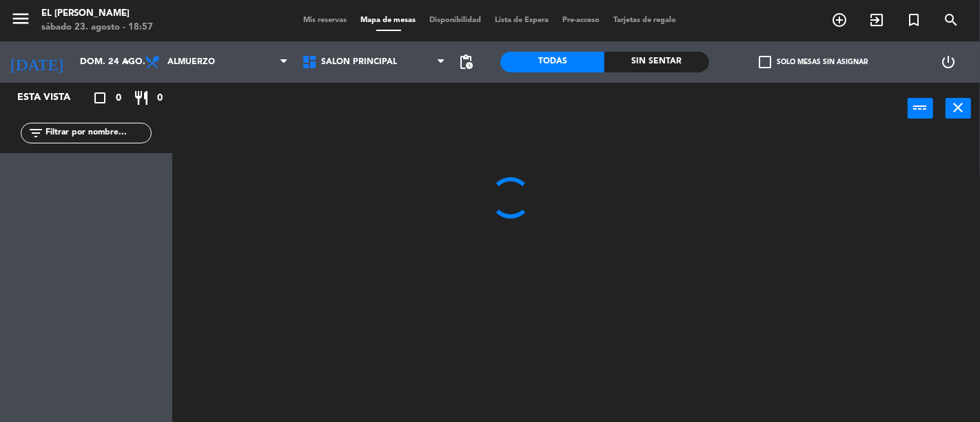
click at [256, 99] on ng-component "menu El [PERSON_NAME] [DATE] 23. agosto - 18:57 Mis reservas Mapa de mesas Disp…" at bounding box center [490, 211] width 980 height 422
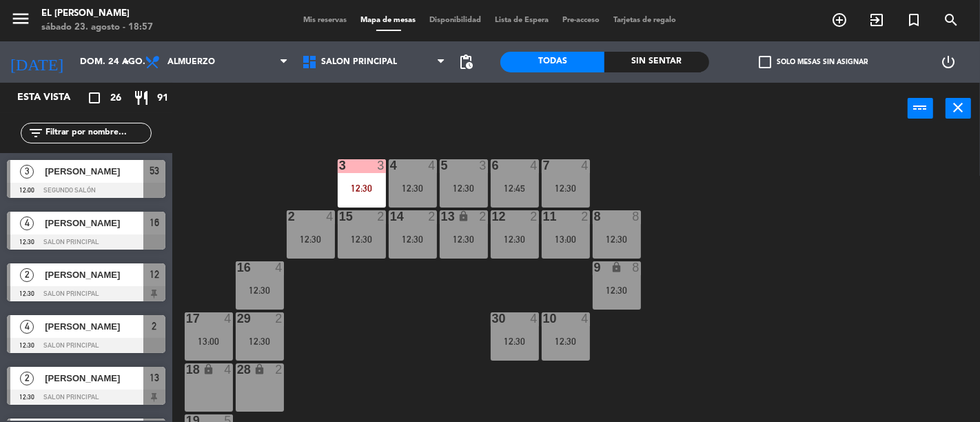
click at [198, 374] on div "lock" at bounding box center [208, 369] width 23 height 13
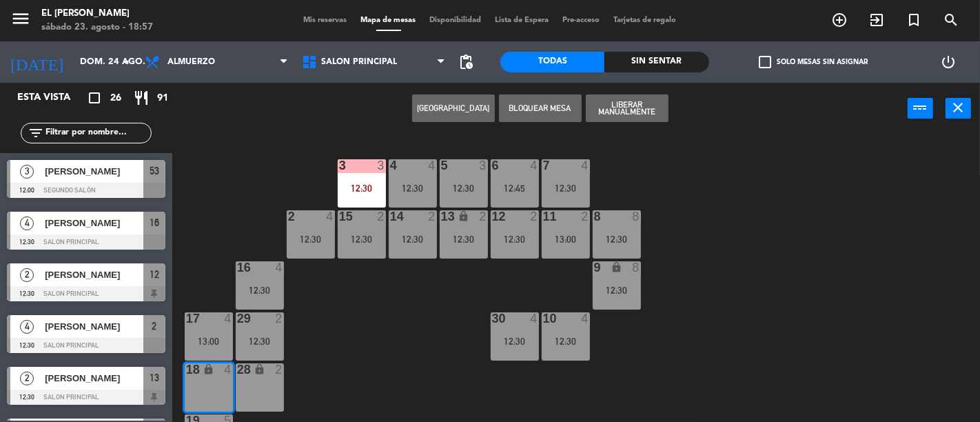
click at [255, 389] on div "28 lock 2" at bounding box center [260, 387] width 48 height 48
click at [464, 108] on button "[GEOGRAPHIC_DATA]" at bounding box center [453, 108] width 83 height 28
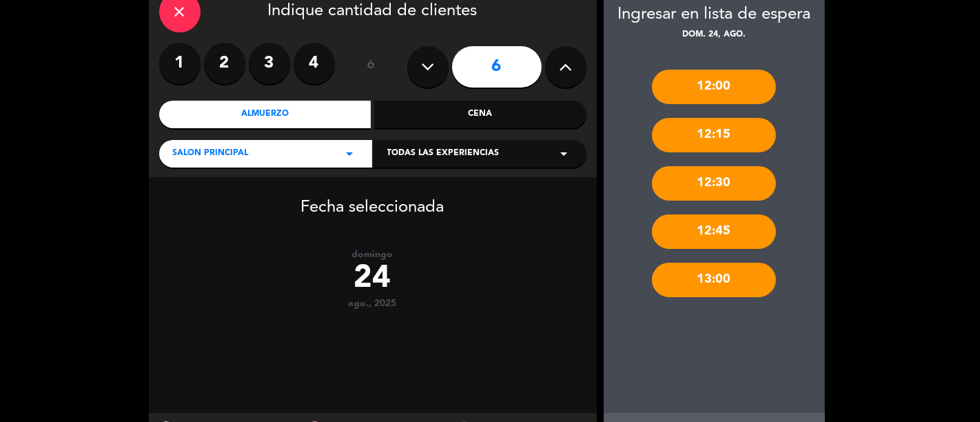
scroll to position [138, 0]
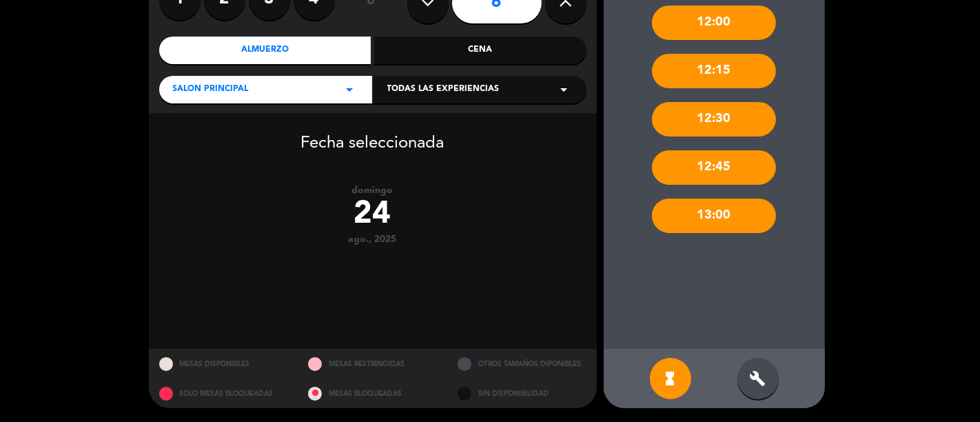
click at [782, 395] on div "hourglass_full build" at bounding box center [713, 378] width 221 height 59
click at [749, 365] on div "hourglass_full build" at bounding box center [713, 378] width 221 height 59
drag, startPoint x: 754, startPoint y: 373, endPoint x: 793, endPoint y: 227, distance: 151.0
click at [754, 373] on icon "build" at bounding box center [757, 378] width 17 height 17
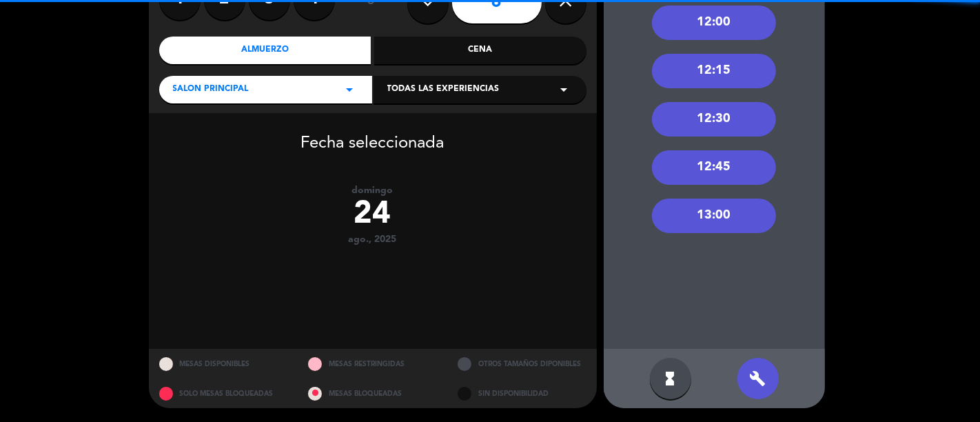
click at [754, 161] on div "12:45" at bounding box center [714, 167] width 124 height 34
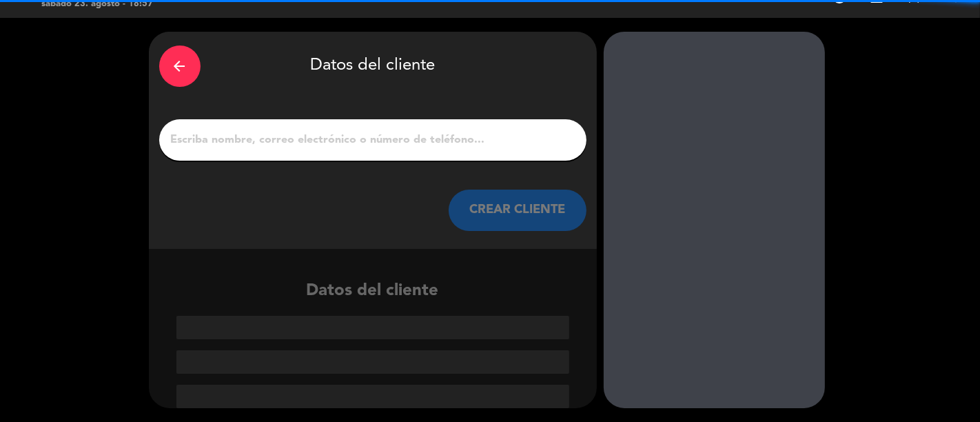
scroll to position [23, 0]
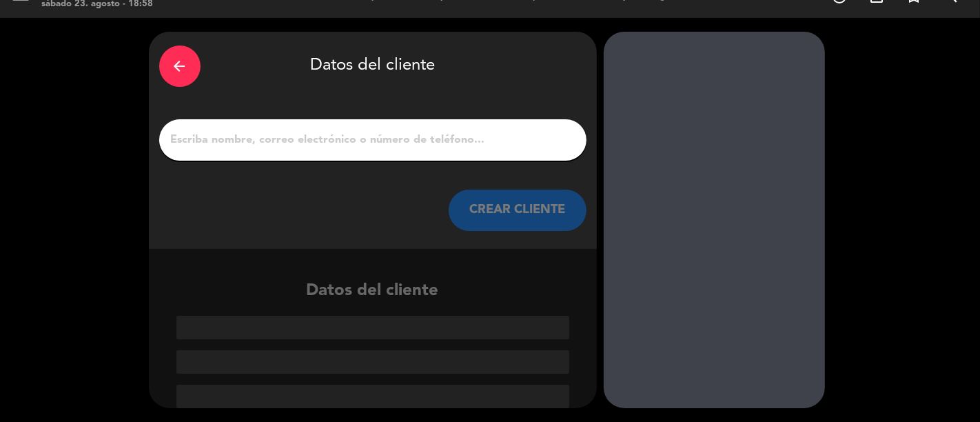
click at [362, 134] on input "1" at bounding box center [372, 139] width 406 height 19
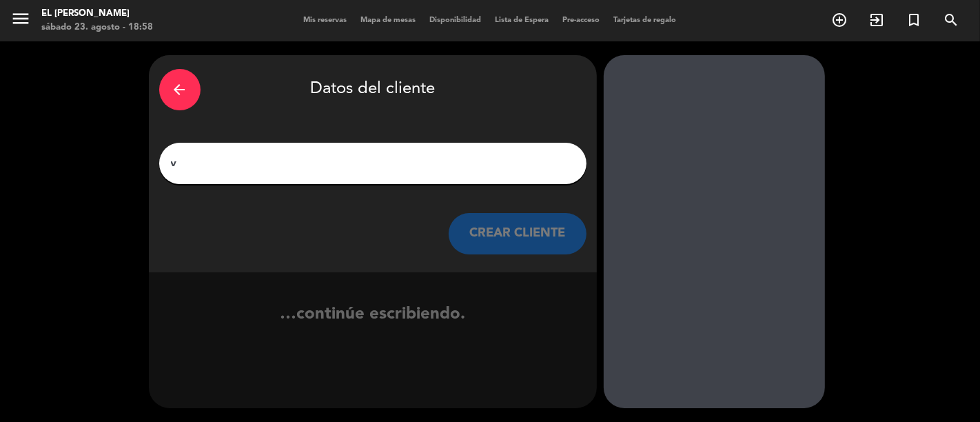
scroll to position [0, 0]
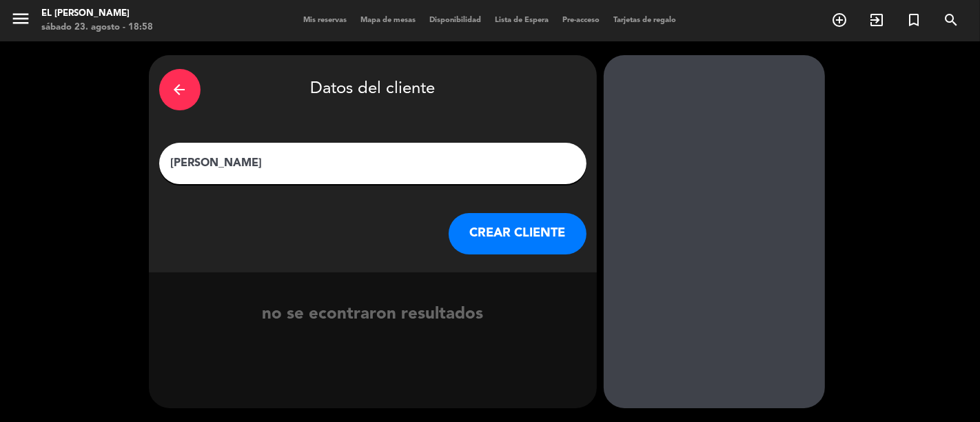
type input "[PERSON_NAME]"
click at [493, 235] on button "CREAR CLIENTE" at bounding box center [517, 233] width 138 height 41
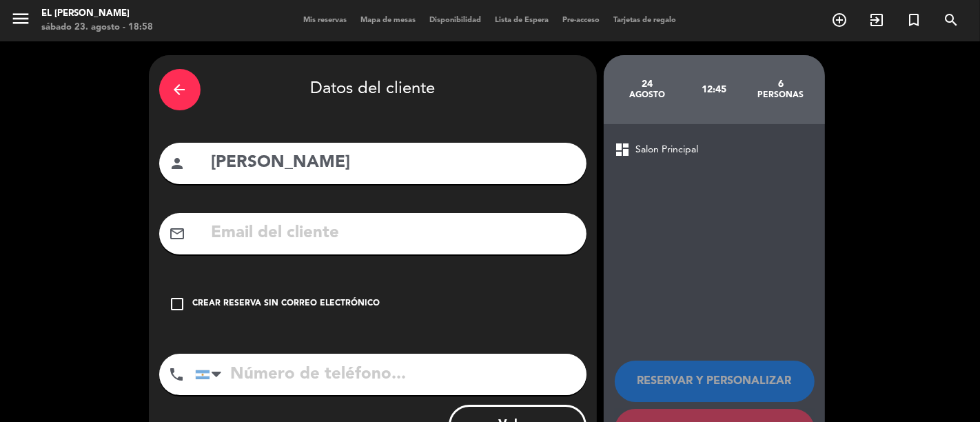
click at [353, 292] on div "check_box_outline_blank Crear reserva sin correo electrónico" at bounding box center [372, 303] width 427 height 41
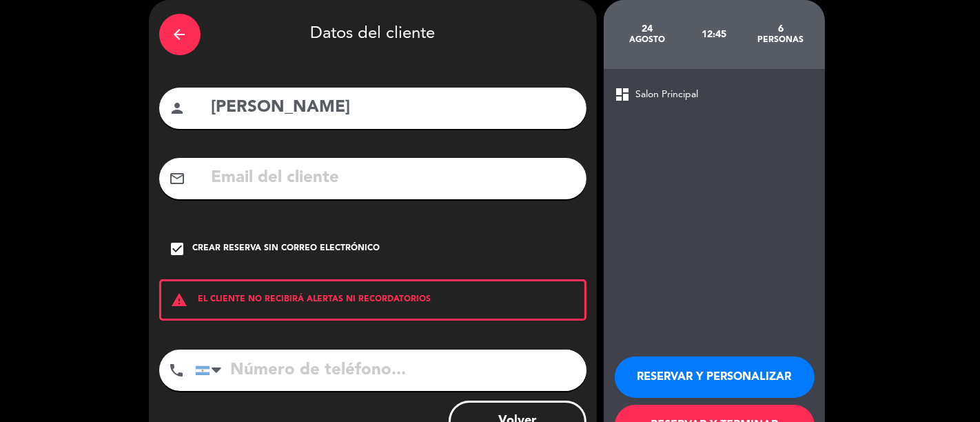
scroll to position [109, 0]
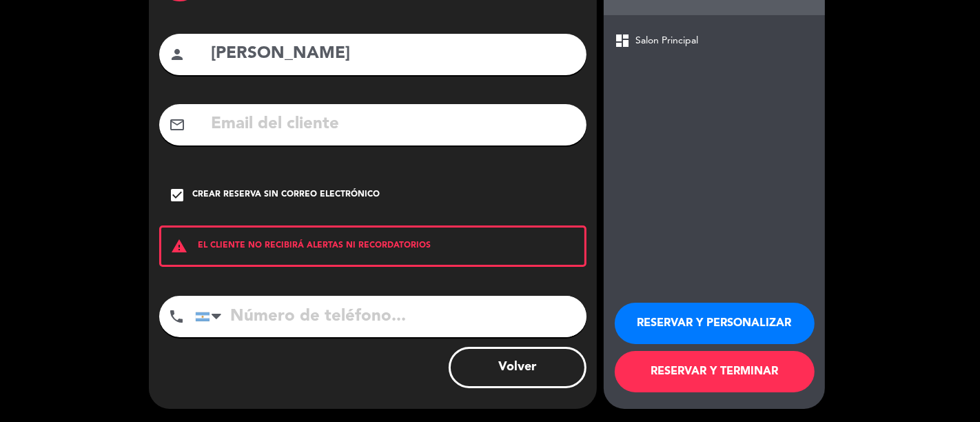
click at [358, 315] on input "tel" at bounding box center [390, 316] width 391 height 41
type input "3416941689"
click at [665, 361] on button "RESERVAR Y TERMINAR" at bounding box center [714, 371] width 200 height 41
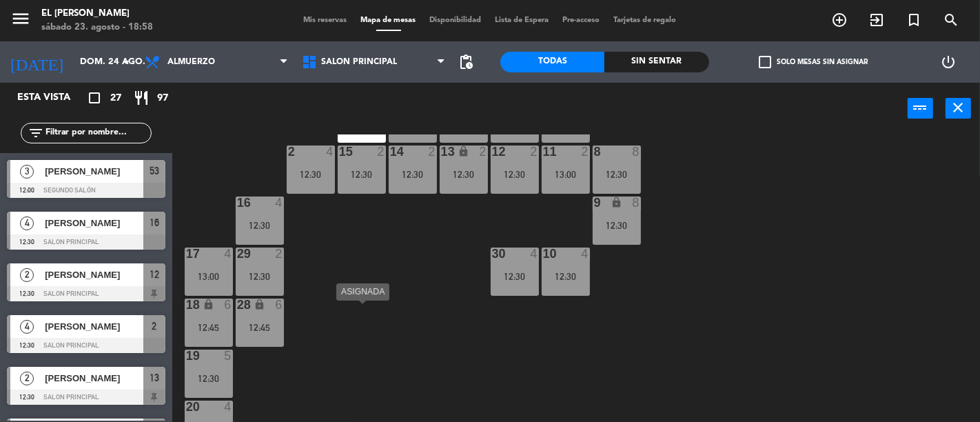
scroll to position [244, 0]
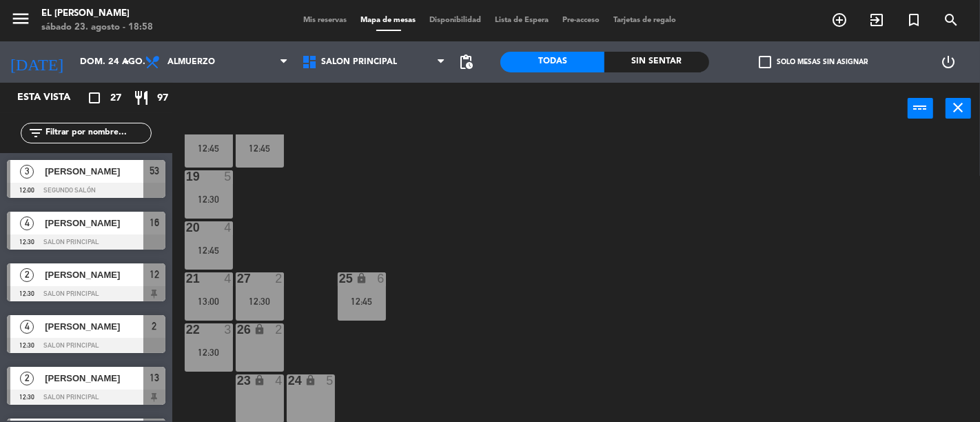
click at [528, 272] on div "3 3 12:30 4 4 12:30 5 3 12:30 6 4 12:45 7 4 12:30 2 4 12:30 15 2 12:30 14 2 12:…" at bounding box center [581, 277] width 798 height 287
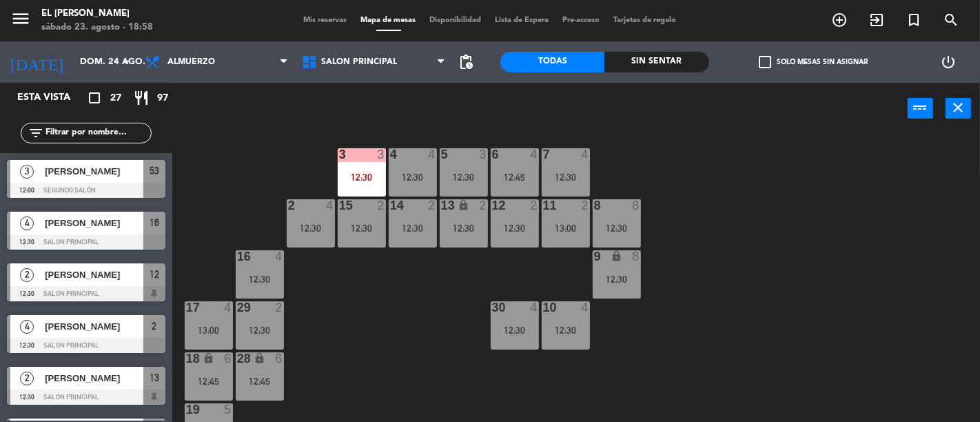
scroll to position [0, 0]
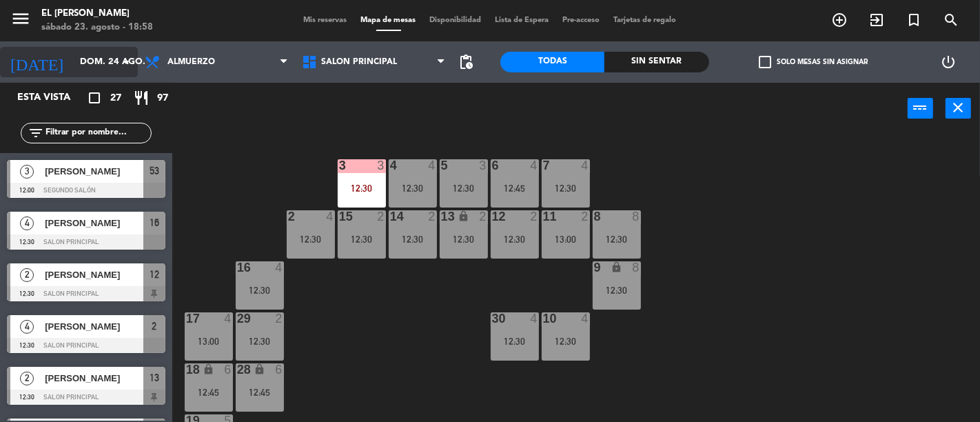
click at [92, 54] on input "dom. 24 ago." at bounding box center [133, 62] width 120 height 25
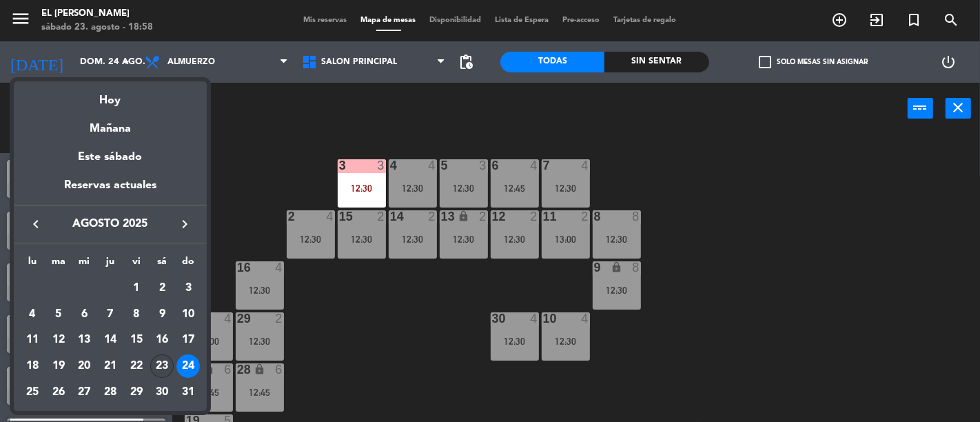
click at [164, 362] on div "23" at bounding box center [161, 365] width 23 height 23
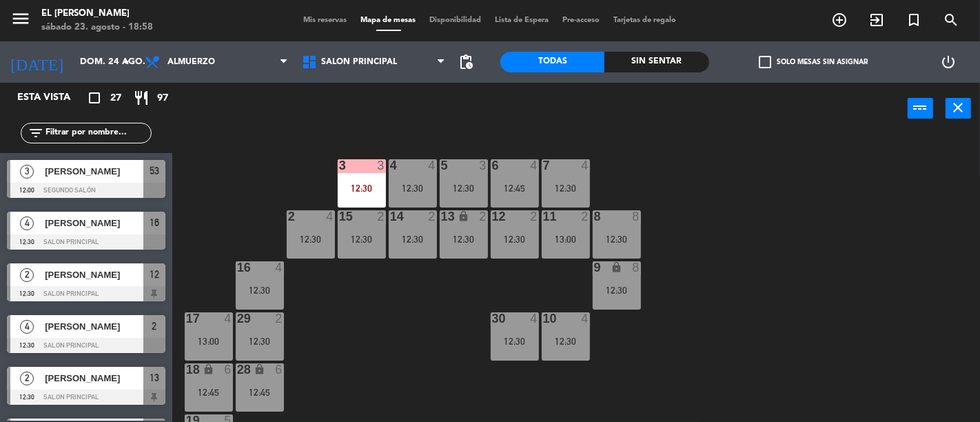
type input "sáb. 23 ago."
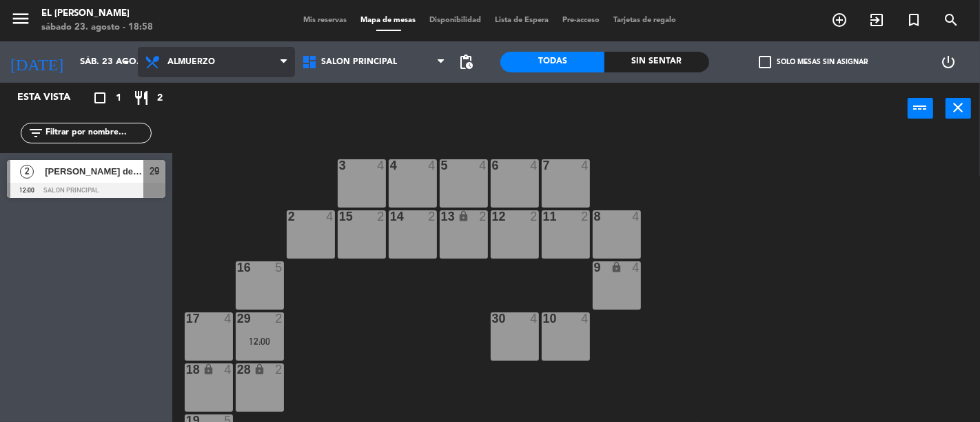
click at [242, 66] on span "Almuerzo" at bounding box center [216, 62] width 157 height 30
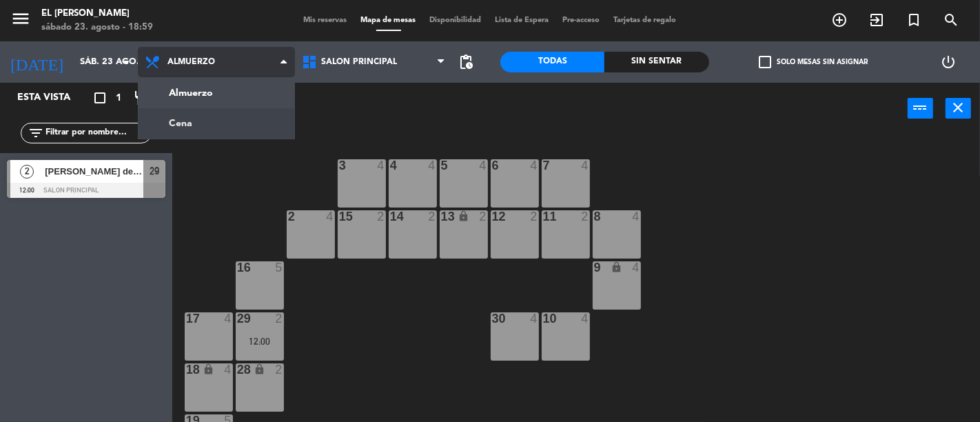
click at [240, 116] on ng-component "menu El [PERSON_NAME] [DATE] 23. agosto - 18:59 Mis reservas Mapa de mesas Disp…" at bounding box center [490, 211] width 980 height 422
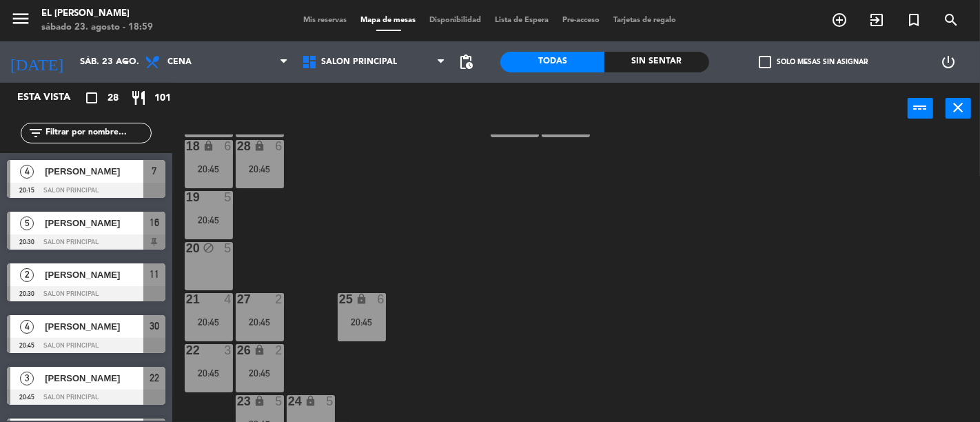
scroll to position [244, 0]
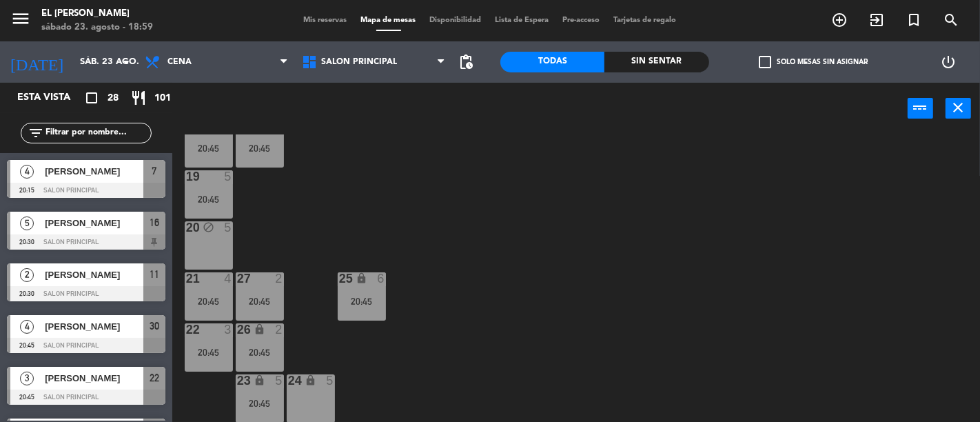
click at [214, 235] on div "20 block 5" at bounding box center [209, 245] width 48 height 48
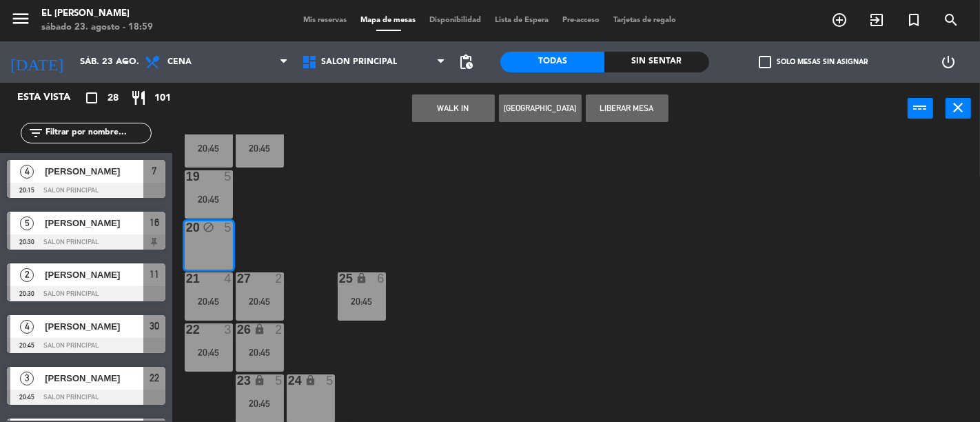
click at [538, 111] on button "[GEOGRAPHIC_DATA]" at bounding box center [540, 108] width 83 height 28
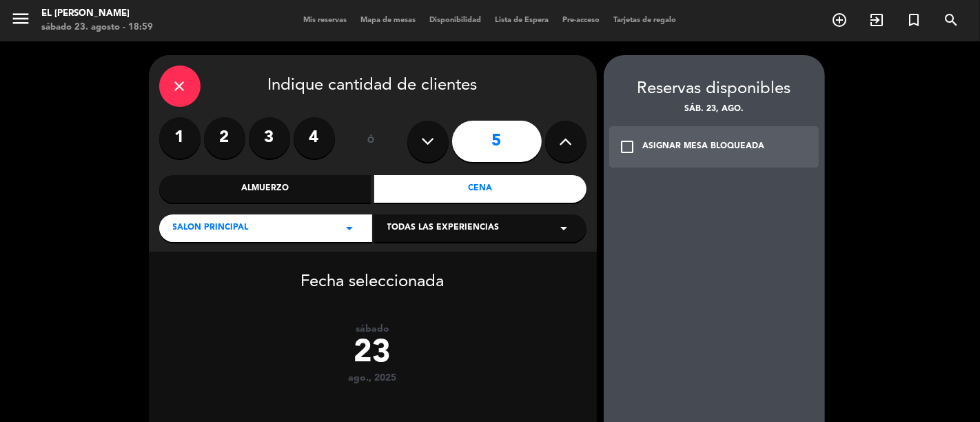
click at [324, 138] on label "4" at bounding box center [313, 137] width 41 height 41
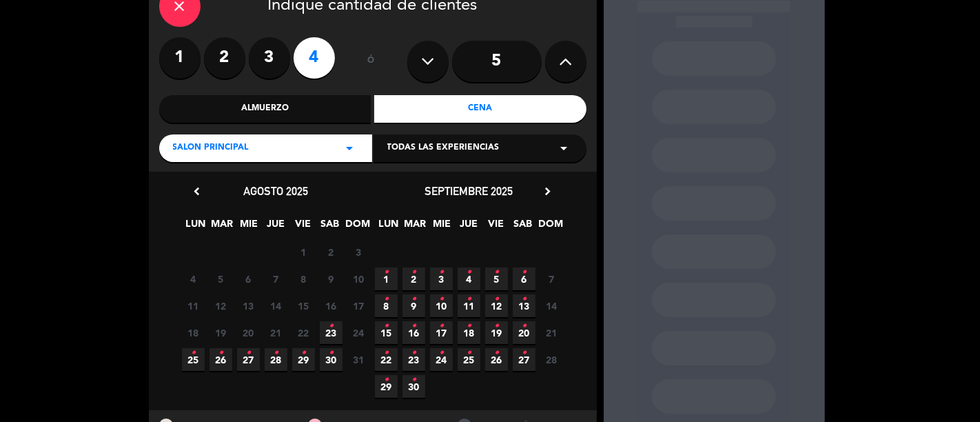
scroll to position [141, 0]
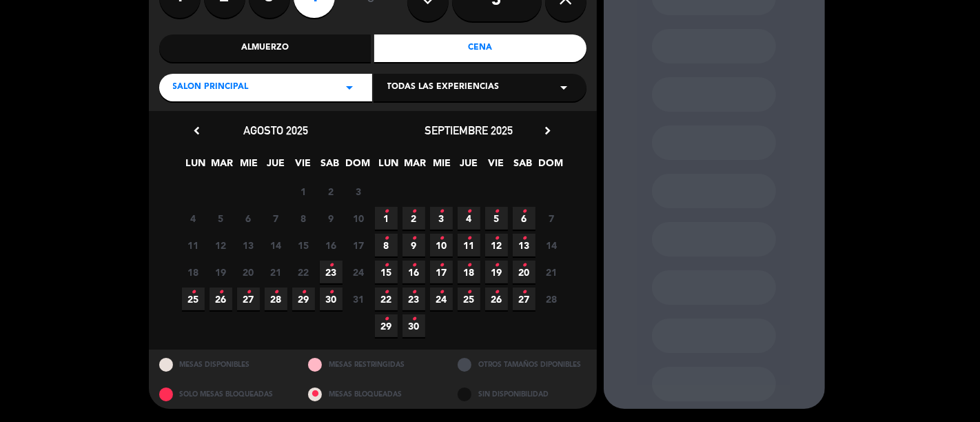
click at [327, 266] on span "23 •" at bounding box center [331, 271] width 23 height 23
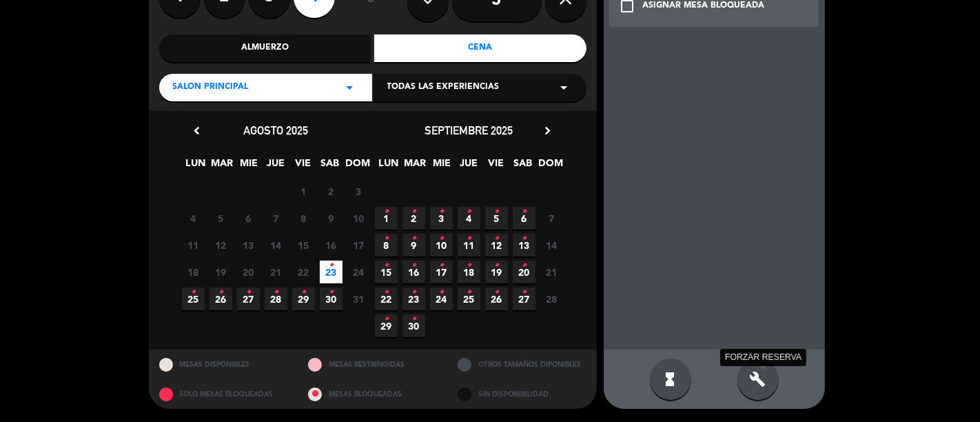
click at [758, 380] on icon "build" at bounding box center [757, 379] width 17 height 17
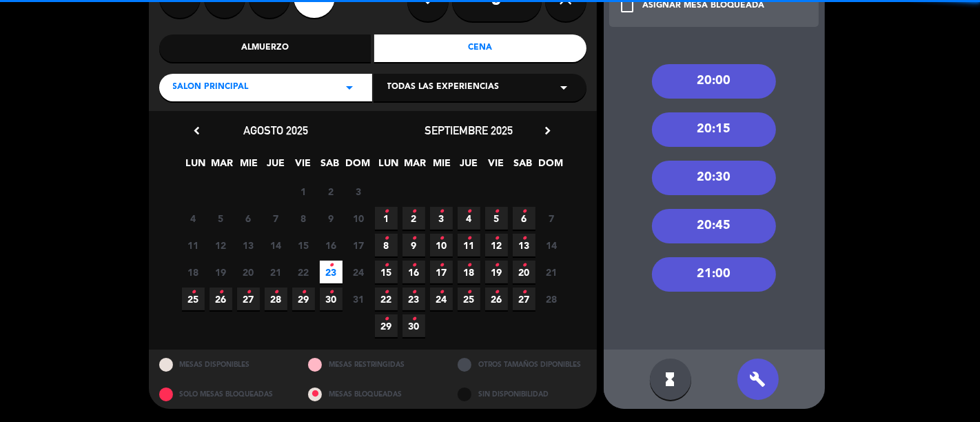
click at [714, 280] on div "21:00" at bounding box center [714, 274] width 124 height 34
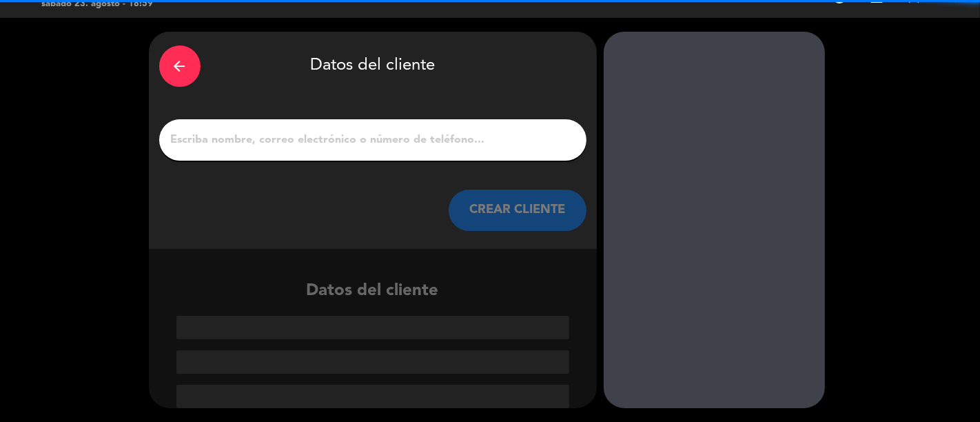
scroll to position [23, 0]
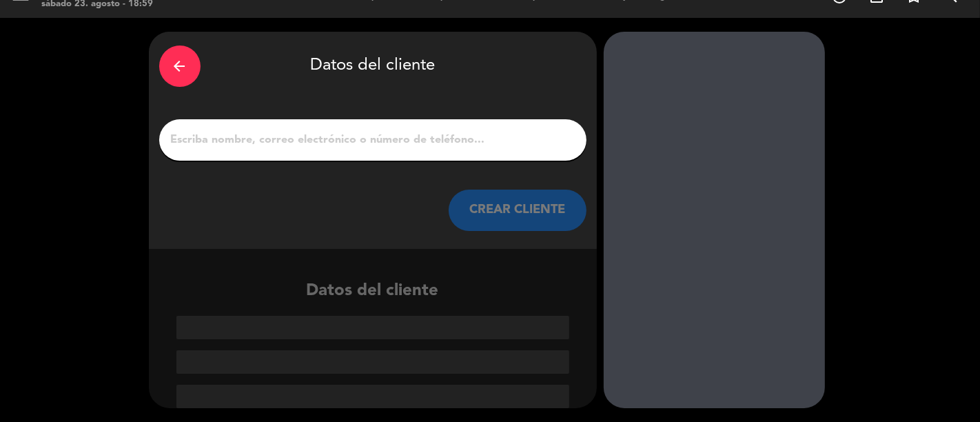
click at [404, 132] on input "1" at bounding box center [372, 139] width 406 height 19
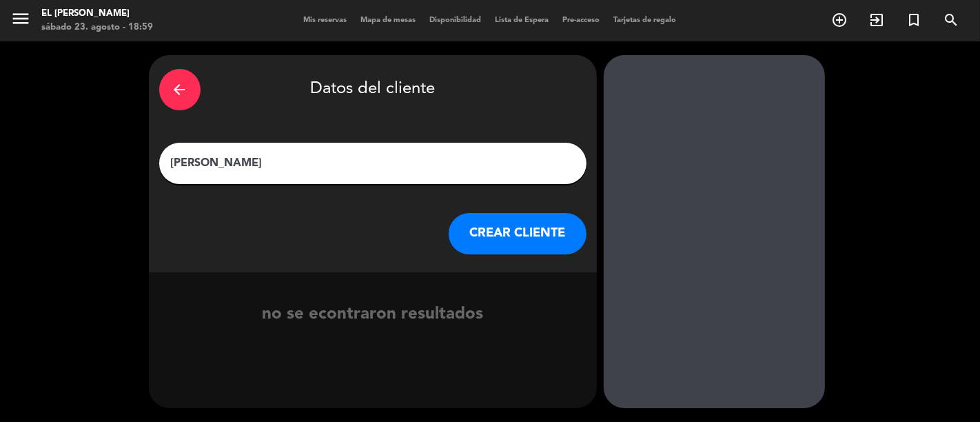
type input "[PERSON_NAME]"
click at [484, 255] on div "arrow_back Datos del cliente [PERSON_NAME] CLIENTE" at bounding box center [373, 163] width 448 height 217
click at [469, 239] on button "CREAR CLIENTE" at bounding box center [517, 233] width 138 height 41
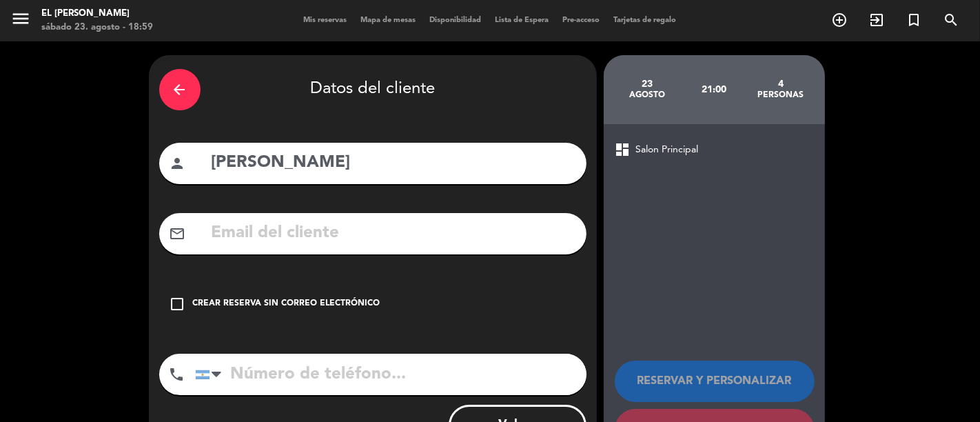
click at [344, 296] on div "check_box_outline_blank Crear reserva sin correo electrónico" at bounding box center [372, 303] width 427 height 41
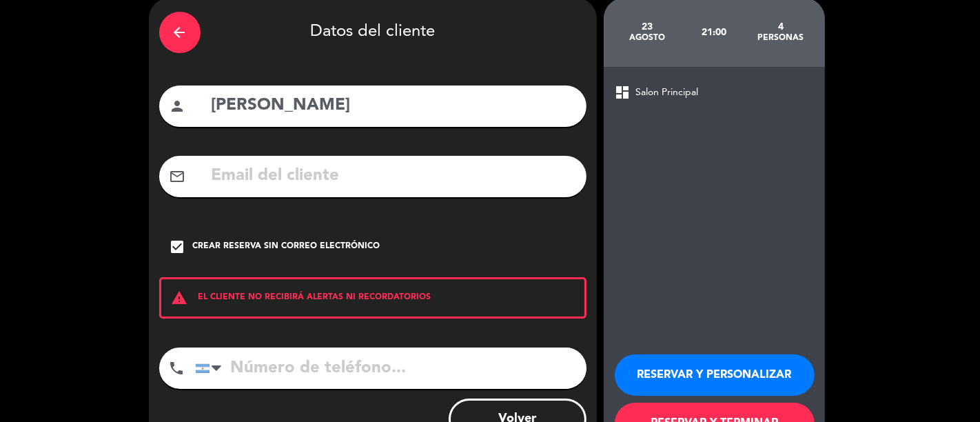
scroll to position [109, 0]
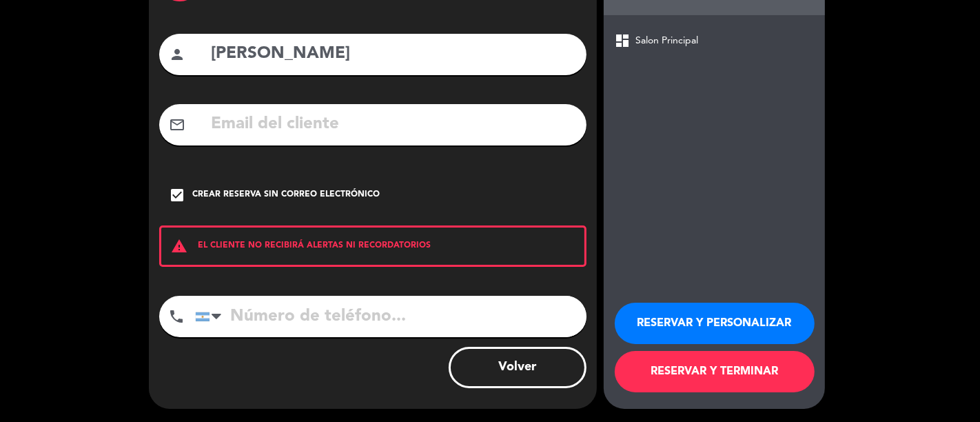
click at [682, 369] on button "RESERVAR Y TERMINAR" at bounding box center [714, 371] width 200 height 41
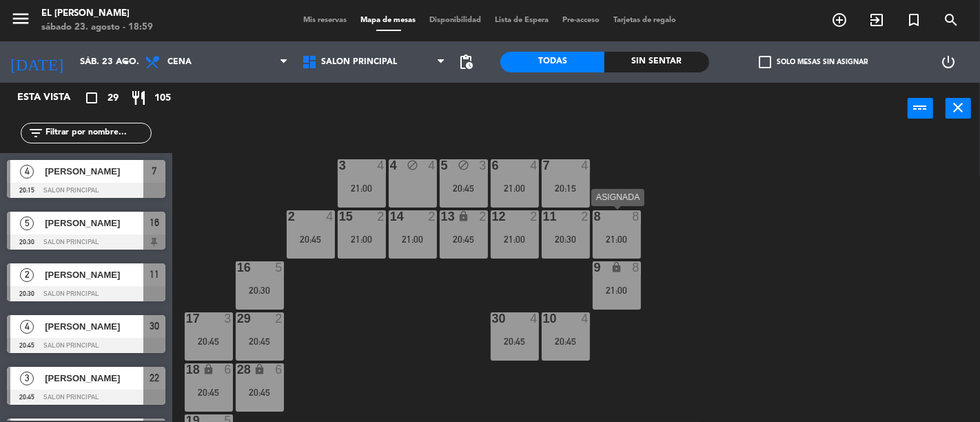
click at [614, 222] on div at bounding box center [616, 216] width 23 height 12
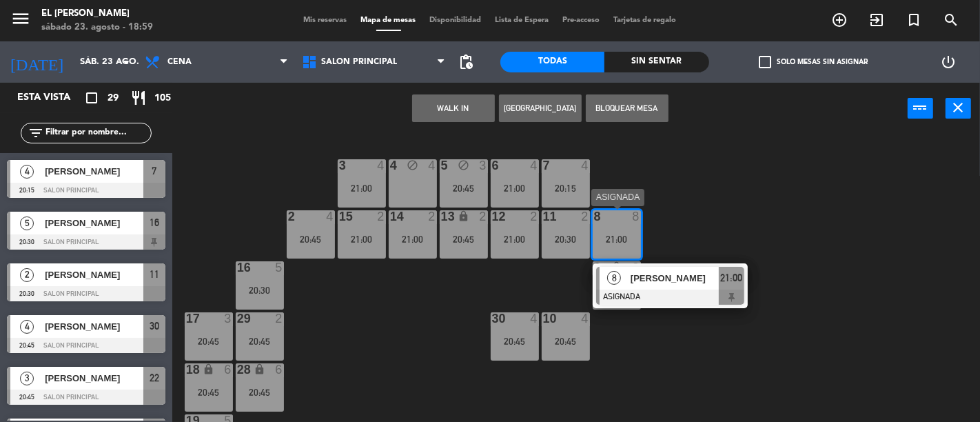
click at [728, 269] on span "21:00" at bounding box center [731, 277] width 22 height 17
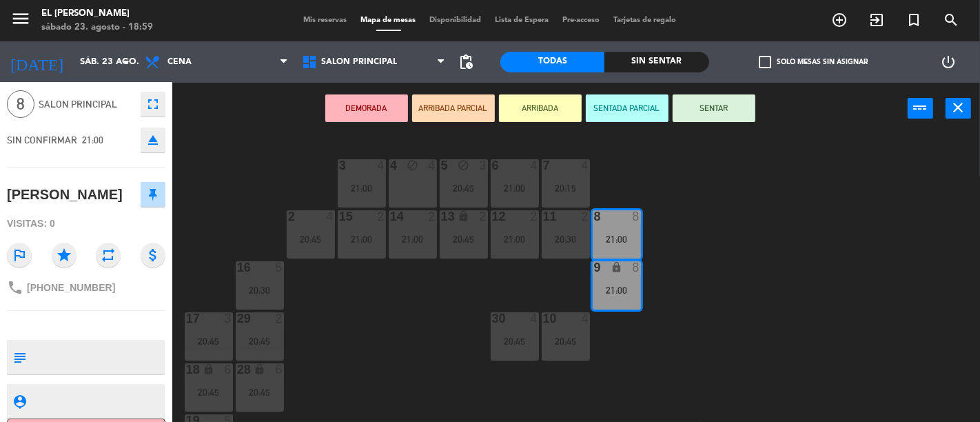
scroll to position [76, 0]
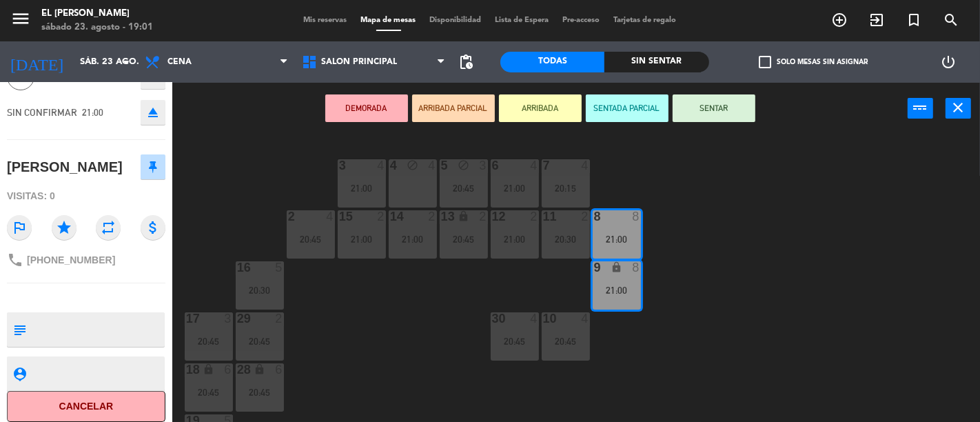
click at [375, 274] on div "3 4 21:00 4 block 4 5 block 3 20:45 6 4 21:00 7 4 20:15 2 4 20:45 15 2 21:00 14…" at bounding box center [581, 277] width 798 height 287
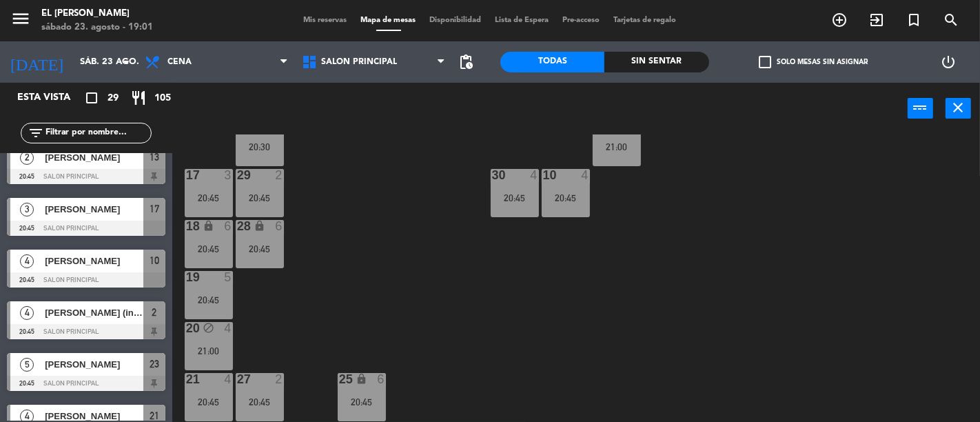
scroll to position [153, 0]
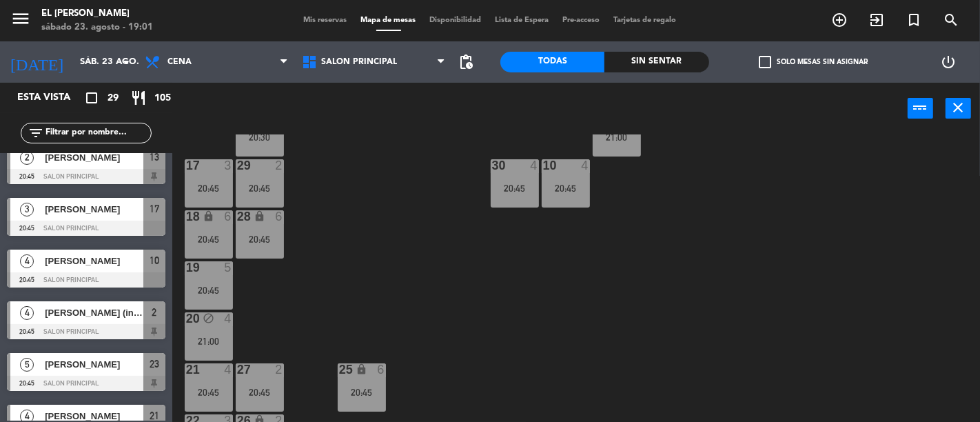
click at [249, 235] on div "20:45" at bounding box center [260, 239] width 48 height 10
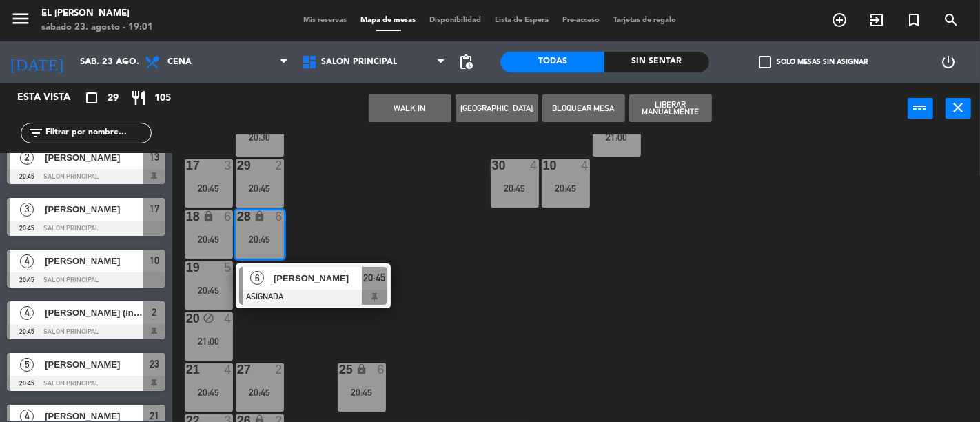
click at [340, 290] on div at bounding box center [313, 296] width 148 height 15
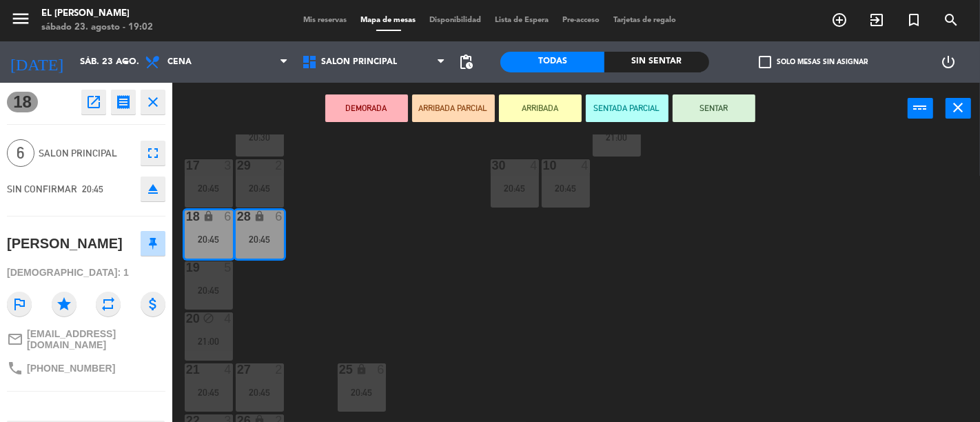
click at [444, 287] on div "3 4 21:00 4 block 4 5 block 3 20:45 6 4 21:00 7 4 20:15 2 4 20:45 15 2 21:00 14…" at bounding box center [581, 277] width 798 height 287
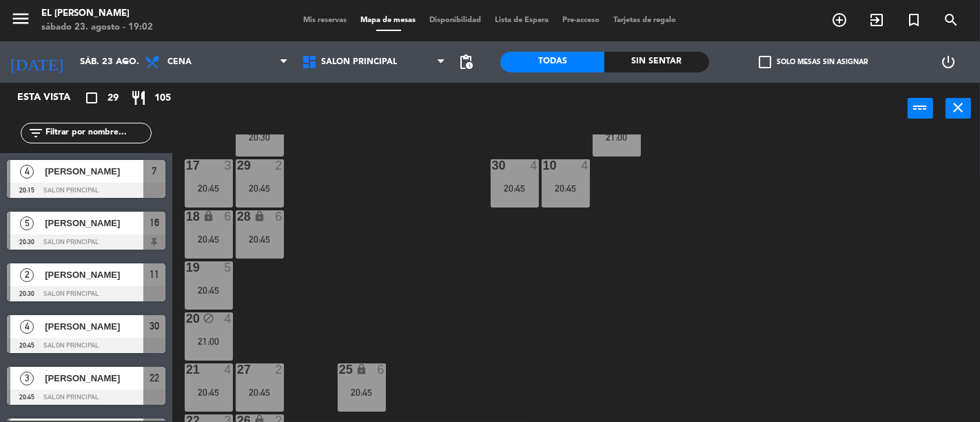
scroll to position [0, 0]
click at [393, 315] on div "3 4 21:00 4 block 4 5 block 3 20:45 6 4 21:00 7 4 20:15 2 4 20:45 15 2 21:00 14…" at bounding box center [581, 277] width 798 height 287
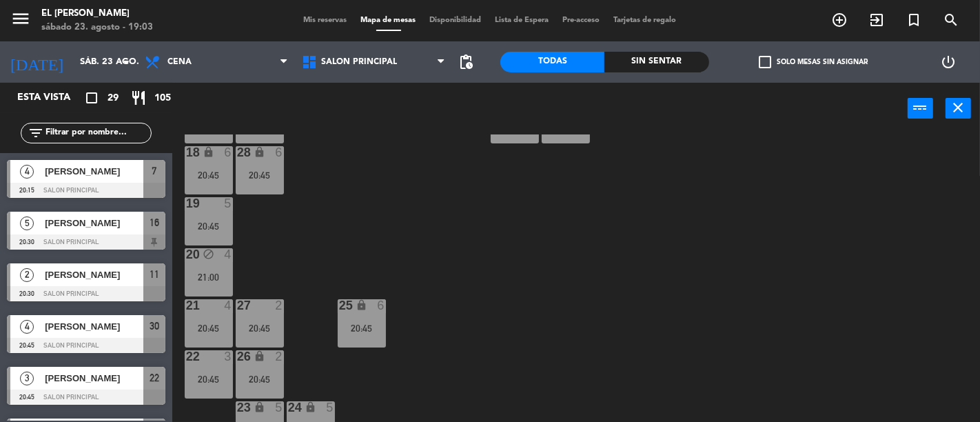
scroll to position [244, 0]
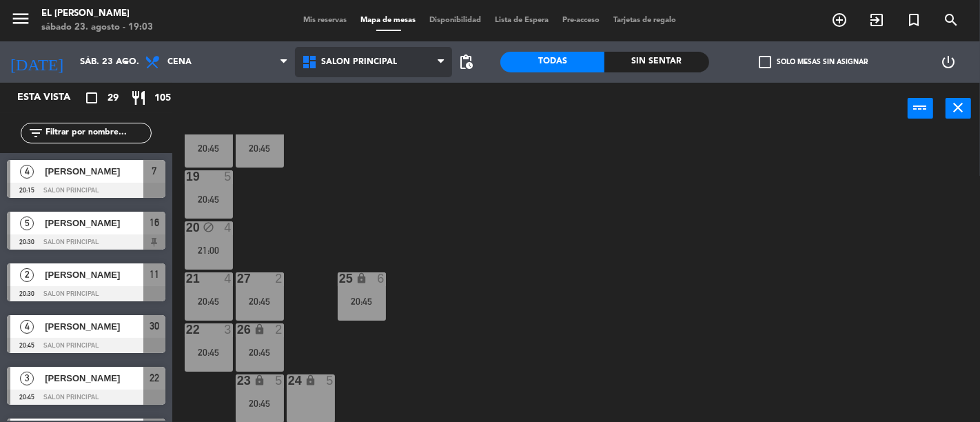
click at [349, 54] on span "Salon Principal" at bounding box center [373, 62] width 157 height 30
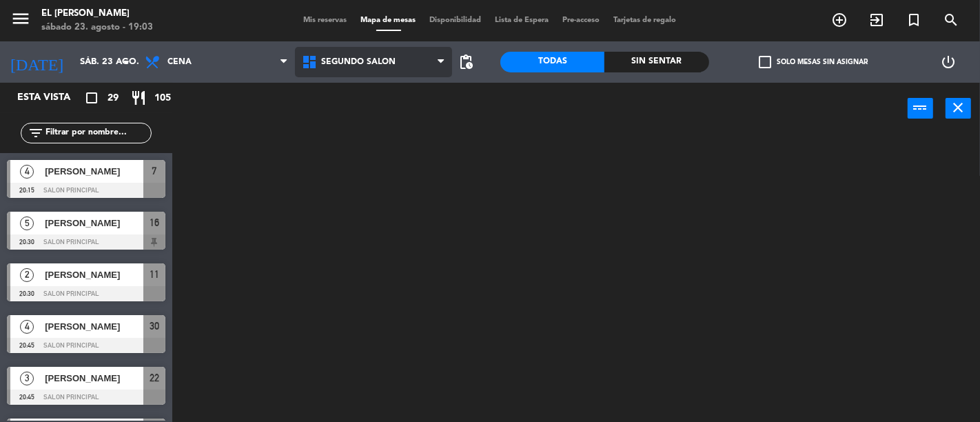
click at [350, 118] on ng-component "menu El [PERSON_NAME] [DATE] 23. agosto - 19:03 Mis reservas Mapa de mesas Disp…" at bounding box center [490, 211] width 980 height 422
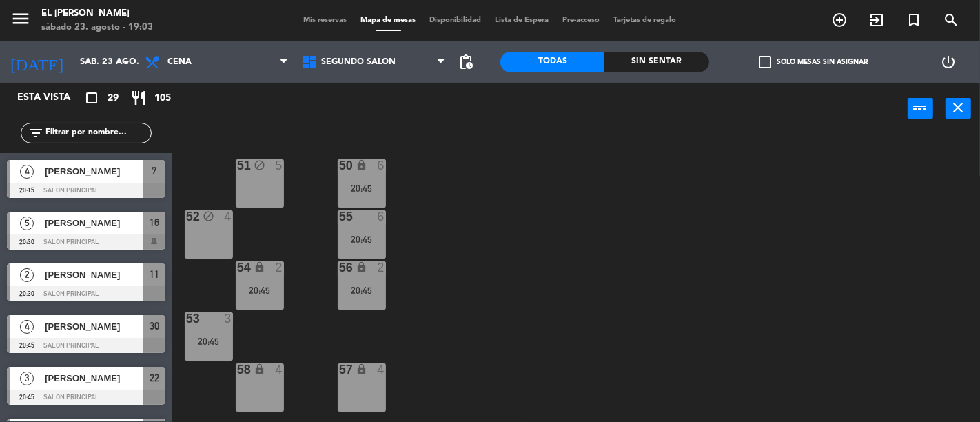
click at [262, 173] on div "51 block 5" at bounding box center [260, 183] width 48 height 48
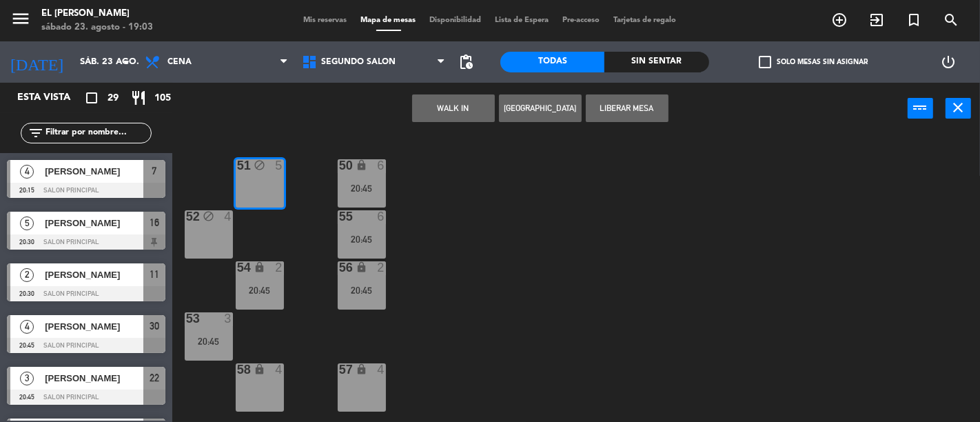
click at [449, 207] on div "50 lock 6 20:45 51 block 5 52 block 4 55 6 20:45 54 lock 2 20:45 56 lock 2 20:4…" at bounding box center [581, 277] width 798 height 287
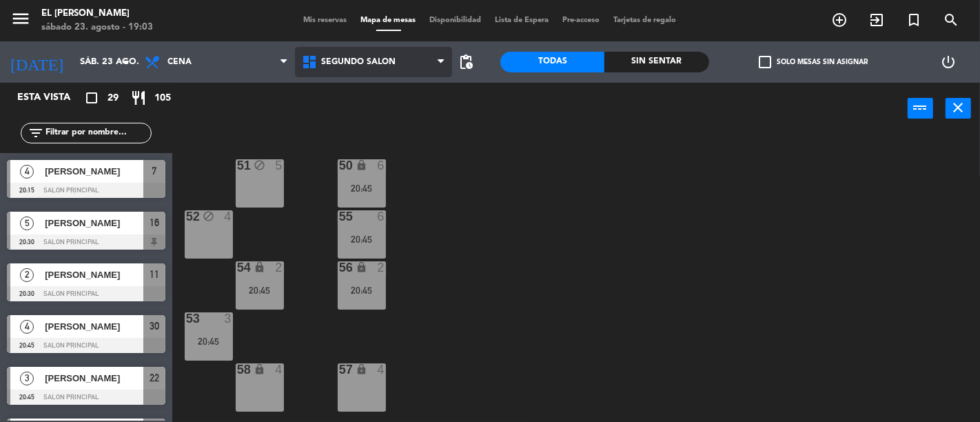
click at [365, 62] on span "Segundo Salón" at bounding box center [358, 62] width 74 height 10
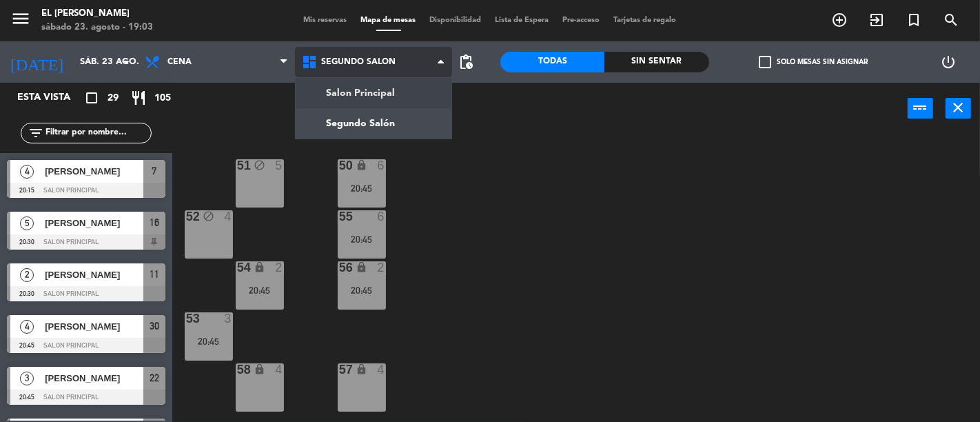
click at [377, 101] on ng-component "menu El [PERSON_NAME] [DATE] 23. agosto - 19:03 Mis reservas Mapa de mesas Disp…" at bounding box center [490, 211] width 980 height 422
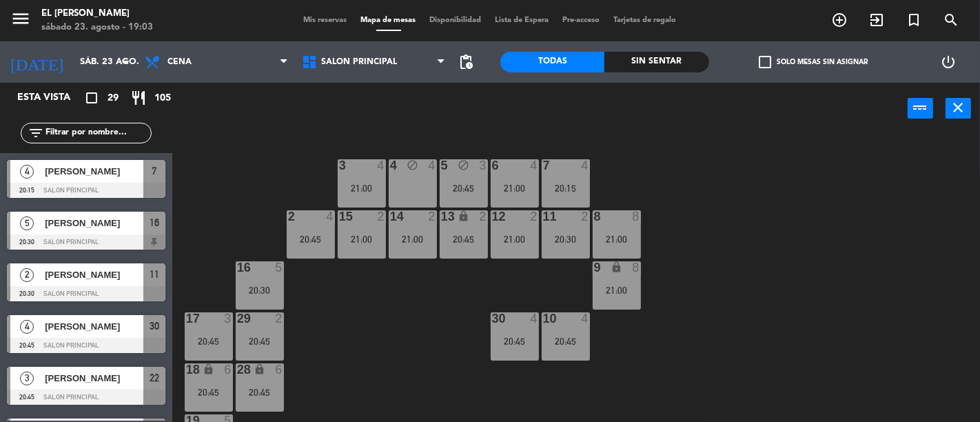
click at [419, 377] on div "3 4 21:00 4 block 4 5 block 3 20:45 6 4 21:00 7 4 20:15 2 4 20:45 15 2 21:00 14…" at bounding box center [581, 277] width 798 height 287
click at [96, 135] on input "text" at bounding box center [97, 132] width 107 height 15
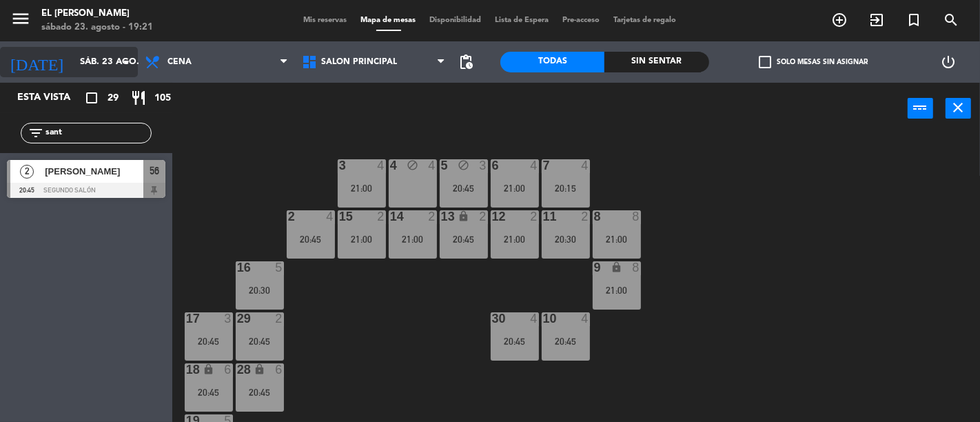
type input "sant"
click at [111, 70] on input "sáb. 23 ago." at bounding box center [133, 62] width 120 height 25
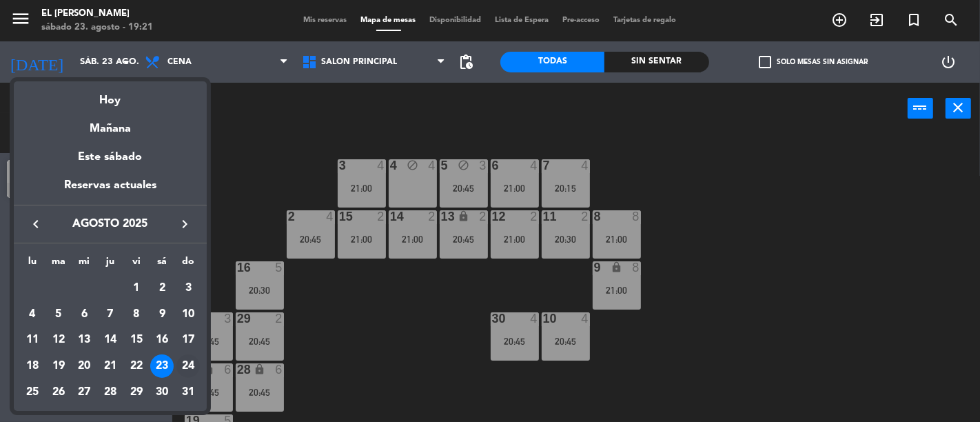
click at [189, 355] on div "24" at bounding box center [187, 365] width 23 height 23
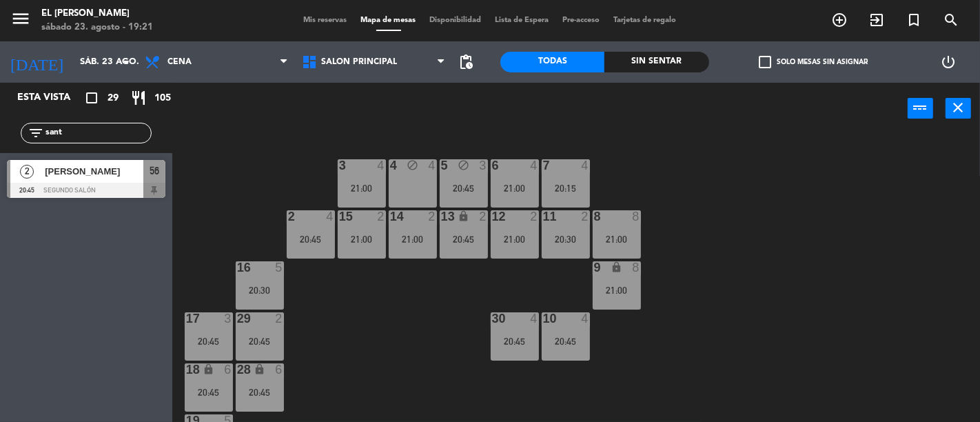
type input "dom. 24 ago."
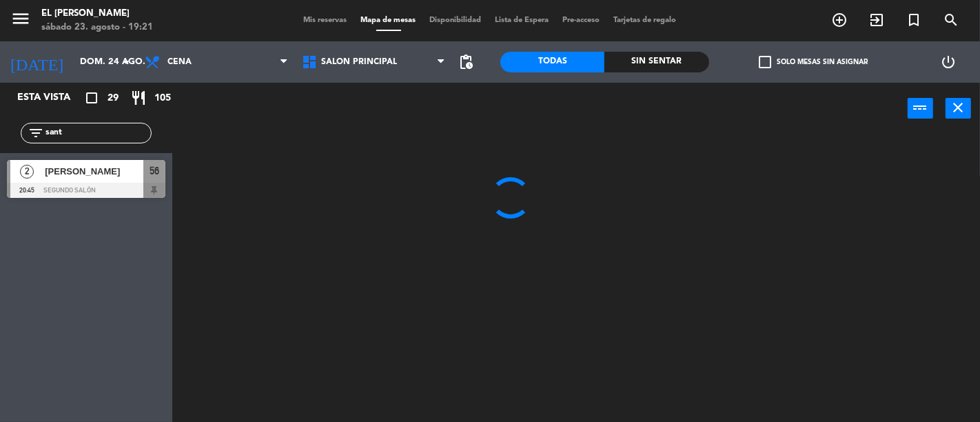
click at [237, 34] on div "menu El [PERSON_NAME] [DATE] 23. agosto - 19:21" at bounding box center [122, 21] width 245 height 32
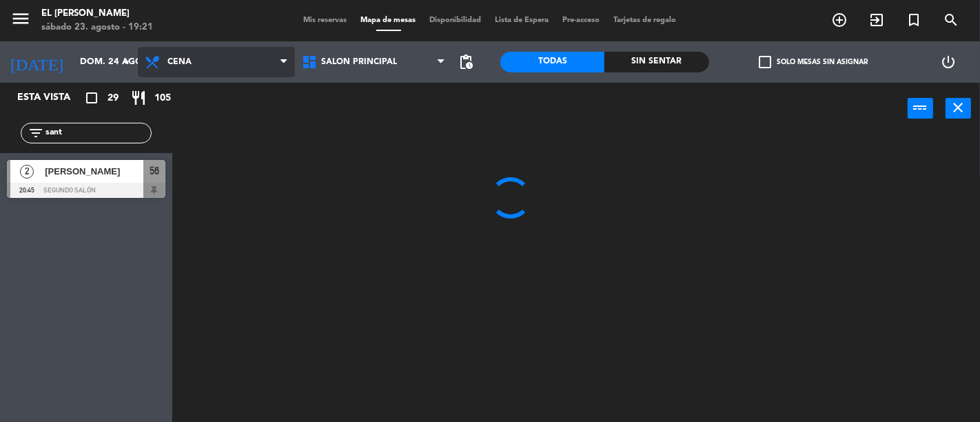
click at [237, 50] on span "Cena" at bounding box center [216, 62] width 157 height 30
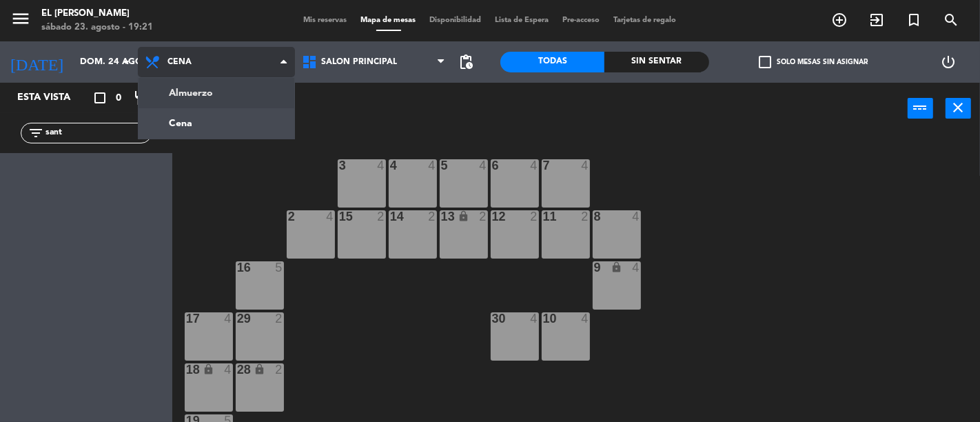
click at [246, 94] on ng-component "menu El [PERSON_NAME] [DATE] 23. agosto - 19:21 Mis reservas Mapa de mesas Disp…" at bounding box center [490, 211] width 980 height 422
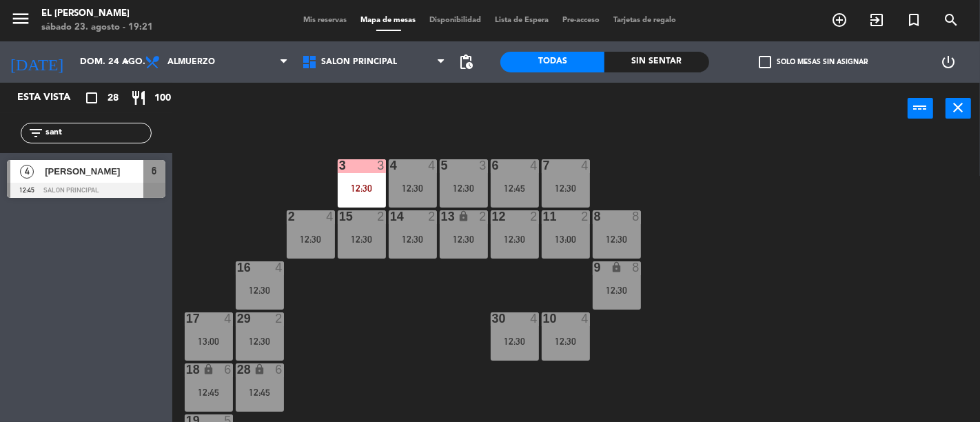
click at [147, 180] on div "6" at bounding box center [154, 171] width 22 height 23
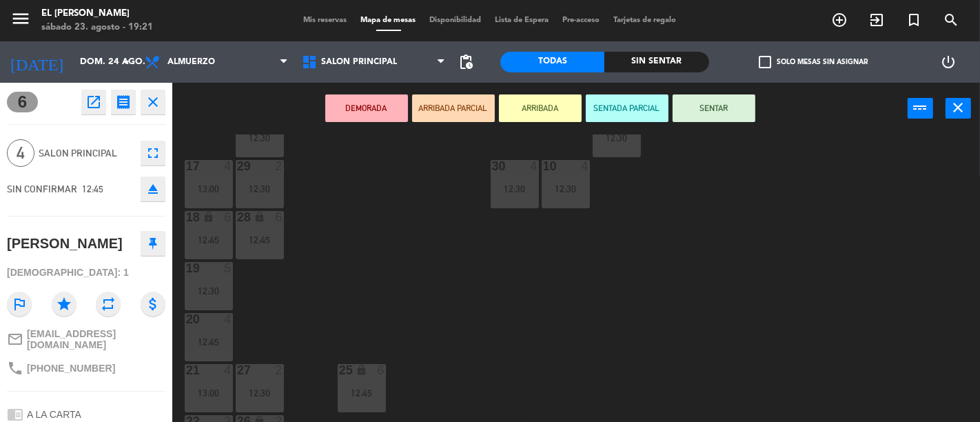
scroll to position [153, 0]
click at [229, 320] on div "4" at bounding box center [228, 318] width 8 height 12
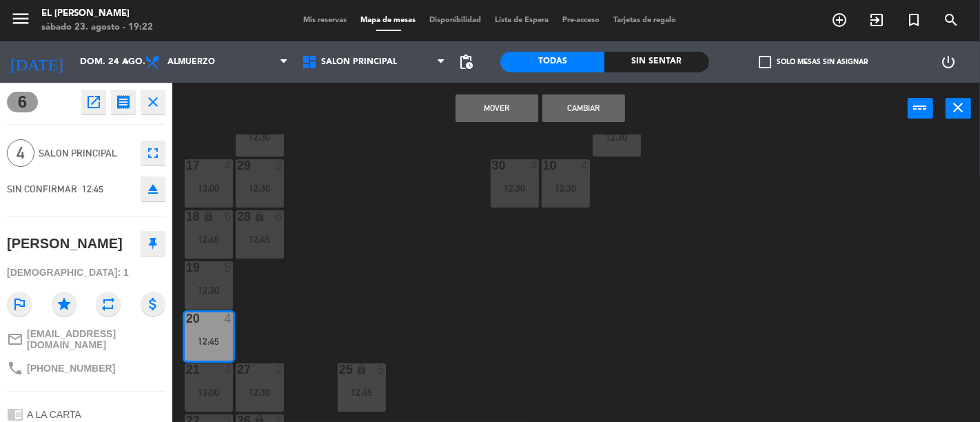
click at [496, 107] on button "Mover" at bounding box center [496, 108] width 83 height 28
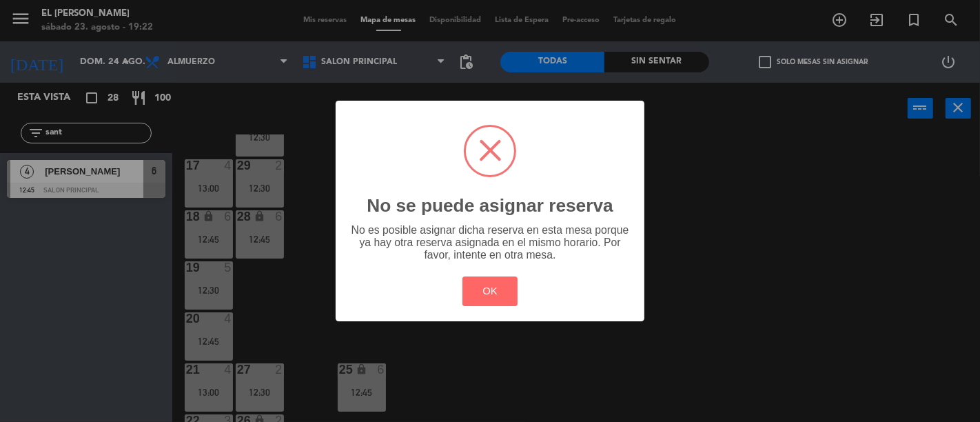
click at [457, 298] on div "? ! i No se puede asignar reserva × No es posible asignar dicha reserva en esta…" at bounding box center [489, 211] width 309 height 220
click at [484, 290] on button "OK" at bounding box center [490, 291] width 56 height 30
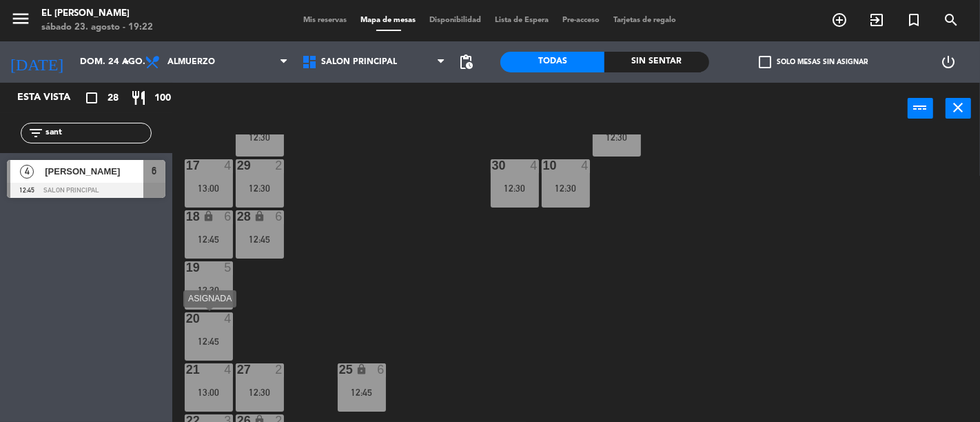
click at [214, 345] on div "12:45" at bounding box center [209, 341] width 48 height 10
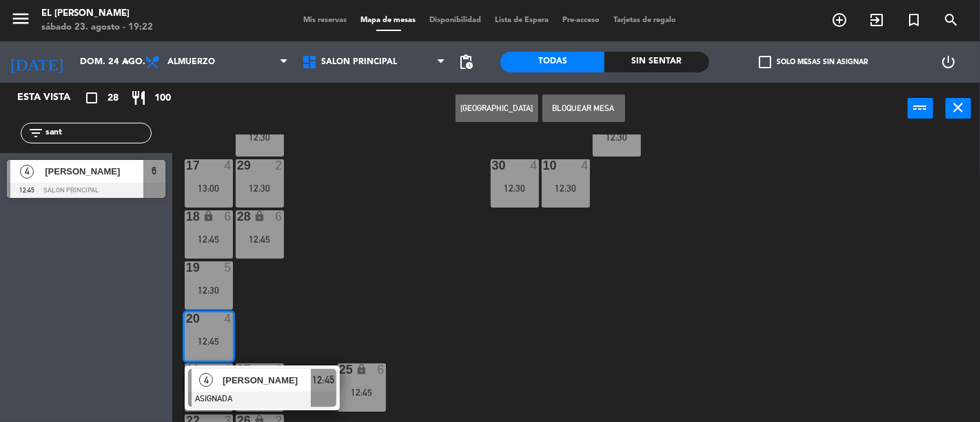
click at [333, 269] on div "3 3 12:30 4 4 12:30 5 3 12:30 6 4 12:45 7 4 12:30 2 4 12:30 15 2 12:30 14 2 12:…" at bounding box center [581, 277] width 798 height 287
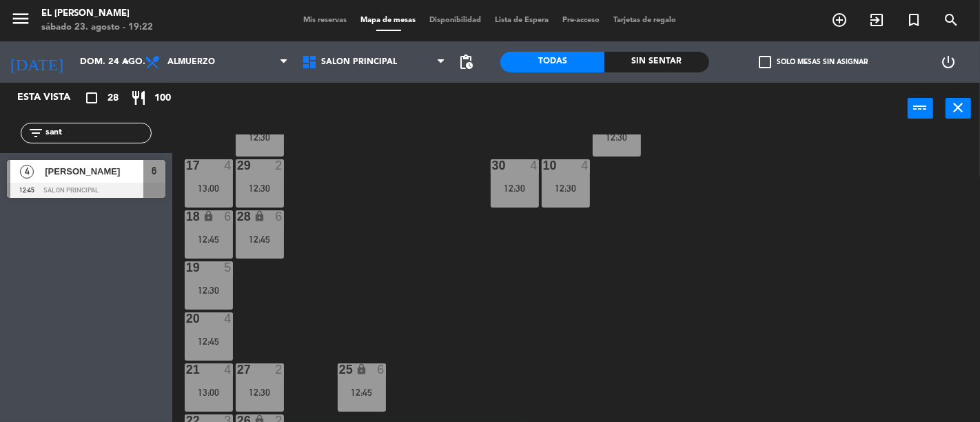
click at [222, 331] on div "20 4 12:45" at bounding box center [209, 336] width 48 height 48
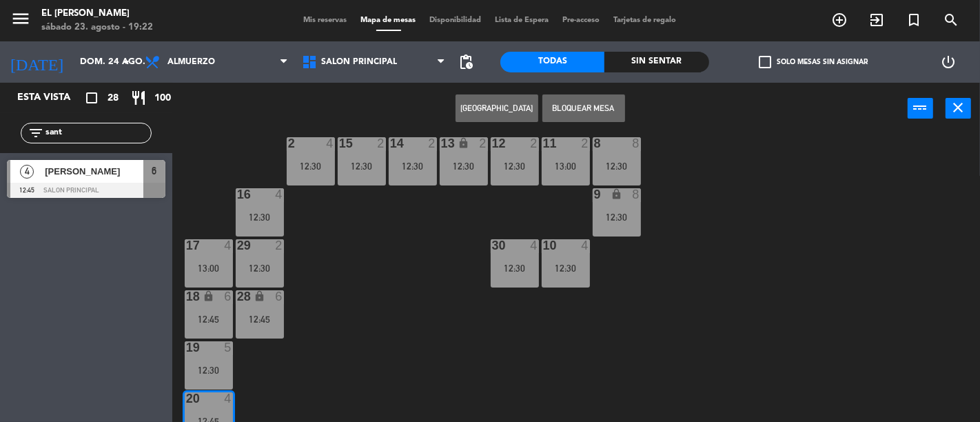
scroll to position [0, 0]
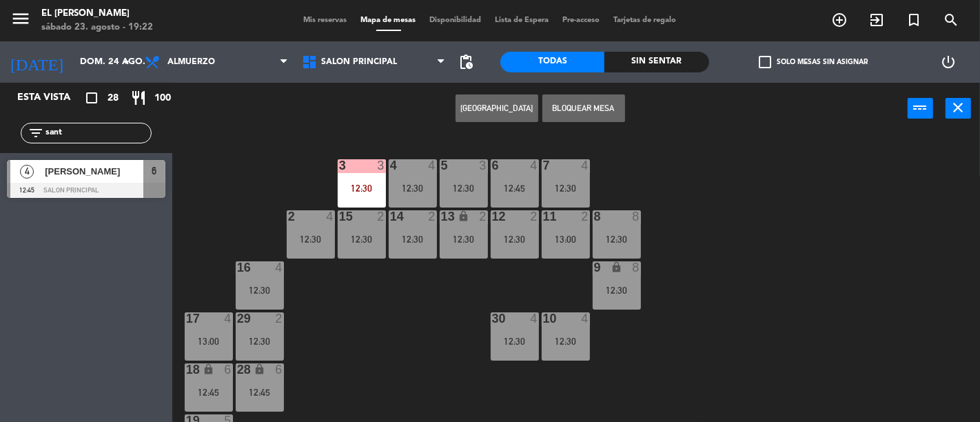
click at [452, 189] on div "12:30" at bounding box center [463, 188] width 48 height 10
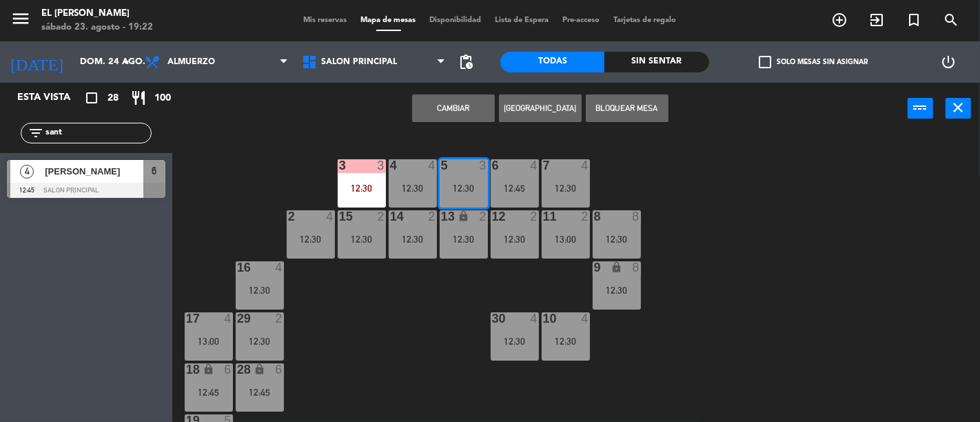
click at [417, 312] on div "3 3 12:30 4 4 12:30 5 3 12:30 6 4 12:45 7 4 12:30 2 4 12:30 15 2 12:30 14 2 12:…" at bounding box center [581, 277] width 798 height 287
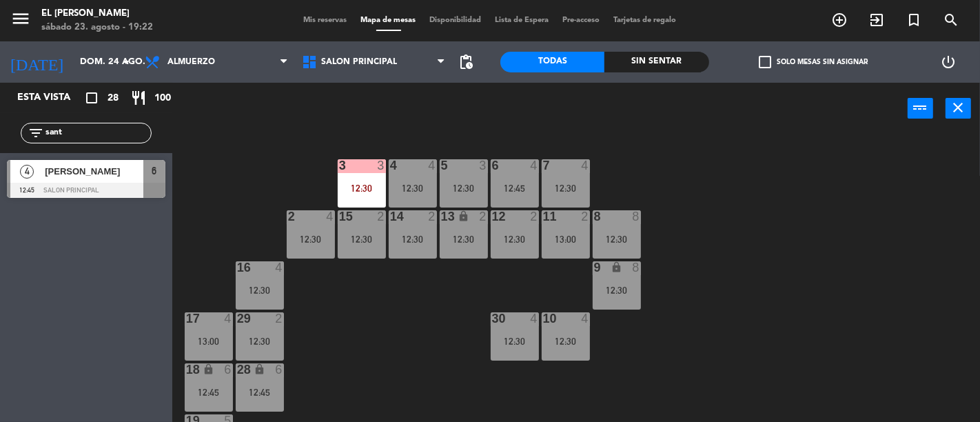
click at [517, 185] on div "12:45" at bounding box center [514, 188] width 48 height 10
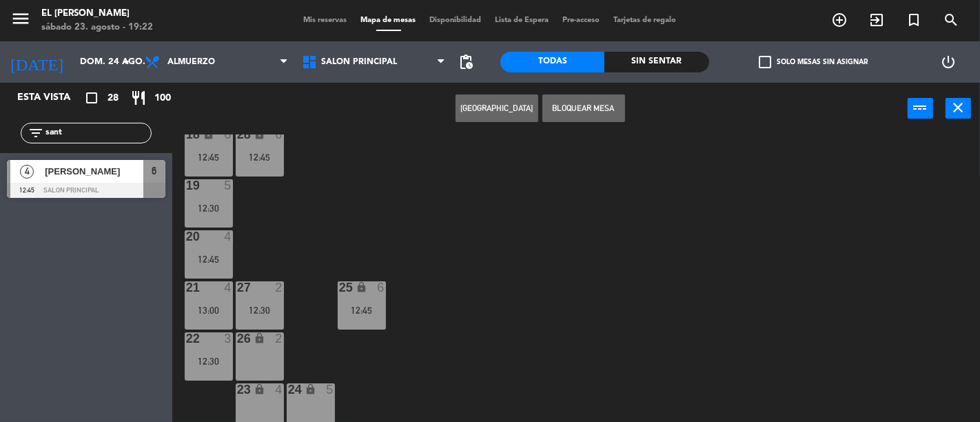
scroll to position [244, 0]
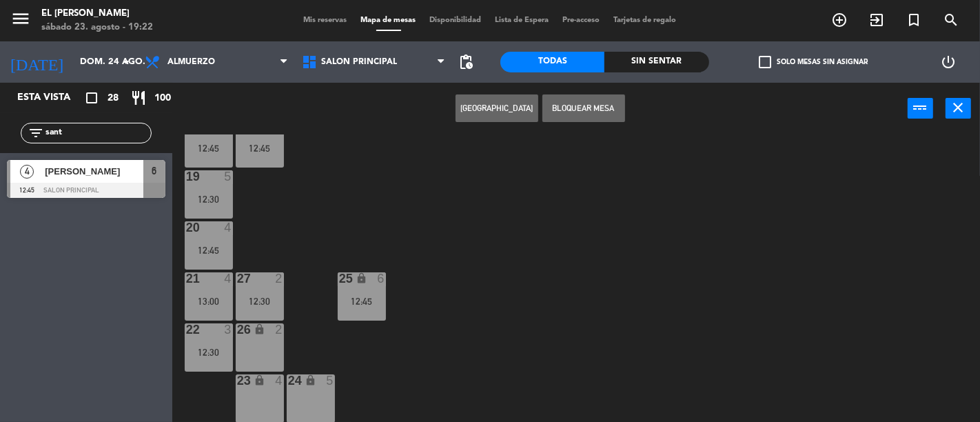
click at [216, 248] on div "12:45" at bounding box center [209, 250] width 48 height 10
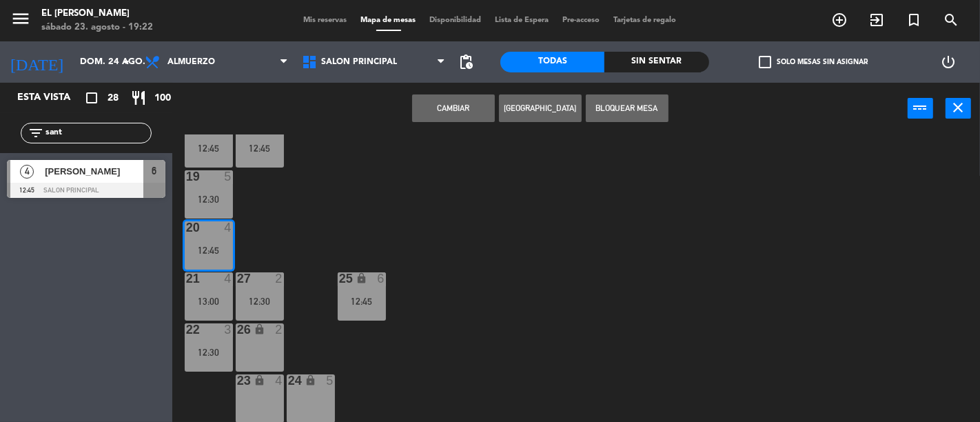
click at [481, 113] on button "Cambiar" at bounding box center [453, 108] width 83 height 28
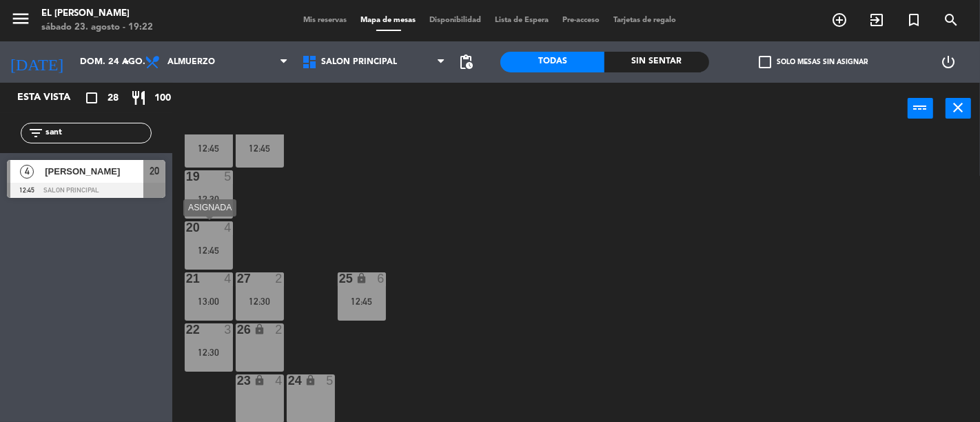
click at [219, 248] on div "12:45" at bounding box center [209, 250] width 48 height 10
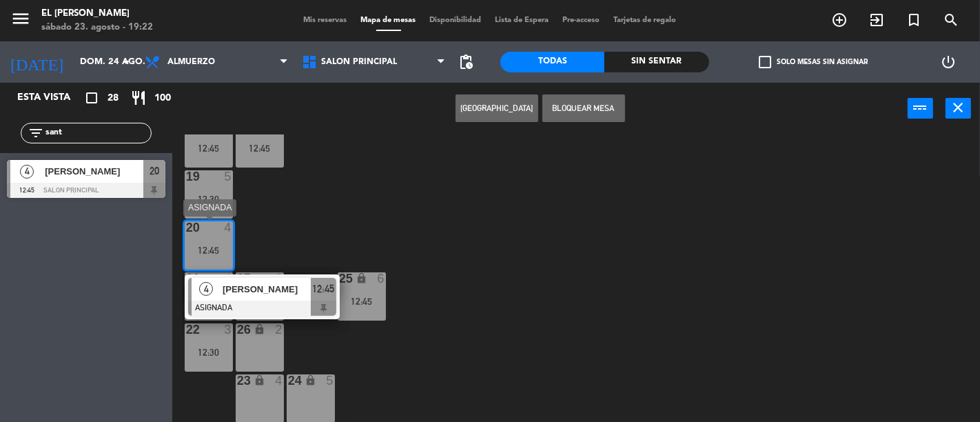
click at [324, 284] on span "12:45" at bounding box center [323, 288] width 22 height 17
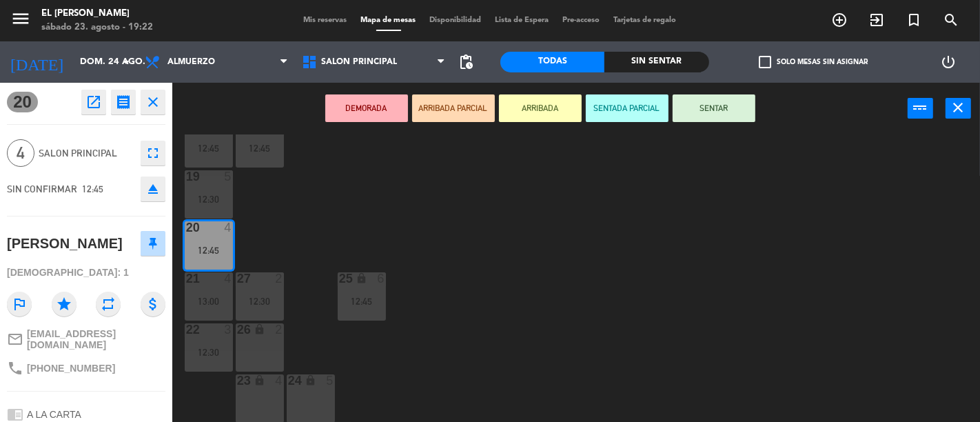
click at [382, 104] on button "DEMORADA" at bounding box center [366, 108] width 83 height 28
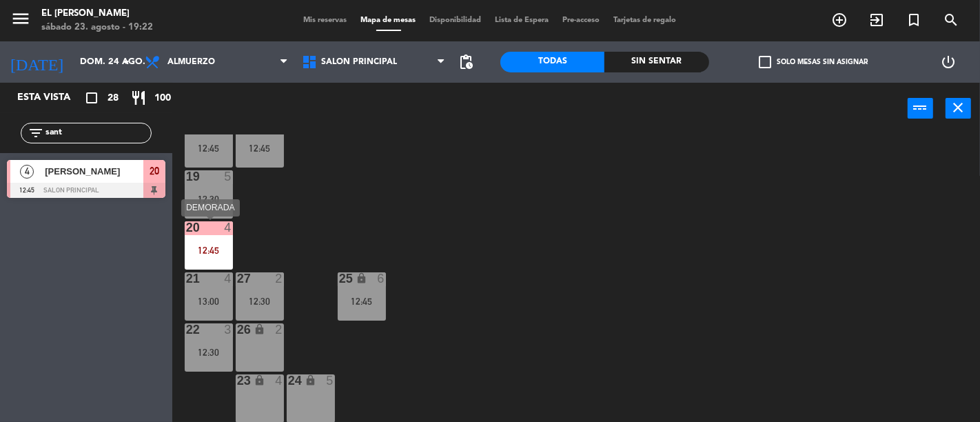
click at [214, 240] on div "20 4 12:45" at bounding box center [209, 245] width 48 height 48
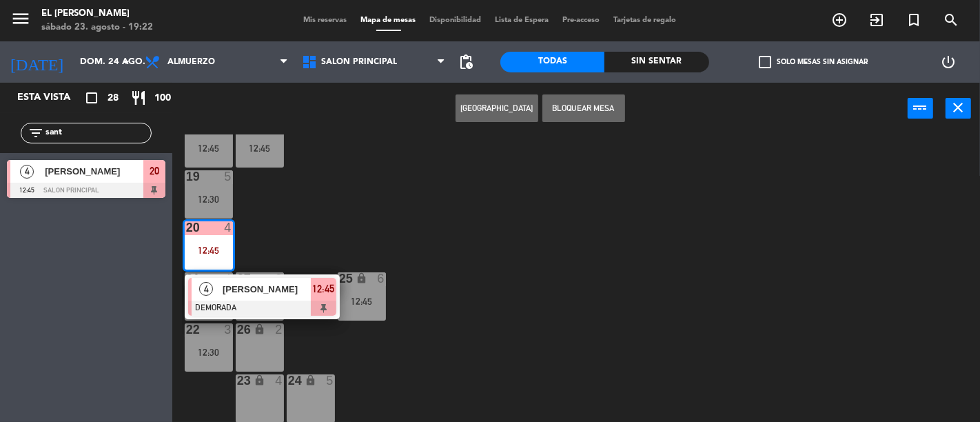
click at [355, 230] on div "3 3 12:30 4 4 12:30 5 3 12:30 6 4 12:45 7 4 12:30 2 4 12:30 15 2 12:30 14 2 12:…" at bounding box center [581, 277] width 798 height 287
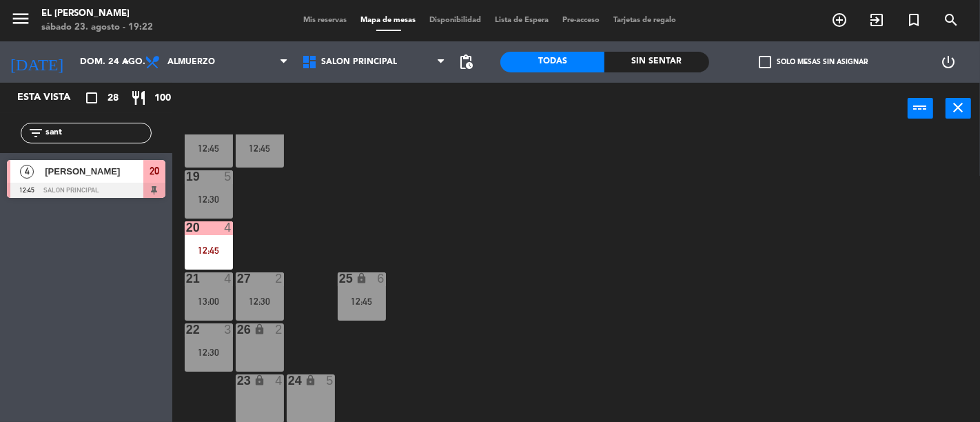
click at [145, 127] on input "sant" at bounding box center [97, 132] width 107 height 15
type input "s"
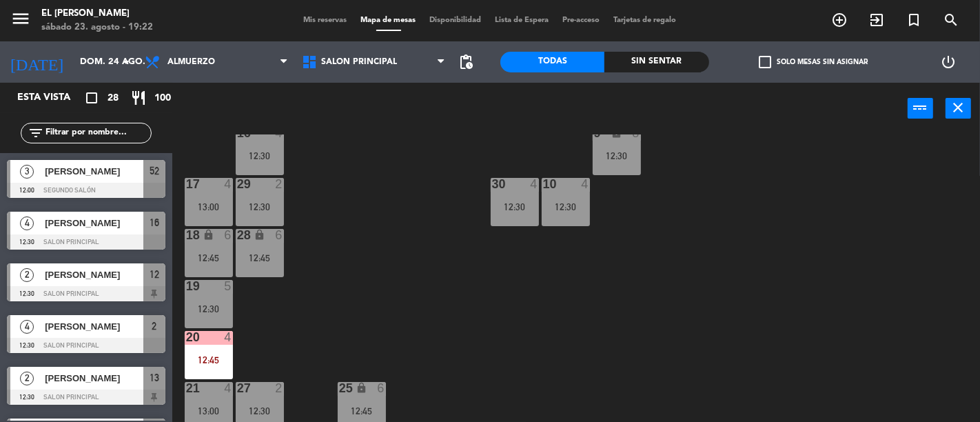
scroll to position [0, 0]
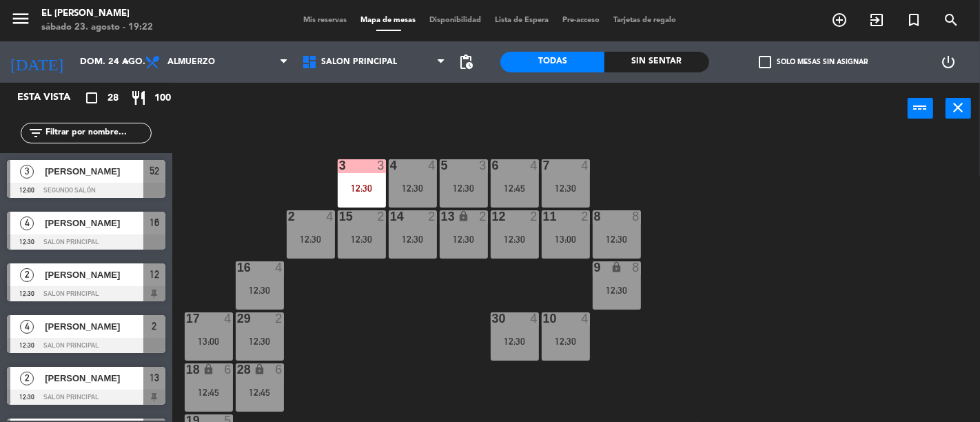
click at [476, 169] on div "3" at bounding box center [486, 165] width 23 height 12
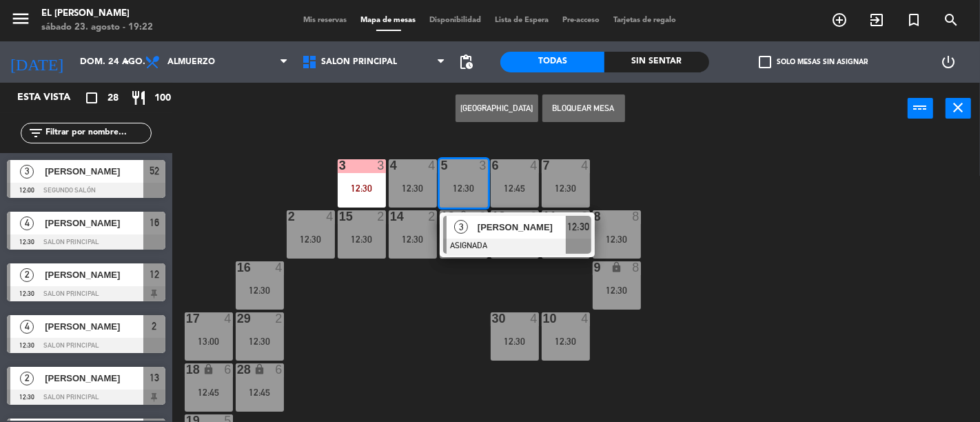
click at [408, 307] on div "3 3 12:30 4 4 12:30 5 3 12:30 3 [PERSON_NAME] ASIGNADA 12:30 6 4 12:45 7 4 12:3…" at bounding box center [581, 277] width 798 height 287
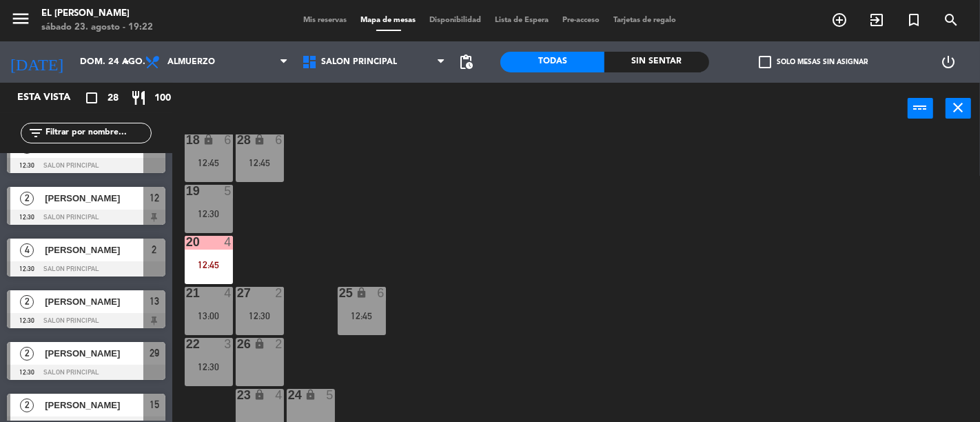
scroll to position [244, 0]
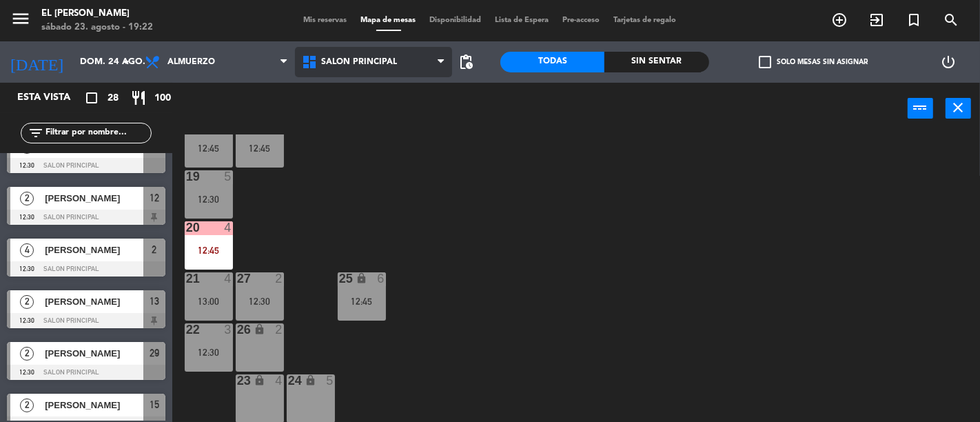
click at [346, 72] on span "Salon Principal" at bounding box center [373, 62] width 157 height 30
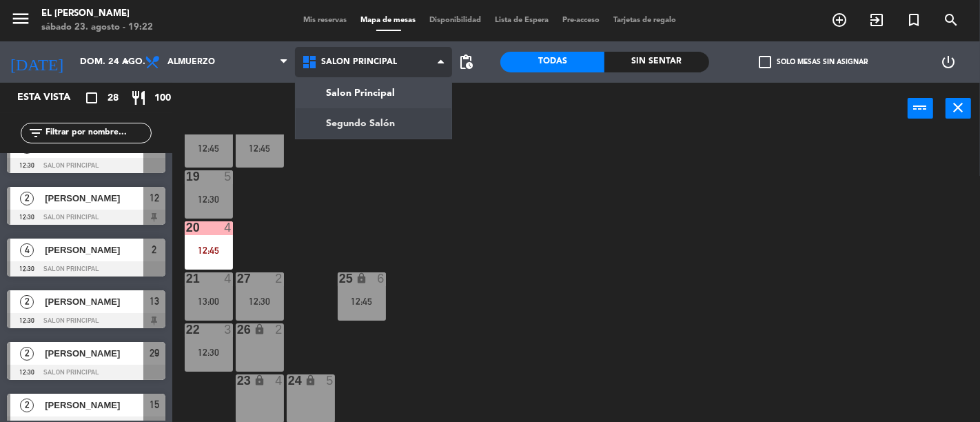
click at [367, 123] on ng-component "menu El [PERSON_NAME] [DATE] 23. agosto - 19:22 Mis reservas Mapa de mesas Disp…" at bounding box center [490, 211] width 980 height 422
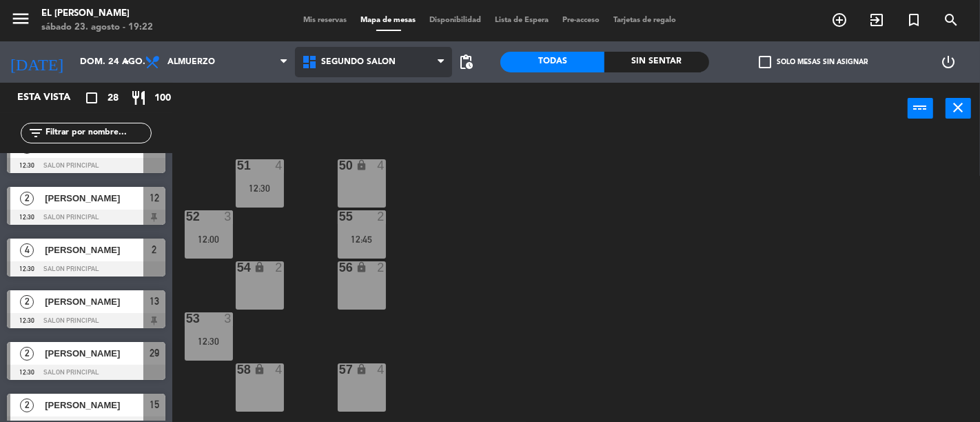
click at [361, 59] on span "Segundo Salón" at bounding box center [358, 62] width 74 height 10
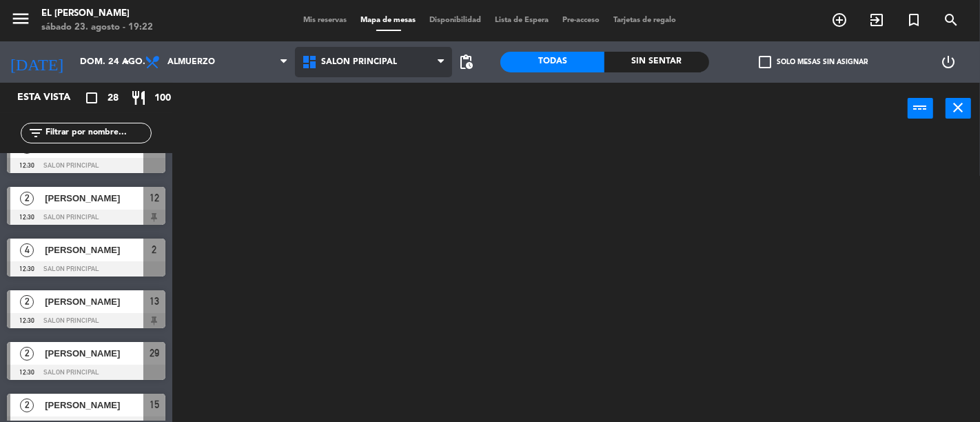
click at [368, 85] on ng-component "menu El [PERSON_NAME] [DATE] 23. agosto - 19:22 Mis reservas Mapa de mesas Disp…" at bounding box center [490, 211] width 980 height 422
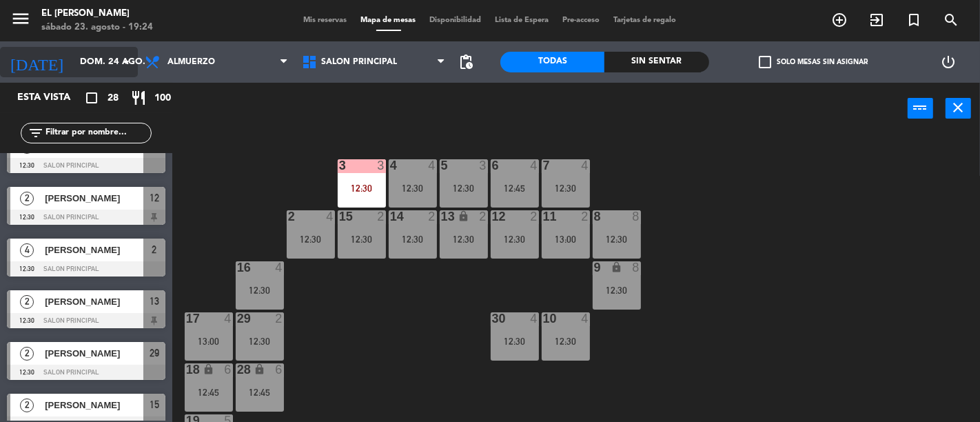
click at [99, 52] on input "dom. 24 ago." at bounding box center [133, 62] width 120 height 25
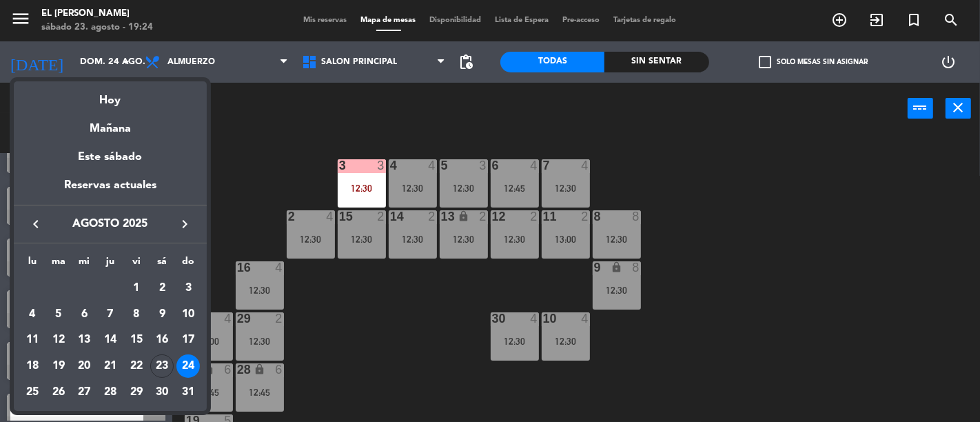
click at [253, 167] on div at bounding box center [490, 211] width 980 height 422
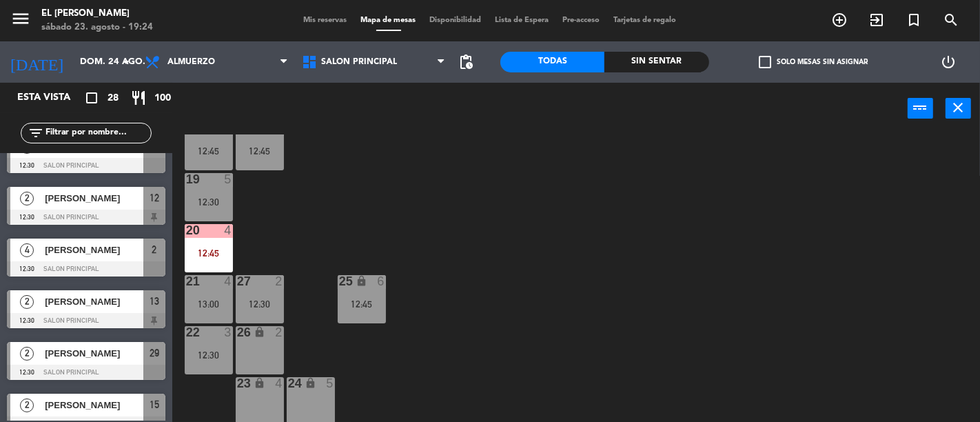
scroll to position [244, 0]
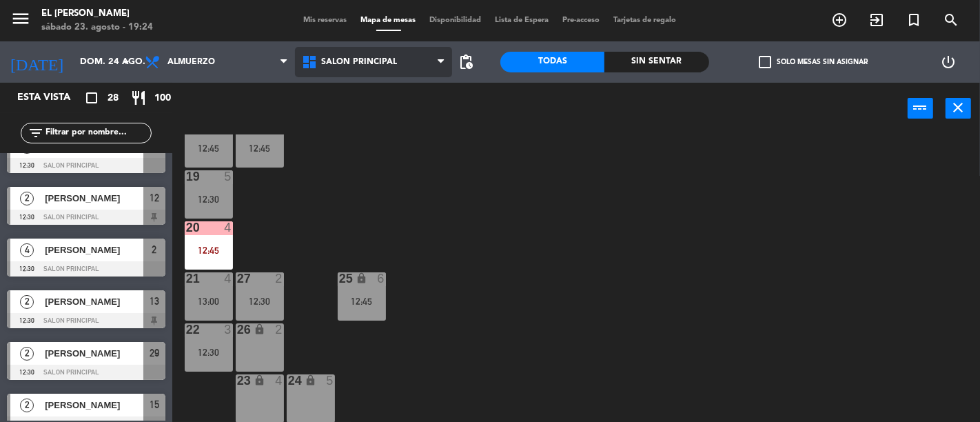
click at [339, 63] on span "Salon Principal" at bounding box center [359, 62] width 76 height 10
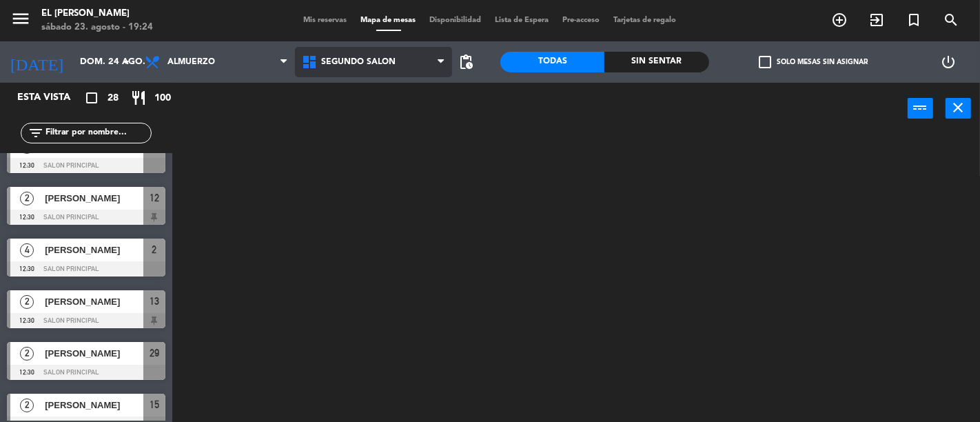
click at [373, 111] on ng-component "menu El [PERSON_NAME] [DATE] 23. agosto - 19:24 Mis reservas Mapa de mesas Disp…" at bounding box center [490, 211] width 980 height 422
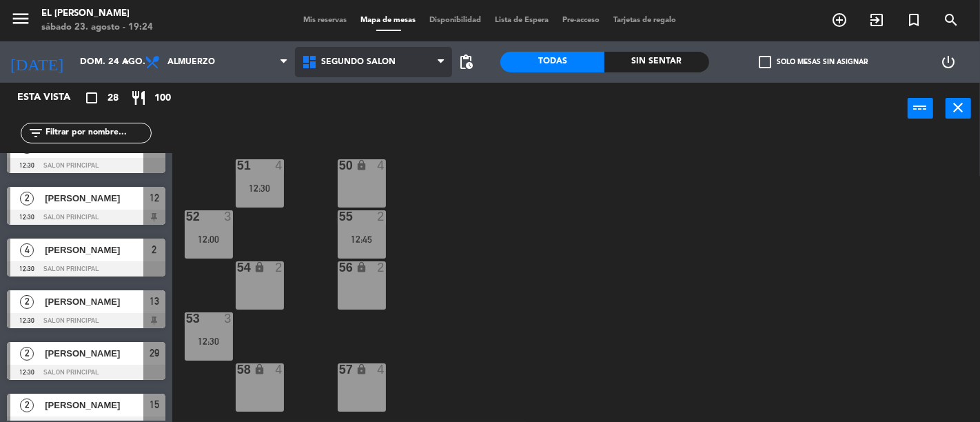
click at [370, 63] on span "Segundo Salón" at bounding box center [358, 62] width 74 height 10
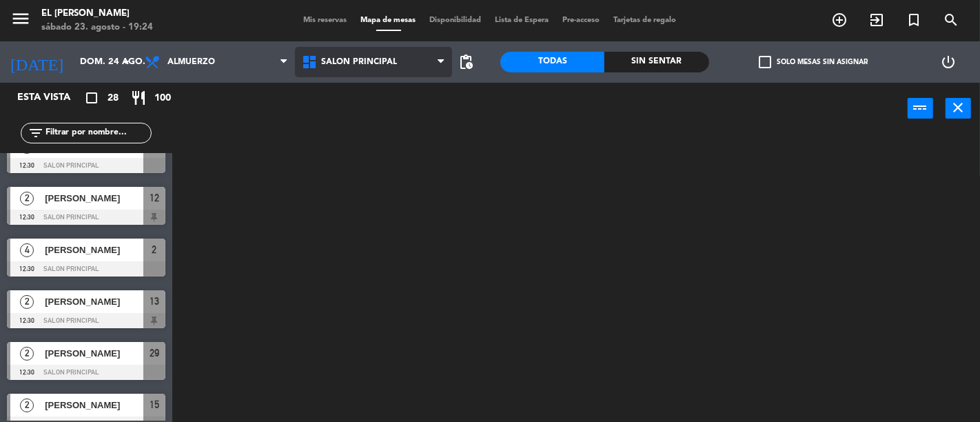
click at [386, 86] on ng-component "menu El [PERSON_NAME] [DATE] 23. agosto - 19:24 Mis reservas Mapa de mesas Disp…" at bounding box center [490, 211] width 980 height 422
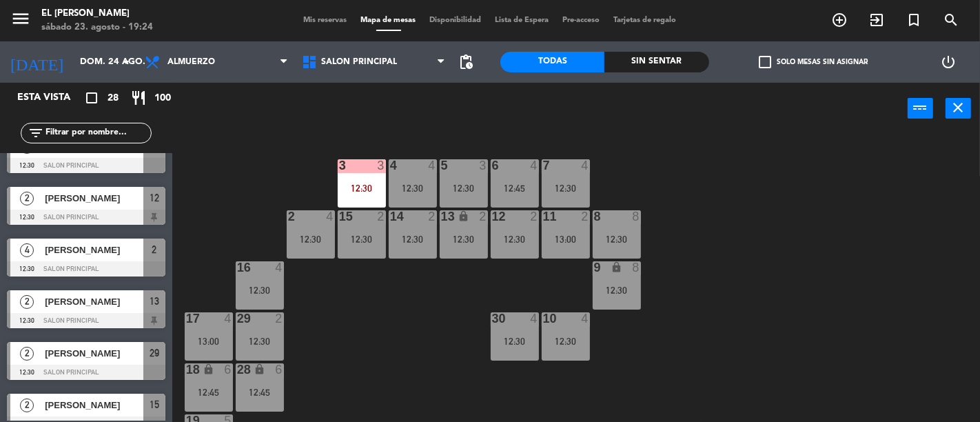
click at [405, 286] on div "3 3 12:30 4 4 12:30 5 3 12:30 6 4 12:45 7 4 12:30 2 4 12:30 15 2 12:30 14 2 12:…" at bounding box center [581, 277] width 798 height 287
click at [85, 62] on input "dom. 24 ago." at bounding box center [133, 62] width 120 height 25
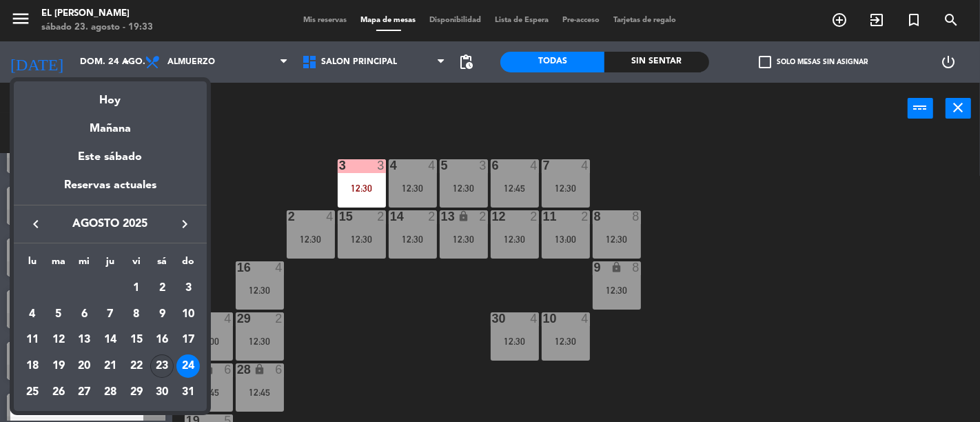
click at [156, 359] on div "23" at bounding box center [161, 365] width 23 height 23
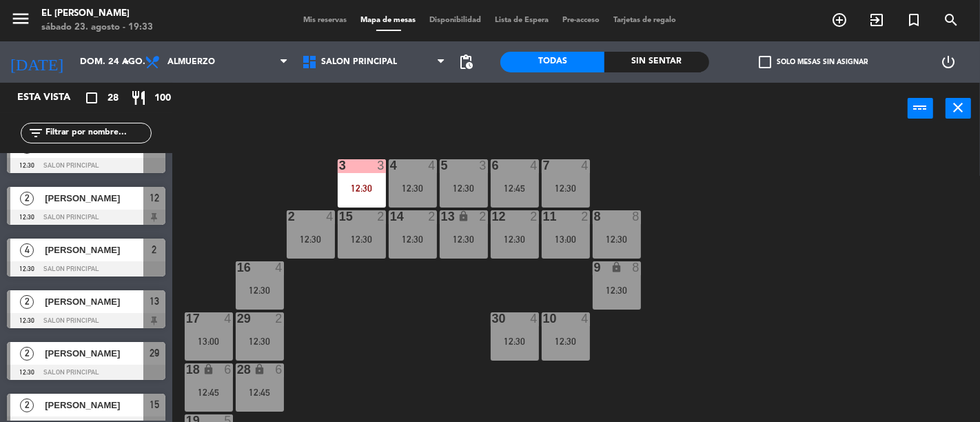
type input "sáb. 23 ago."
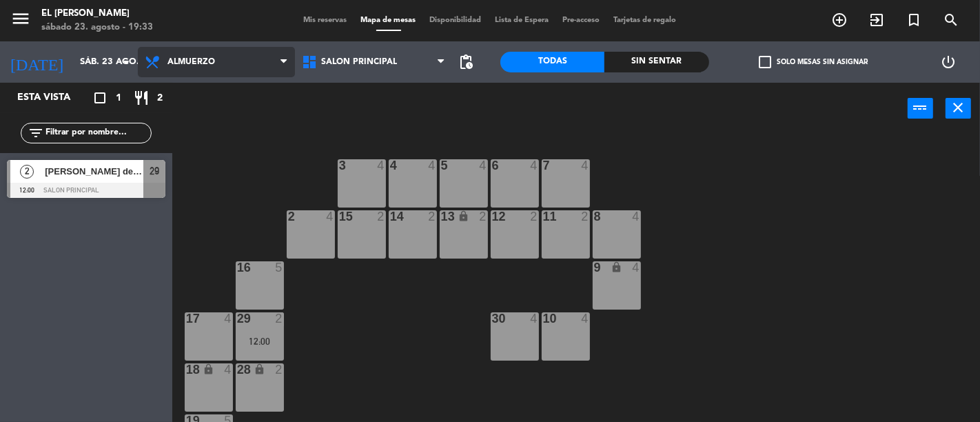
click at [273, 50] on span "Almuerzo" at bounding box center [216, 62] width 157 height 30
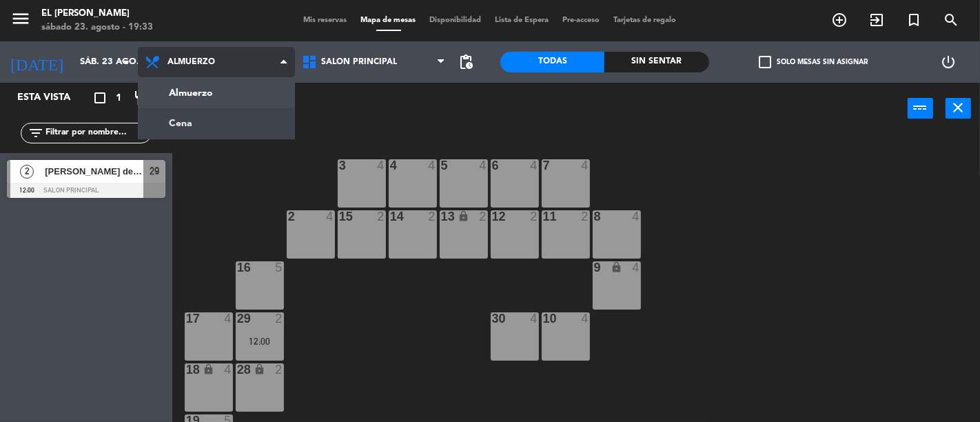
click at [209, 111] on ng-component "menu El [PERSON_NAME] [DATE] 23. agosto - 19:33 Mis reservas Mapa de mesas Disp…" at bounding box center [490, 211] width 980 height 422
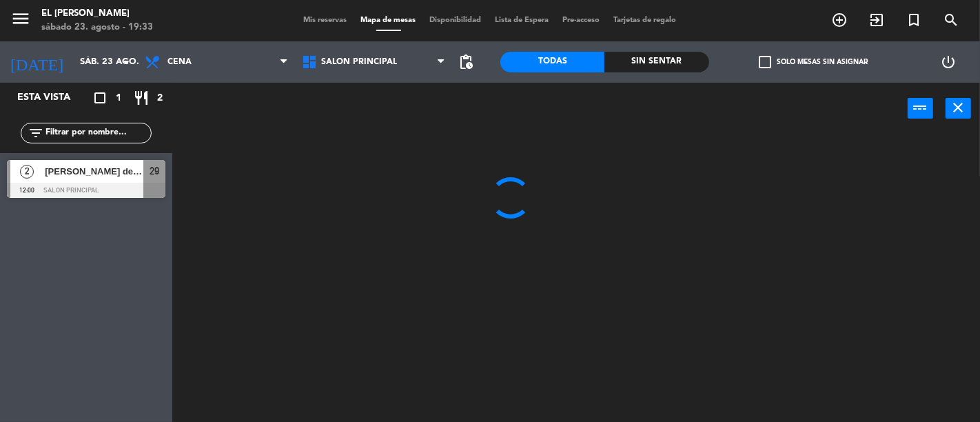
click at [120, 134] on input "text" at bounding box center [97, 132] width 107 height 15
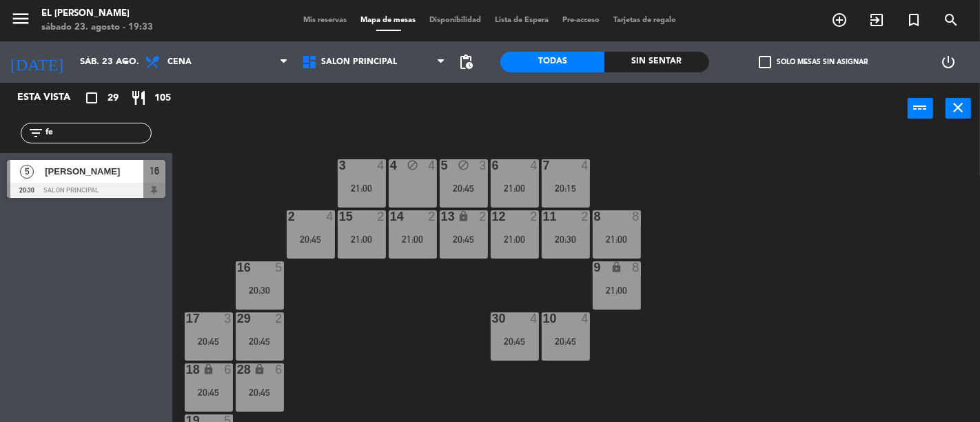
type input "f"
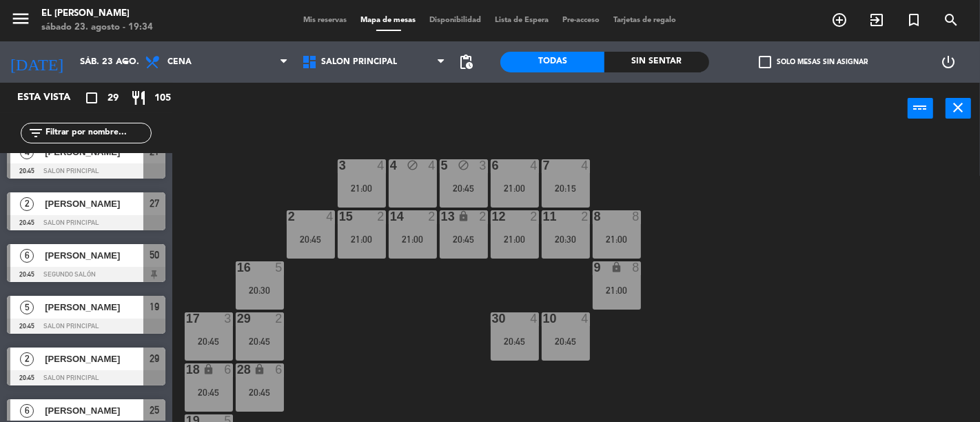
scroll to position [612, 0]
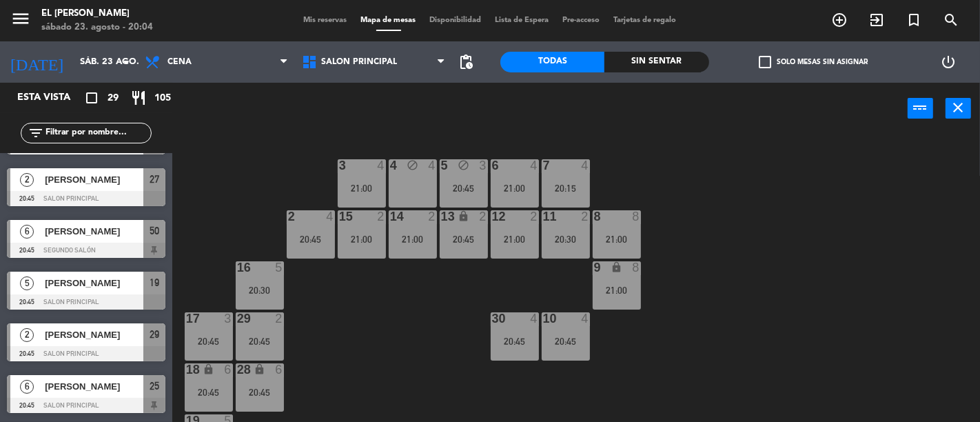
click at [109, 132] on input "text" at bounding box center [97, 132] width 107 height 15
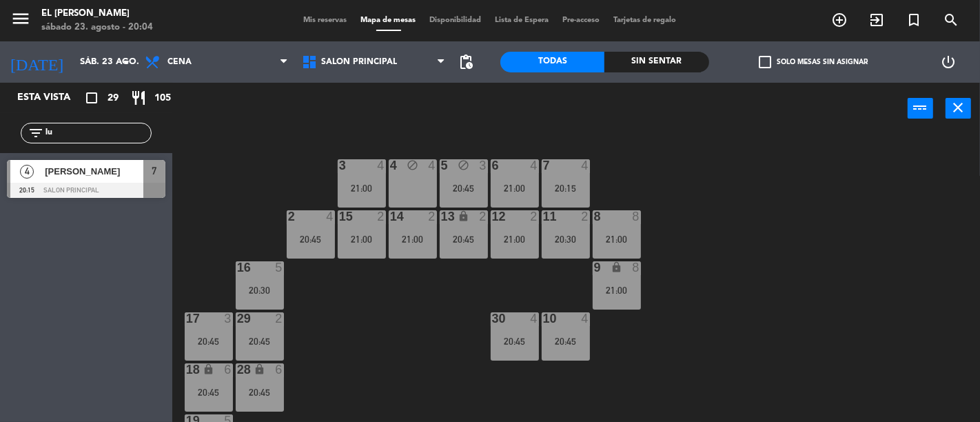
type input "l"
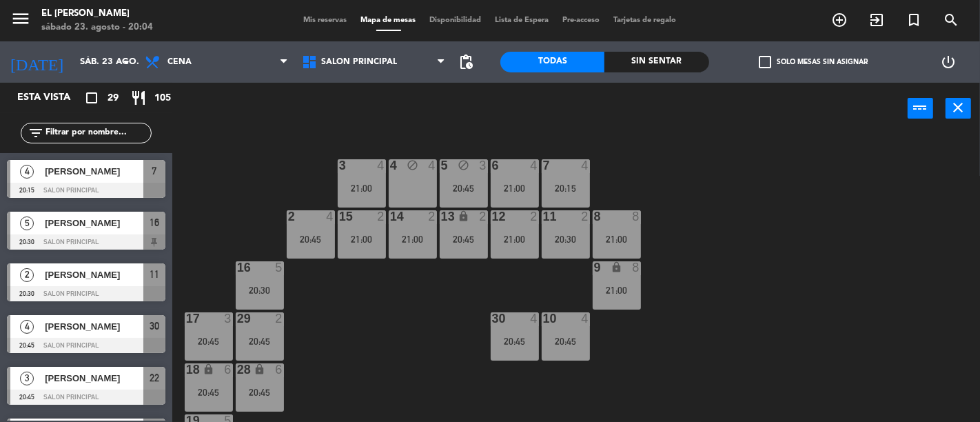
click at [422, 176] on div "4 block 4" at bounding box center [413, 183] width 48 height 48
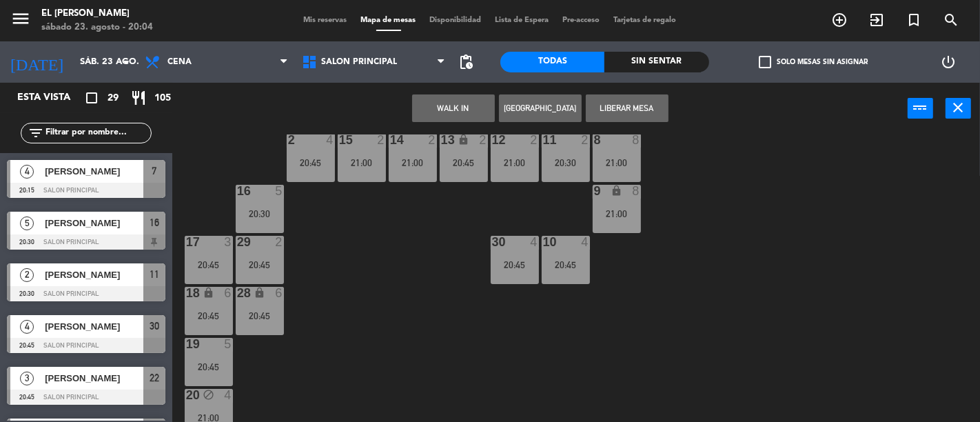
click at [365, 287] on div "3 4 21:00 4 block 4 5 block 3 20:45 6 4 21:00 7 4 20:15 2 4 20:45 15 2 21:00 14…" at bounding box center [581, 277] width 798 height 287
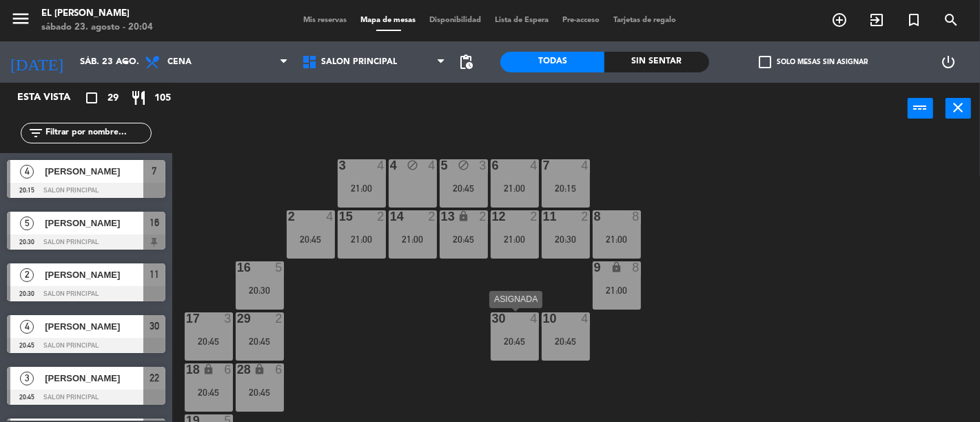
click at [510, 345] on div "20:45" at bounding box center [514, 341] width 48 height 10
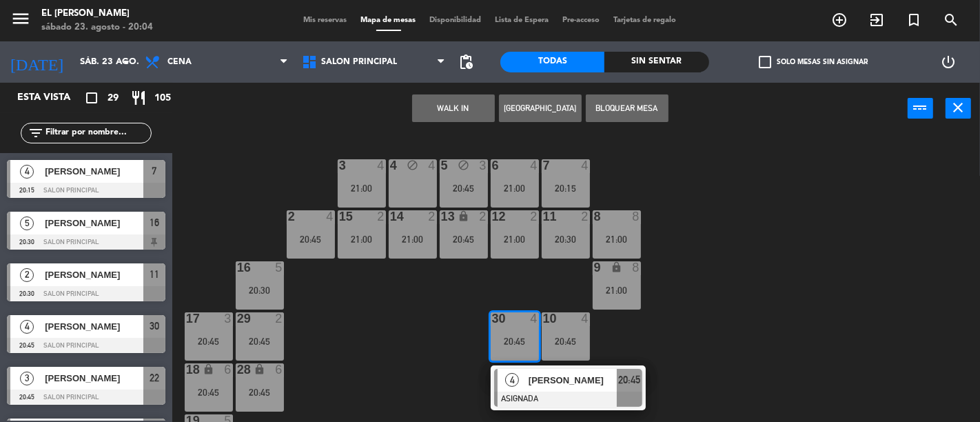
click at [402, 182] on div "4 block 4" at bounding box center [413, 183] width 48 height 48
click at [464, 96] on button "Mover" at bounding box center [453, 108] width 83 height 28
click at [464, 96] on div "Mover WALK IN Crear Reserva power_input close" at bounding box center [539, 109] width 735 height 52
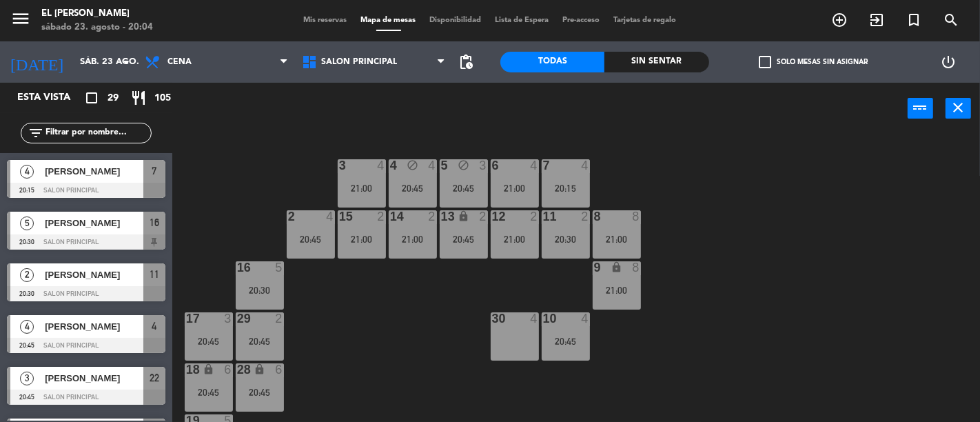
click at [512, 320] on div at bounding box center [514, 318] width 23 height 12
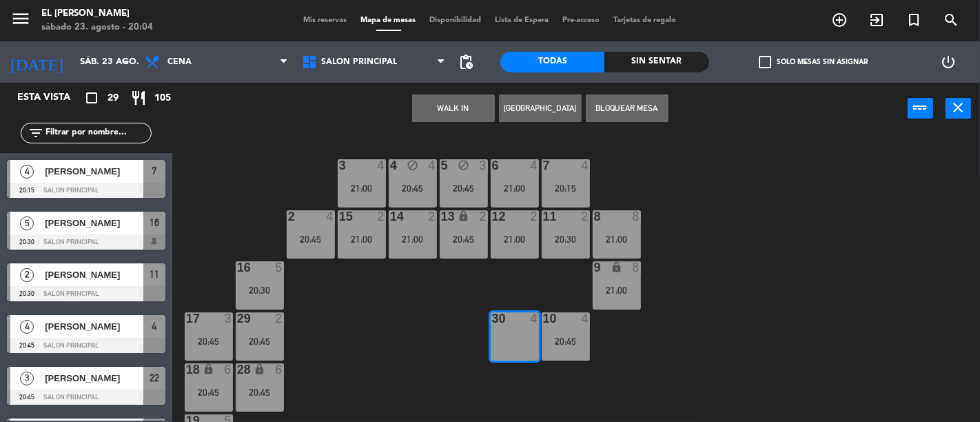
click at [517, 101] on button "[GEOGRAPHIC_DATA]" at bounding box center [540, 108] width 83 height 28
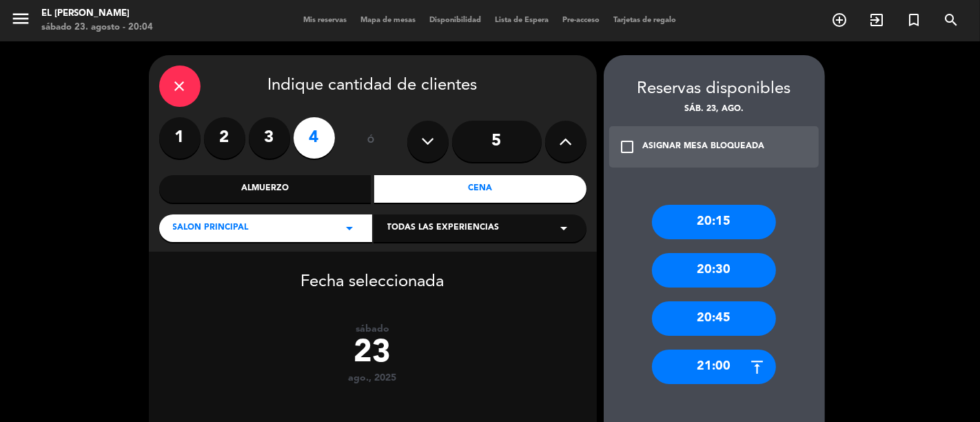
click at [218, 129] on label "2" at bounding box center [224, 137] width 41 height 41
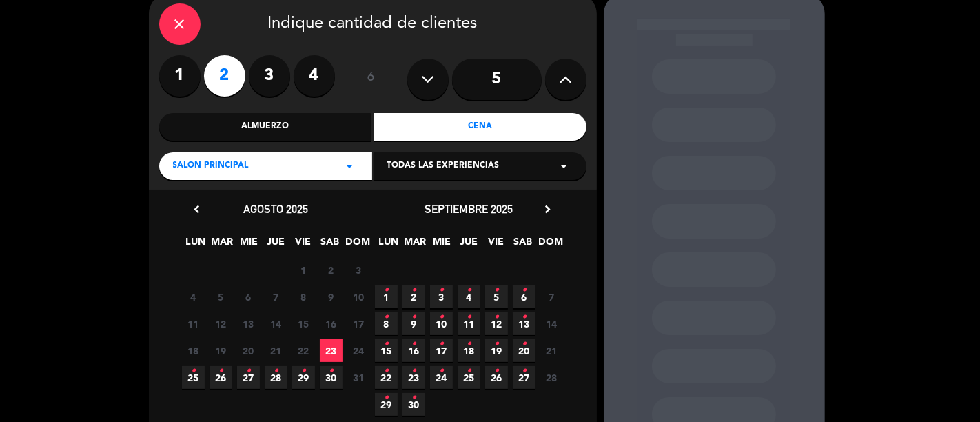
scroll to position [141, 0]
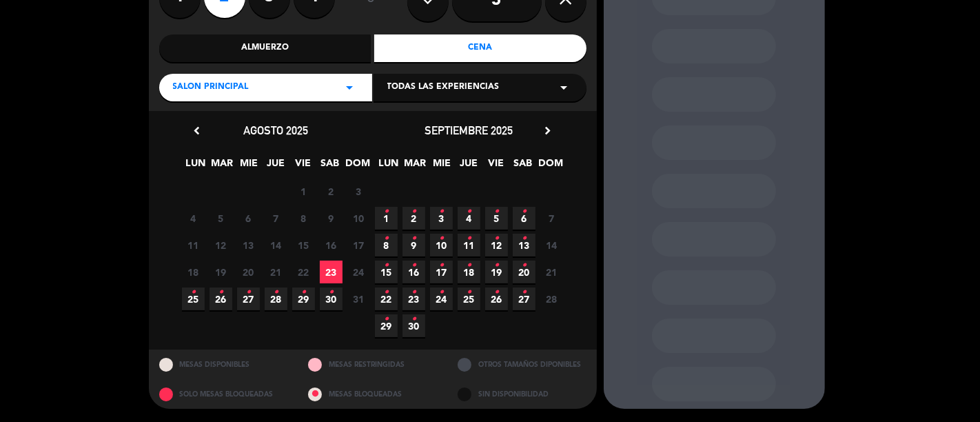
click at [327, 269] on span "23" at bounding box center [331, 271] width 23 height 23
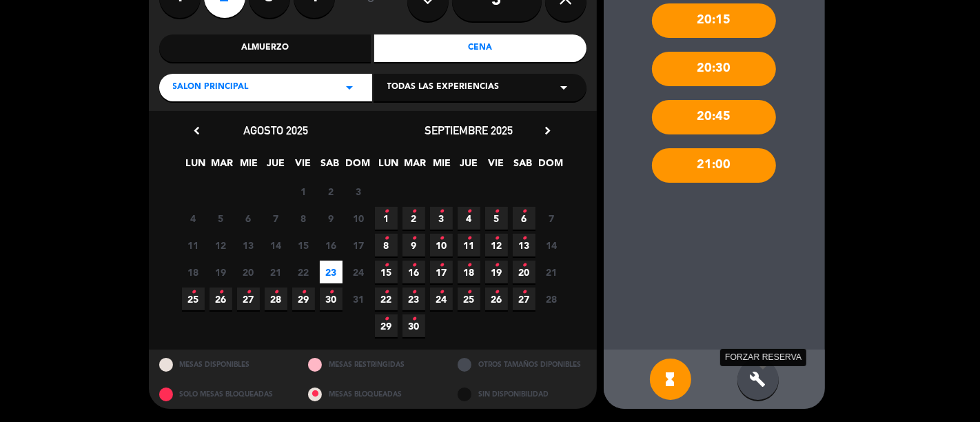
click at [749, 375] on icon "build" at bounding box center [757, 379] width 17 height 17
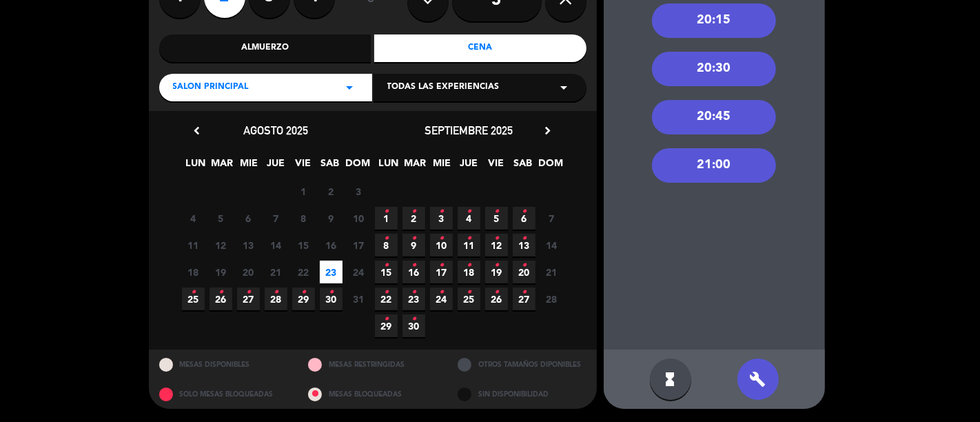
click at [734, 167] on div "21:00" at bounding box center [714, 165] width 124 height 34
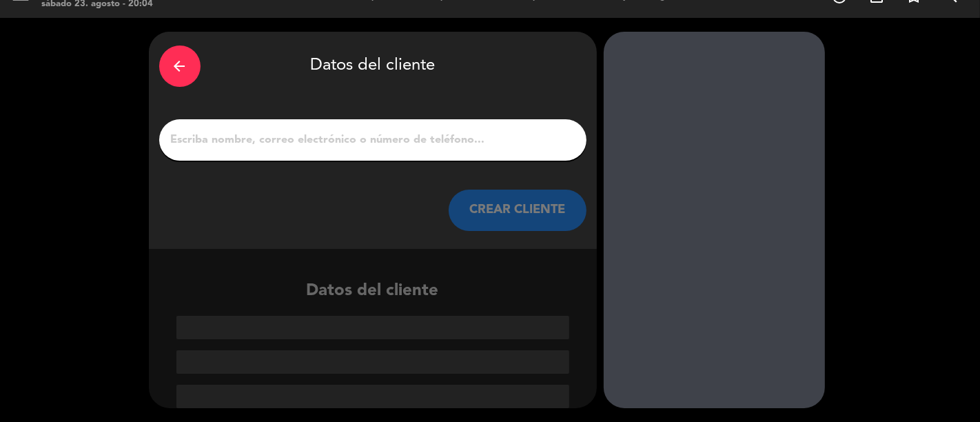
click at [400, 149] on div at bounding box center [372, 139] width 427 height 41
click at [388, 141] on input "1" at bounding box center [372, 139] width 406 height 19
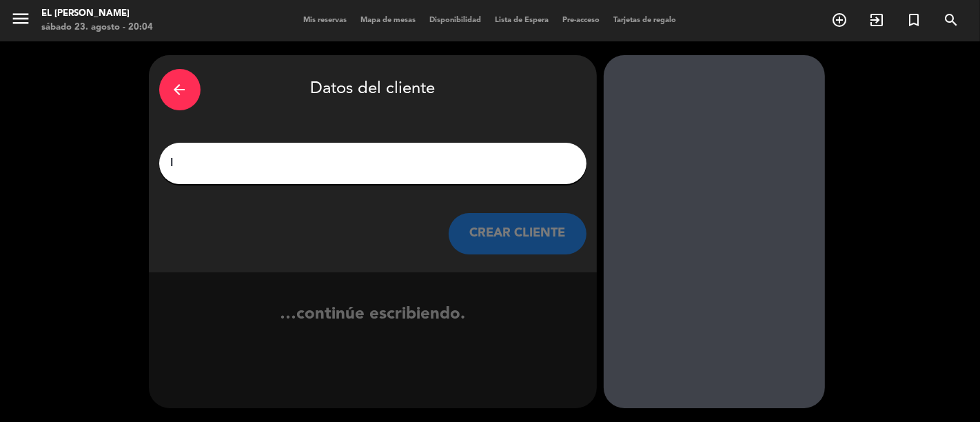
scroll to position [0, 0]
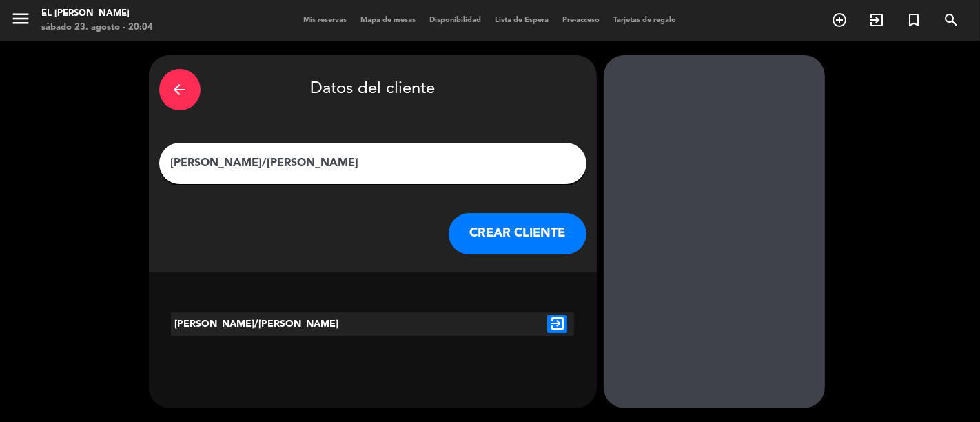
type input "[PERSON_NAME]/[PERSON_NAME]"
click at [479, 255] on div "arrow_back Datos del cliente [PERSON_NAME]/[PERSON_NAME] CLIENTE" at bounding box center [373, 163] width 448 height 217
click at [533, 231] on button "CREAR CLIENTE" at bounding box center [517, 233] width 138 height 41
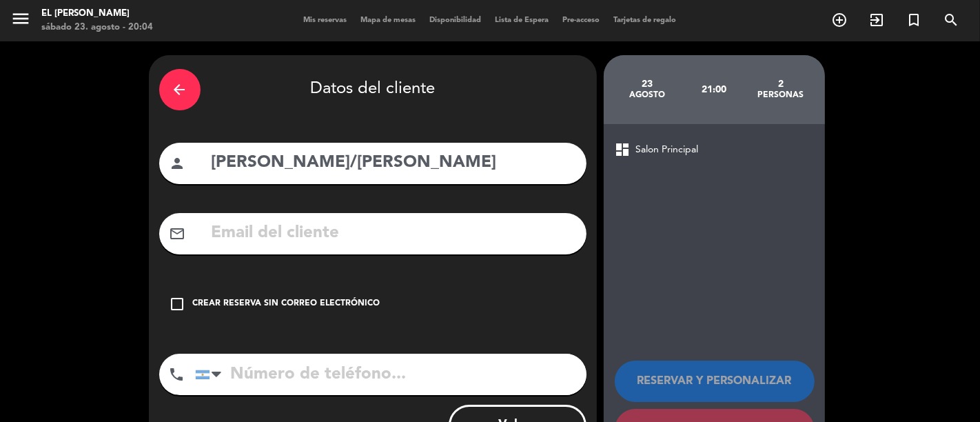
click at [327, 309] on div "check_box_outline_blank Crear reserva sin correo electrónico" at bounding box center [372, 303] width 427 height 41
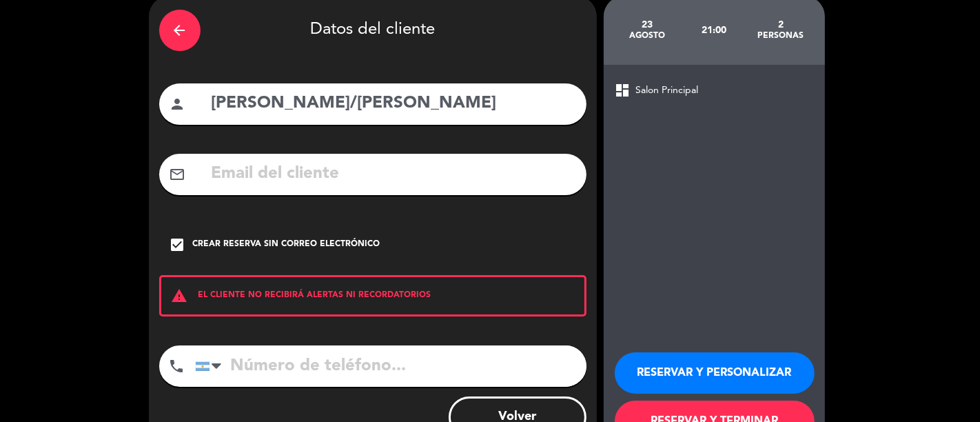
scroll to position [109, 0]
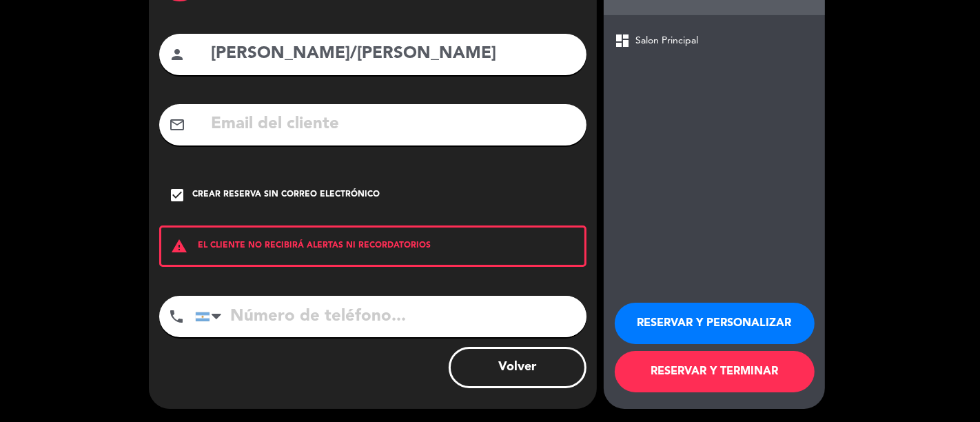
click at [697, 376] on button "RESERVAR Y TERMINAR" at bounding box center [714, 371] width 200 height 41
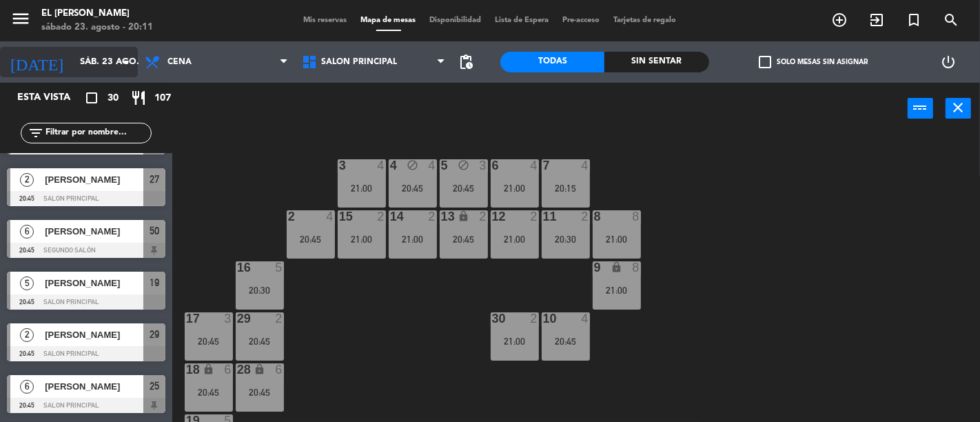
click at [121, 63] on icon "arrow_drop_down" at bounding box center [126, 62] width 17 height 17
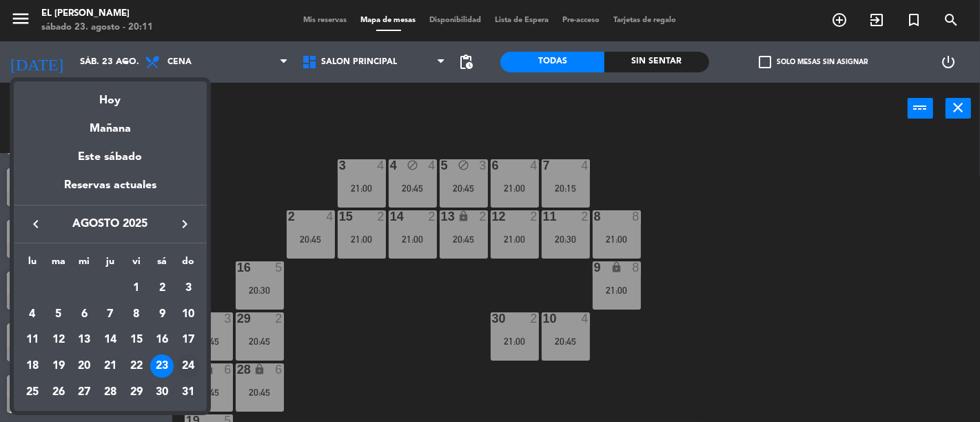
click at [187, 367] on div "24" at bounding box center [187, 365] width 23 height 23
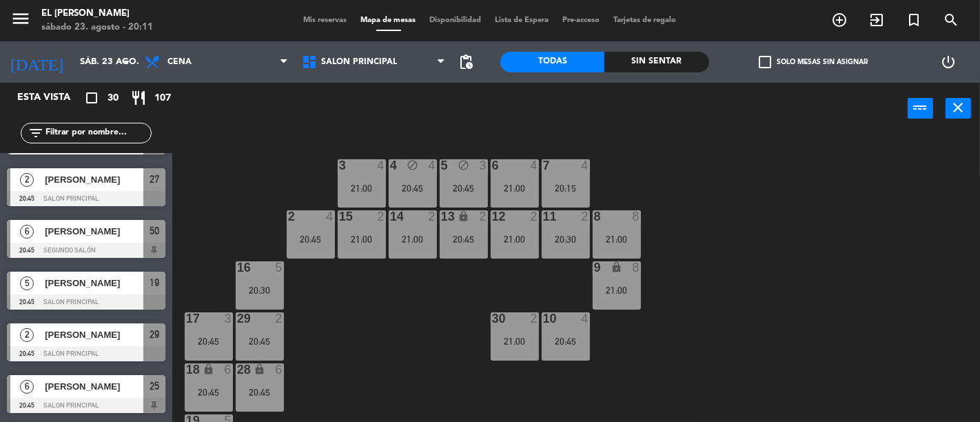
type input "dom. 24 ago."
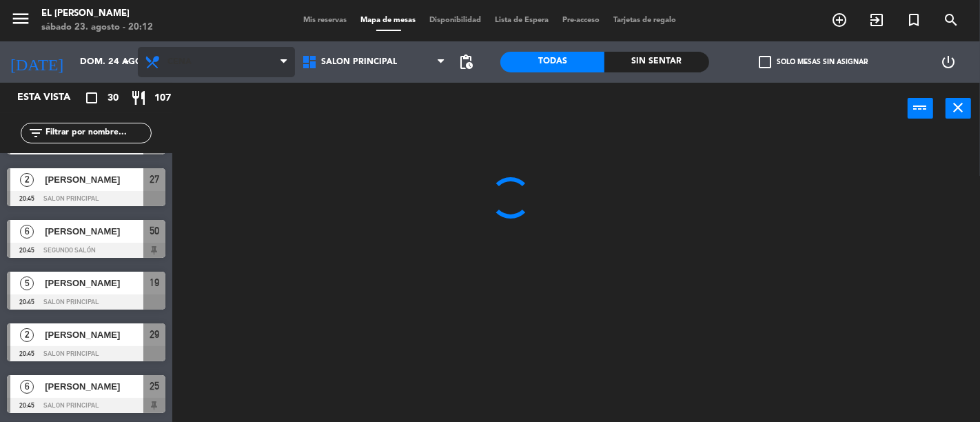
click at [236, 69] on span "Cena" at bounding box center [216, 62] width 157 height 30
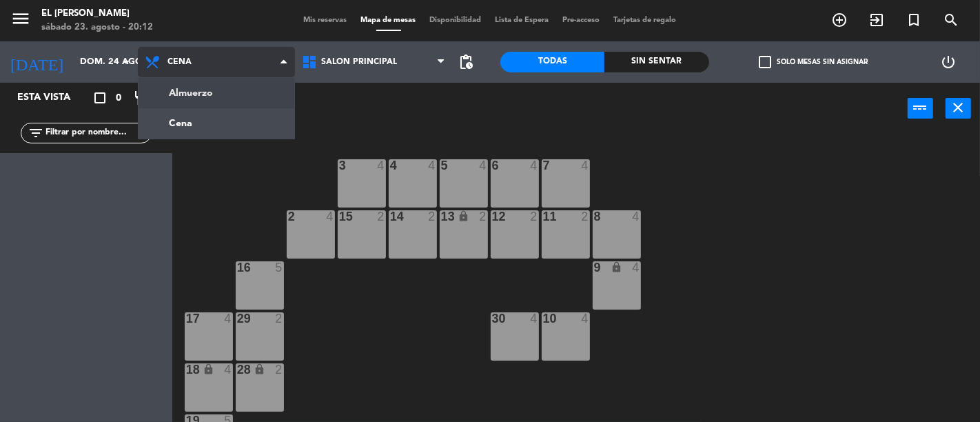
click at [242, 95] on ng-component "menu El [PERSON_NAME] [DATE] 23. agosto - 20:12 Mis reservas Mapa de mesas Disp…" at bounding box center [490, 211] width 980 height 422
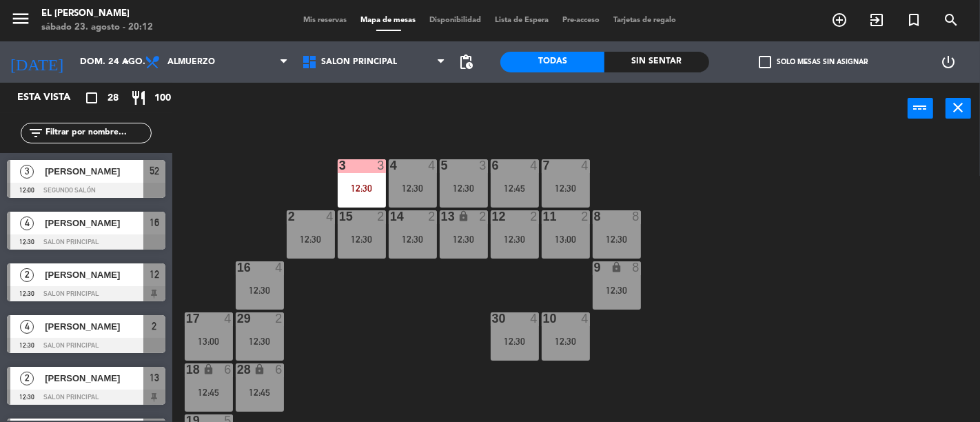
click at [366, 45] on div "Salon Principal Segundo Salón Salon Principal Salon Principal Segundo Salón" at bounding box center [373, 61] width 157 height 41
click at [370, 78] on div "Salon Principal Segundo Salón Salon Principal Salon Principal Segundo Salón" at bounding box center [373, 61] width 157 height 41
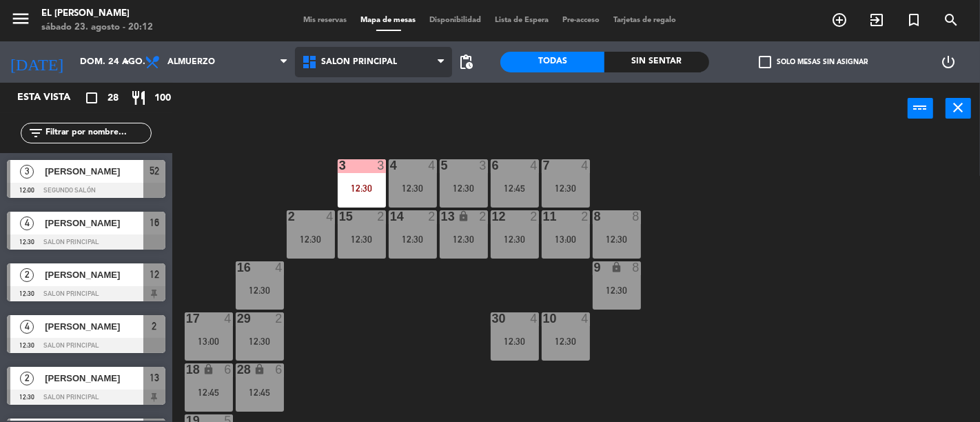
click at [404, 59] on span "Salon Principal" at bounding box center [373, 62] width 157 height 30
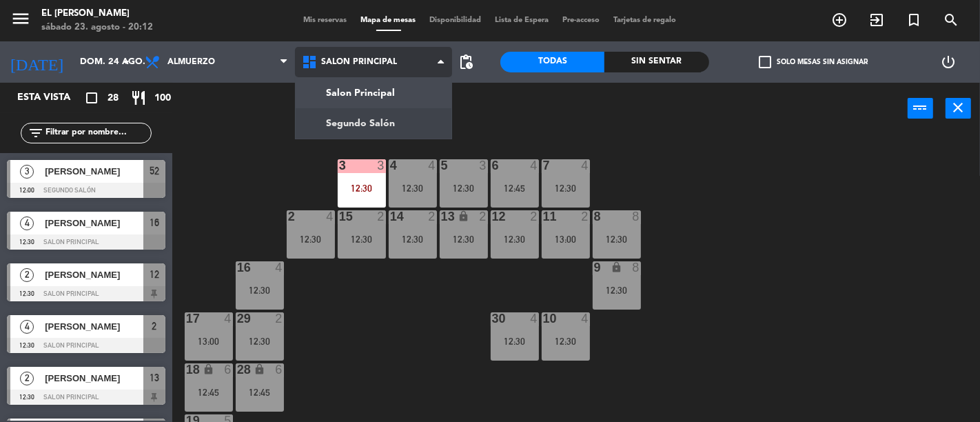
click at [397, 111] on ng-component "menu El [PERSON_NAME] [DATE] 23. agosto - 20:12 Mis reservas Mapa de mesas Disp…" at bounding box center [490, 211] width 980 height 422
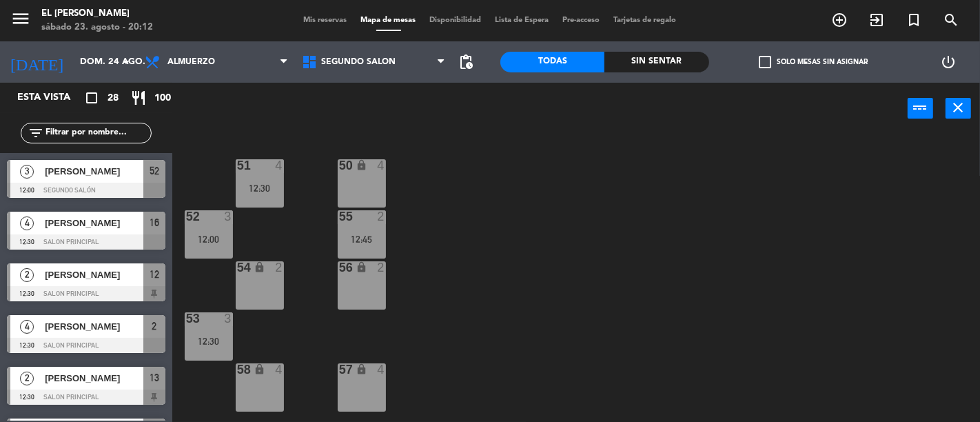
click at [270, 376] on div "58 lock 4" at bounding box center [260, 370] width 48 height 14
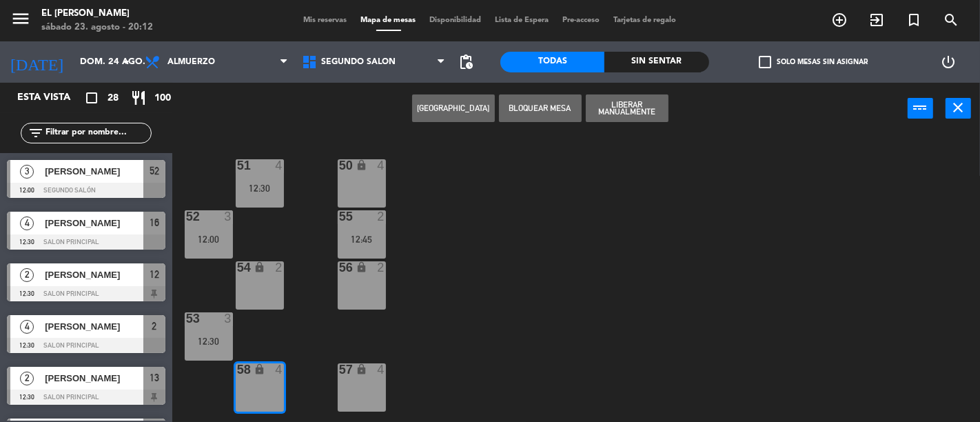
click at [483, 107] on button "[GEOGRAPHIC_DATA]" at bounding box center [453, 108] width 83 height 28
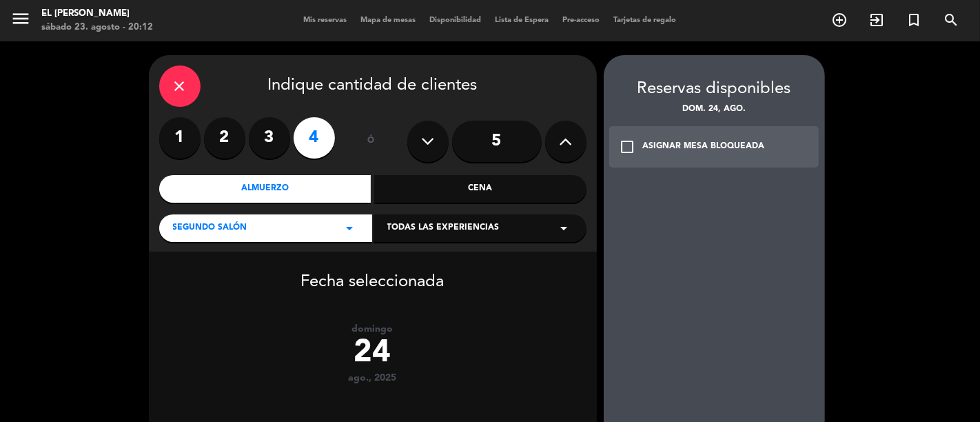
click at [284, 145] on label "3" at bounding box center [269, 137] width 41 height 41
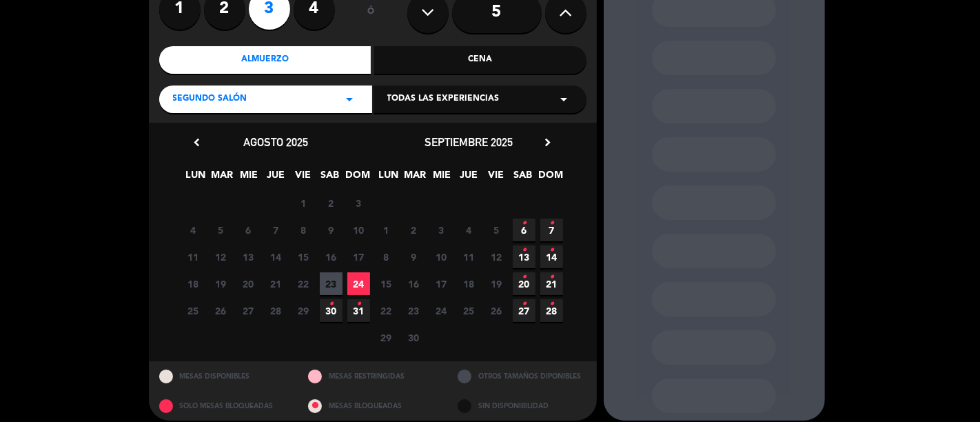
scroll to position [141, 0]
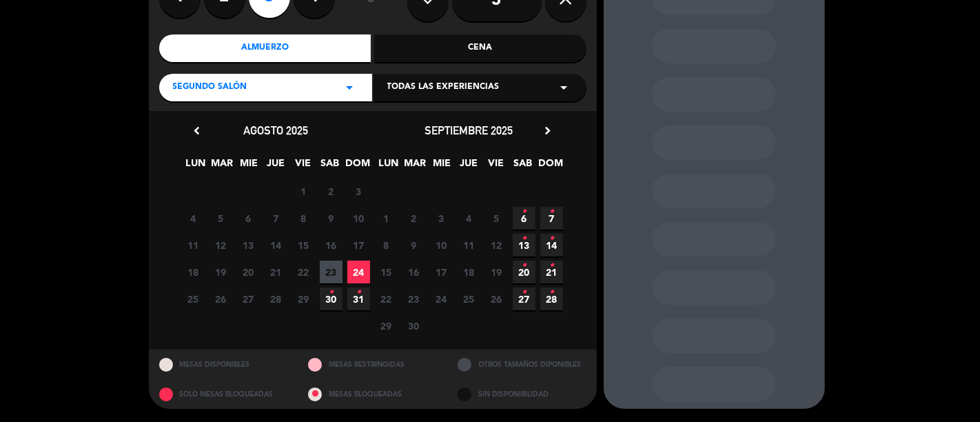
click at [355, 271] on span "24" at bounding box center [358, 271] width 23 height 23
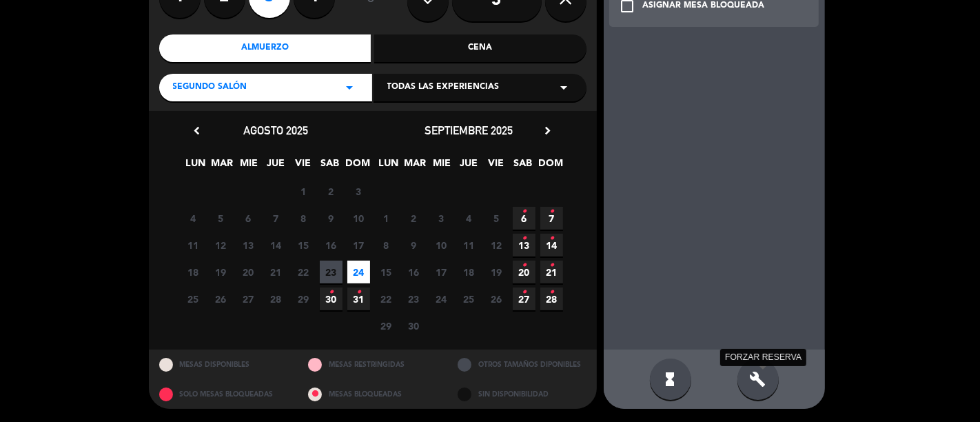
click at [752, 377] on icon "build" at bounding box center [757, 379] width 17 height 17
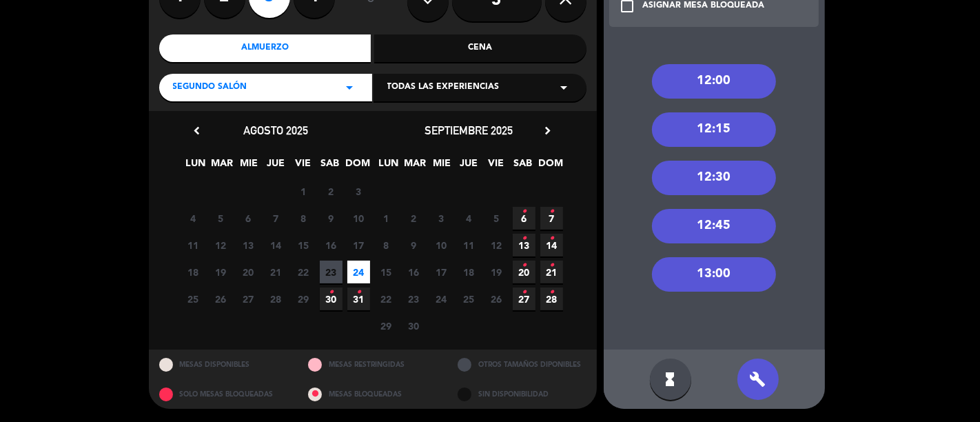
click at [736, 187] on div "12:30" at bounding box center [714, 177] width 124 height 34
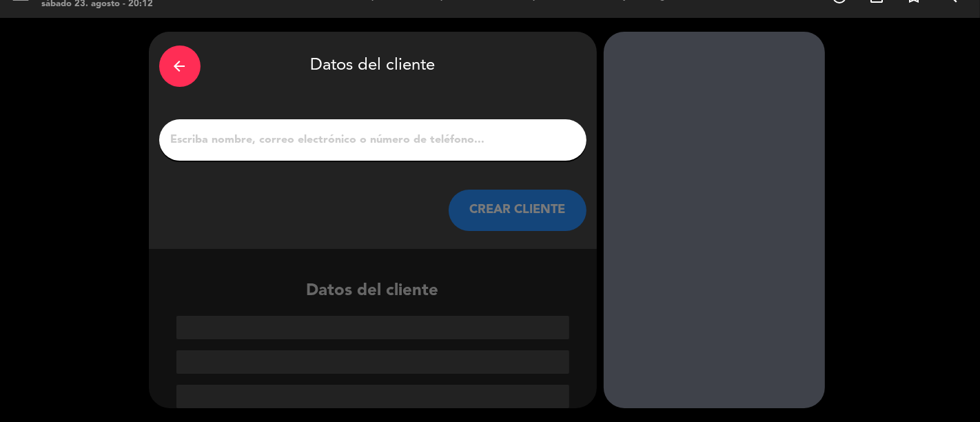
click at [415, 141] on input "1" at bounding box center [372, 139] width 406 height 19
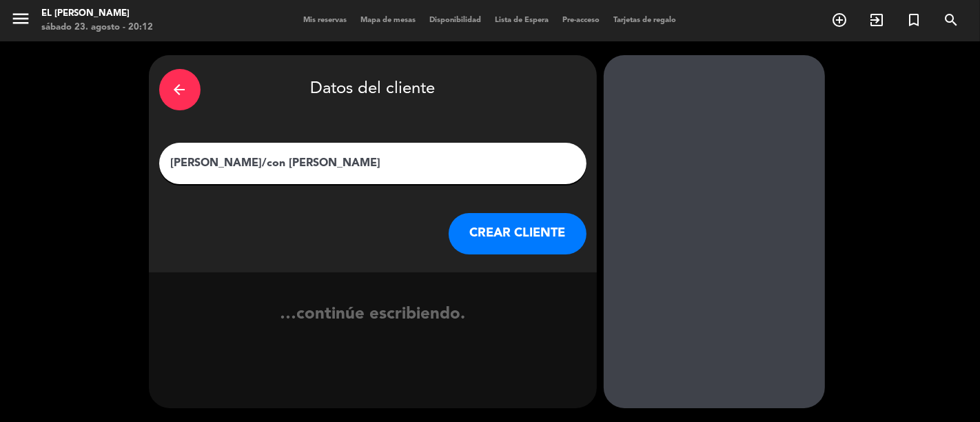
type input "[PERSON_NAME]/con [PERSON_NAME]"
click at [515, 231] on button "CREAR CLIENTE" at bounding box center [517, 233] width 138 height 41
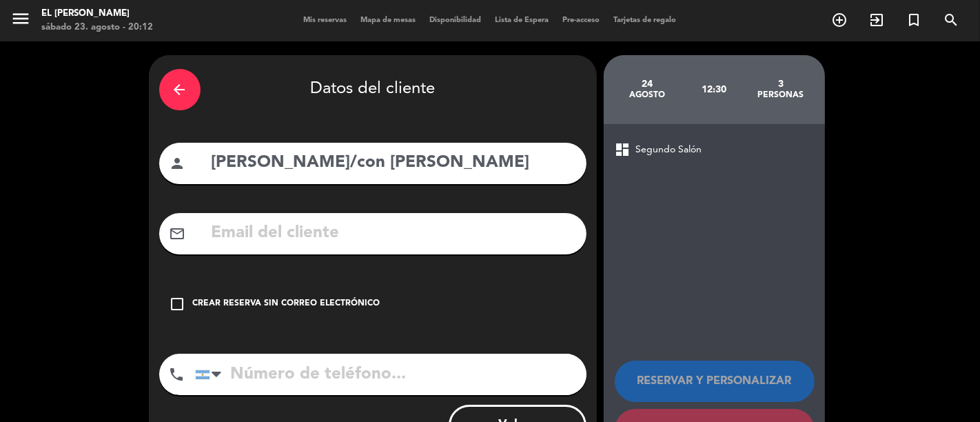
click at [356, 299] on div "Crear reserva sin correo electrónico" at bounding box center [286, 304] width 187 height 14
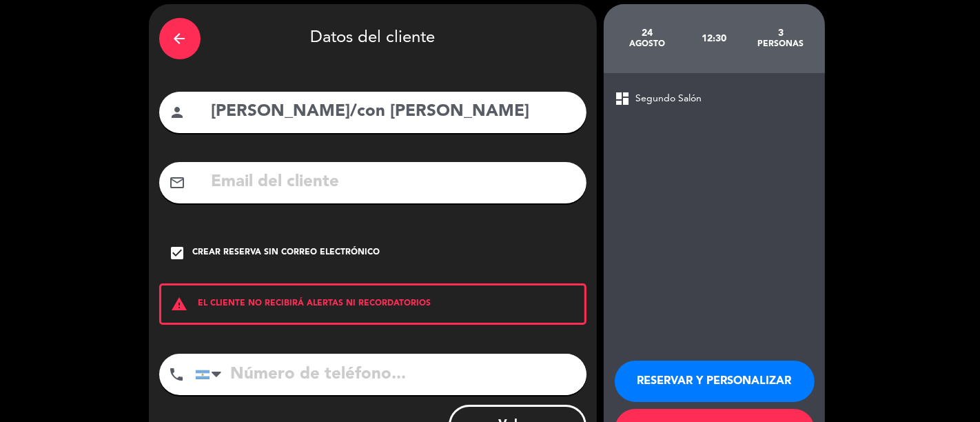
scroll to position [109, 0]
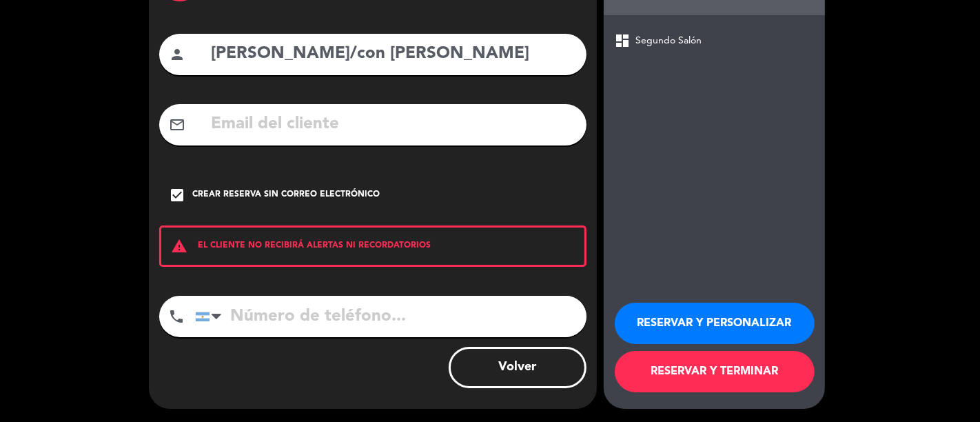
click at [776, 363] on button "RESERVAR Y TERMINAR" at bounding box center [714, 371] width 200 height 41
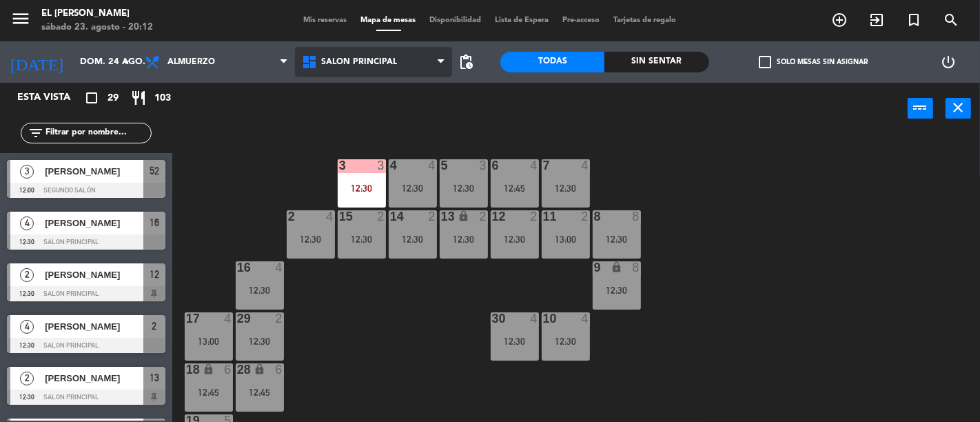
click at [357, 56] on span "Salon Principal" at bounding box center [373, 62] width 157 height 30
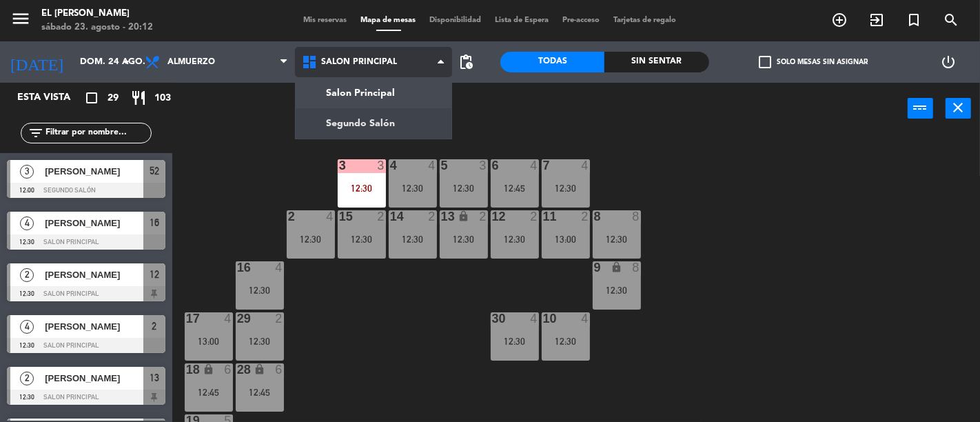
click at [373, 118] on ng-component "menu El [PERSON_NAME] [DATE] 23. agosto - 20:12 Mis reservas Mapa de mesas Disp…" at bounding box center [490, 211] width 980 height 422
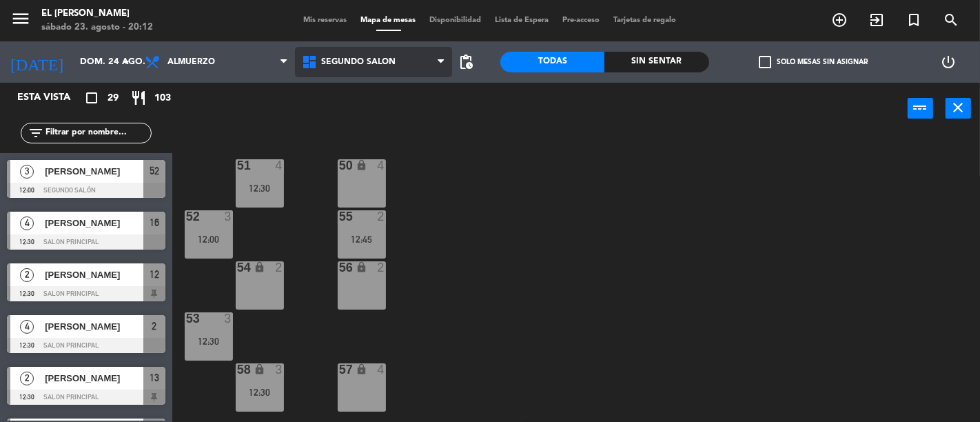
click at [393, 63] on span "Segundo Salón" at bounding box center [358, 62] width 74 height 10
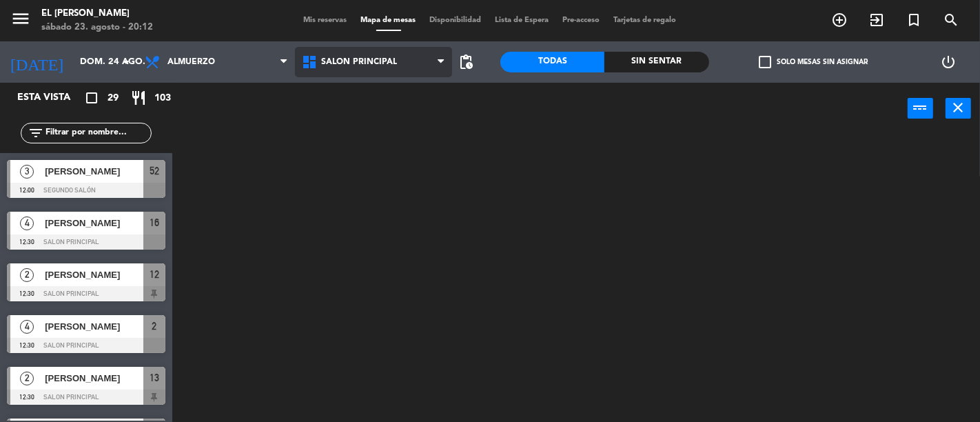
click at [391, 94] on ng-component "menu El [PERSON_NAME] [DATE] 23. agosto - 20:12 Mis reservas Mapa de mesas Disp…" at bounding box center [490, 211] width 980 height 422
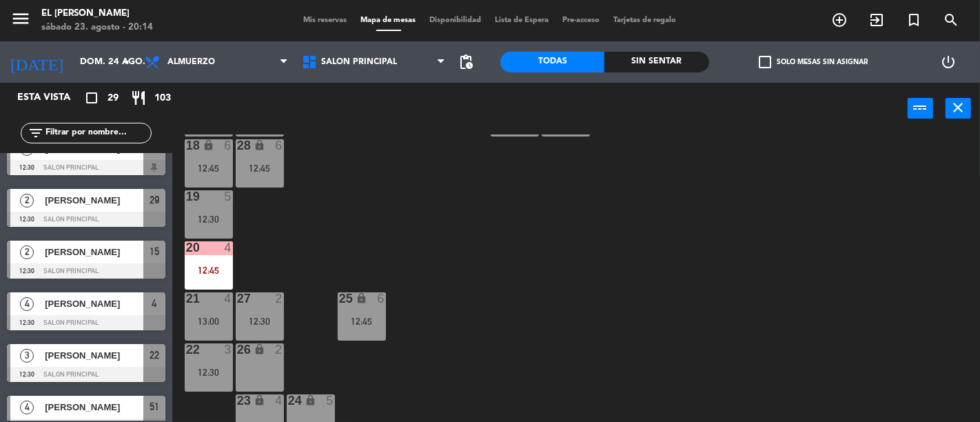
scroll to position [244, 0]
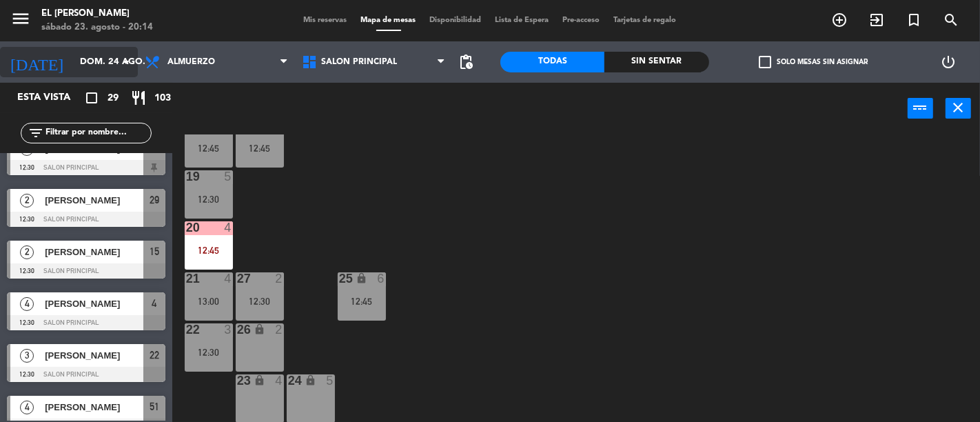
click at [95, 52] on input "dom. 24 ago." at bounding box center [133, 62] width 120 height 25
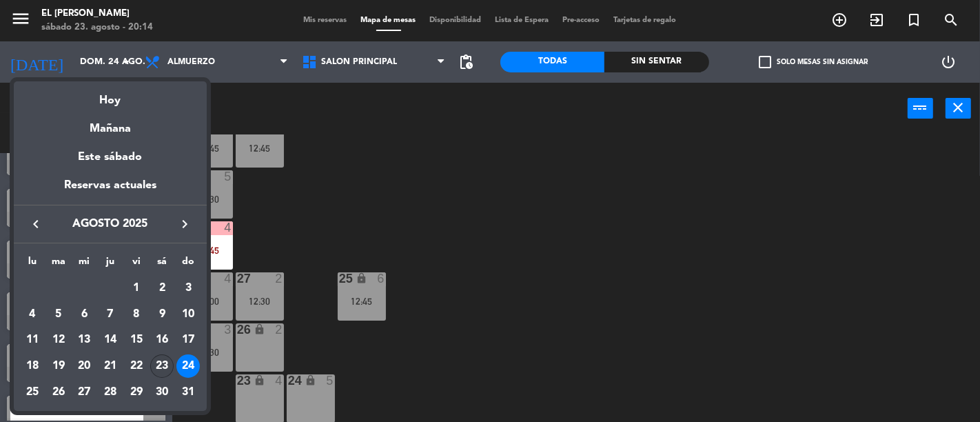
click at [161, 364] on div "23" at bounding box center [161, 365] width 23 height 23
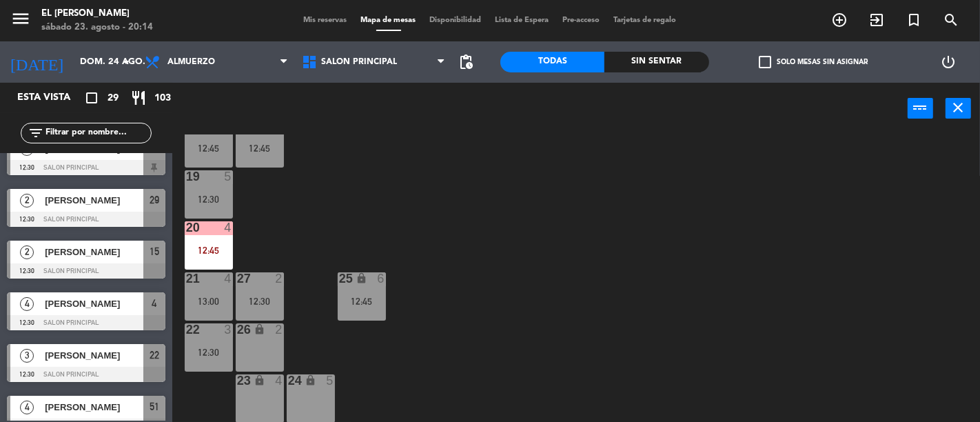
type input "sáb. 23 ago."
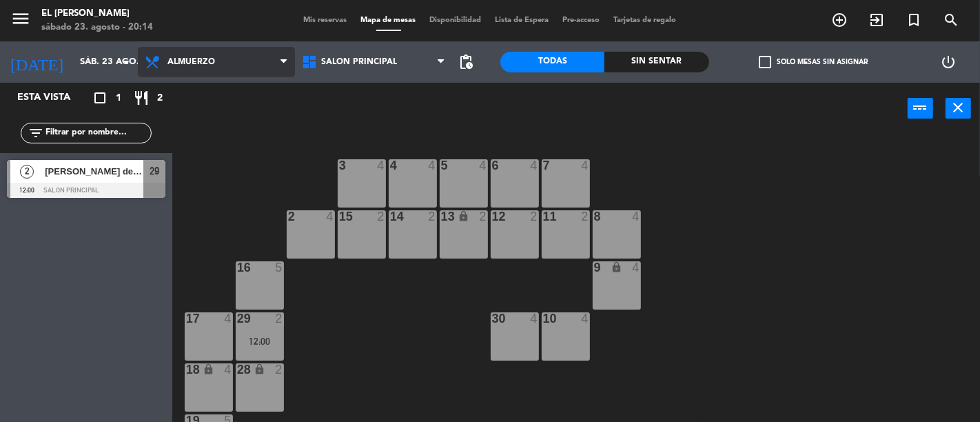
scroll to position [0, 0]
click at [252, 56] on span "Almuerzo" at bounding box center [216, 62] width 157 height 30
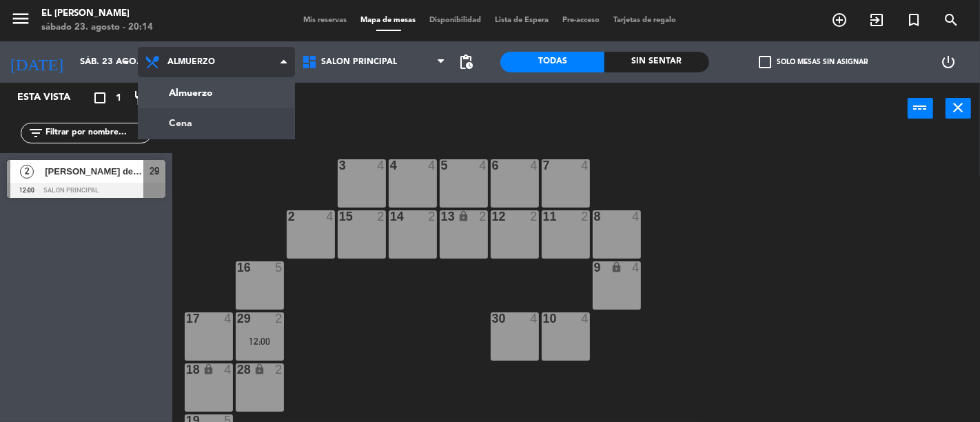
click at [260, 108] on ng-component "menu El [PERSON_NAME] [DATE] 23. agosto - 20:14 Mis reservas Mapa de mesas Disp…" at bounding box center [490, 211] width 980 height 422
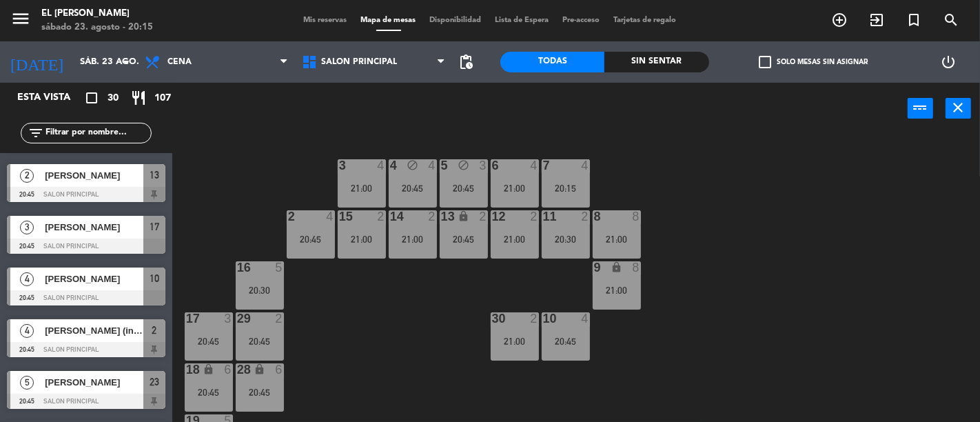
scroll to position [382, 0]
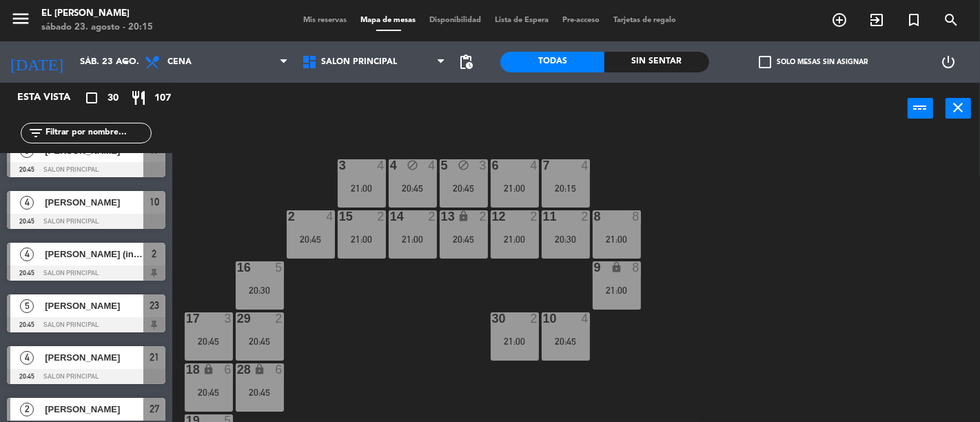
click at [225, 214] on div "3 4 21:00 4 block 4 20:45 5 block 3 20:45 6 4 21:00 7 4 20:15 2 4 20:45 15 2 21…" at bounding box center [581, 277] width 798 height 287
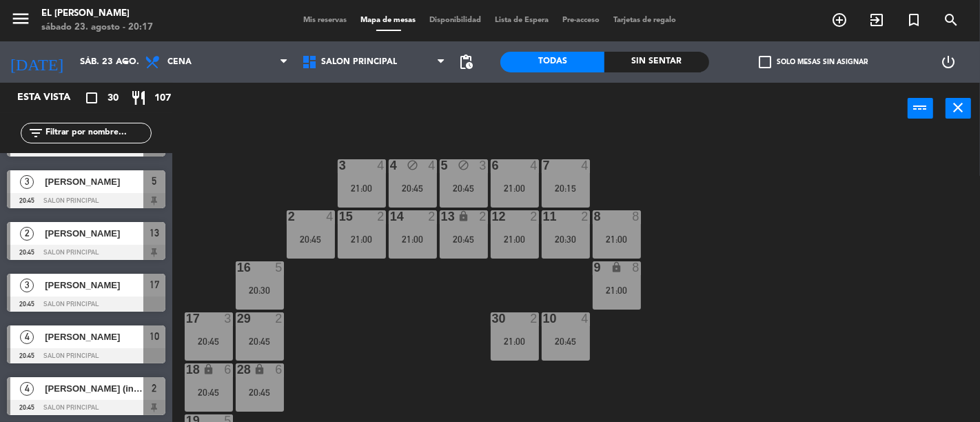
scroll to position [0, 0]
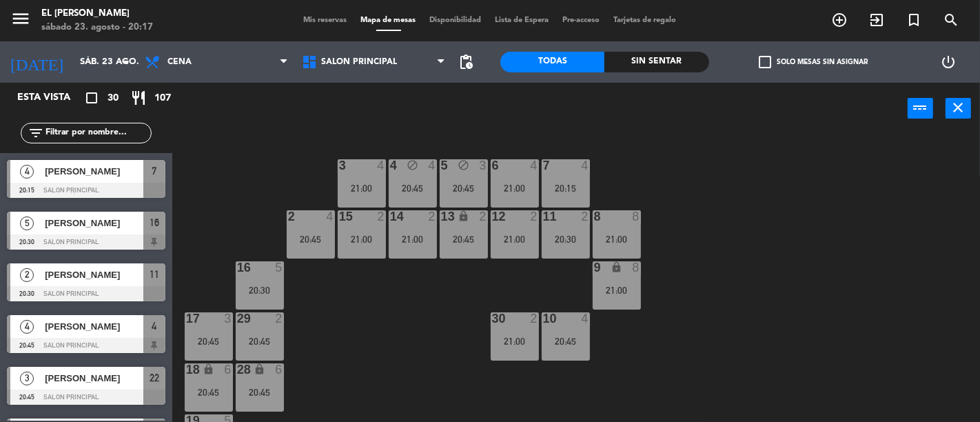
click at [121, 183] on div at bounding box center [86, 190] width 158 height 15
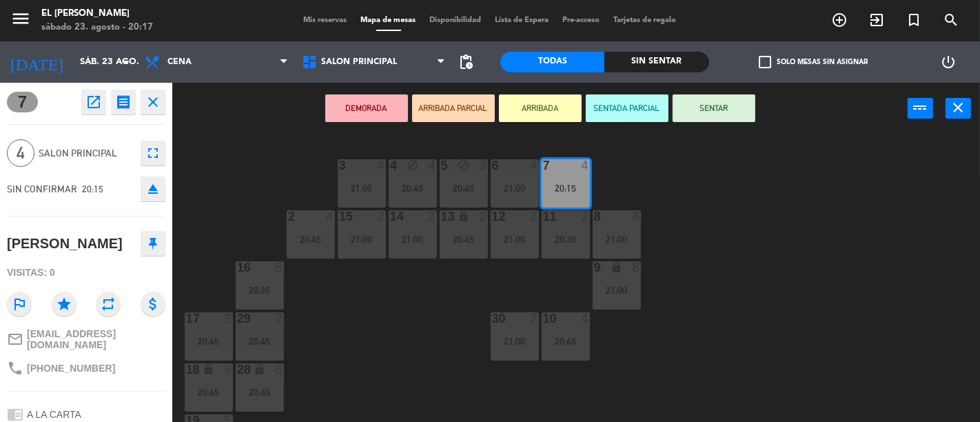
click at [393, 104] on button "DEMORADA" at bounding box center [366, 108] width 83 height 28
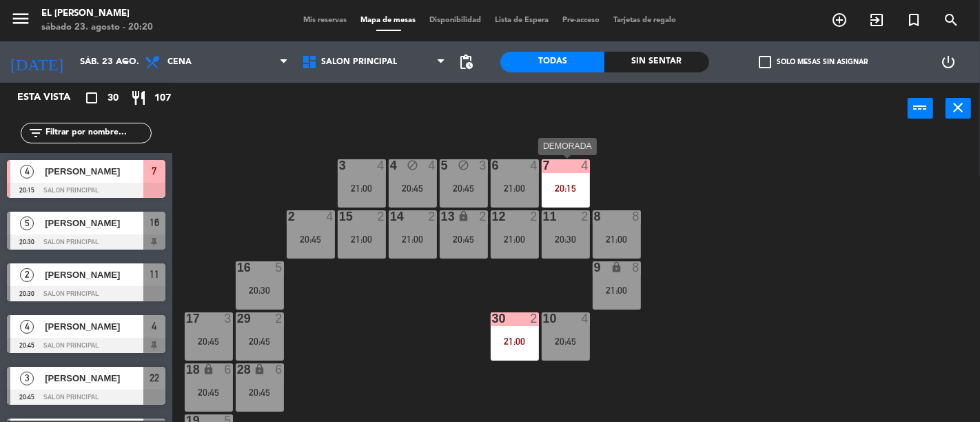
click at [558, 194] on div "7 4 20:15" at bounding box center [565, 183] width 48 height 48
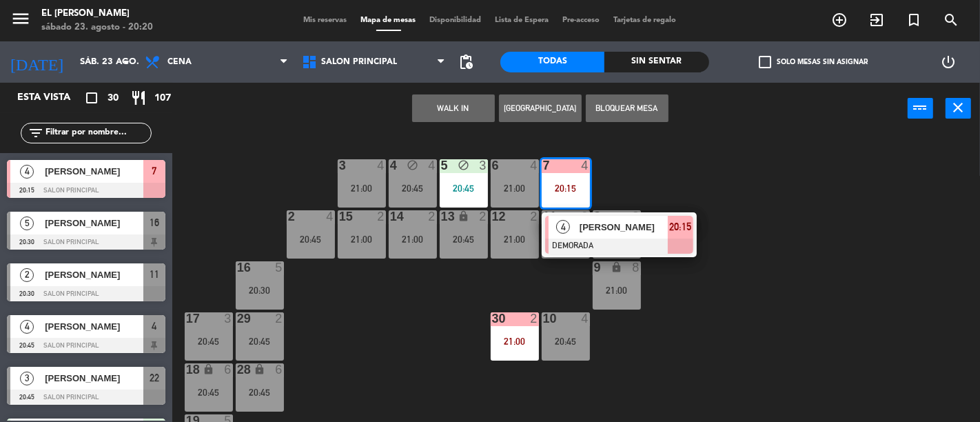
click at [474, 317] on div "3 4 21:00 4 block 4 20:45 5 block 3 20:45 6 4 21:00 7 4 20:15 4 [PERSON_NAME] D…" at bounding box center [581, 277] width 798 height 287
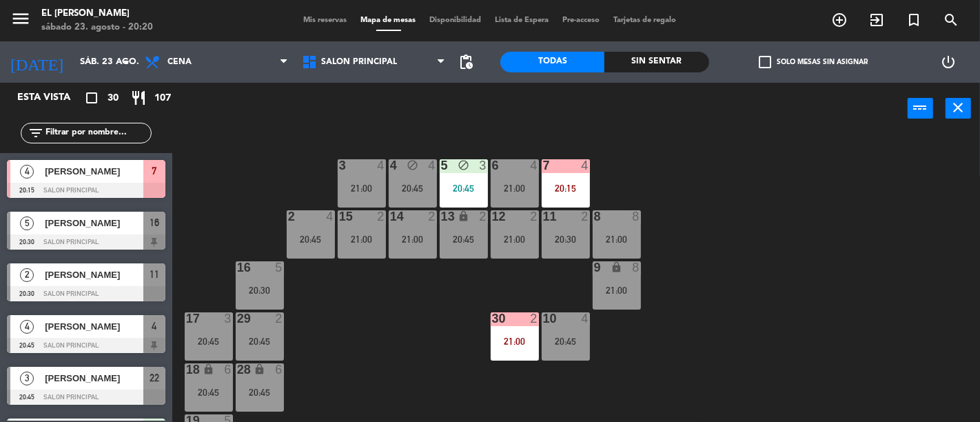
click at [583, 164] on div "4" at bounding box center [585, 165] width 8 height 12
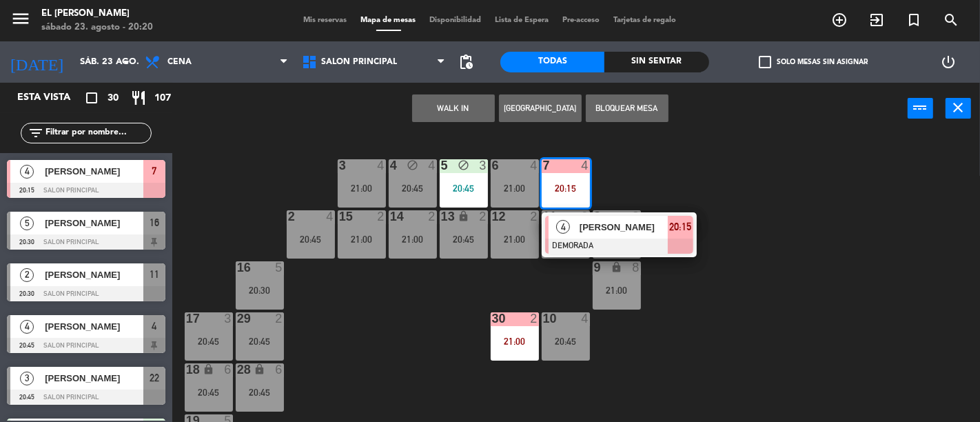
click at [691, 167] on div "3 4 21:00 4 block 4 20:45 5 block 3 20:45 6 4 21:00 7 4 20:15 4 [PERSON_NAME] D…" at bounding box center [581, 277] width 798 height 287
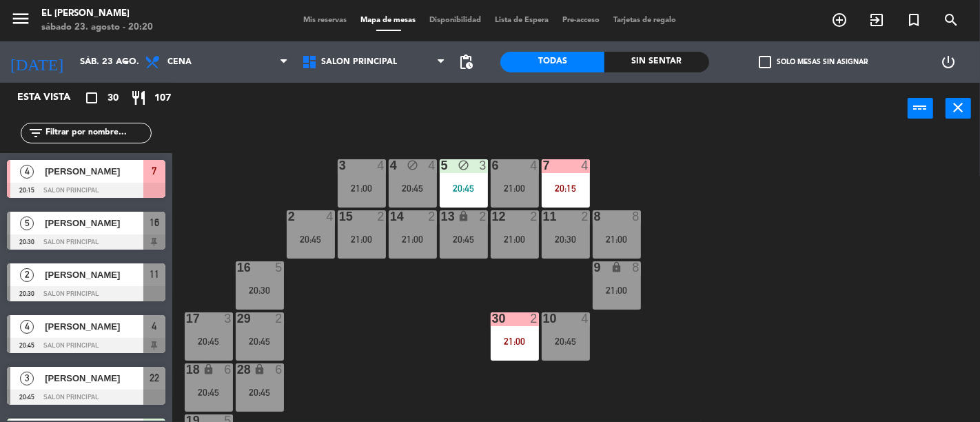
click at [580, 178] on div "7 4 20:15" at bounding box center [565, 183] width 48 height 48
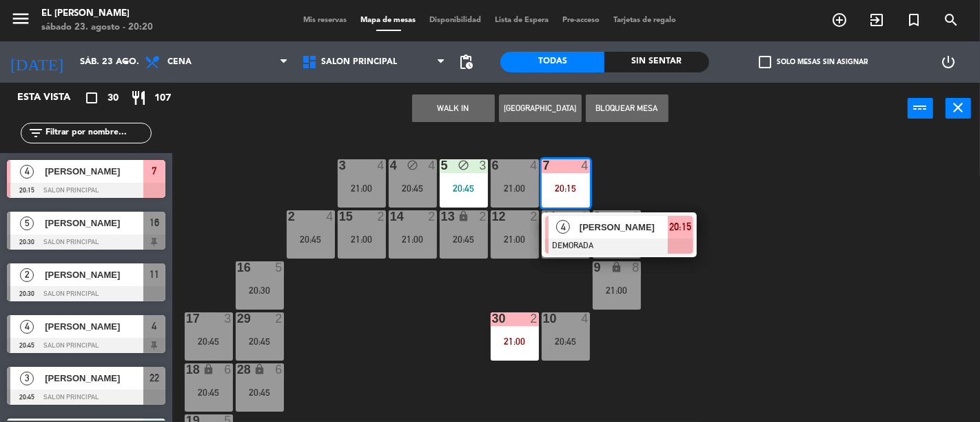
click at [661, 178] on div "3 4 21:00 4 block 4 20:45 5 block 3 20:45 6 4 21:00 7 4 20:15 4 [PERSON_NAME] D…" at bounding box center [581, 277] width 798 height 287
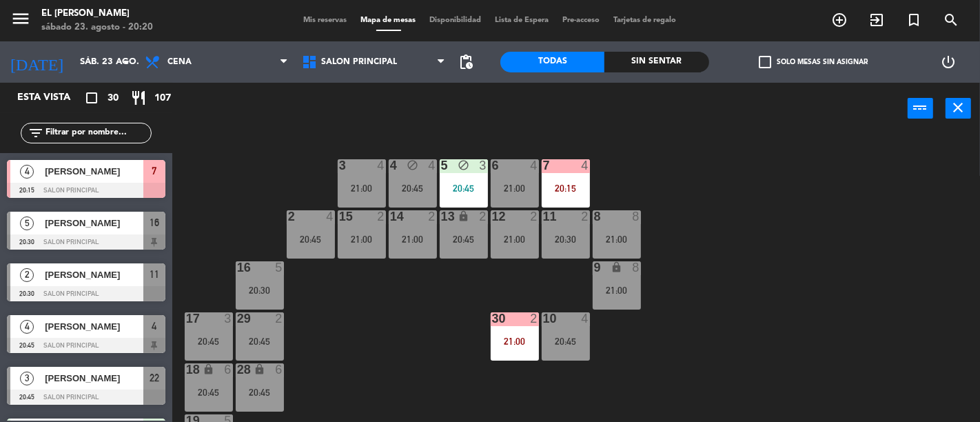
click at [579, 186] on div "20:15" at bounding box center [565, 188] width 48 height 10
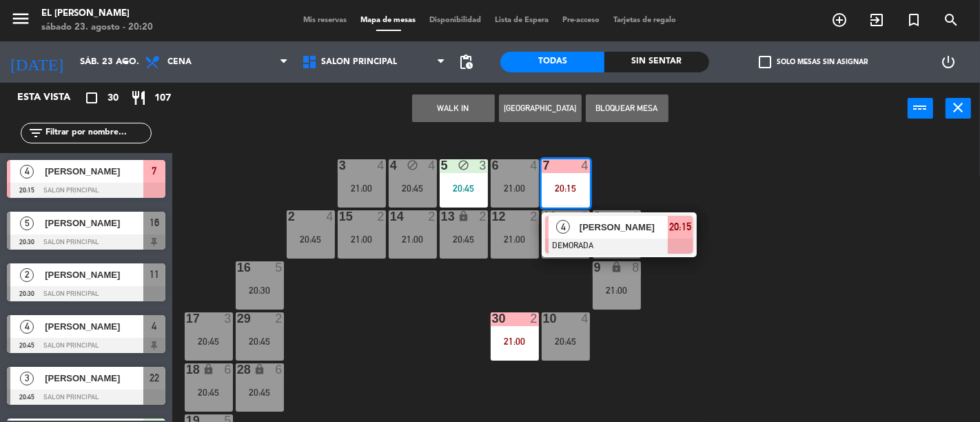
click at [711, 167] on div "3 4 21:00 4 block 4 20:45 5 block 3 20:45 6 4 21:00 7 4 20:15 4 [PERSON_NAME] D…" at bounding box center [581, 277] width 798 height 287
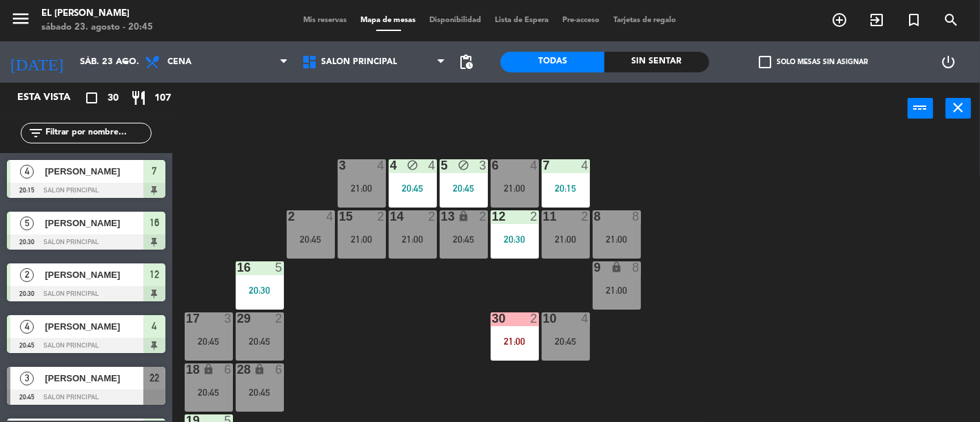
click at [98, 128] on input "text" at bounding box center [97, 132] width 107 height 15
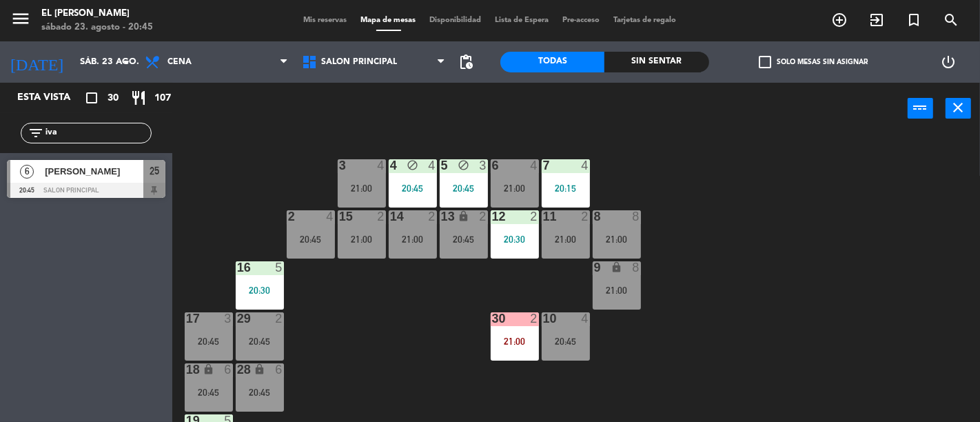
type input "iva"
click at [133, 190] on div at bounding box center [86, 190] width 158 height 15
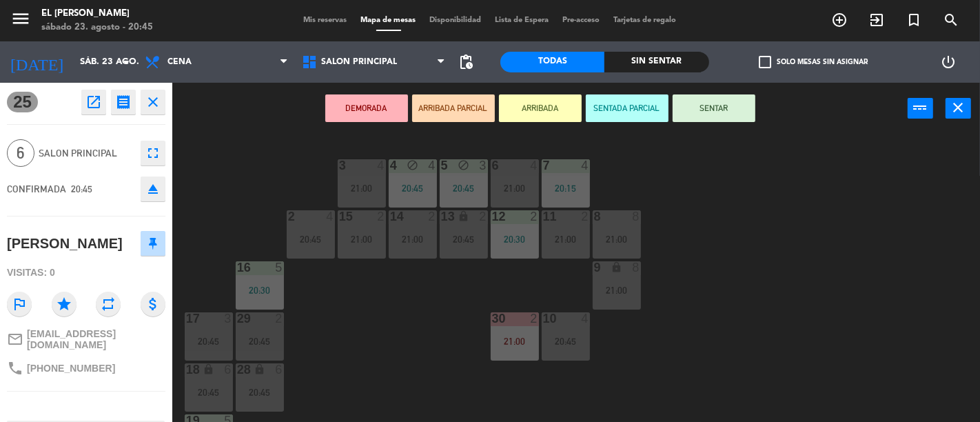
click at [717, 112] on button "SENTAR" at bounding box center [713, 108] width 83 height 28
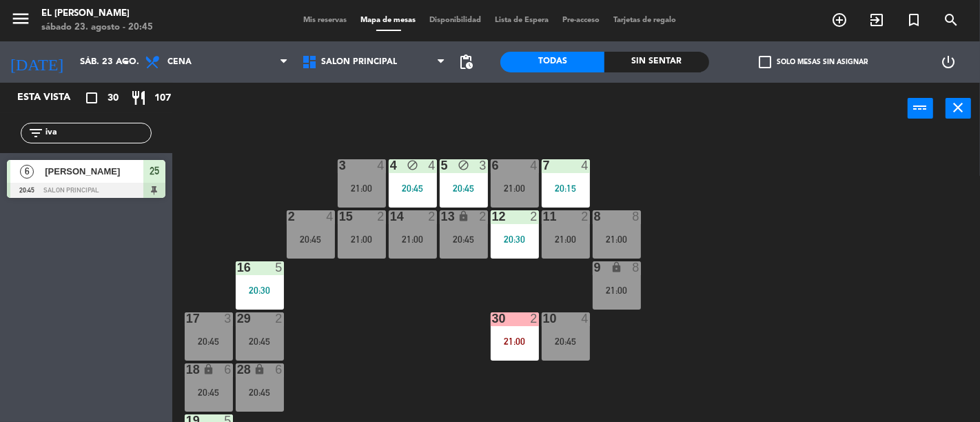
click at [79, 136] on input "iva" at bounding box center [97, 132] width 107 height 15
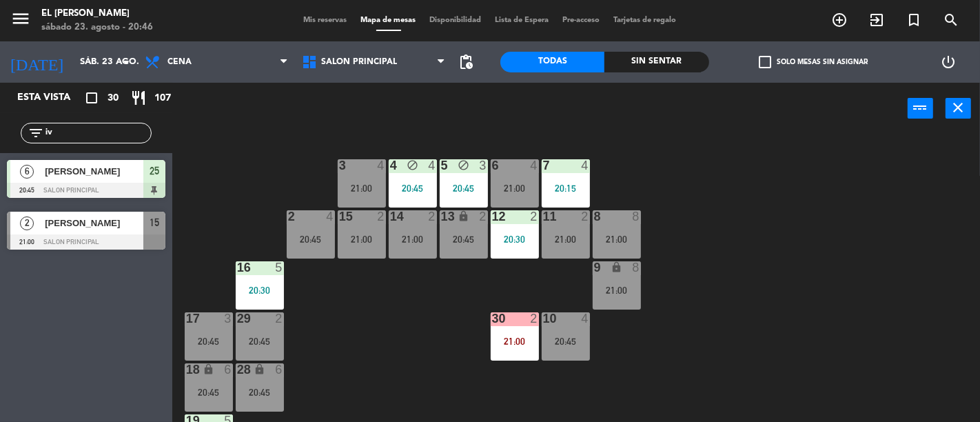
type input "i"
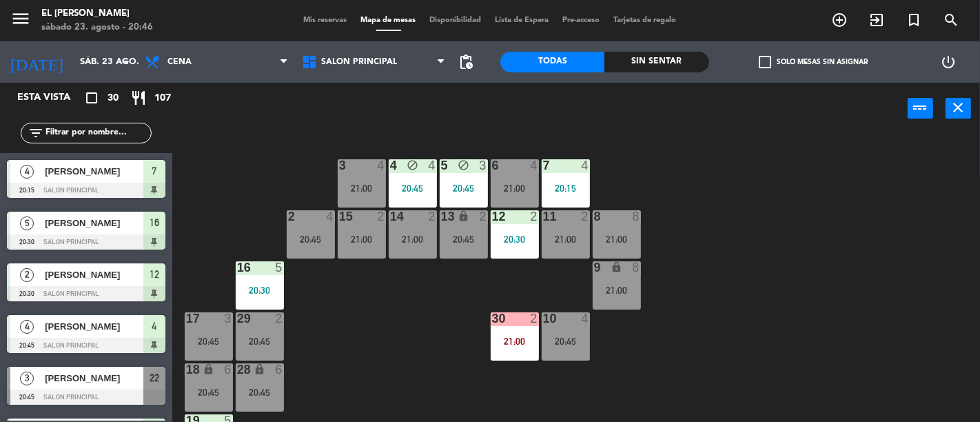
click at [366, 410] on div "3 4 21:00 4 block 4 20:45 5 block 3 20:45 6 4 21:00 7 4 20:15 2 4 20:45 15 2 21…" at bounding box center [581, 277] width 798 height 287
click at [94, 129] on input "text" at bounding box center [97, 132] width 107 height 15
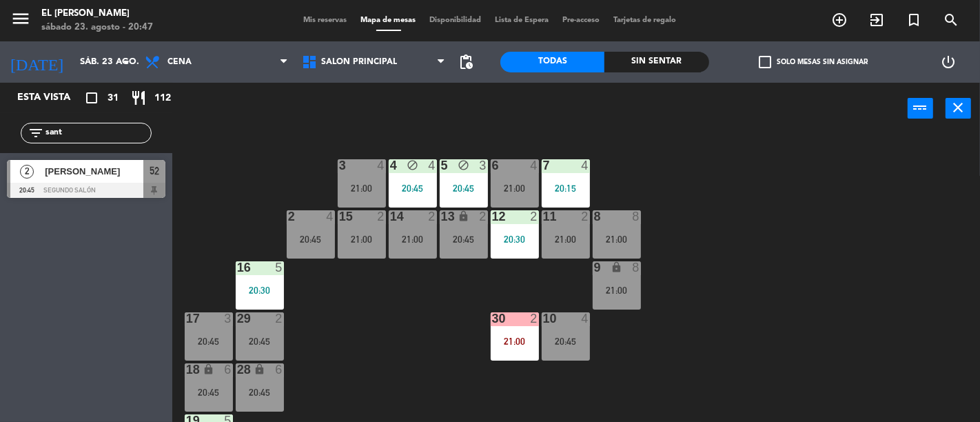
type input "sant"
click at [147, 184] on div at bounding box center [86, 190] width 158 height 15
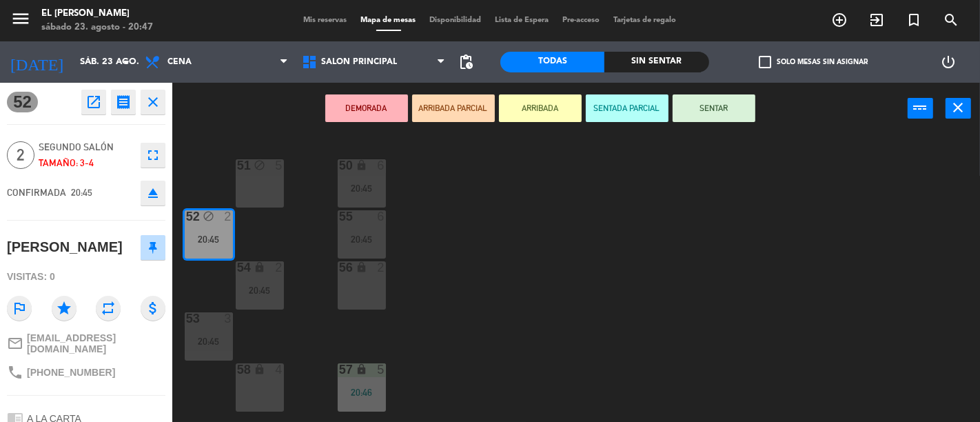
click at [705, 105] on button "SENTAR" at bounding box center [713, 108] width 83 height 28
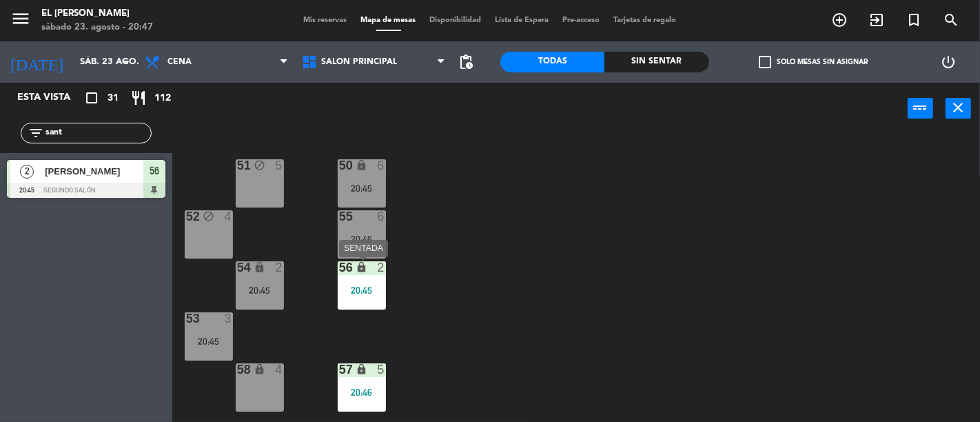
click at [369, 289] on div "20:45" at bounding box center [362, 290] width 48 height 10
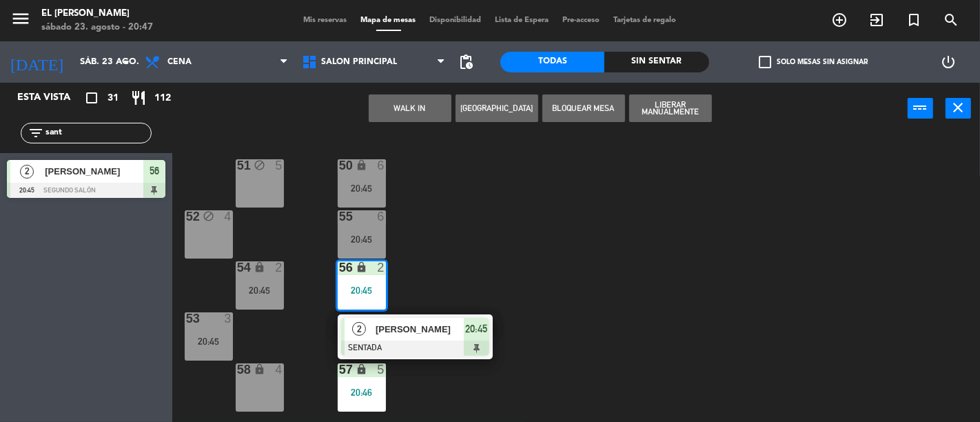
click at [566, 246] on div "50 lock 6 20:45 51 block 5 52 block 4 55 6 20:45 54 lock 2 20:45 56 lock 2 20:4…" at bounding box center [581, 277] width 798 height 287
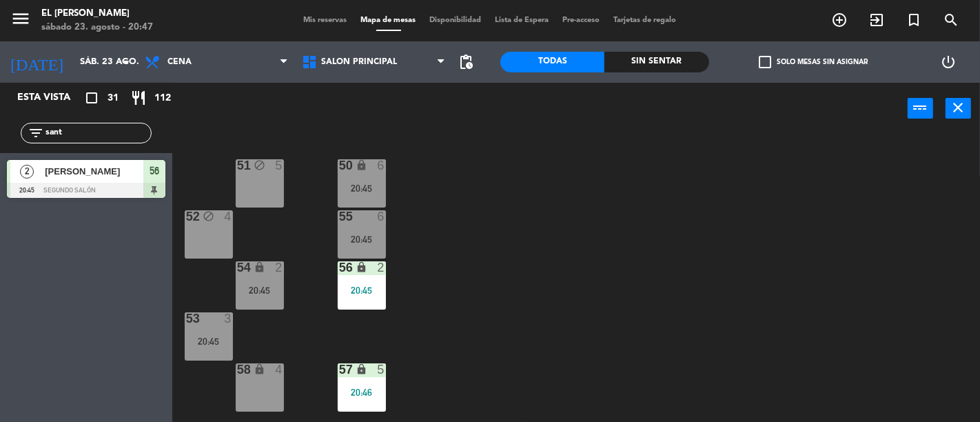
click at [121, 135] on input "sant" at bounding box center [97, 132] width 107 height 15
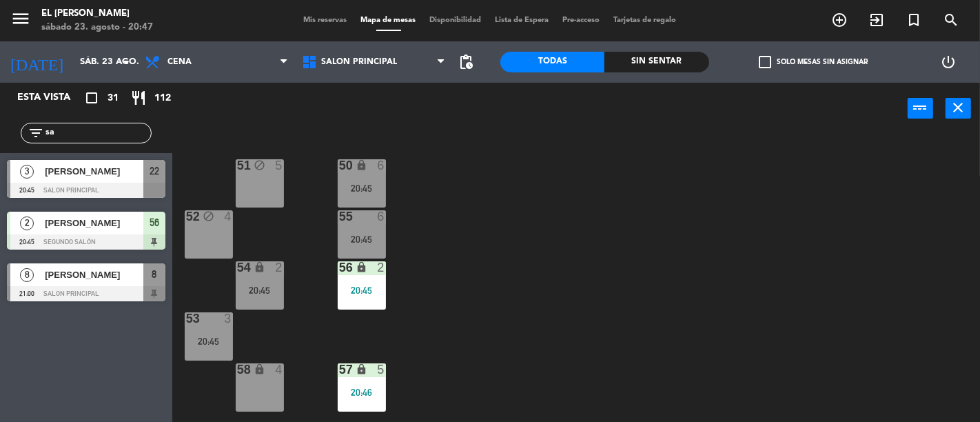
type input "s"
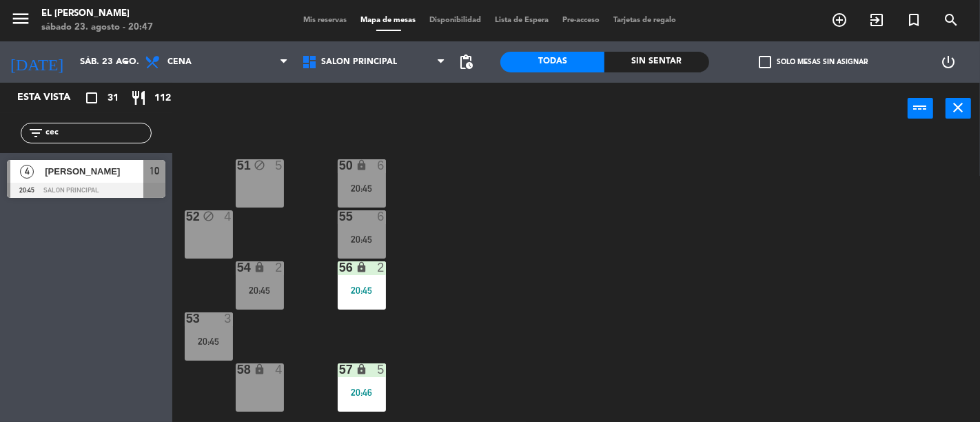
type input "cec"
click at [121, 174] on span "[PERSON_NAME]" at bounding box center [94, 171] width 99 height 14
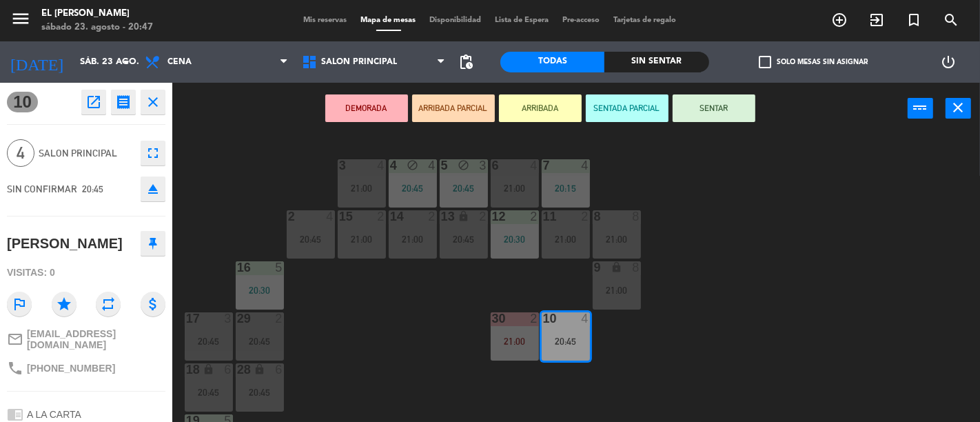
click at [710, 111] on button "SENTAR" at bounding box center [713, 108] width 83 height 28
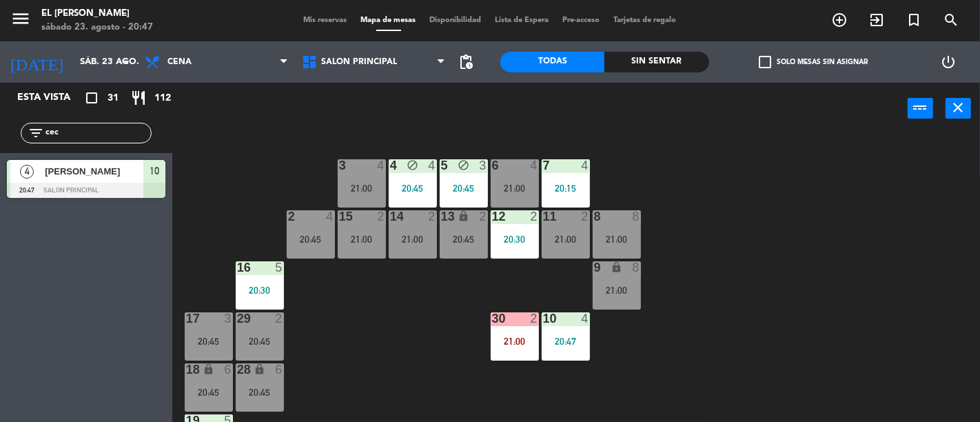
click at [705, 276] on div "3 4 21:00 4 block 4 20:45 5 block 3 20:45 6 4 21:00 7 4 20:15 2 4 20:45 15 2 21…" at bounding box center [581, 277] width 798 height 287
click at [52, 120] on div "filter_list cec" at bounding box center [86, 133] width 172 height 40
click at [59, 132] on input "cec" at bounding box center [97, 132] width 107 height 15
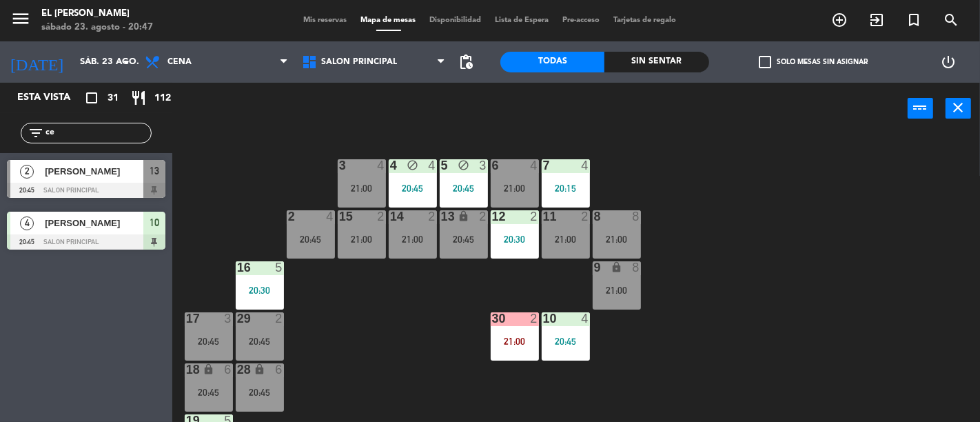
type input "c"
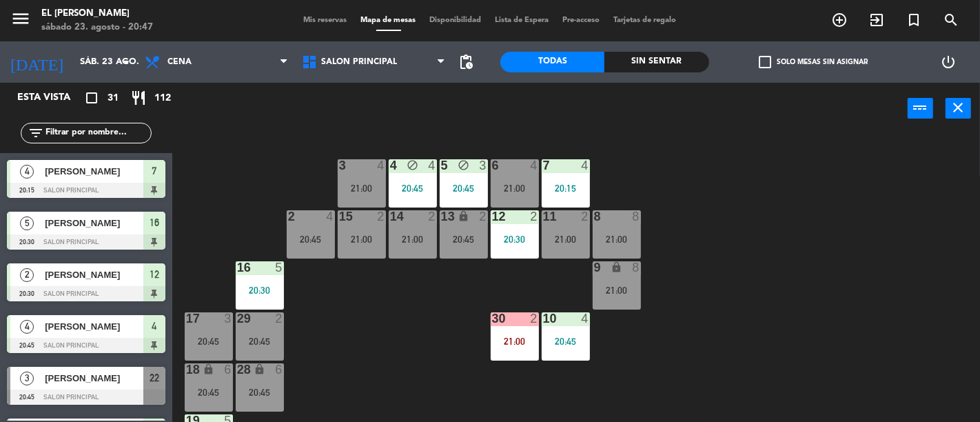
click at [269, 150] on div "3 4 21:00 4 block 4 20:45 5 block 3 20:45 6 4 21:00 7 4 20:15 2 4 20:45 15 2 21…" at bounding box center [581, 277] width 798 height 287
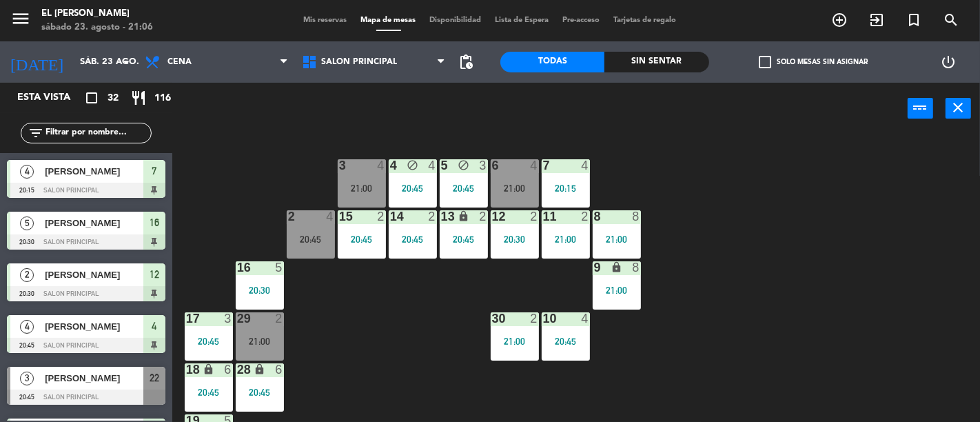
click at [284, 225] on div "3 4 21:00 4 block 4 20:45 5 block 3 20:45 6 4 21:00 7 4 20:15 2 4 20:45 15 2 20…" at bounding box center [581, 277] width 798 height 287
click at [322, 241] on div "20:45" at bounding box center [311, 239] width 48 height 10
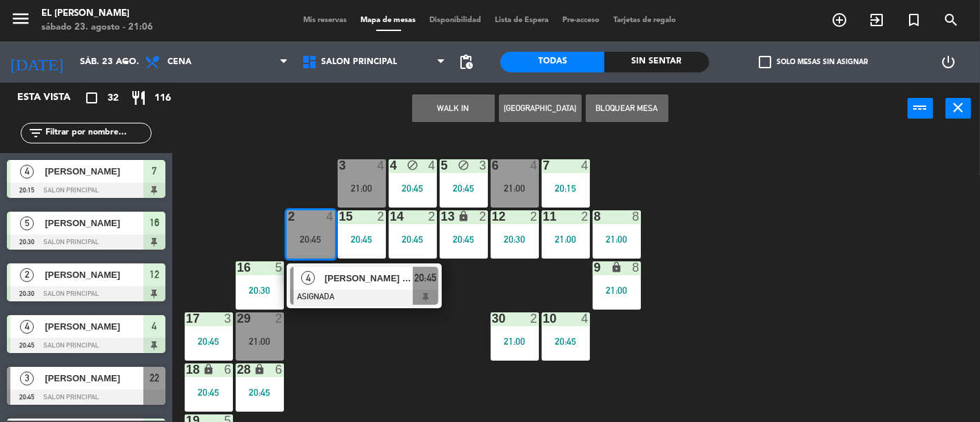
click at [355, 366] on div "3 4 21:00 4 block 4 20:45 5 block 3 20:45 6 4 21:00 7 4 20:15 2 4 20:45 4 [PERS…" at bounding box center [581, 277] width 798 height 287
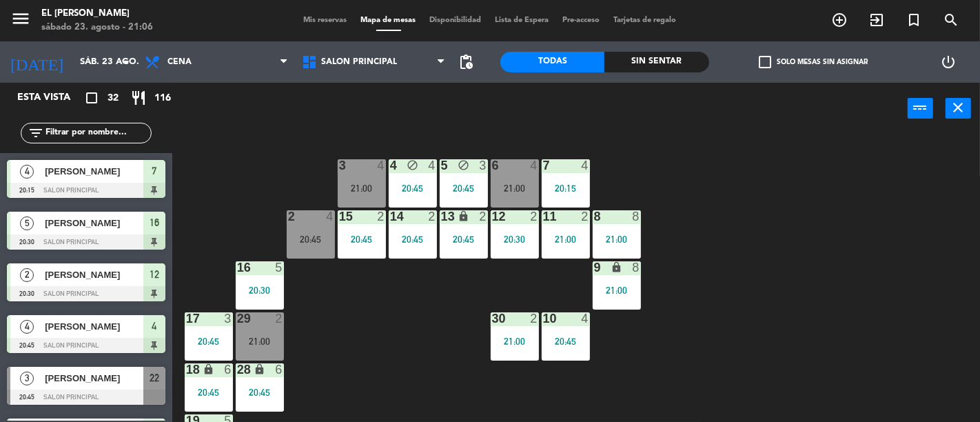
click at [369, 175] on div "3 4 21:00" at bounding box center [362, 183] width 48 height 48
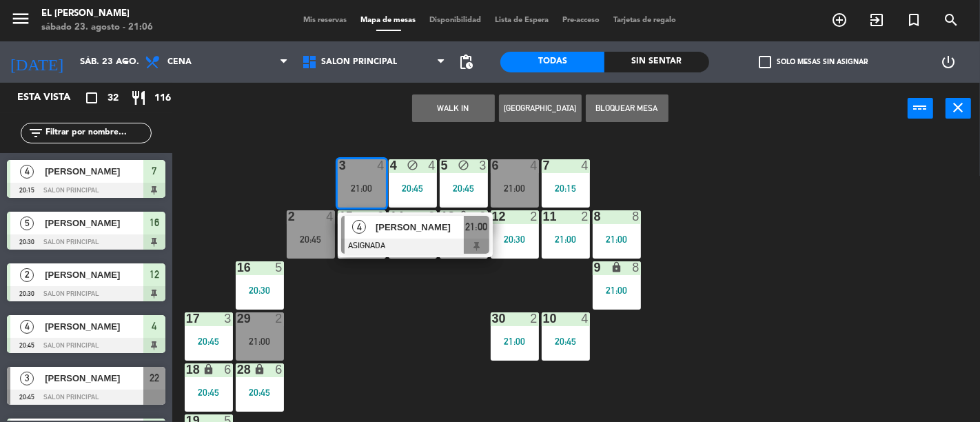
click at [362, 354] on div "3 4 21:00 4 [PERSON_NAME] ASIGNADA 21:00 4 block 4 20:45 5 block 3 20:45 6 4 21…" at bounding box center [581, 277] width 798 height 287
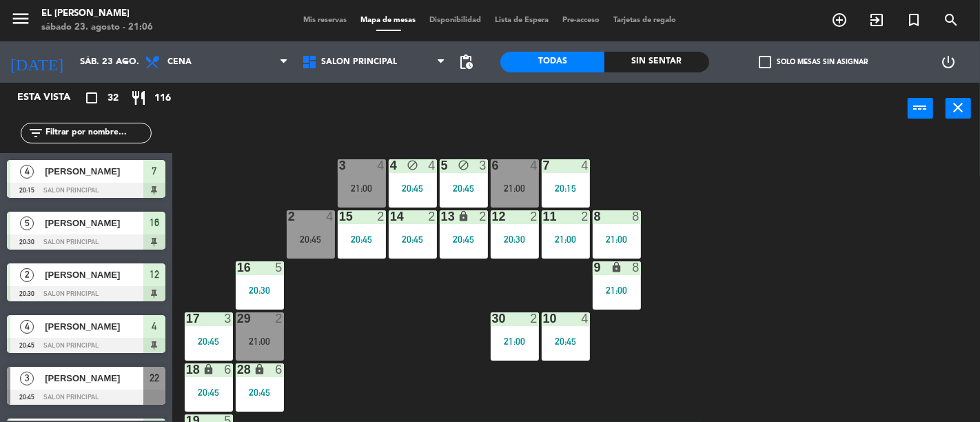
click at [517, 176] on div "6 4 21:00" at bounding box center [514, 183] width 48 height 48
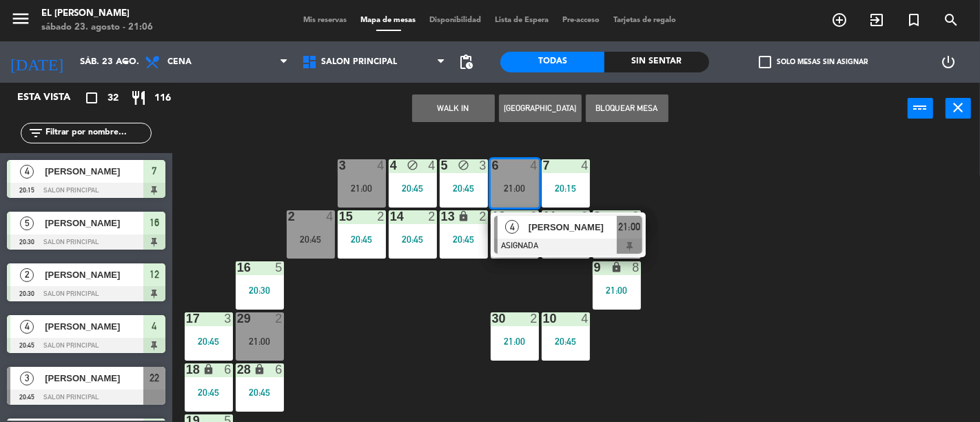
click at [391, 336] on div "3 4 21:00 4 block 4 20:45 5 block 3 20:45 6 4 21:00 4 [PERSON_NAME] ASIGNADA 21…" at bounding box center [581, 277] width 798 height 287
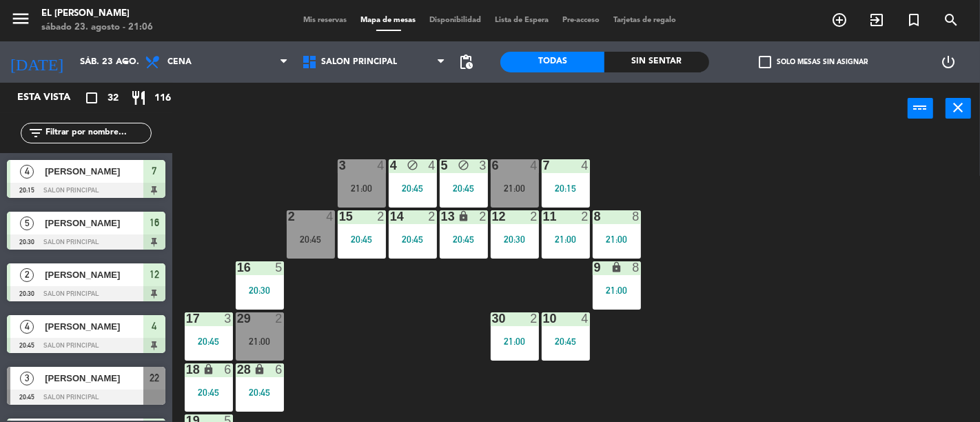
click at [526, 185] on div "21:00" at bounding box center [514, 188] width 48 height 10
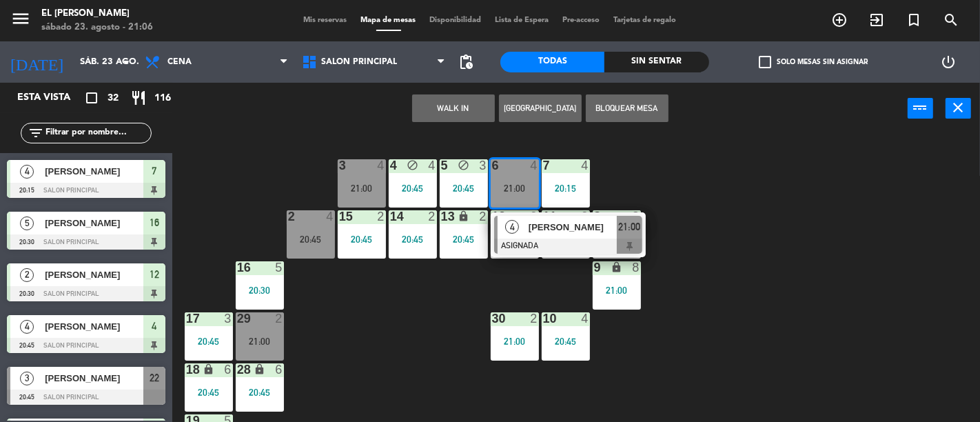
click at [415, 341] on div "3 4 21:00 4 block 4 20:45 5 block 3 20:45 6 4 21:00 4 [PERSON_NAME] ASIGNADA 21…" at bounding box center [581, 277] width 798 height 287
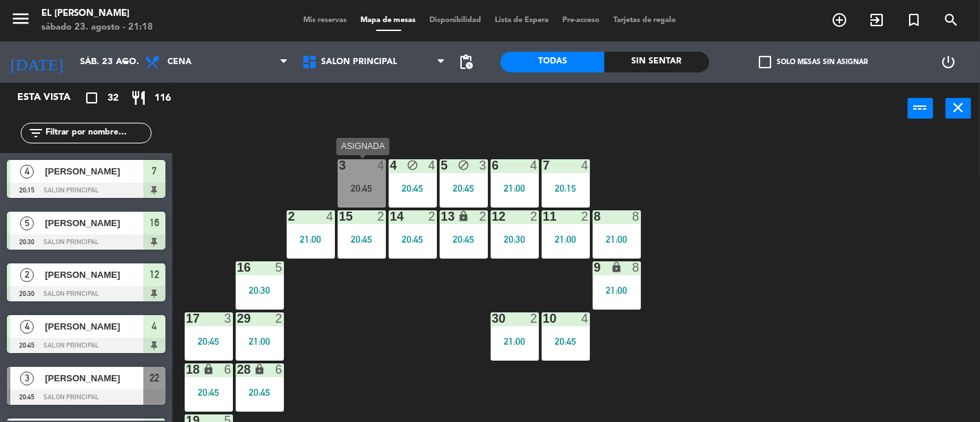
click at [369, 183] on div "20:45" at bounding box center [362, 188] width 48 height 10
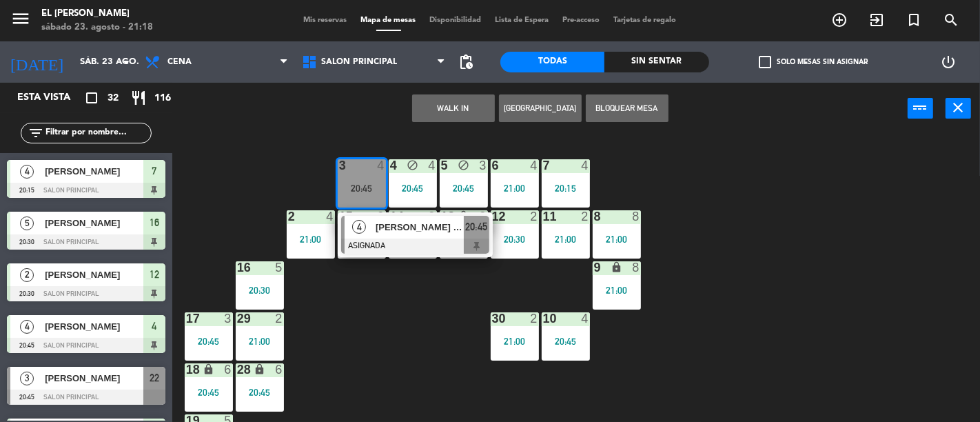
click at [436, 291] on div "3 4 20:45 4 [PERSON_NAME] (insta) ASIGNADA 20:45 4 block 4 20:45 5 block 3 20:4…" at bounding box center [581, 277] width 798 height 287
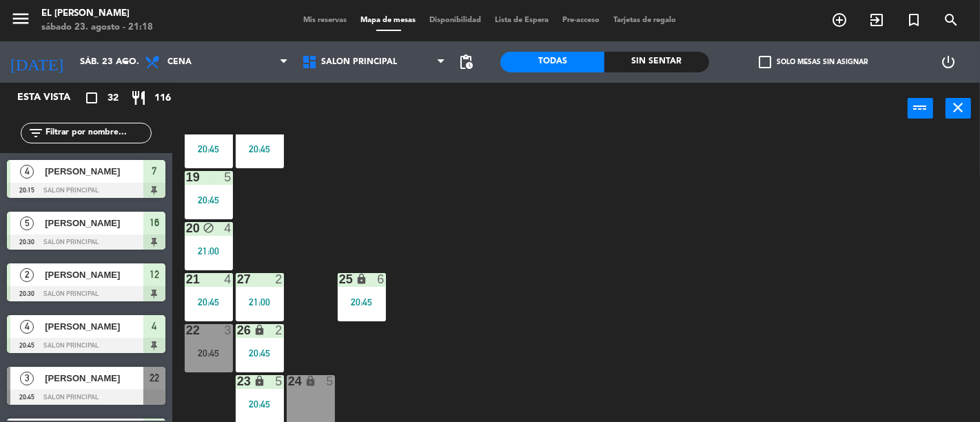
scroll to position [244, 0]
drag, startPoint x: 207, startPoint y: 338, endPoint x: 271, endPoint y: 333, distance: 64.2
click at [207, 338] on div "22 3 20:45" at bounding box center [209, 347] width 48 height 48
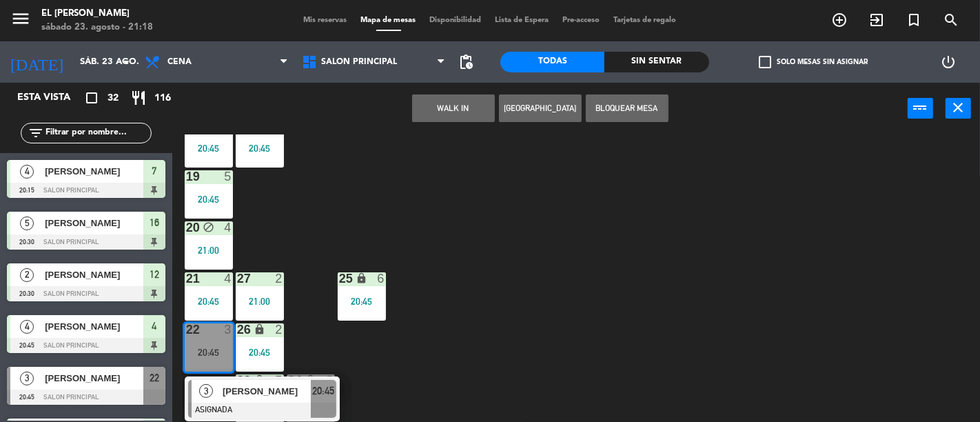
click at [546, 335] on div "3 4 20:45 4 block 4 20:45 5 block 3 20:45 6 4 21:00 7 4 20:15 2 4 21:00 15 2 20…" at bounding box center [581, 277] width 798 height 287
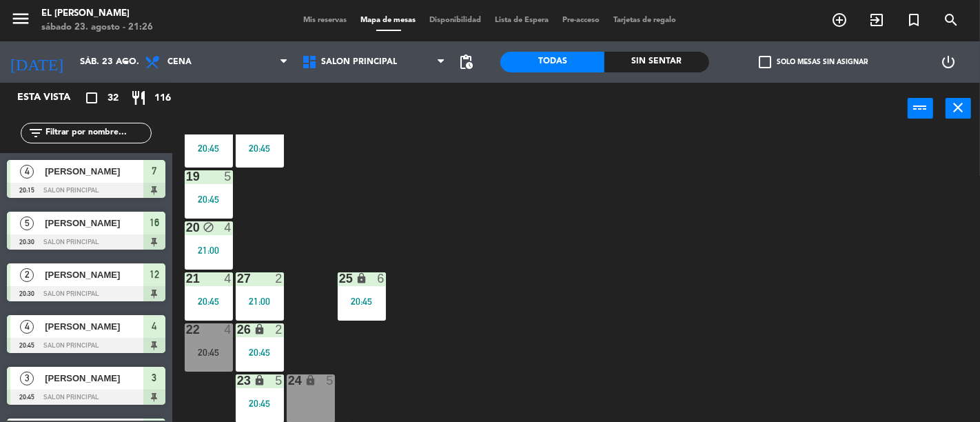
click at [76, 136] on input "text" at bounding box center [97, 132] width 107 height 15
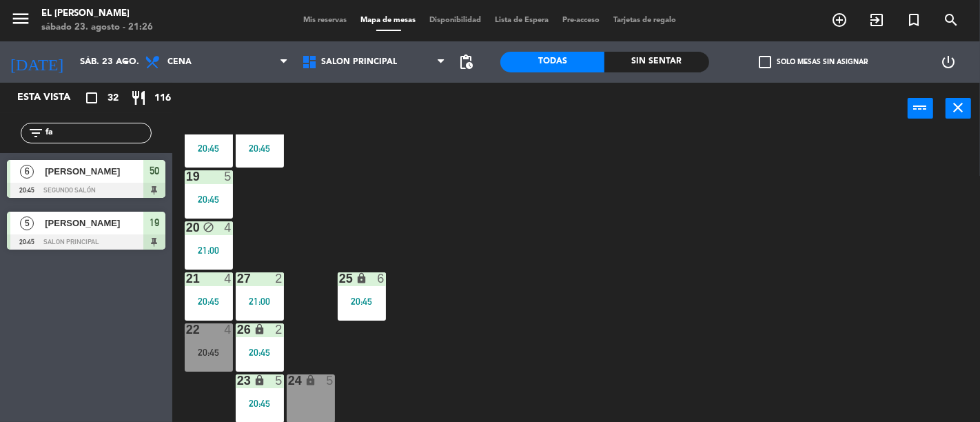
type input "fa"
click at [88, 269] on div "Esta vista crop_square 32 restaurant 116 filter_list fa 6 [PERSON_NAME] szicalo…" at bounding box center [86, 252] width 172 height 339
click at [87, 180] on div "[PERSON_NAME]" at bounding box center [93, 171] width 100 height 23
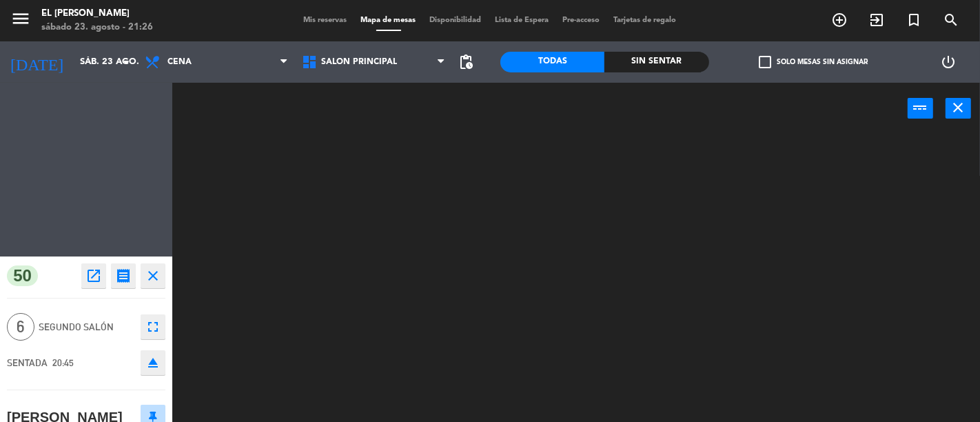
scroll to position [0, 0]
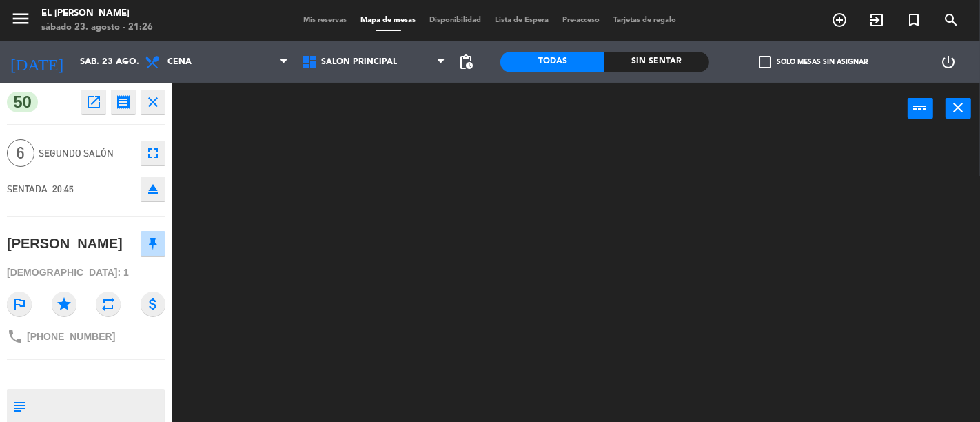
click at [462, 212] on div at bounding box center [581, 277] width 798 height 287
